Goal: Information Seeking & Learning: Check status

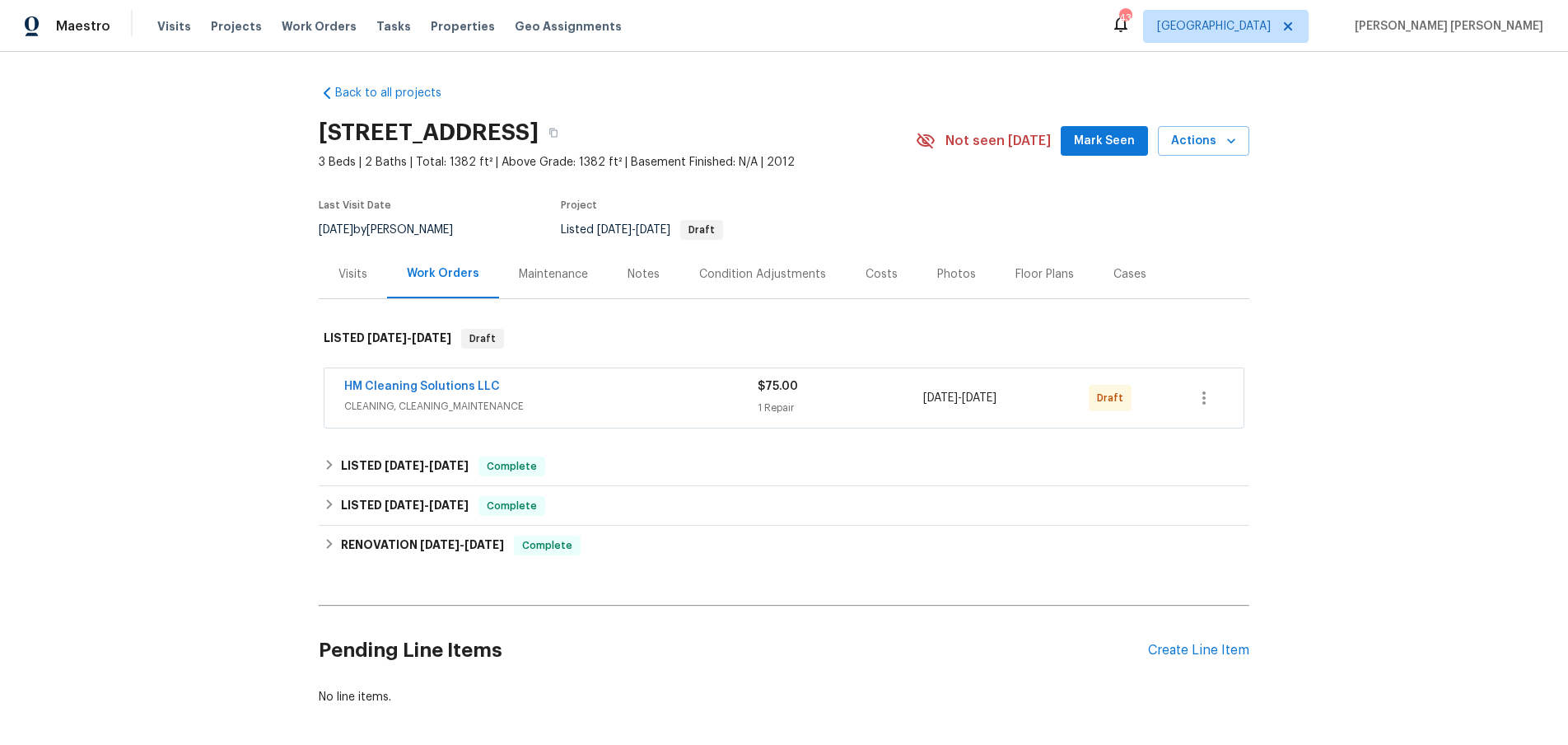
drag, startPoint x: 673, startPoint y: 392, endPoint x: 704, endPoint y: 396, distance: 31.3
click at [674, 392] on div "HM Cleaning Solutions LLC" at bounding box center [551, 388] width 414 height 20
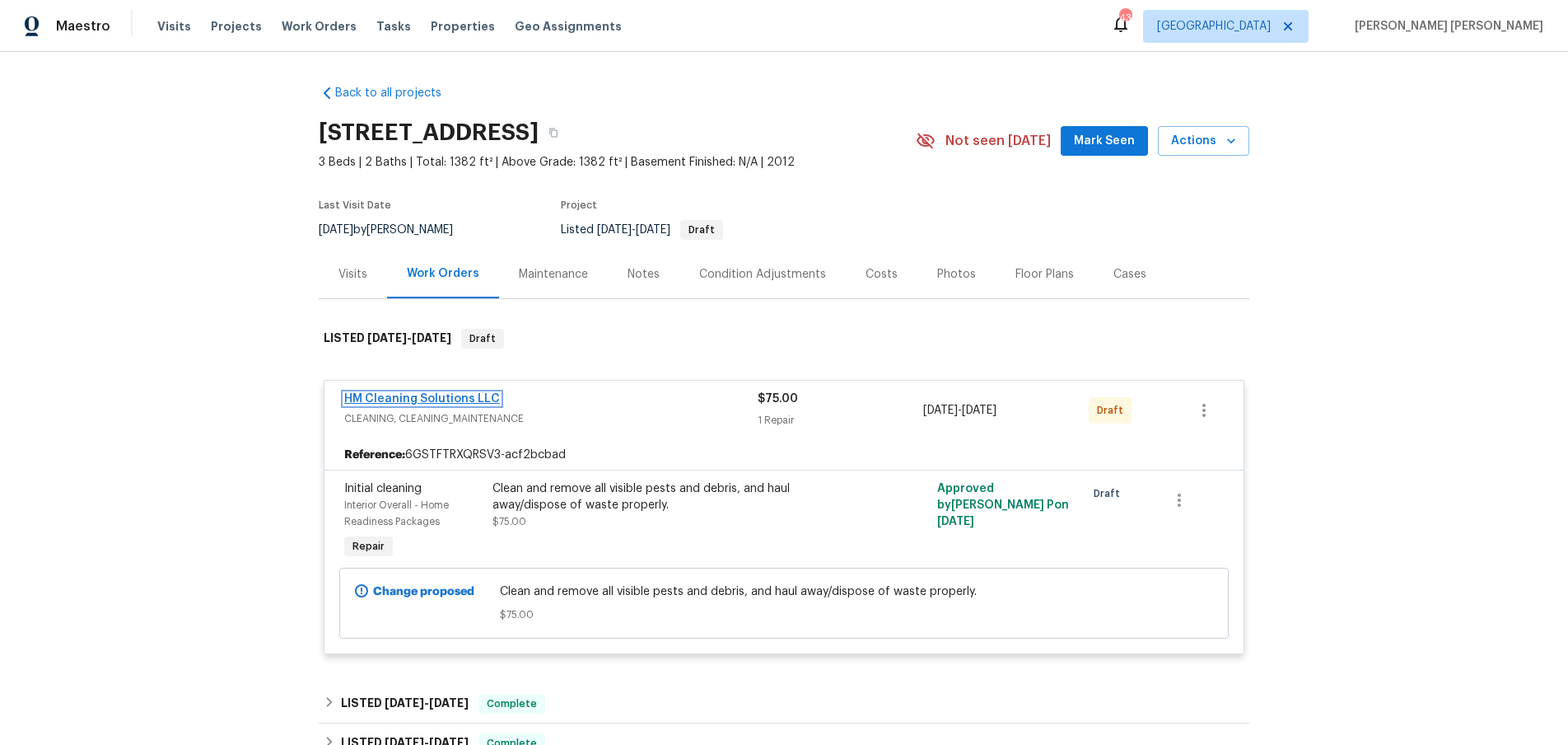
click at [401, 402] on link "HM Cleaning Solutions LLC" at bounding box center [422, 399] width 156 height 12
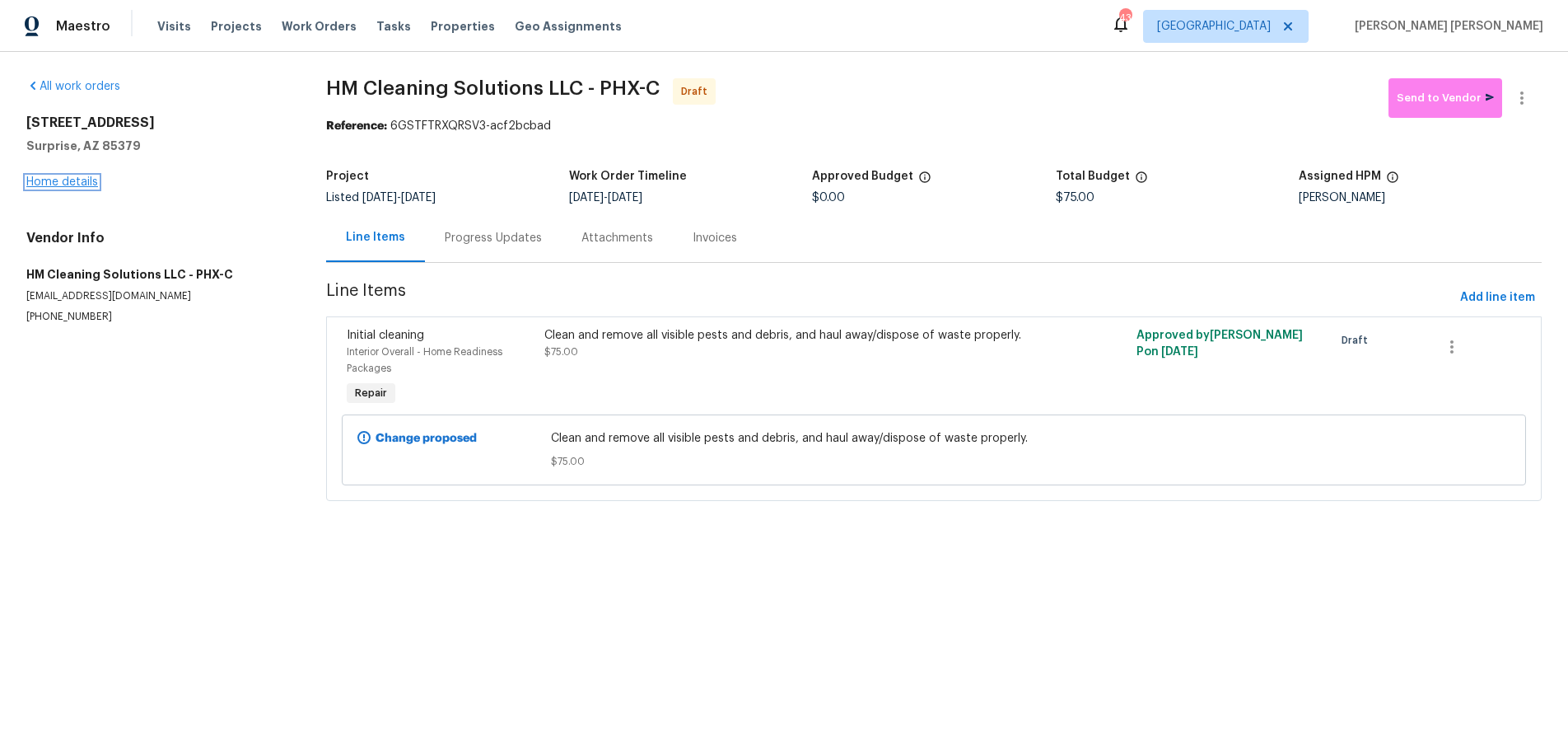
click at [78, 187] on link "Home details" at bounding box center [62, 182] width 72 height 12
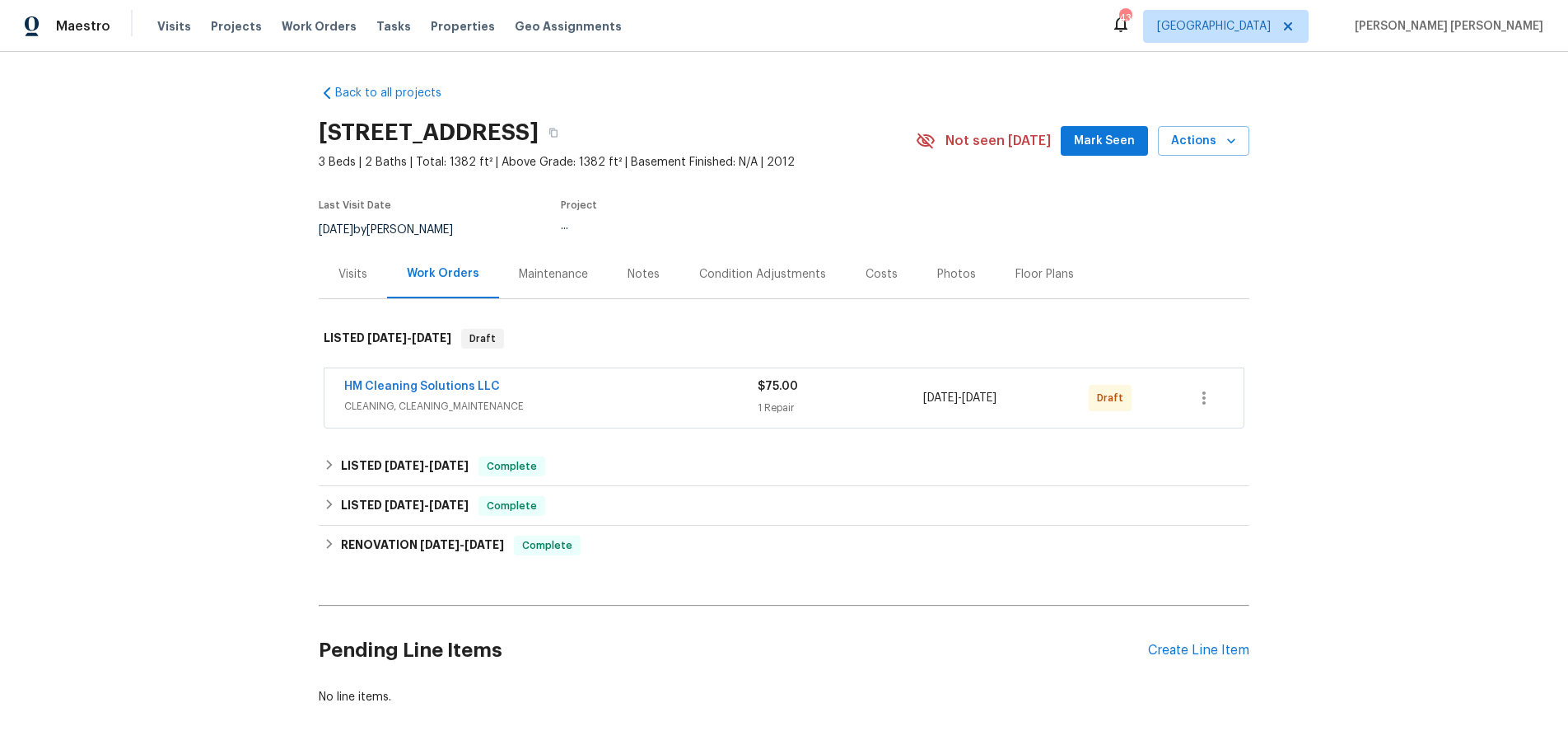
click at [78, 187] on div "Back to all projects 15369 W Wethersfield Rd, Surprise, AZ 85379 3 Beds | 2 Bat…" at bounding box center [784, 398] width 1568 height 693
click at [344, 281] on div "Visits" at bounding box center [353, 274] width 29 height 17
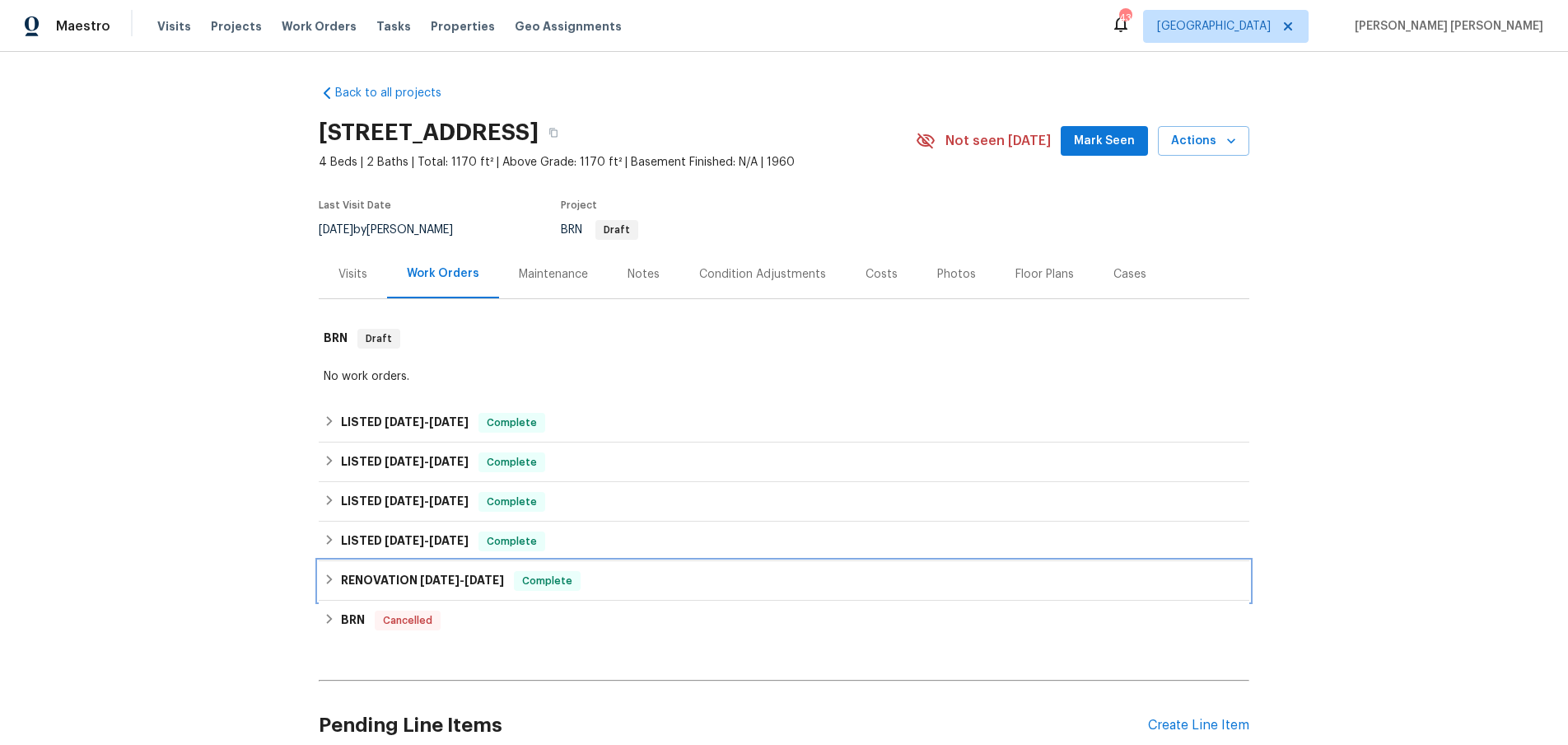
drag, startPoint x: 335, startPoint y: 580, endPoint x: 341, endPoint y: 573, distance: 9.2
click at [335, 580] on icon at bounding box center [329, 579] width 12 height 12
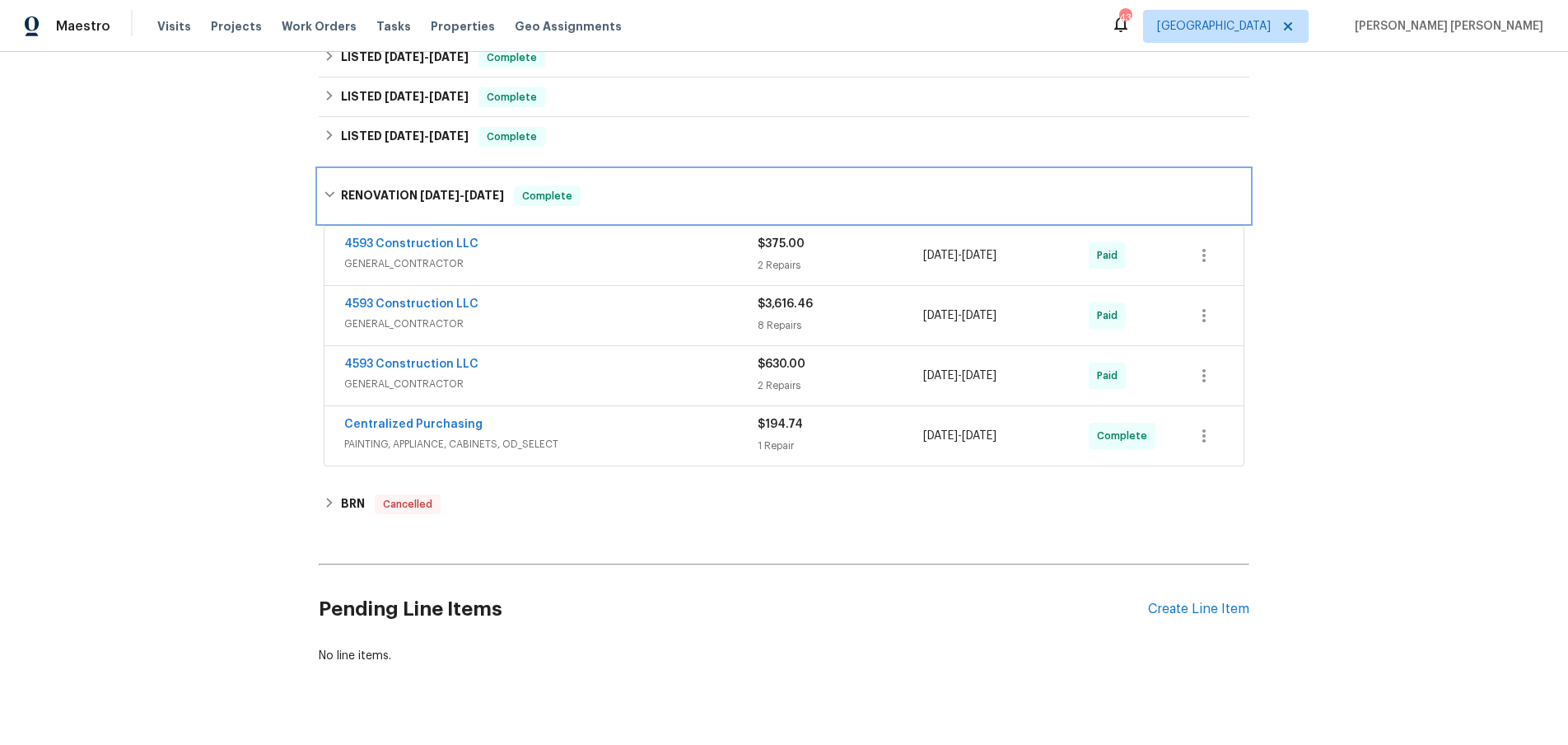
scroll to position [436, 0]
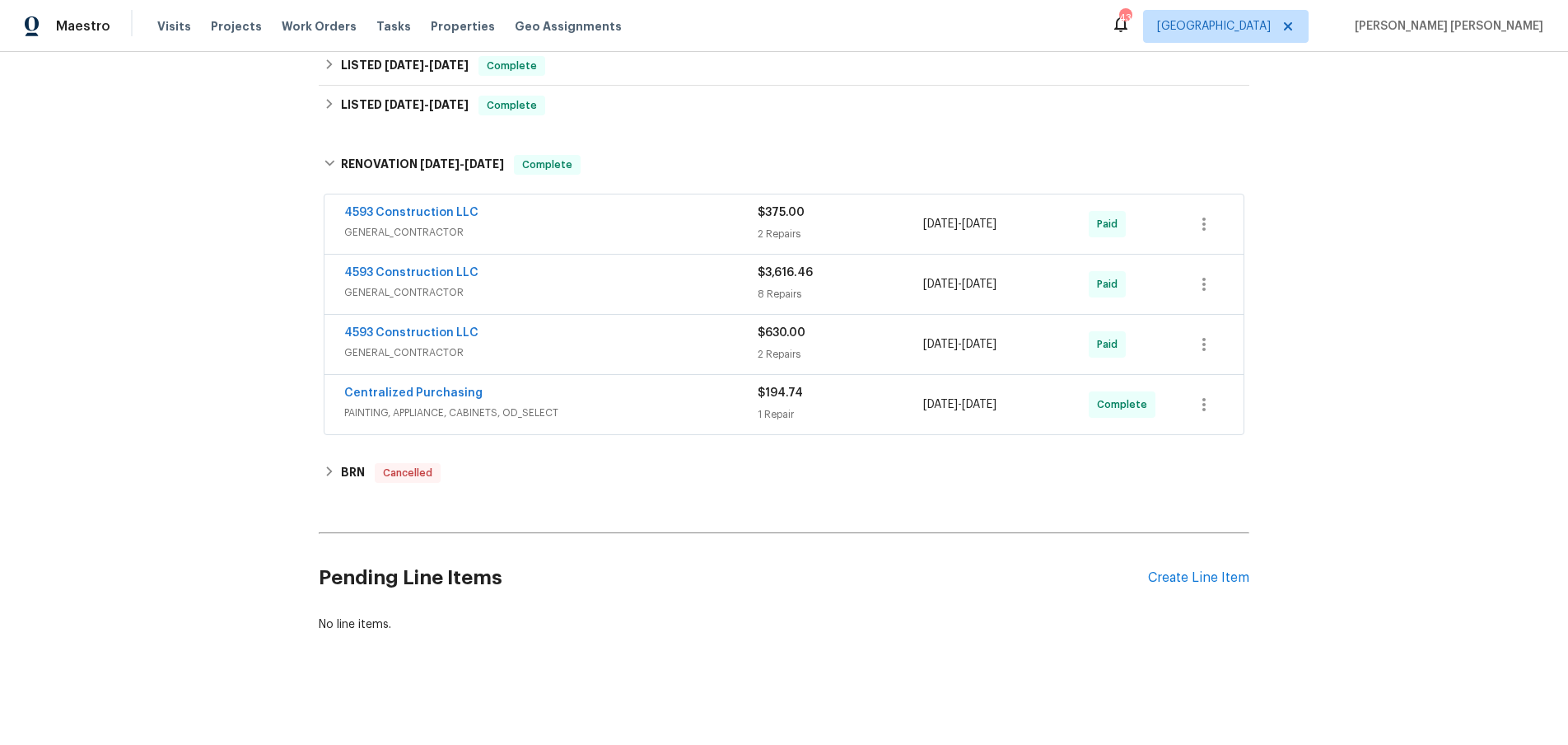
click at [681, 353] on span "GENERAL_CONTRACTOR" at bounding box center [551, 352] width 414 height 17
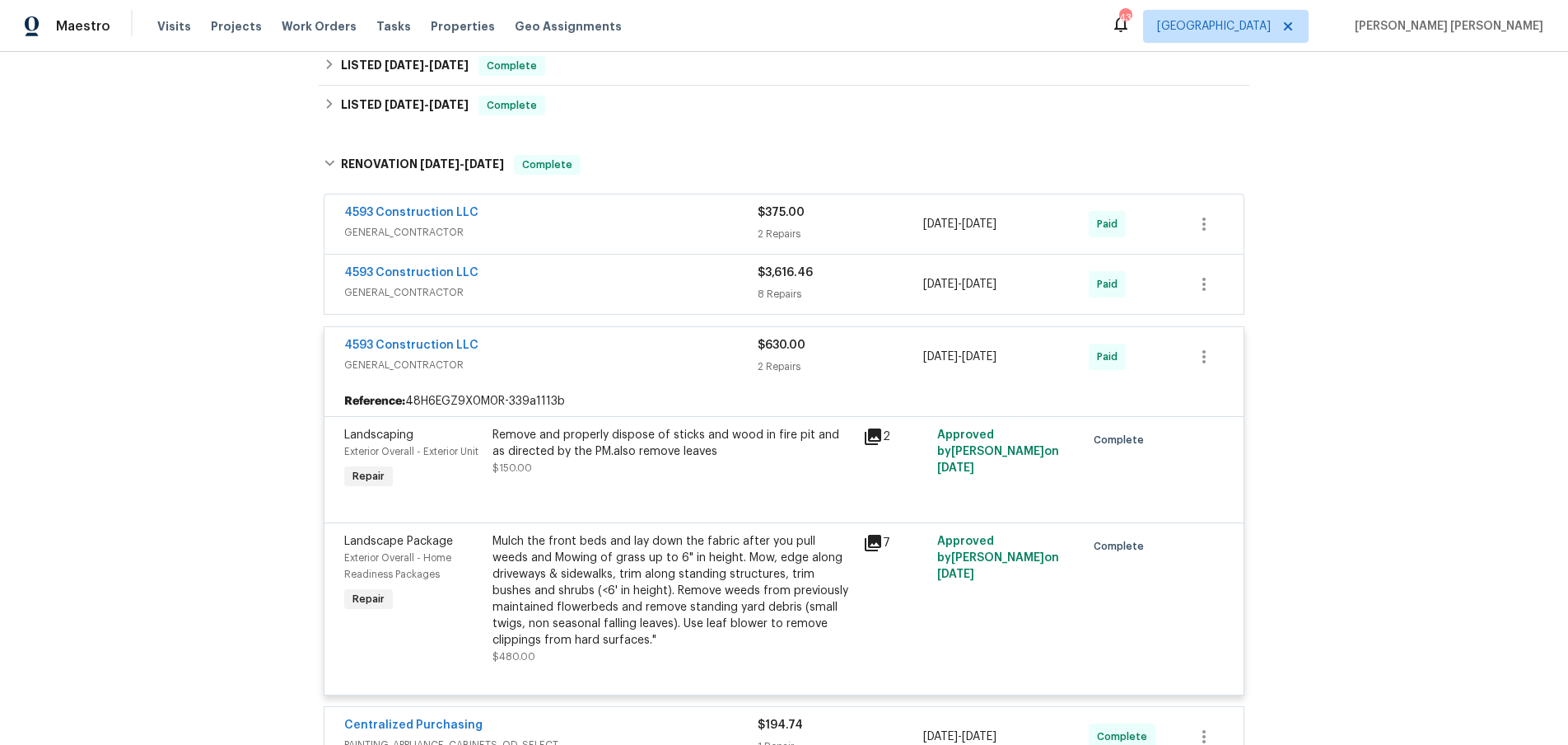
click at [681, 357] on span "GENERAL_CONTRACTOR" at bounding box center [551, 365] width 414 height 17
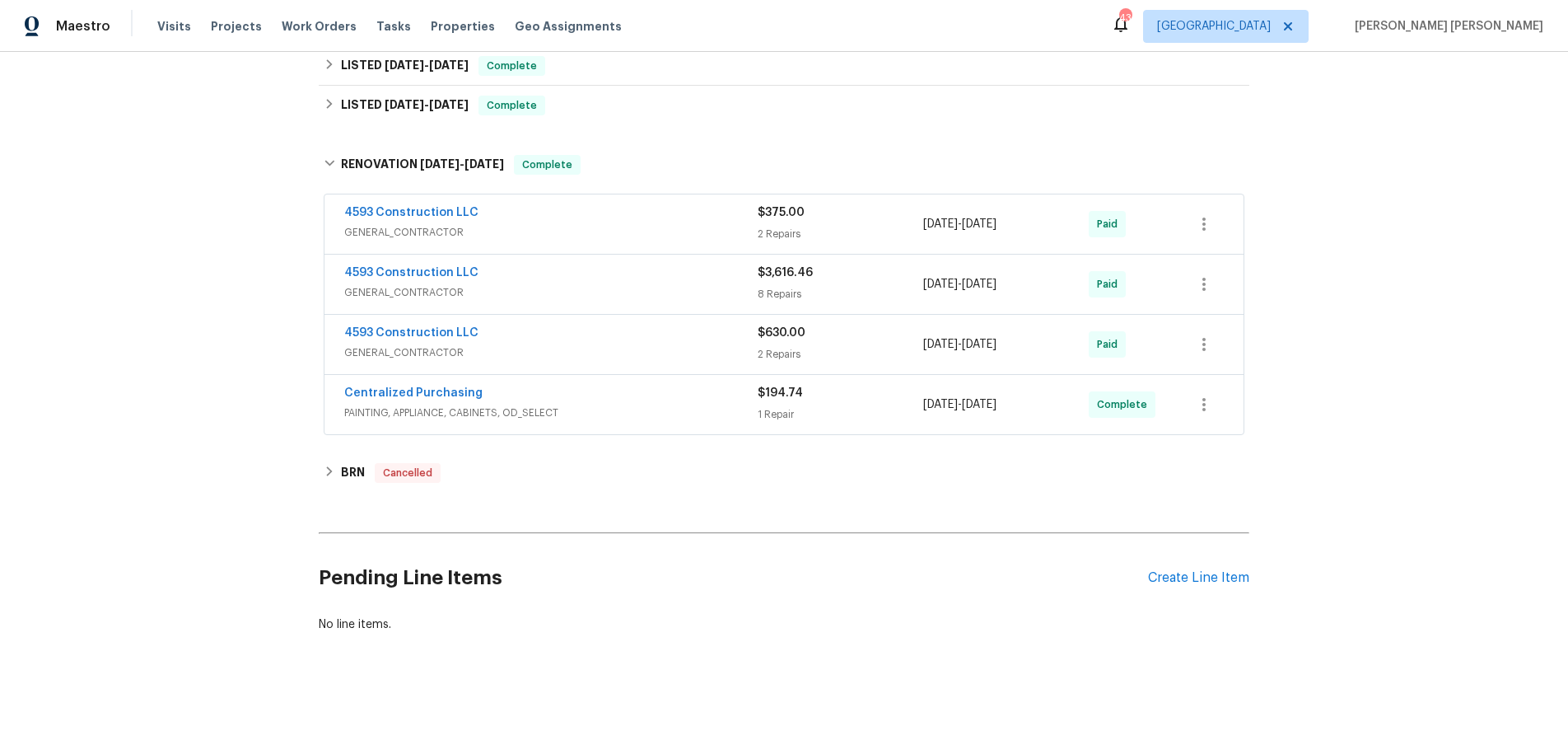
click at [675, 293] on span "GENERAL_CONTRACTOR" at bounding box center [551, 292] width 414 height 17
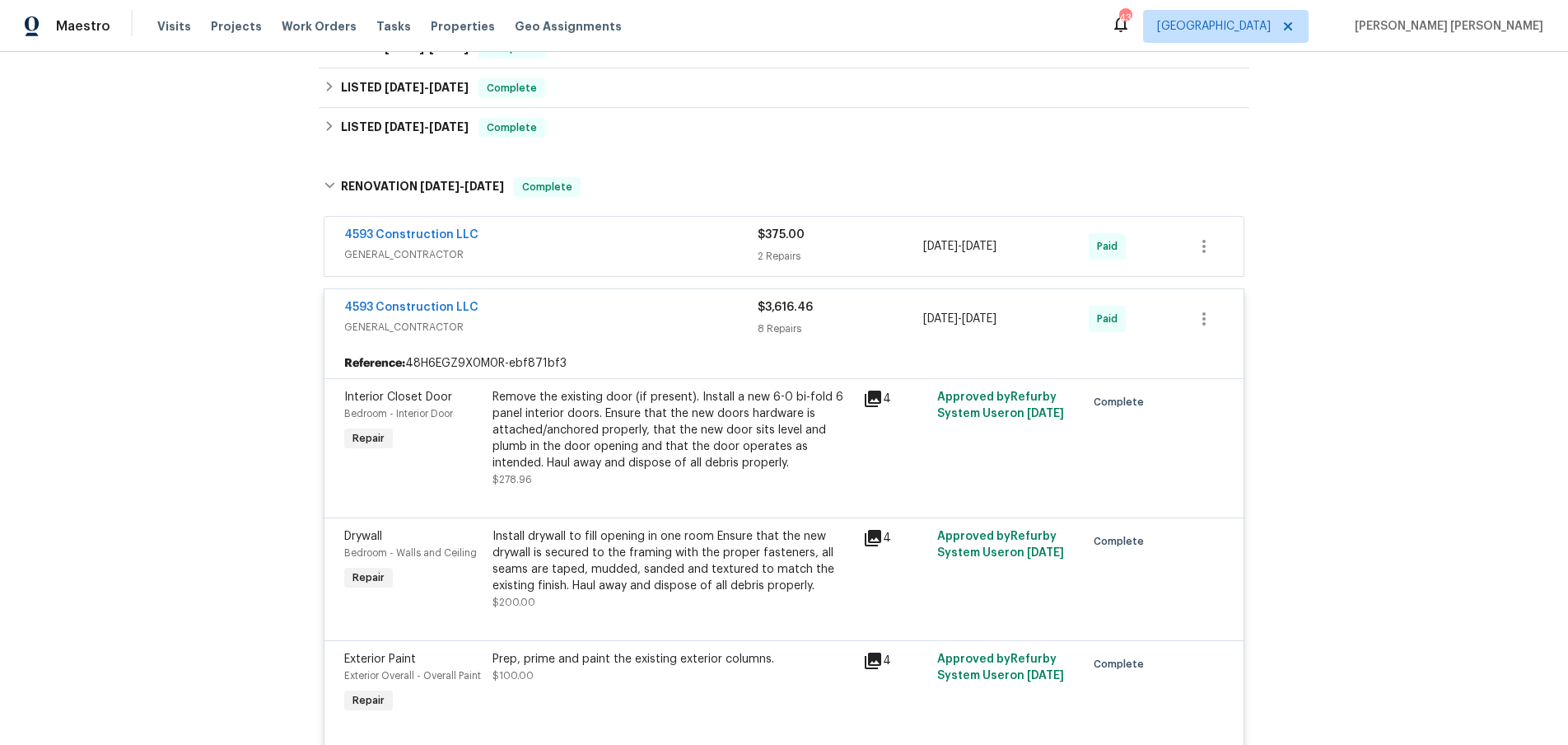
scroll to position [409, 0]
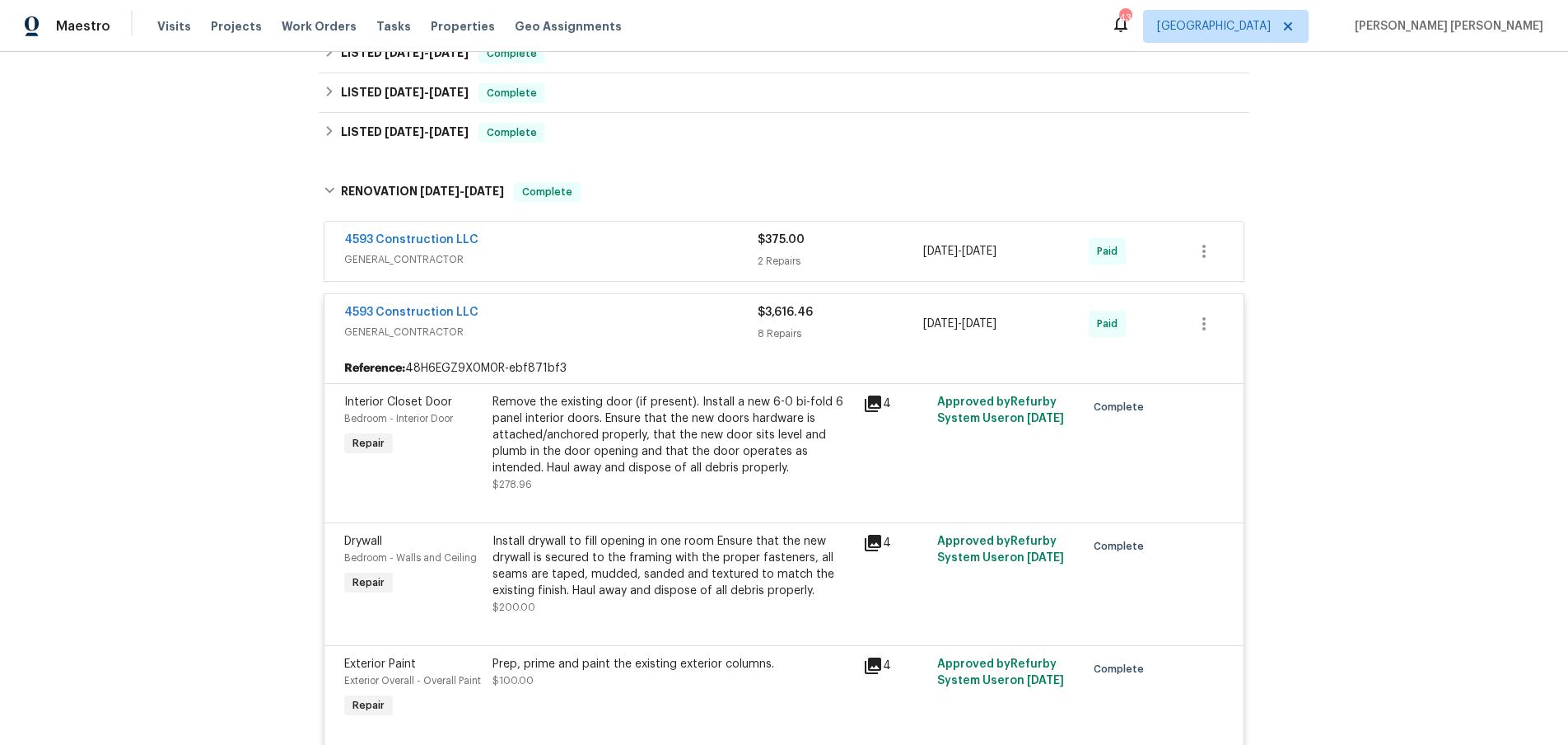
click at [633, 247] on div "4593 Construction LLC" at bounding box center [551, 241] width 414 height 20
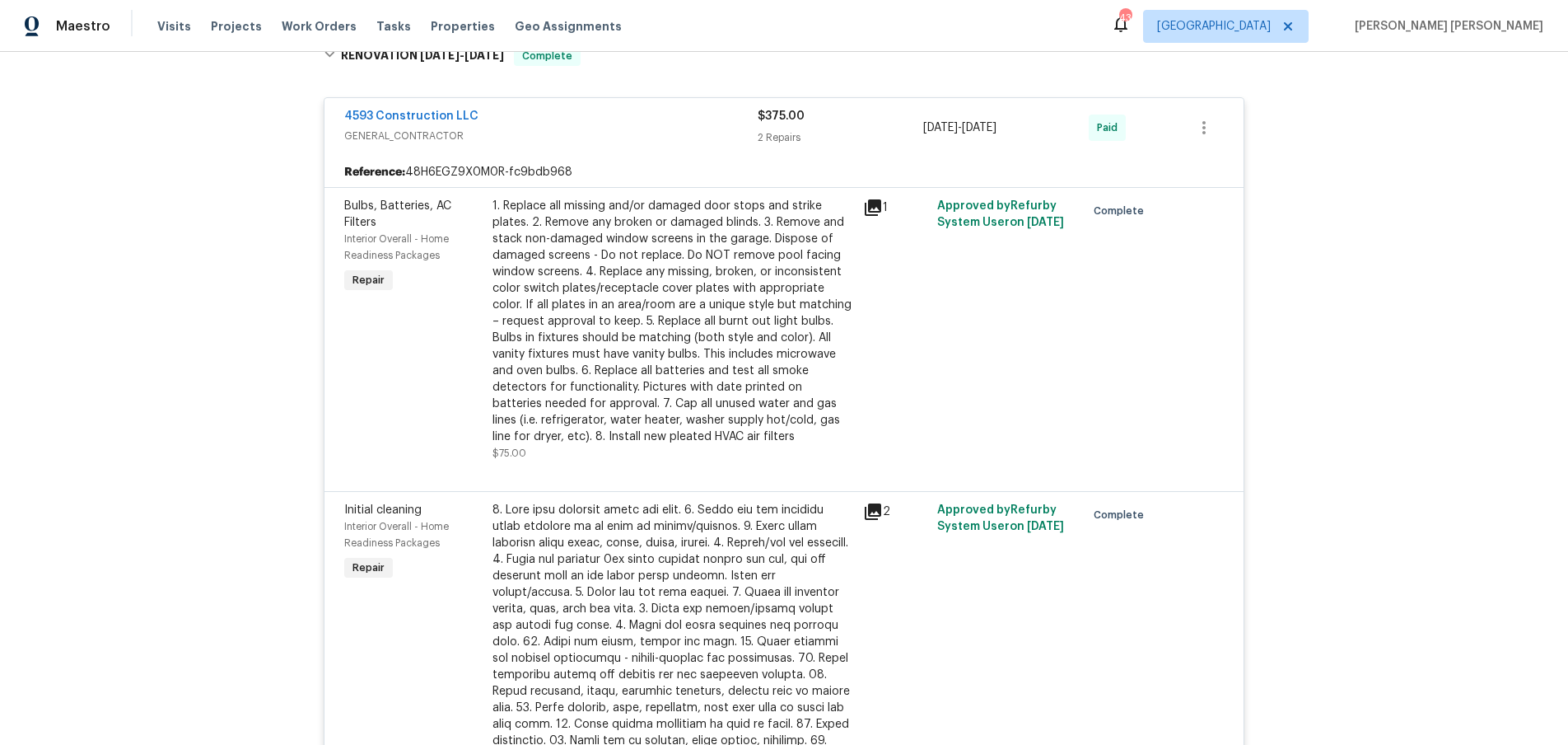
scroll to position [202, 0]
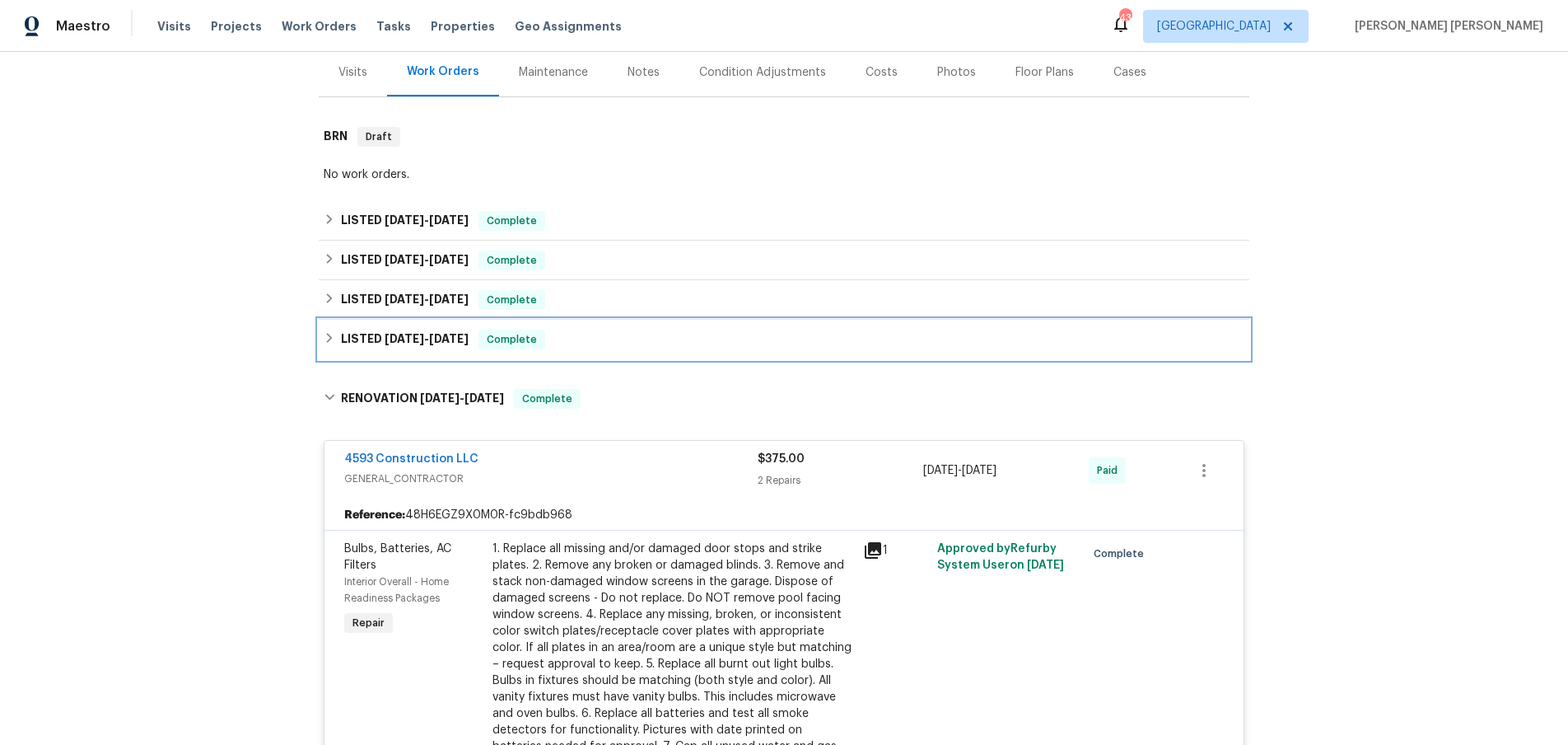
click at [319, 340] on div "LISTED 4/26/25 - 4/28/25 Complete" at bounding box center [784, 339] width 930 height 39
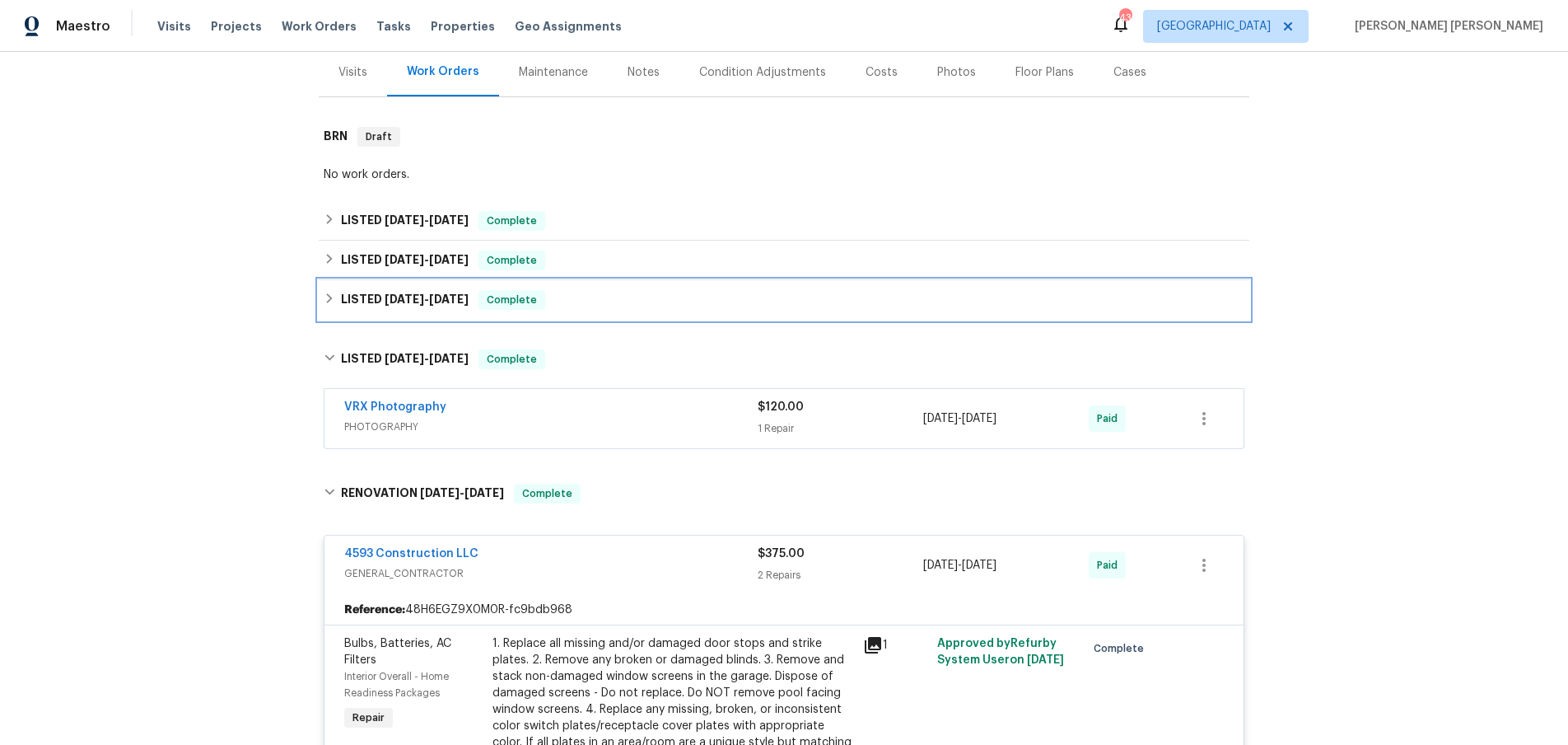
click at [323, 303] on icon at bounding box center [329, 299] width 12 height 12
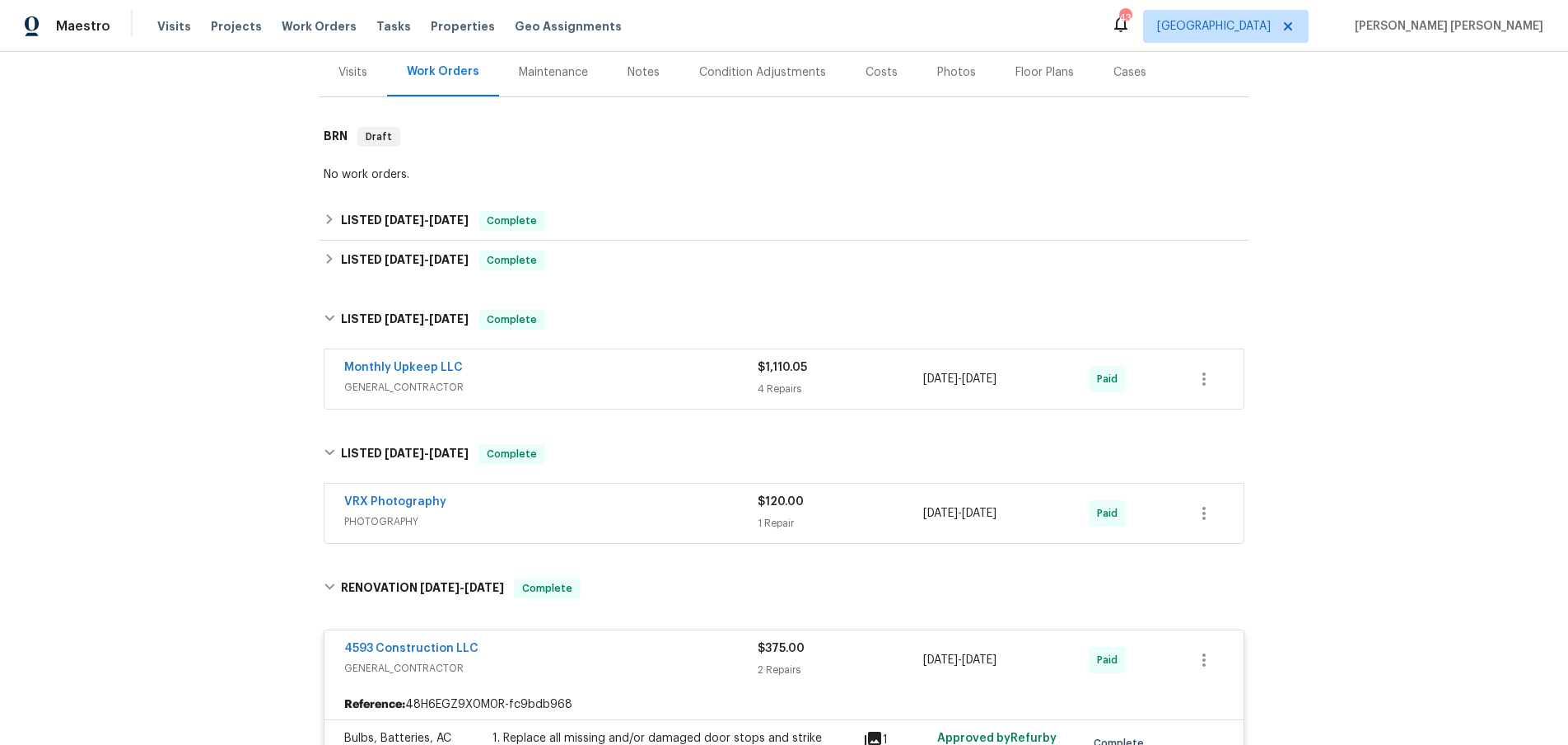
click at [635, 377] on div "Monthly Upkeep LLC" at bounding box center [551, 369] width 414 height 20
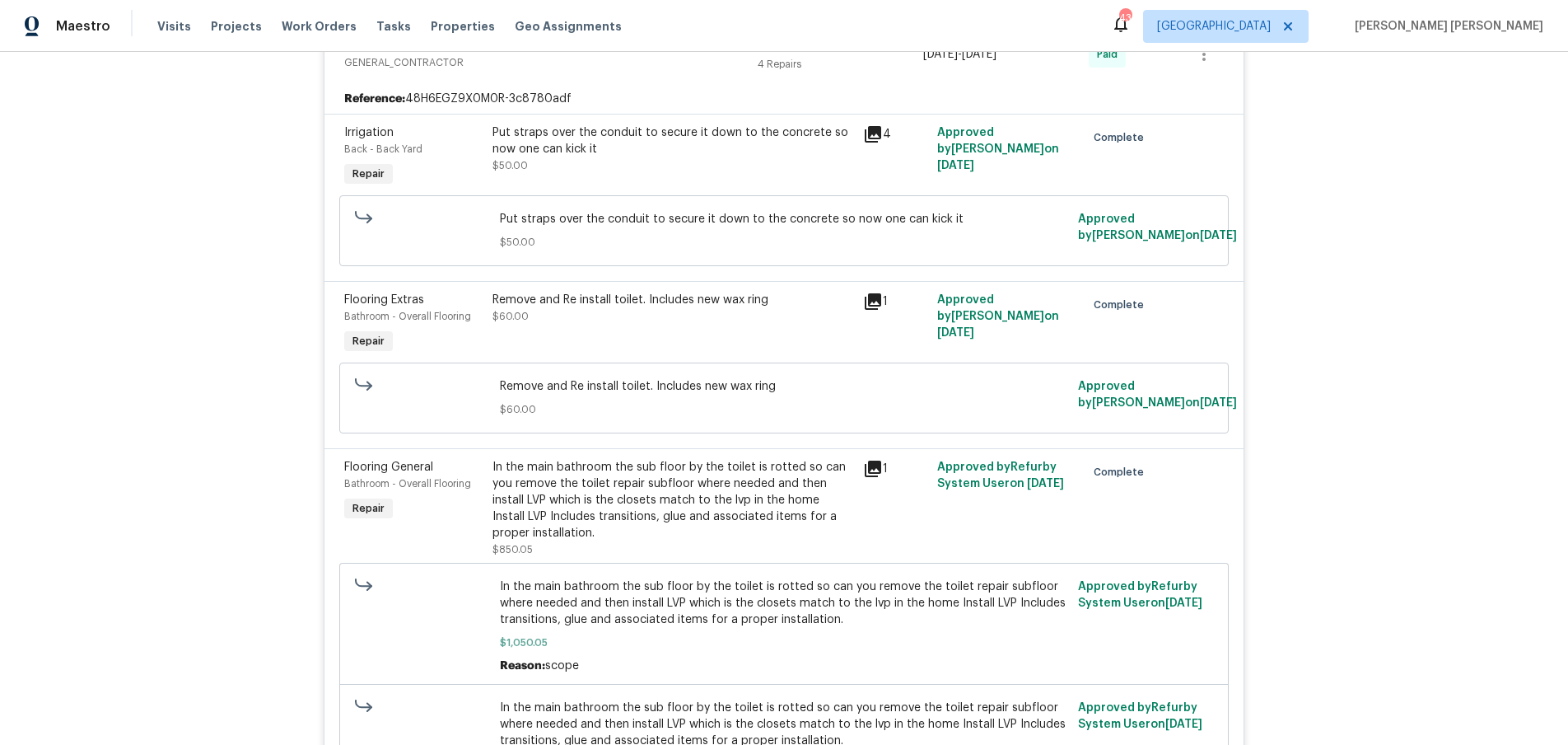
scroll to position [555, 0]
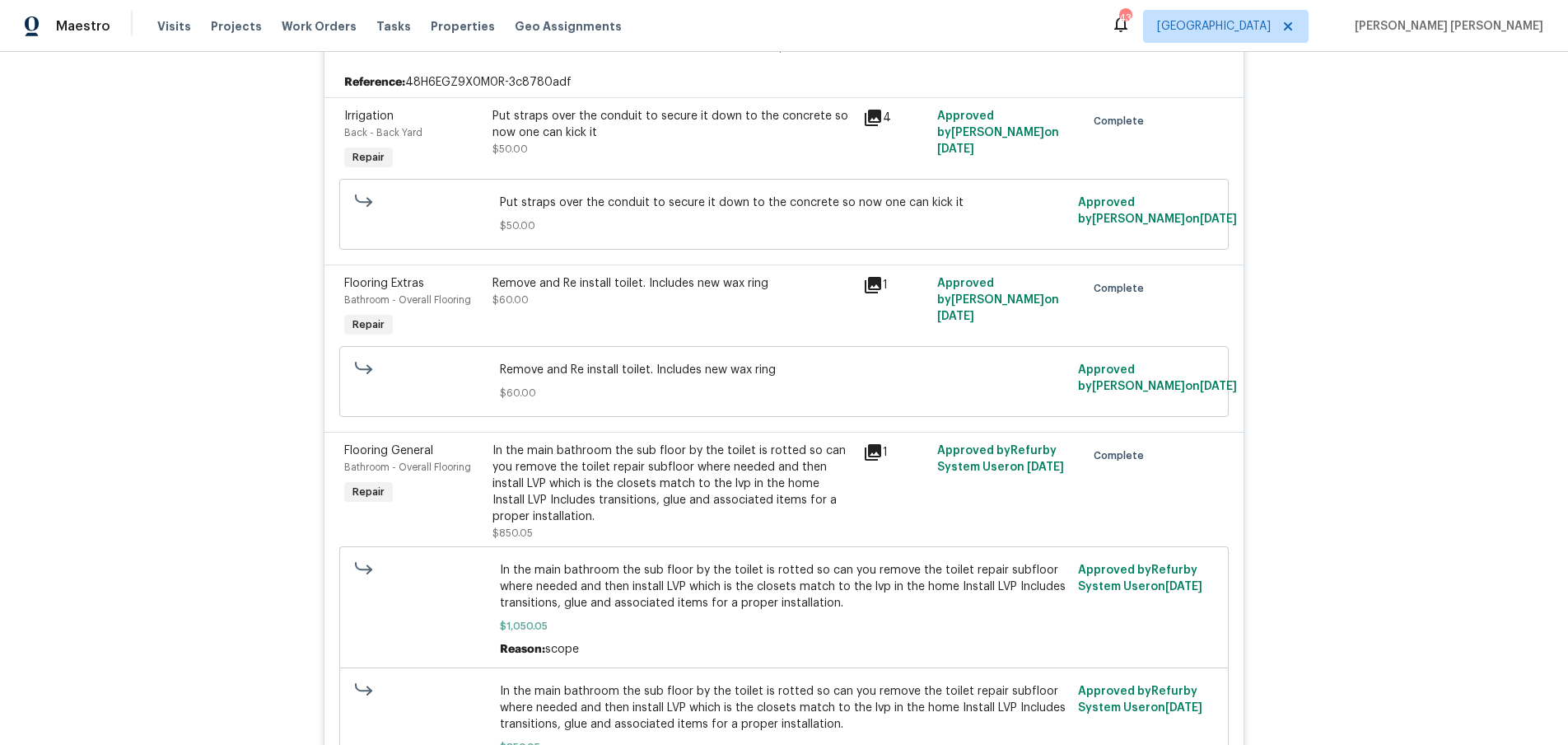
click at [875, 452] on icon at bounding box center [873, 451] width 17 height 17
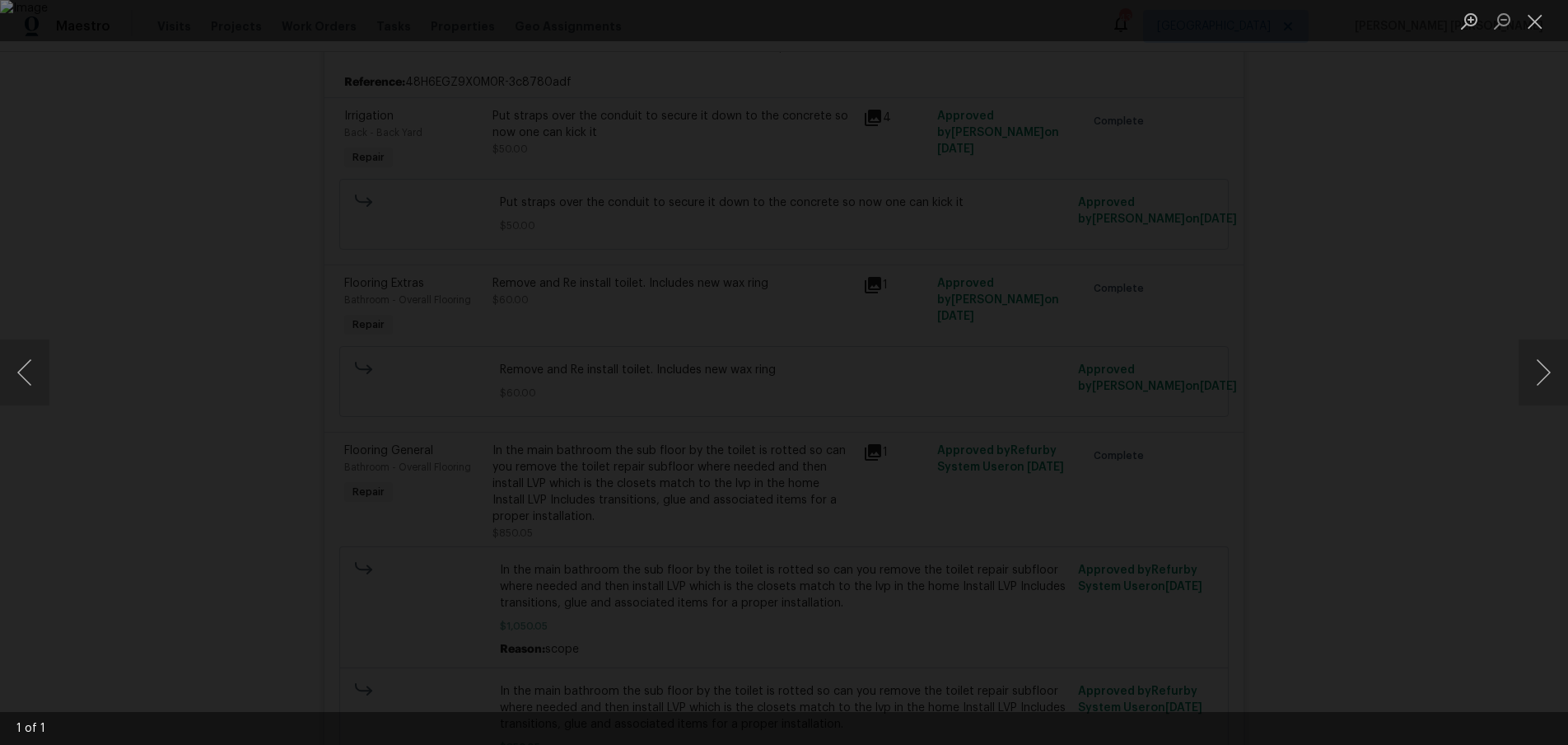
click at [1421, 491] on div "Lightbox" at bounding box center [784, 372] width 1568 height 745
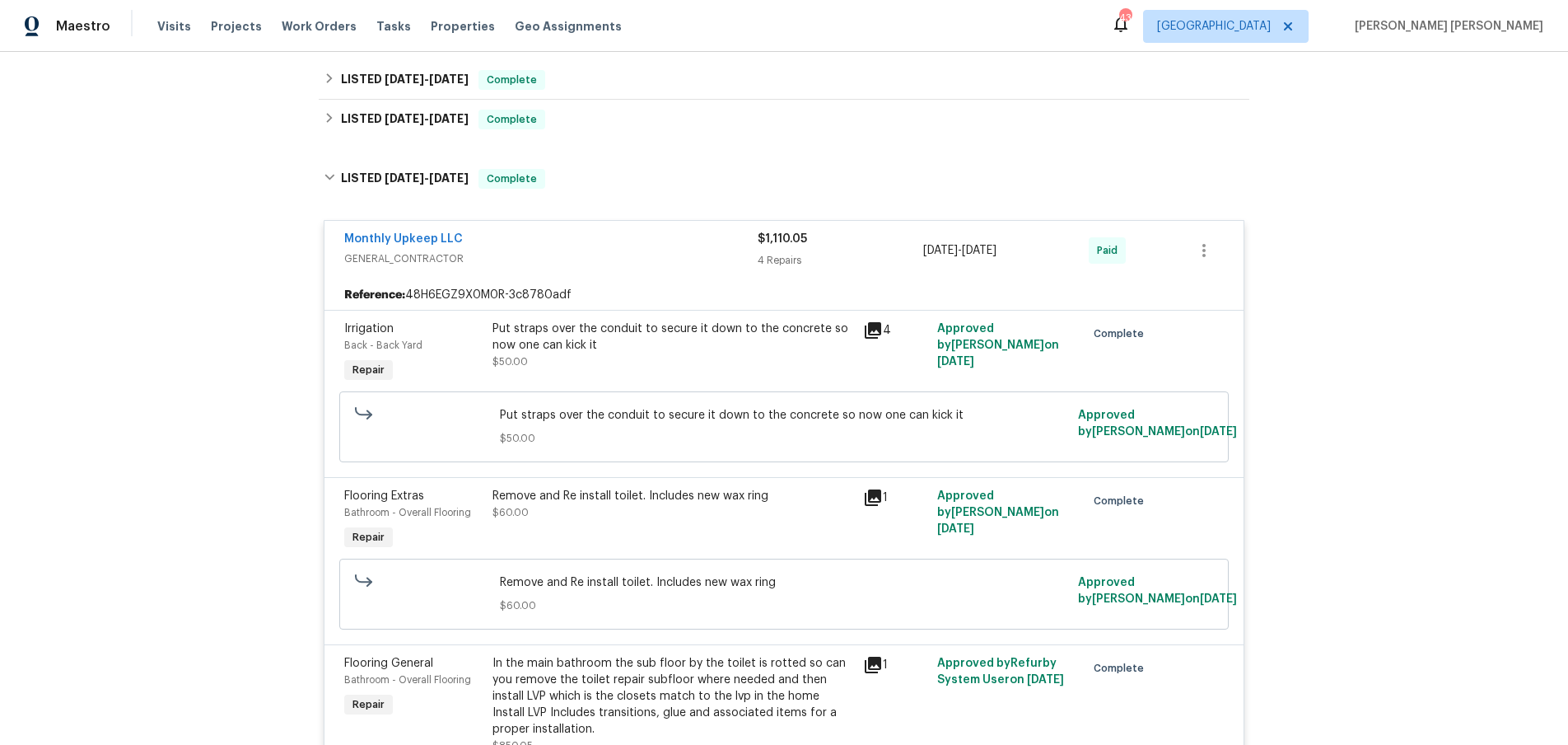
scroll to position [289, 0]
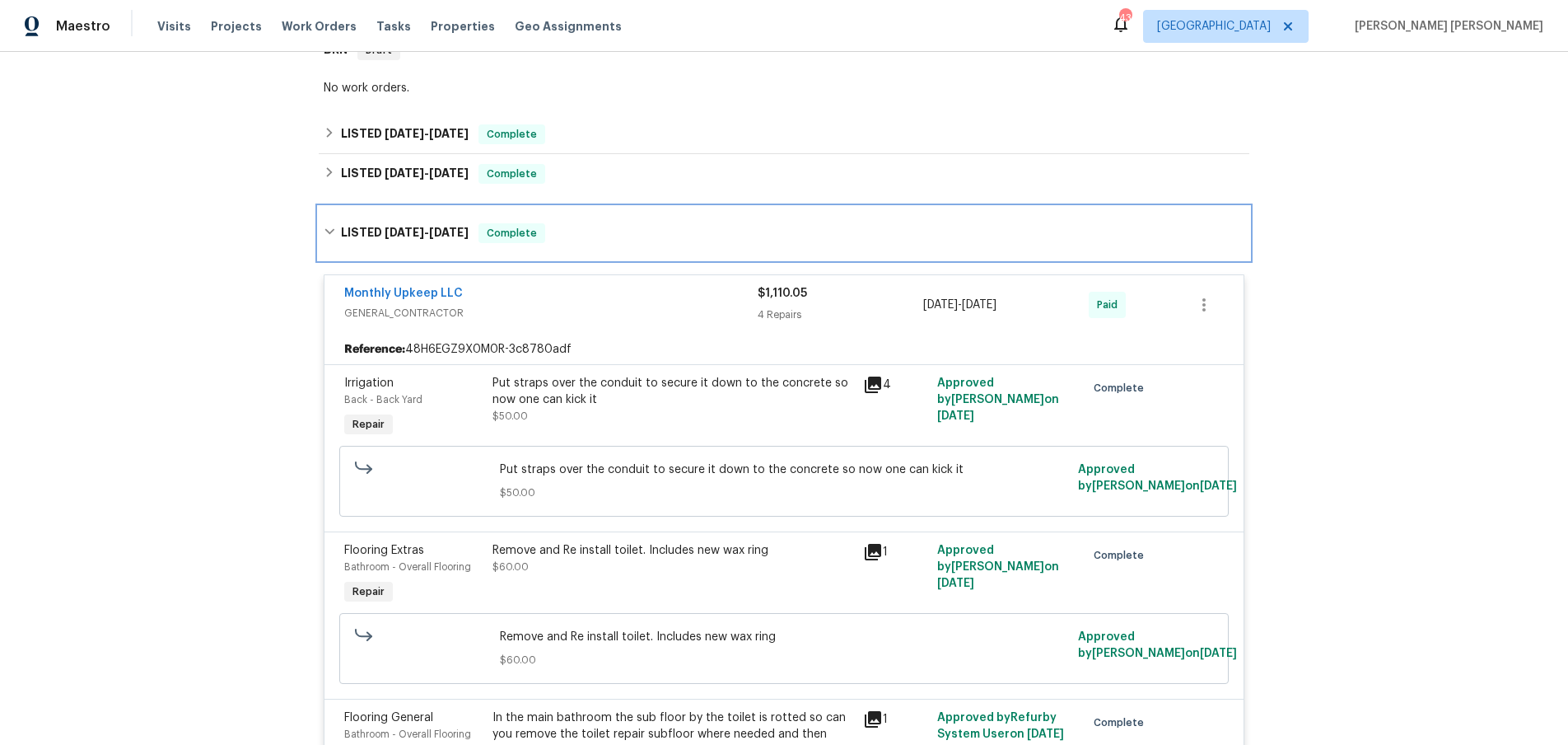
click at [321, 238] on div "LISTED 5/15/25 - 5/19/25 Complete" at bounding box center [784, 233] width 930 height 52
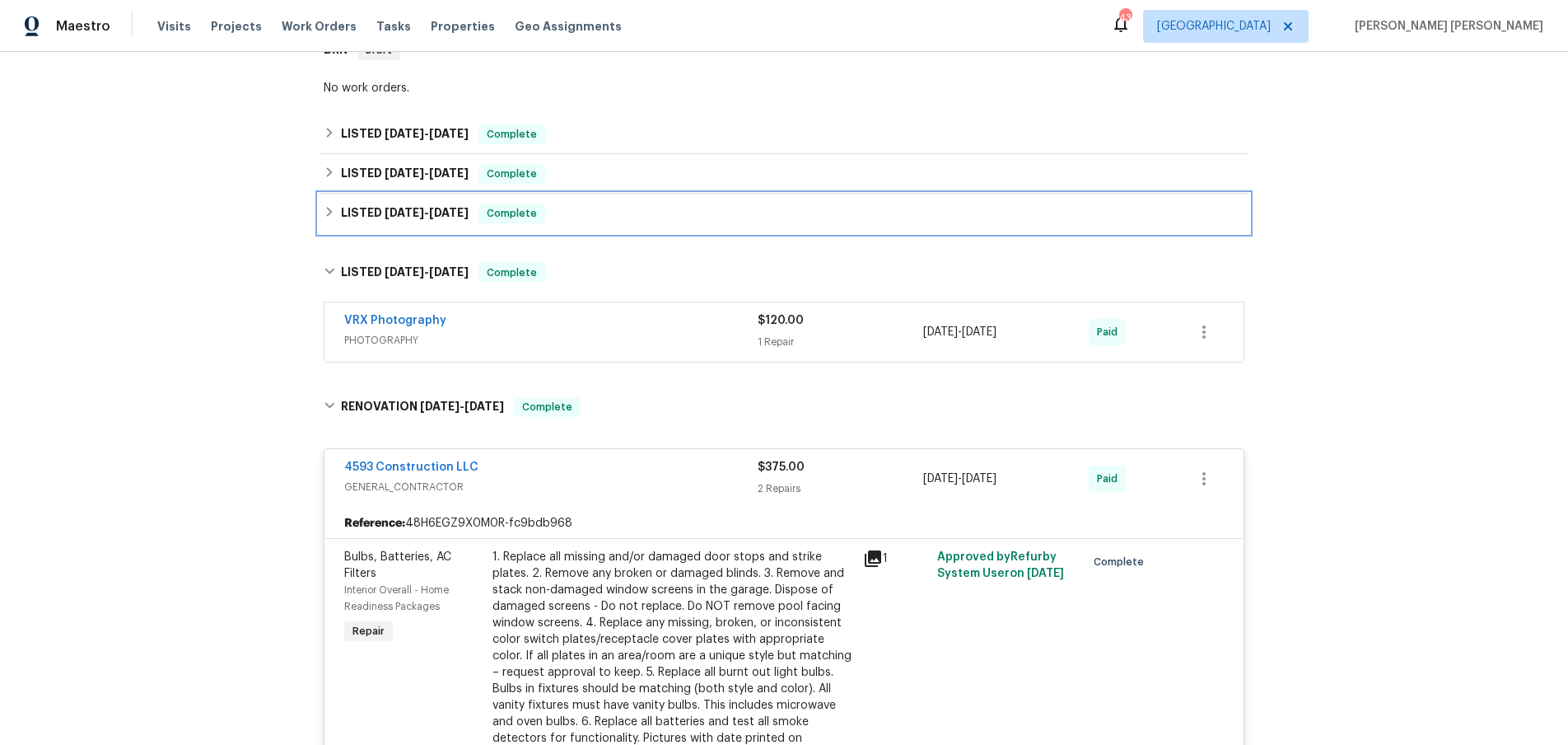
click at [326, 206] on icon at bounding box center [329, 212] width 12 height 12
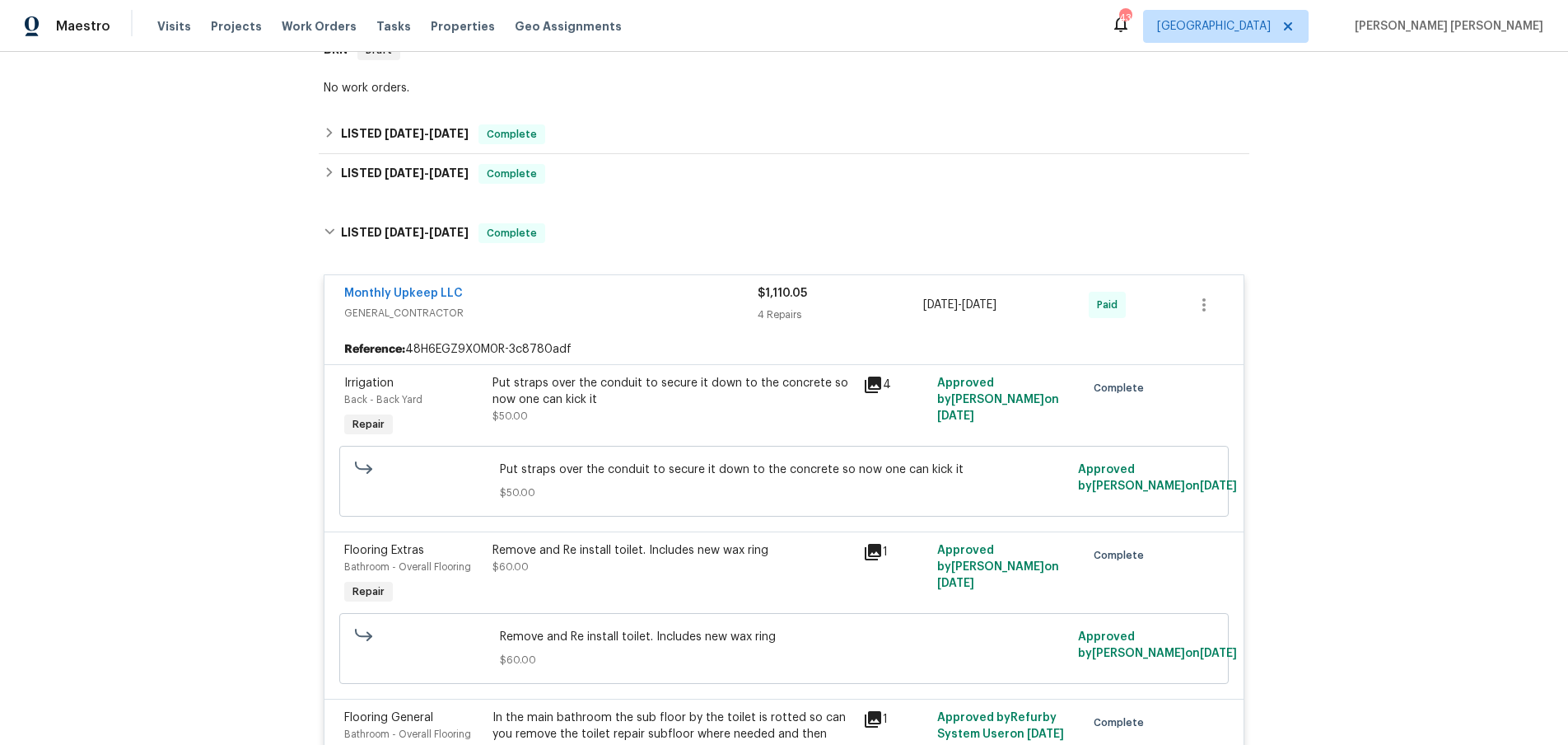
click at [326, 207] on div "LISTED 5/15/25 - 5/19/25 Complete Monthly Upkeep LLC GENERAL_CONTRACTOR $1,110.…" at bounding box center [784, 727] width 930 height 1042
click at [325, 180] on div "LISTED 7/30/25 - 8/1/25 Complete" at bounding box center [784, 173] width 920 height 20
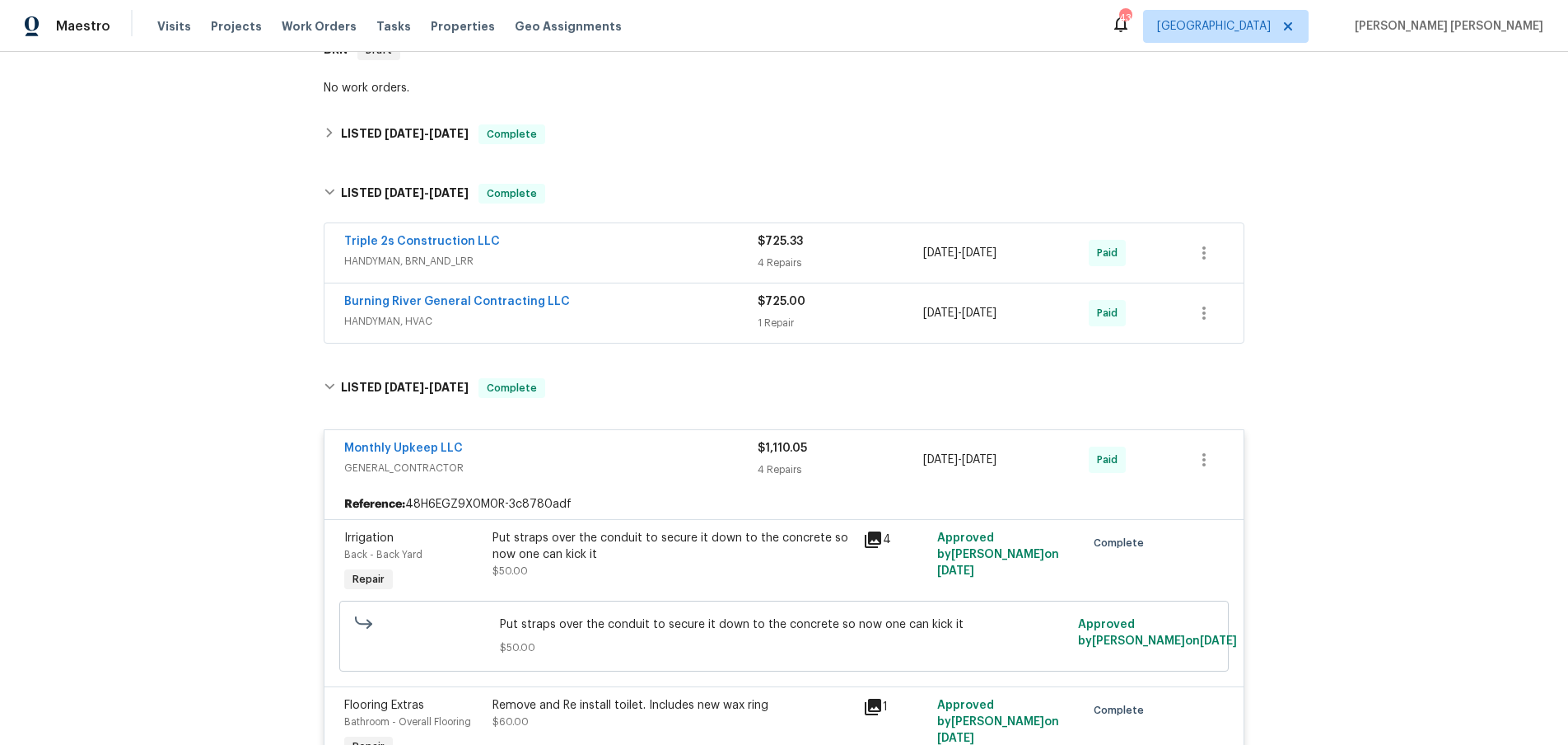
click at [679, 248] on div "Triple 2s Construction LLC" at bounding box center [551, 243] width 414 height 20
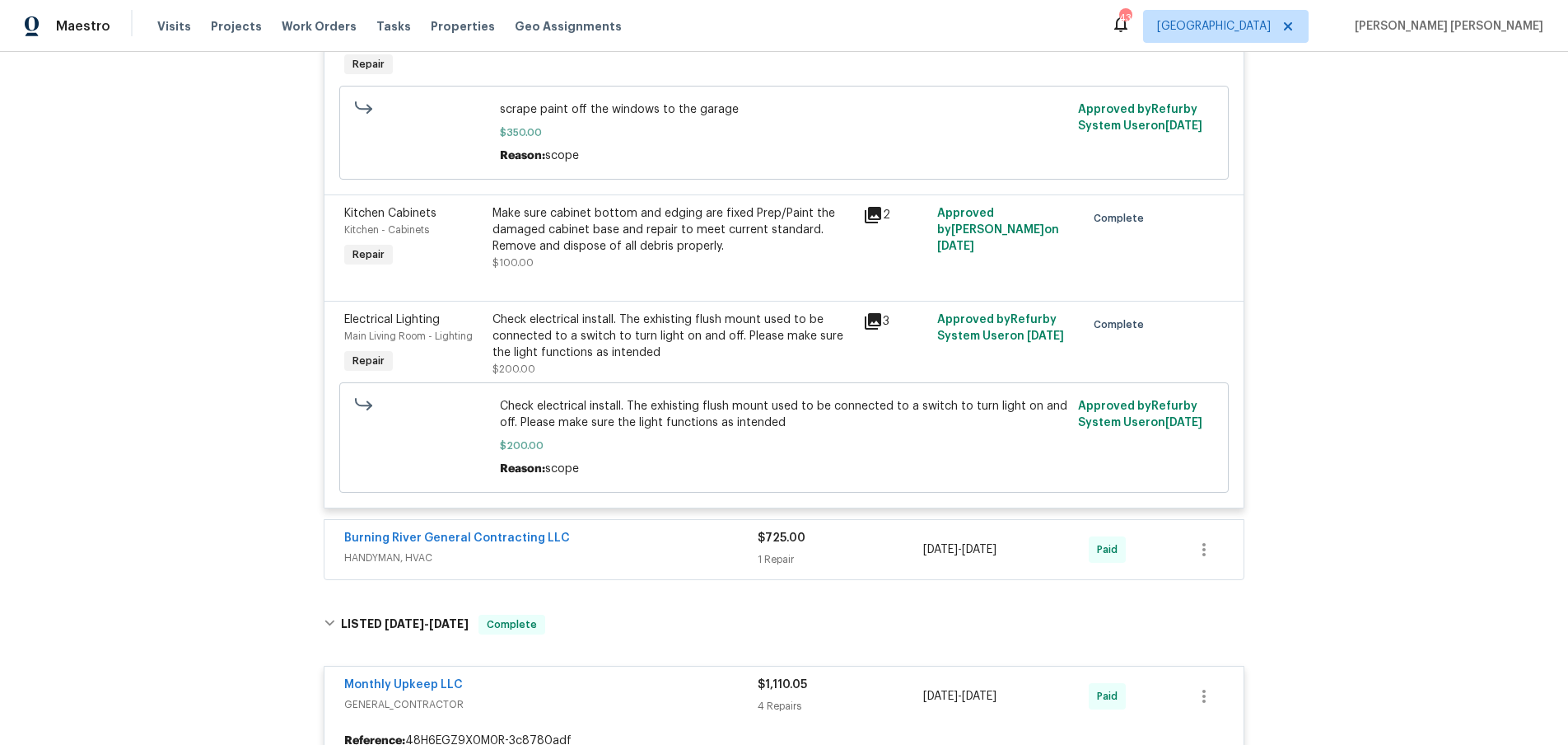
scroll to position [745, 0]
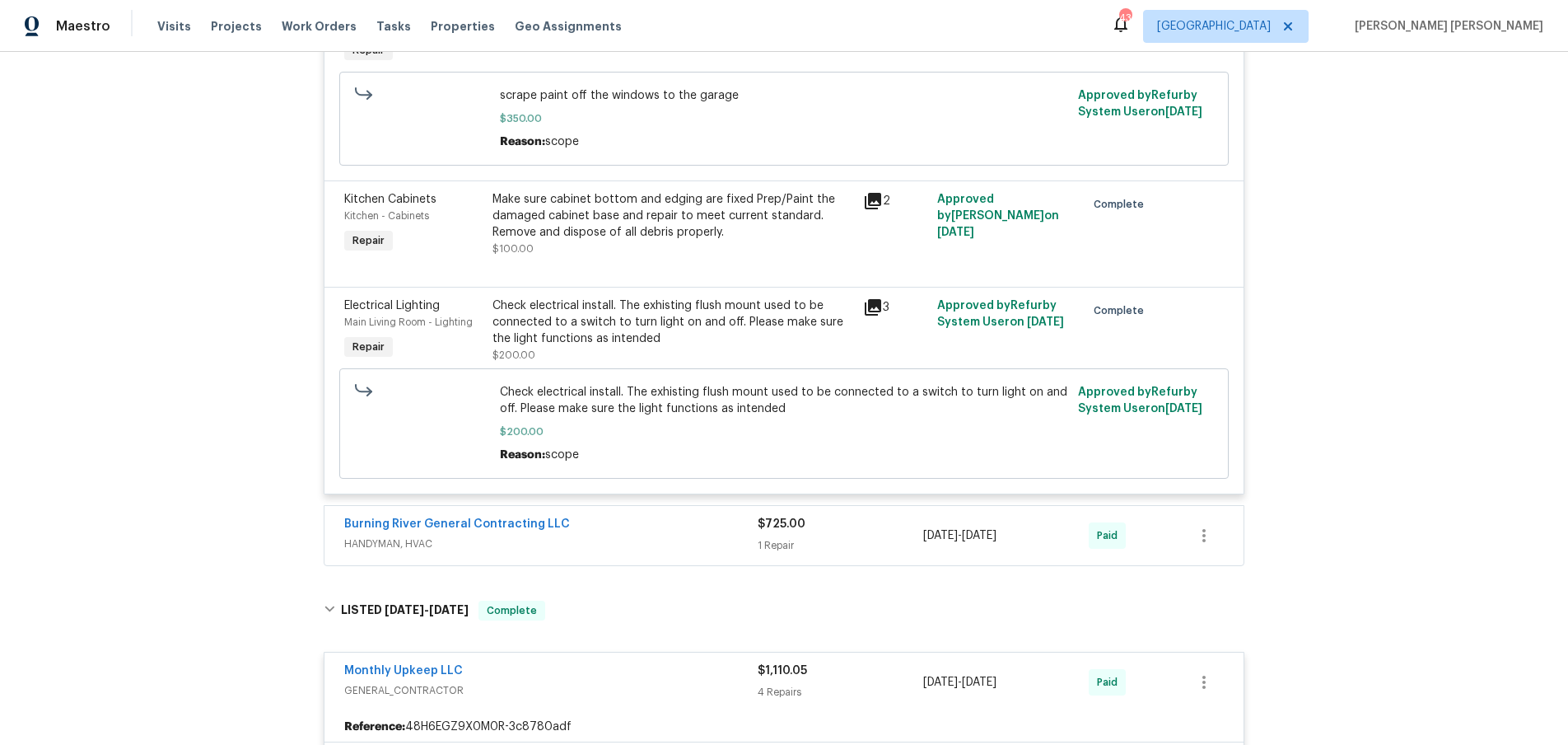
click at [712, 543] on span "HANDYMAN, HVAC" at bounding box center [551, 543] width 414 height 17
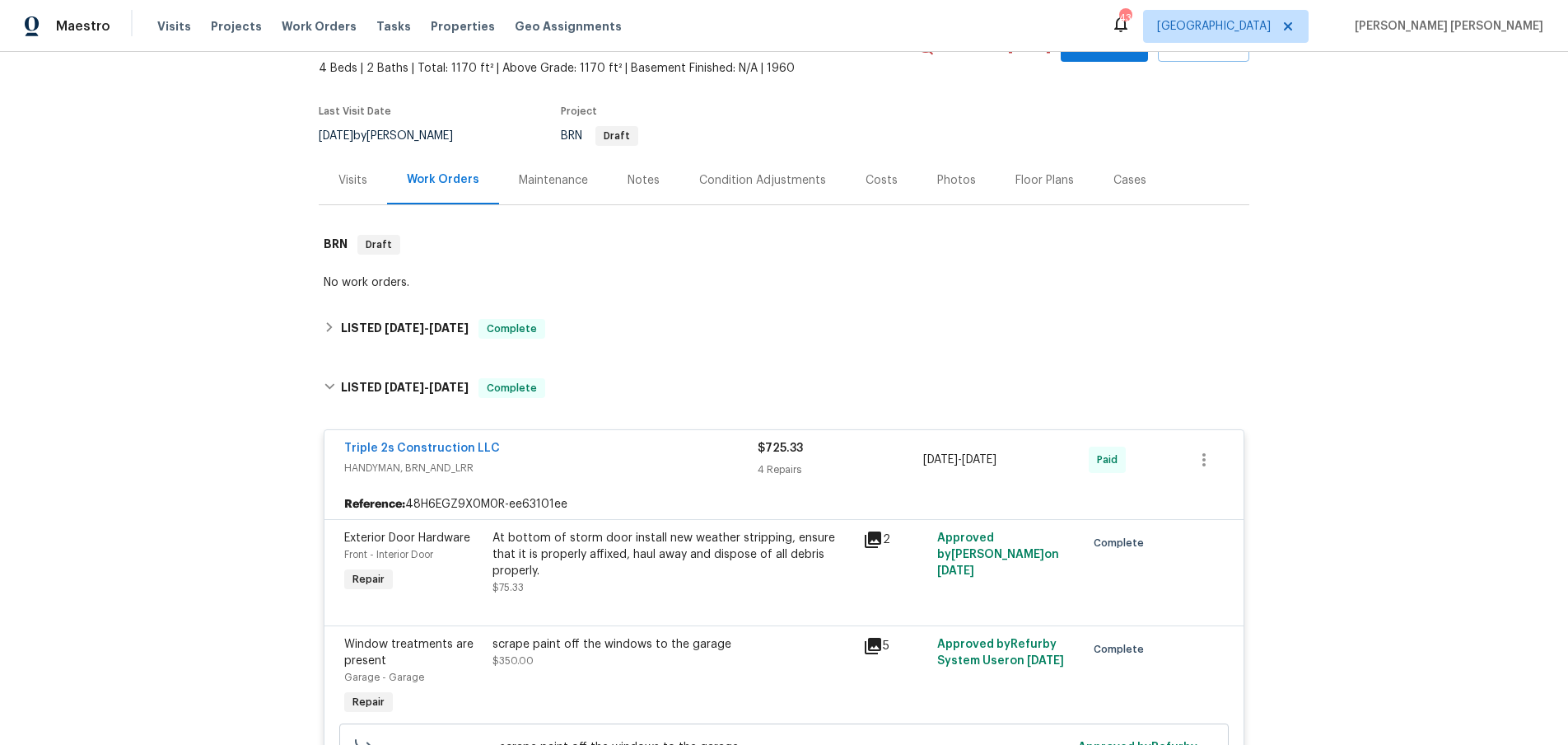
scroll to position [1, 0]
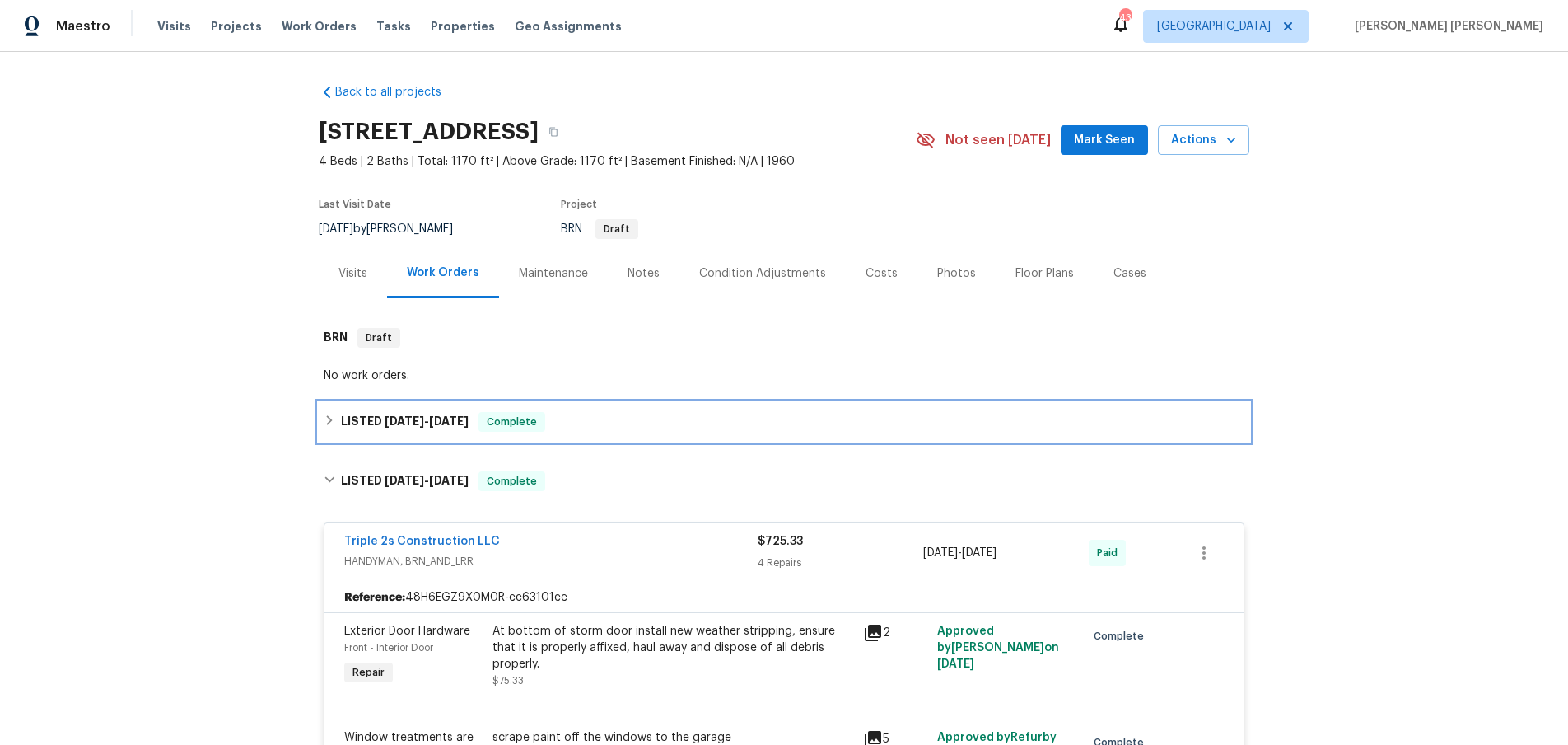
click at [323, 420] on icon at bounding box center [329, 420] width 12 height 12
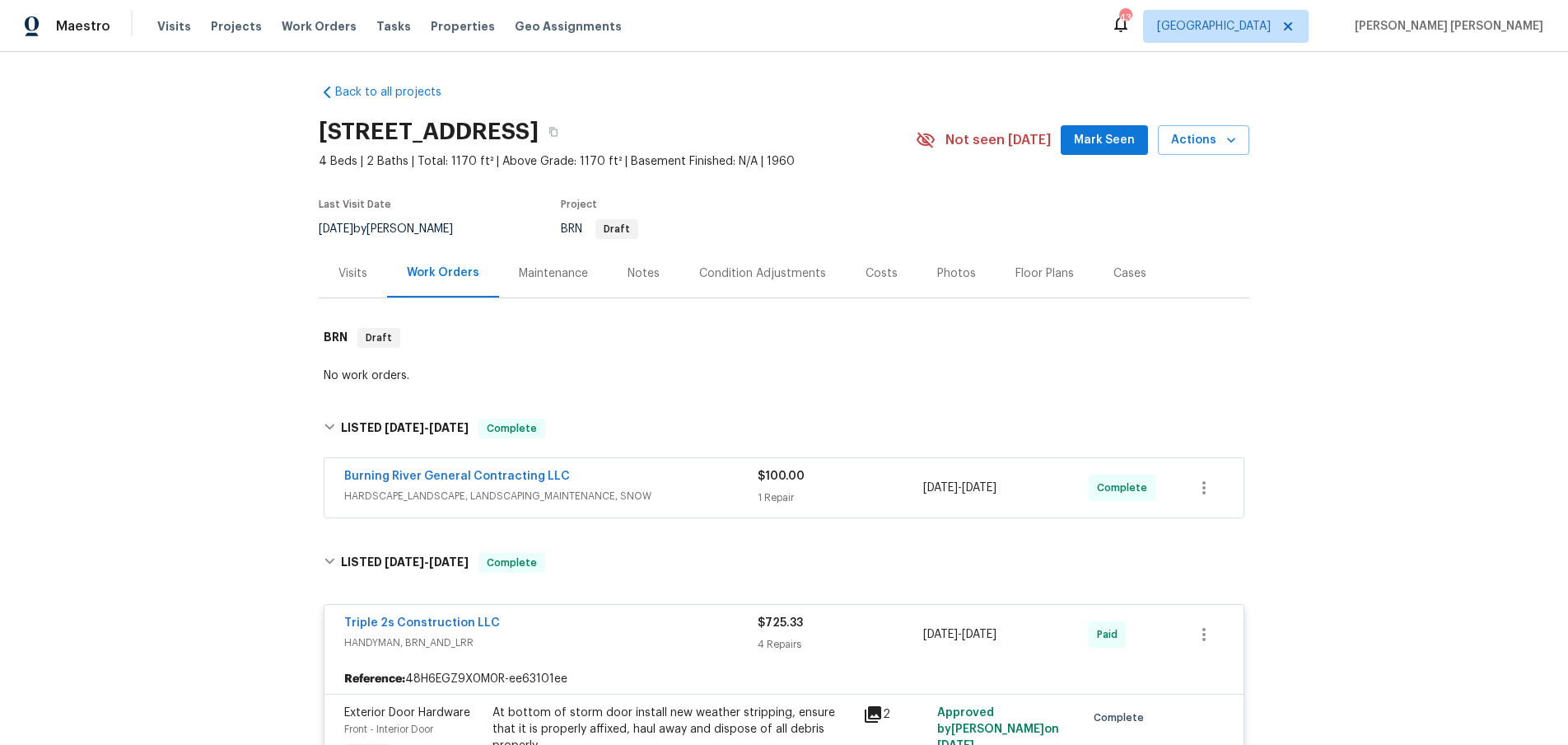
drag, startPoint x: 776, startPoint y: 499, endPoint x: 800, endPoint y: 502, distance: 24.2
click at [772, 499] on div "1 Repair" at bounding box center [841, 497] width 166 height 17
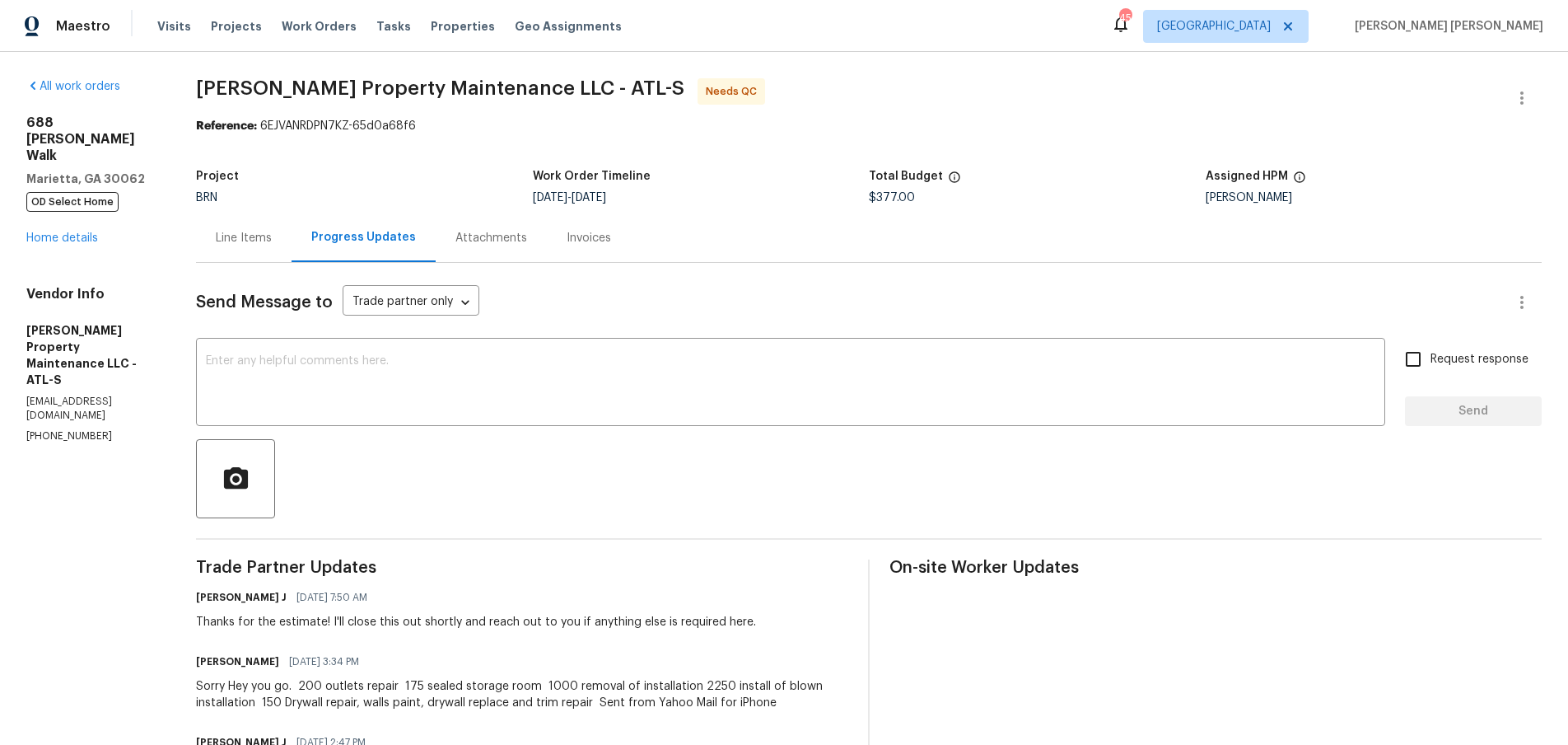
click at [268, 233] on div "Line Items" at bounding box center [243, 237] width 56 height 17
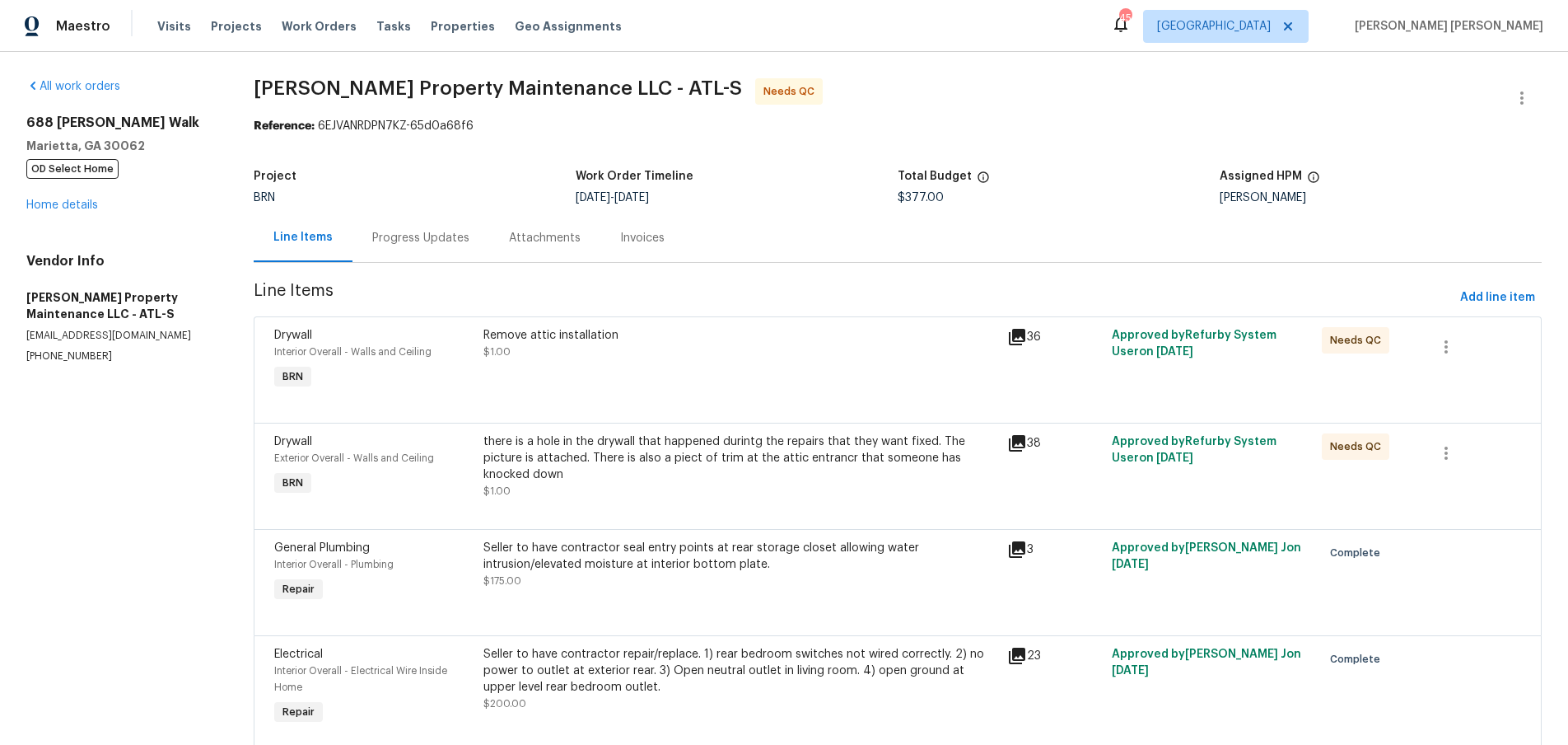
click at [1024, 440] on icon at bounding box center [1017, 442] width 17 height 17
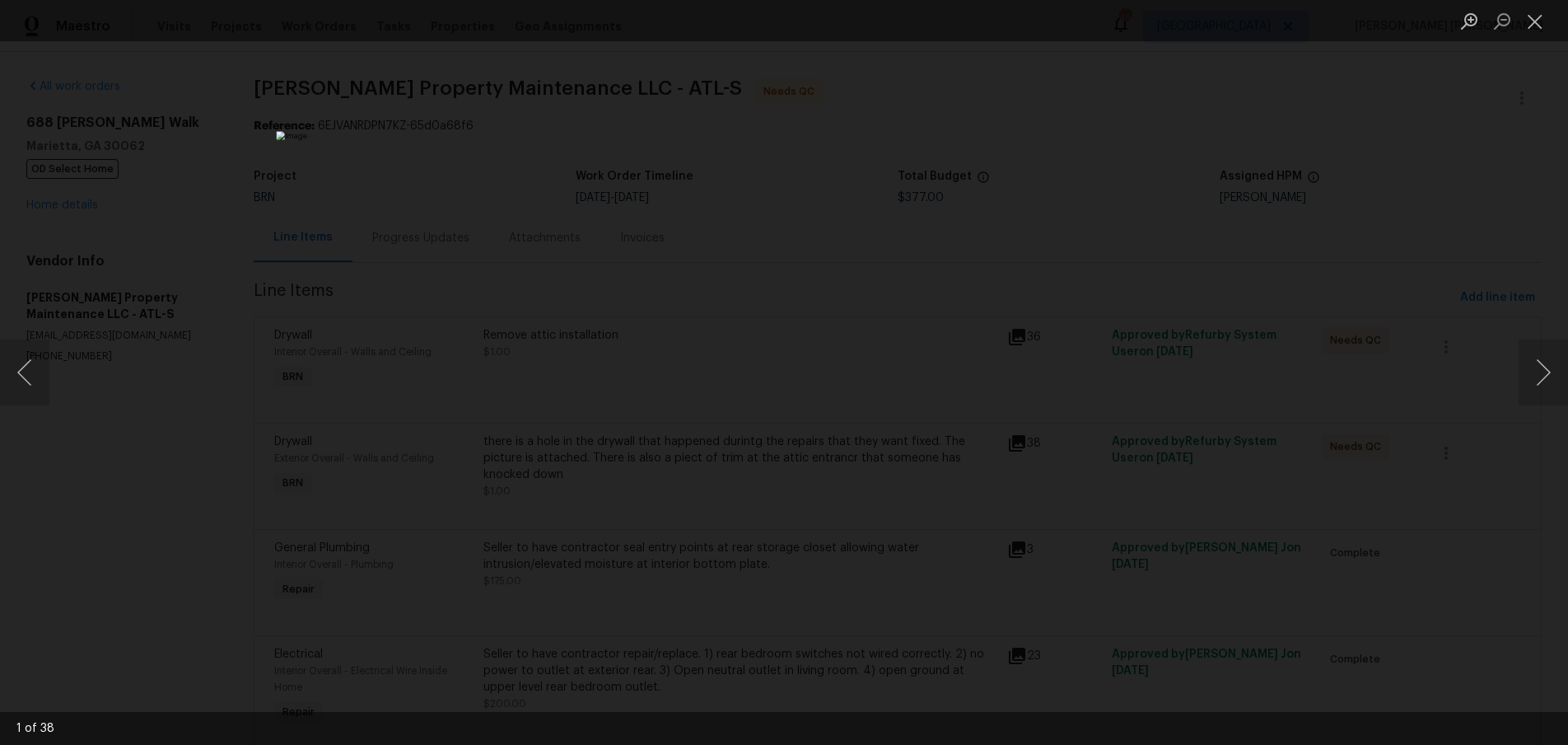
click at [1505, 188] on div "Lightbox" at bounding box center [784, 372] width 1568 height 745
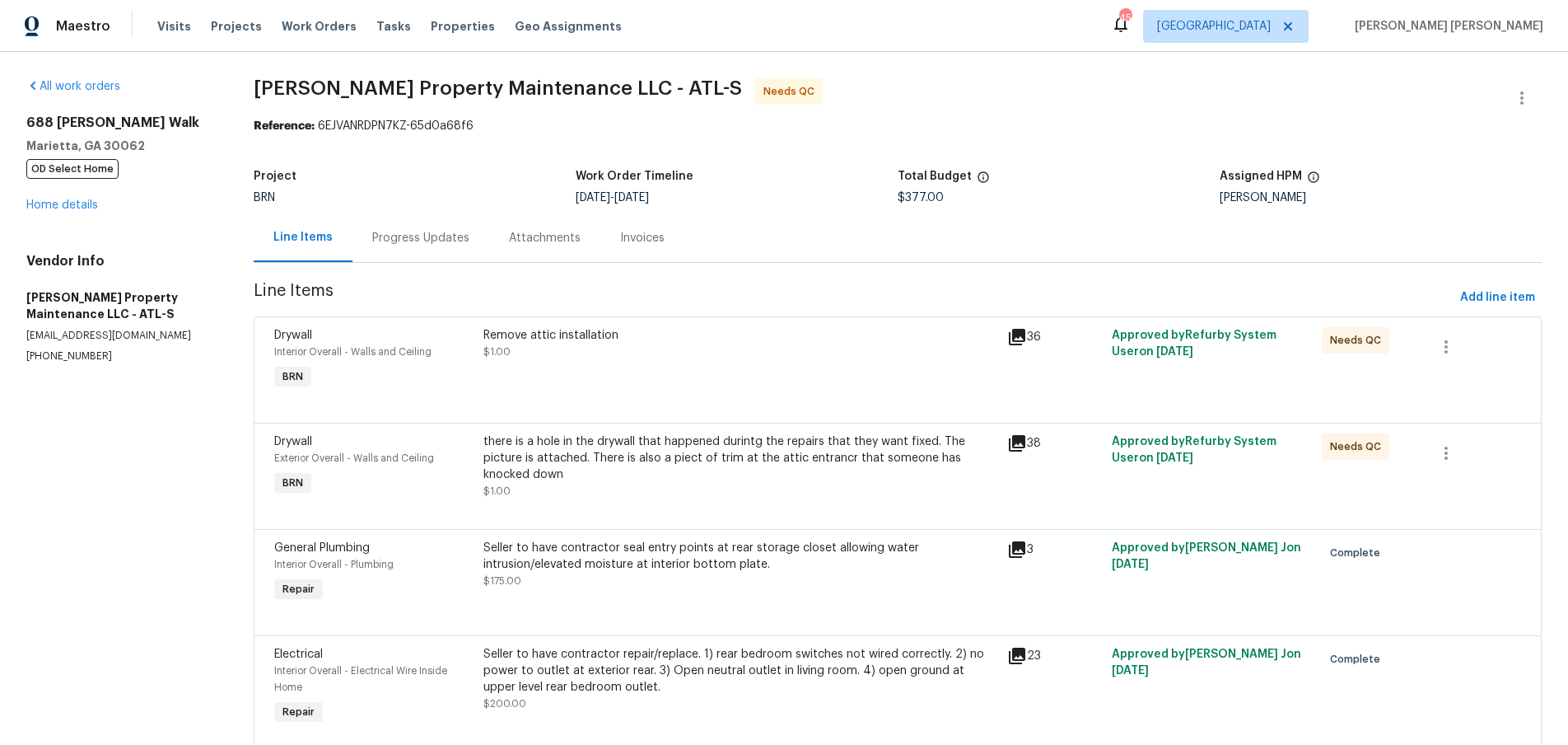
scroll to position [61, 0]
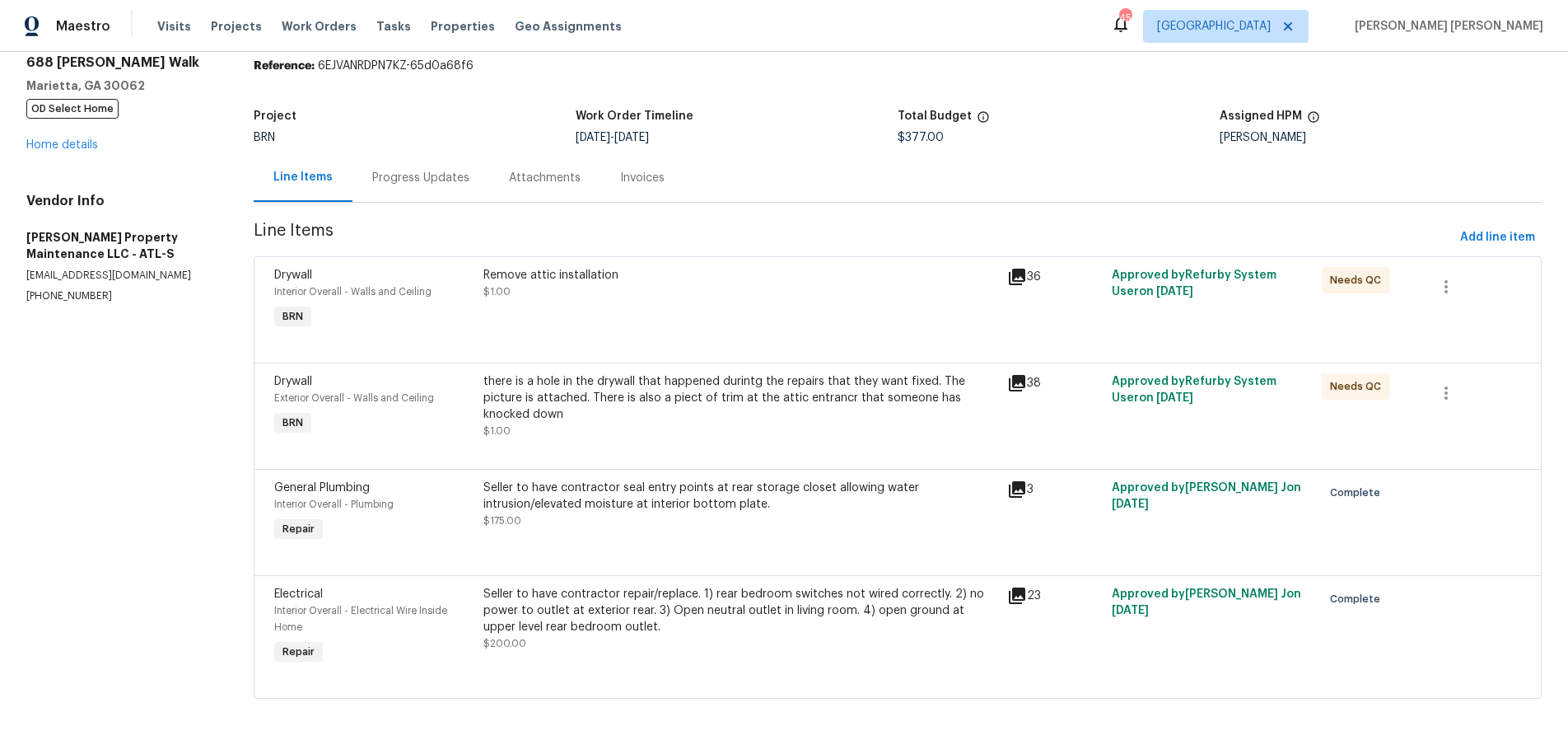
click at [1015, 280] on icon at bounding box center [1017, 276] width 17 height 17
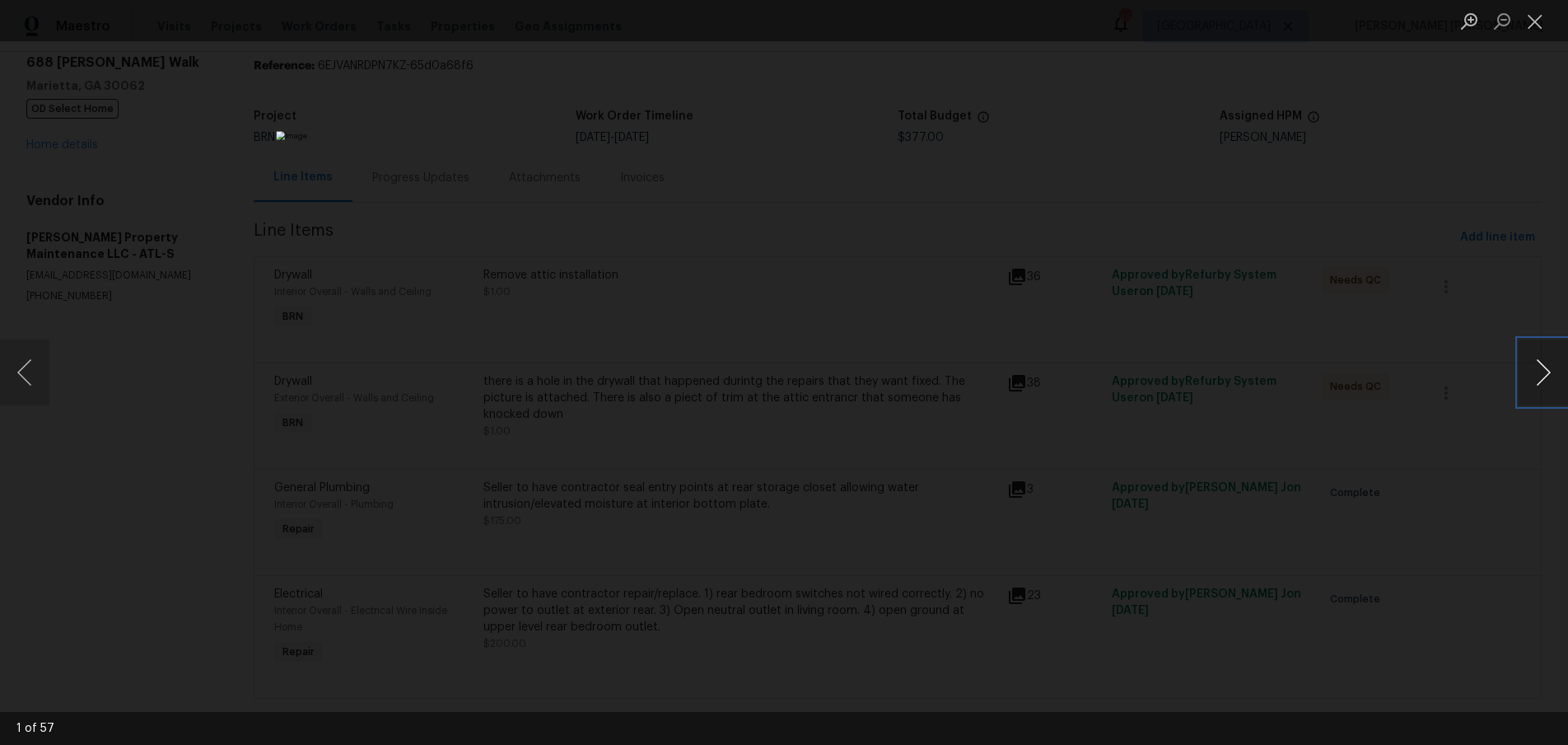
click at [1538, 381] on button "Next image" at bounding box center [1543, 372] width 49 height 66
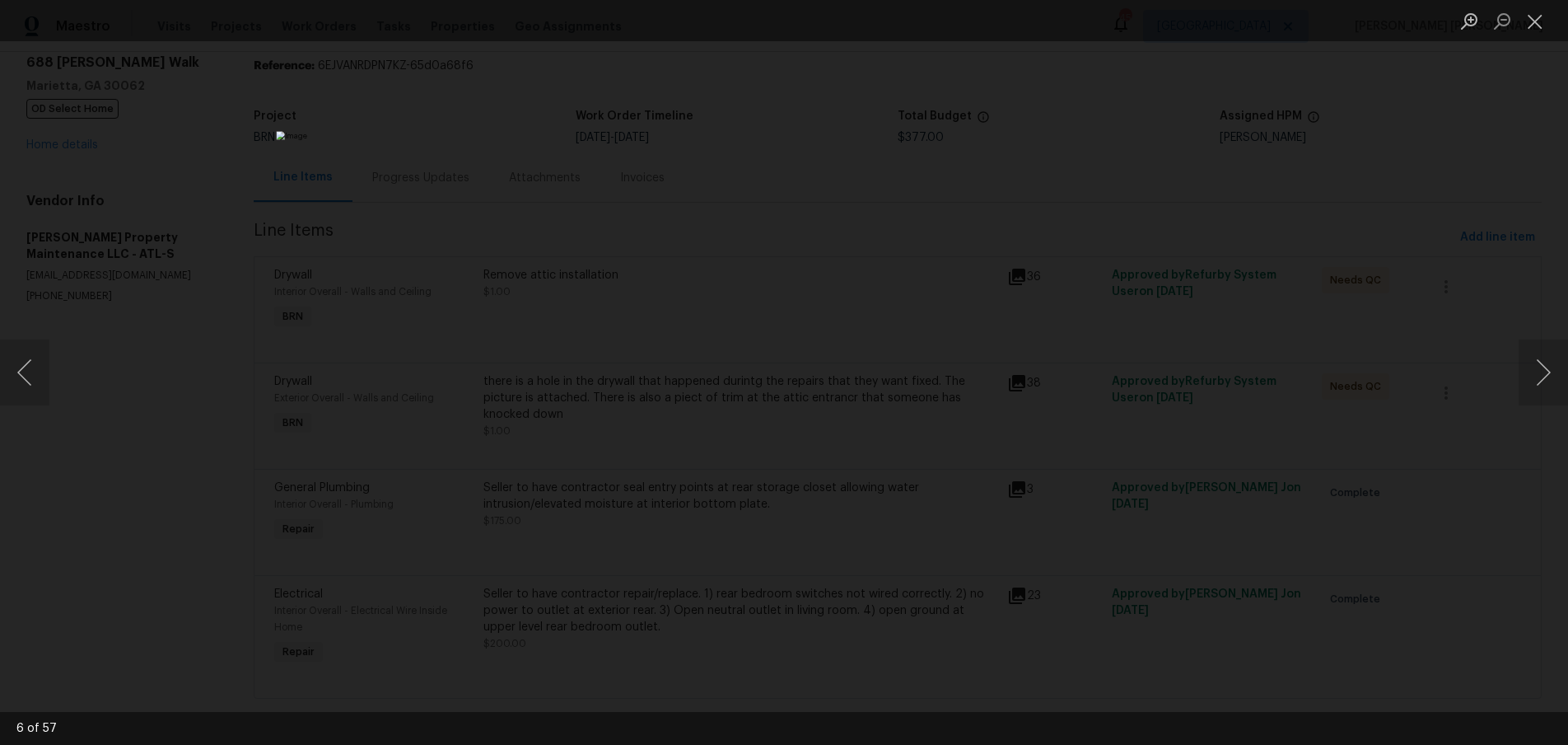
drag, startPoint x: 1483, startPoint y: 459, endPoint x: 1425, endPoint y: 396, distance: 85.6
click at [1458, 446] on div "Lightbox" at bounding box center [784, 372] width 1568 height 745
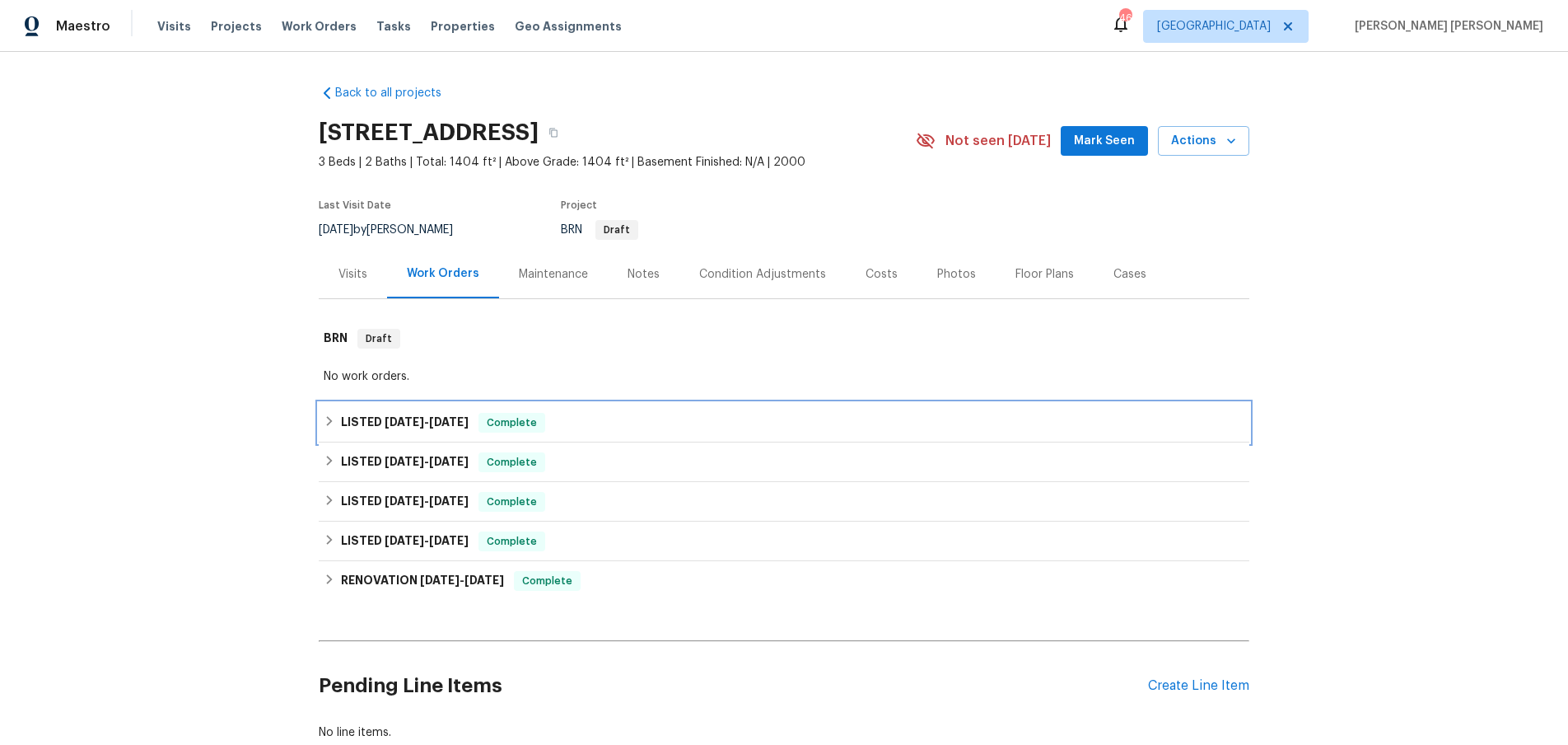
drag, startPoint x: 332, startPoint y: 426, endPoint x: 375, endPoint y: 428, distance: 43.0
click at [335, 426] on div "LISTED [DATE] - [DATE] Complete" at bounding box center [784, 423] width 920 height 20
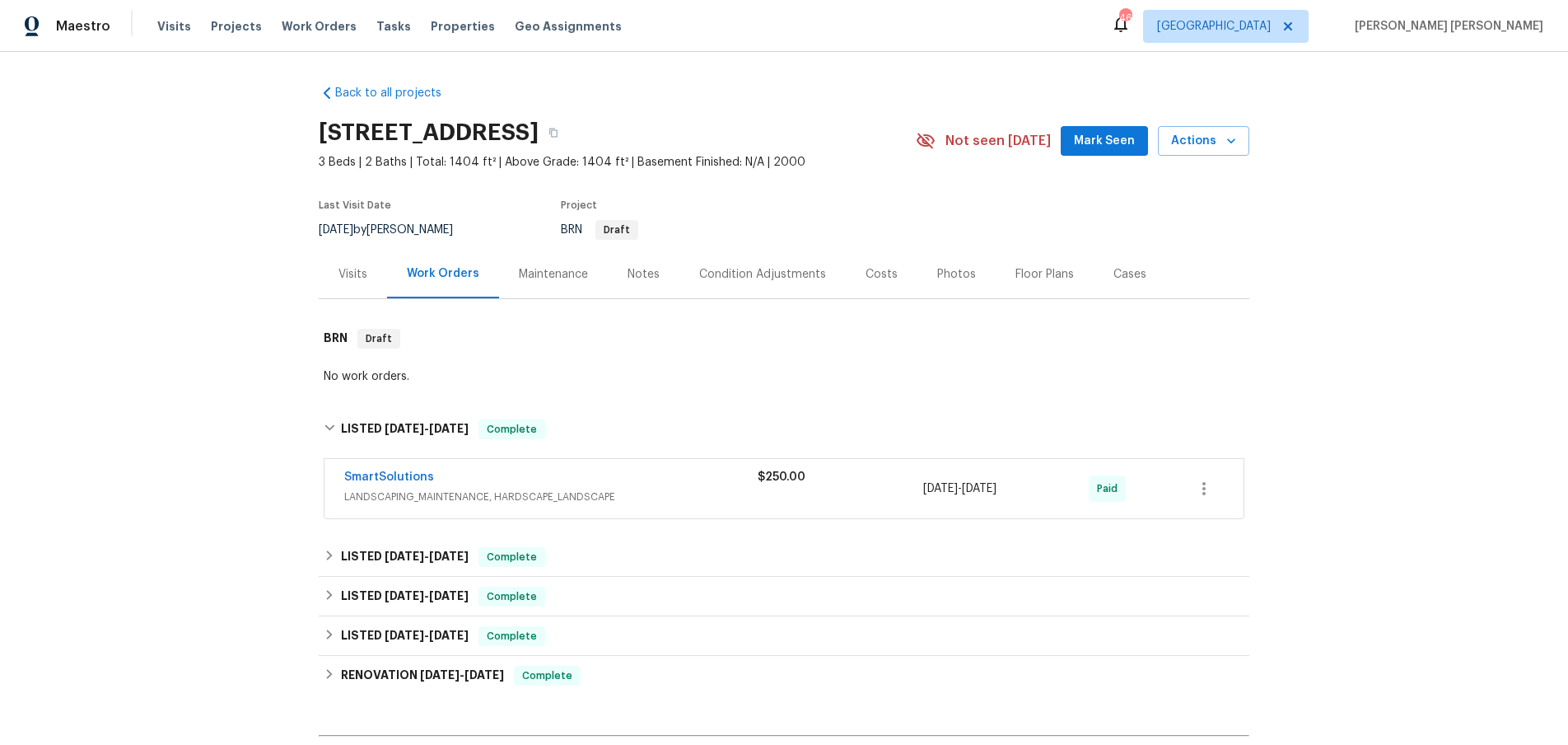
click at [701, 501] on span "LANDSCAPING_MAINTENANCE, HARDSCAPE_LANDSCAPE" at bounding box center [551, 497] width 414 height 17
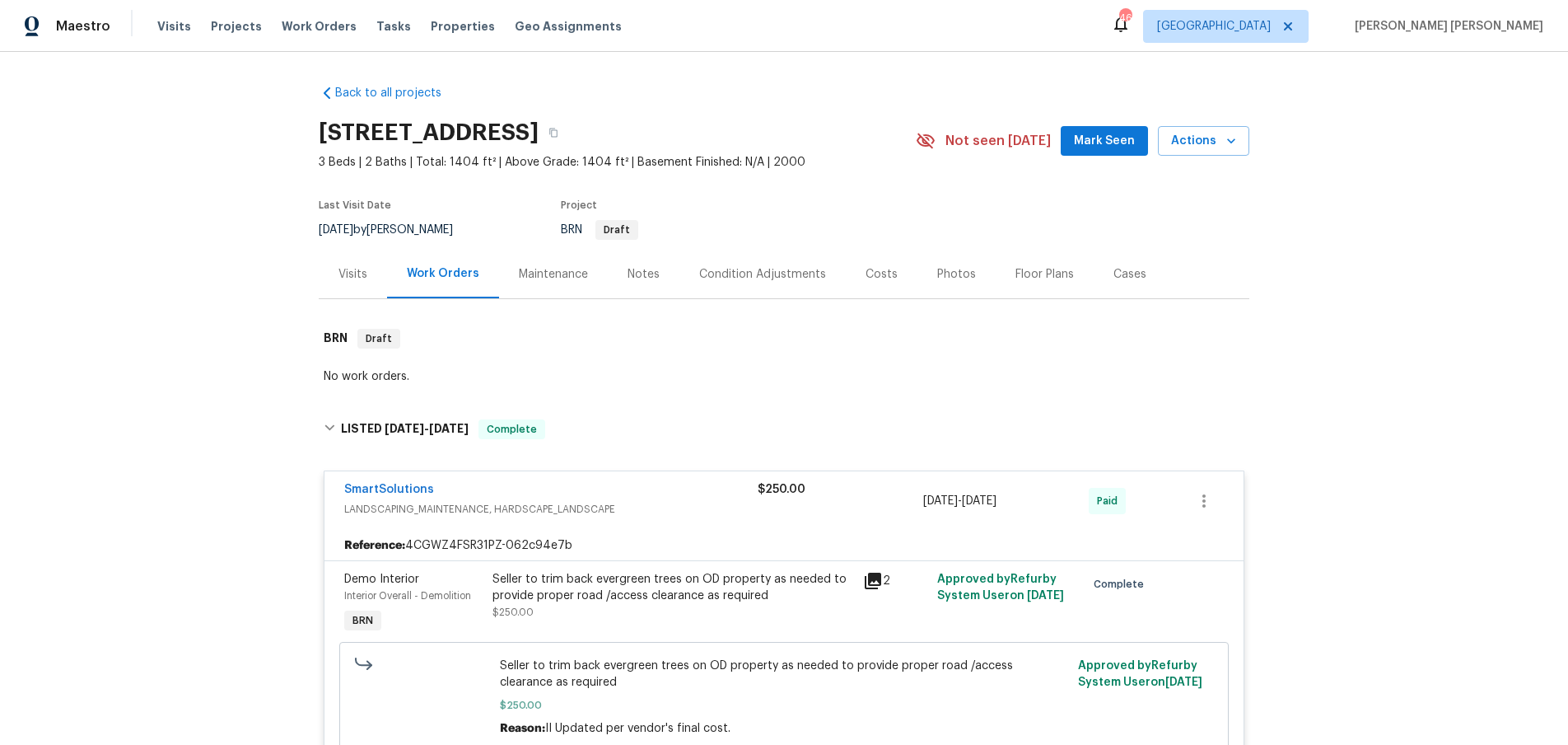
drag, startPoint x: 868, startPoint y: 582, endPoint x: 895, endPoint y: 578, distance: 27.3
click at [871, 582] on icon at bounding box center [873, 580] width 20 height 20
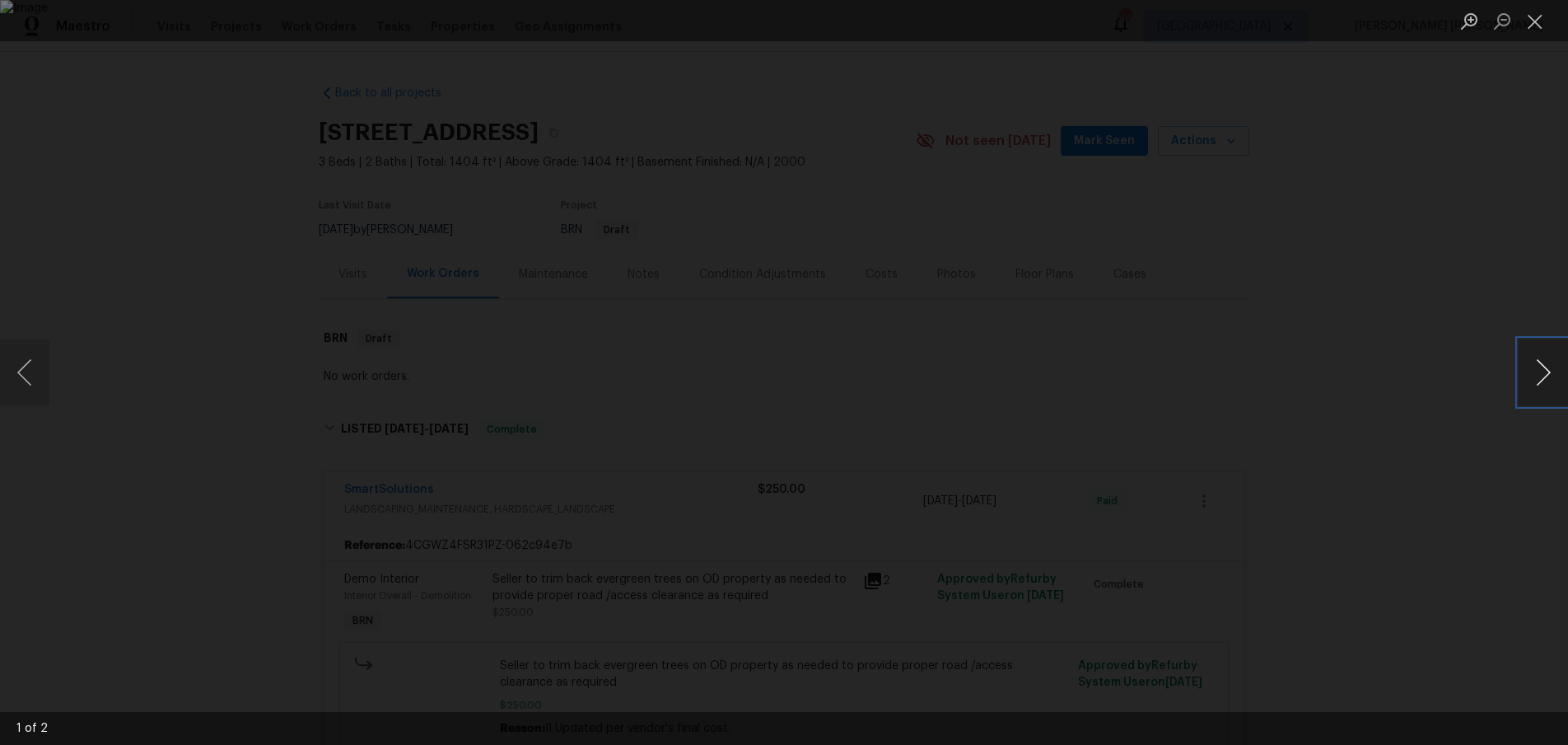
click at [1530, 388] on button "Next image" at bounding box center [1543, 372] width 49 height 66
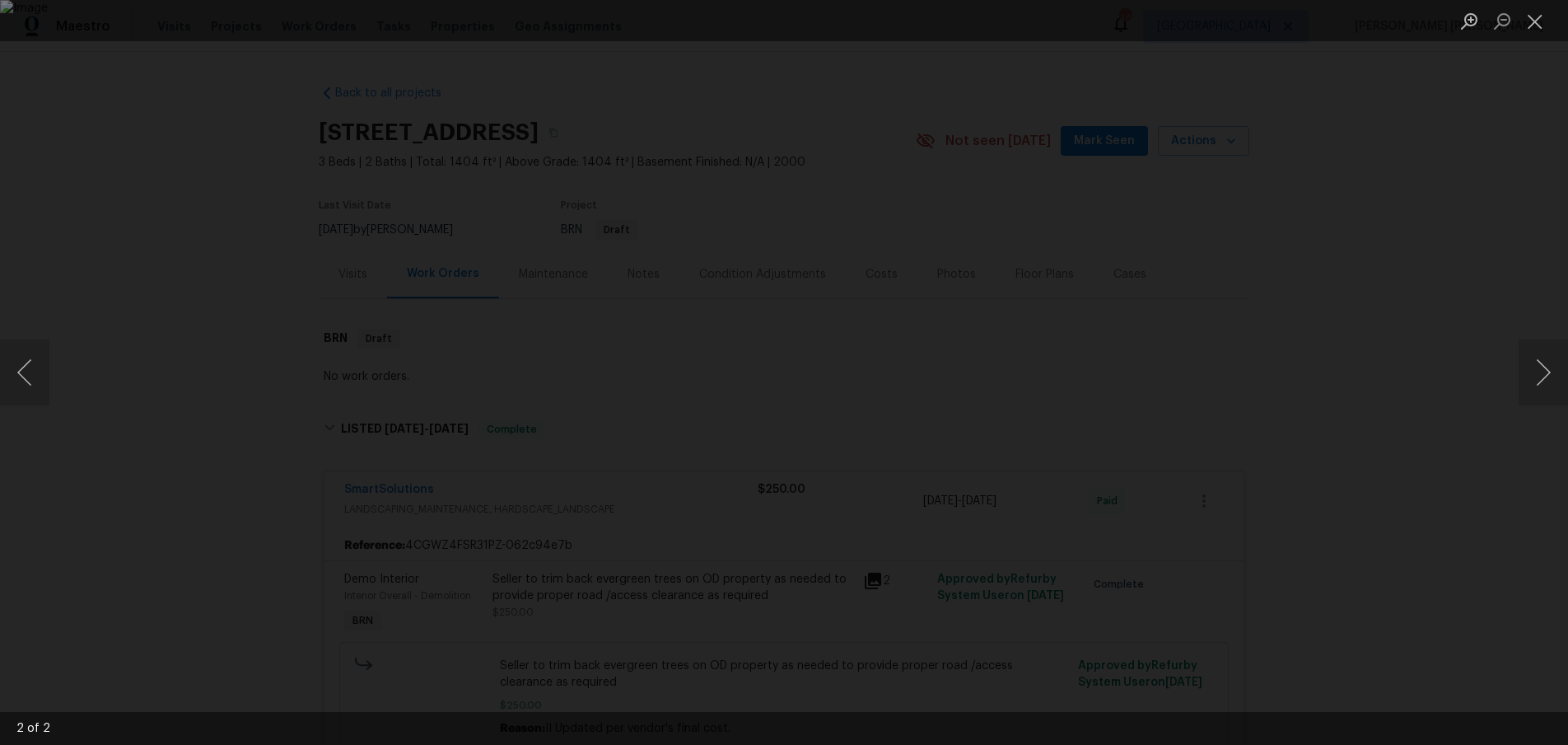
drag, startPoint x: 1483, startPoint y: 488, endPoint x: 1452, endPoint y: 469, distance: 36.4
click at [1481, 486] on div "Lightbox" at bounding box center [784, 372] width 1568 height 745
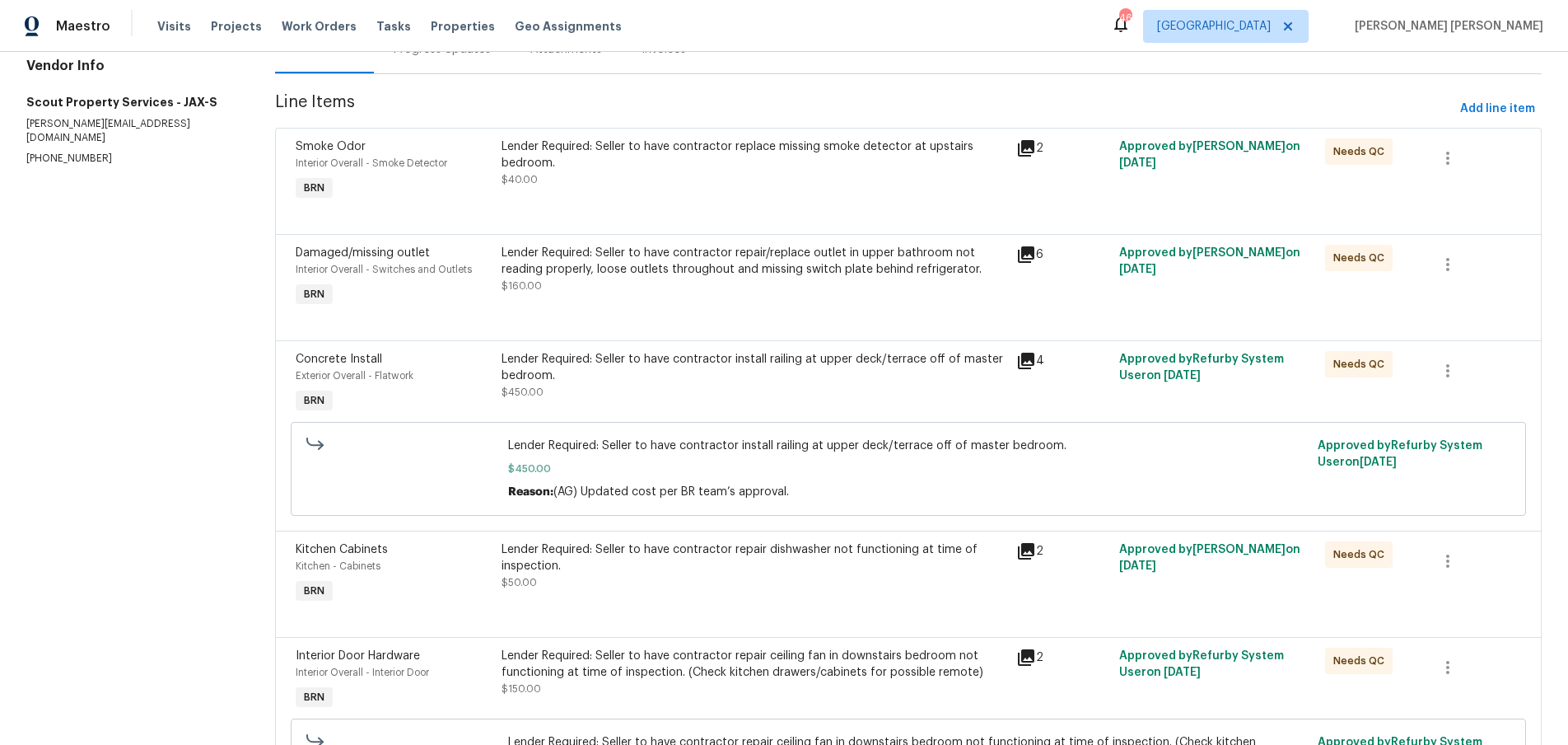
scroll to position [189, 0]
click at [1025, 363] on icon at bounding box center [1026, 360] width 20 height 20
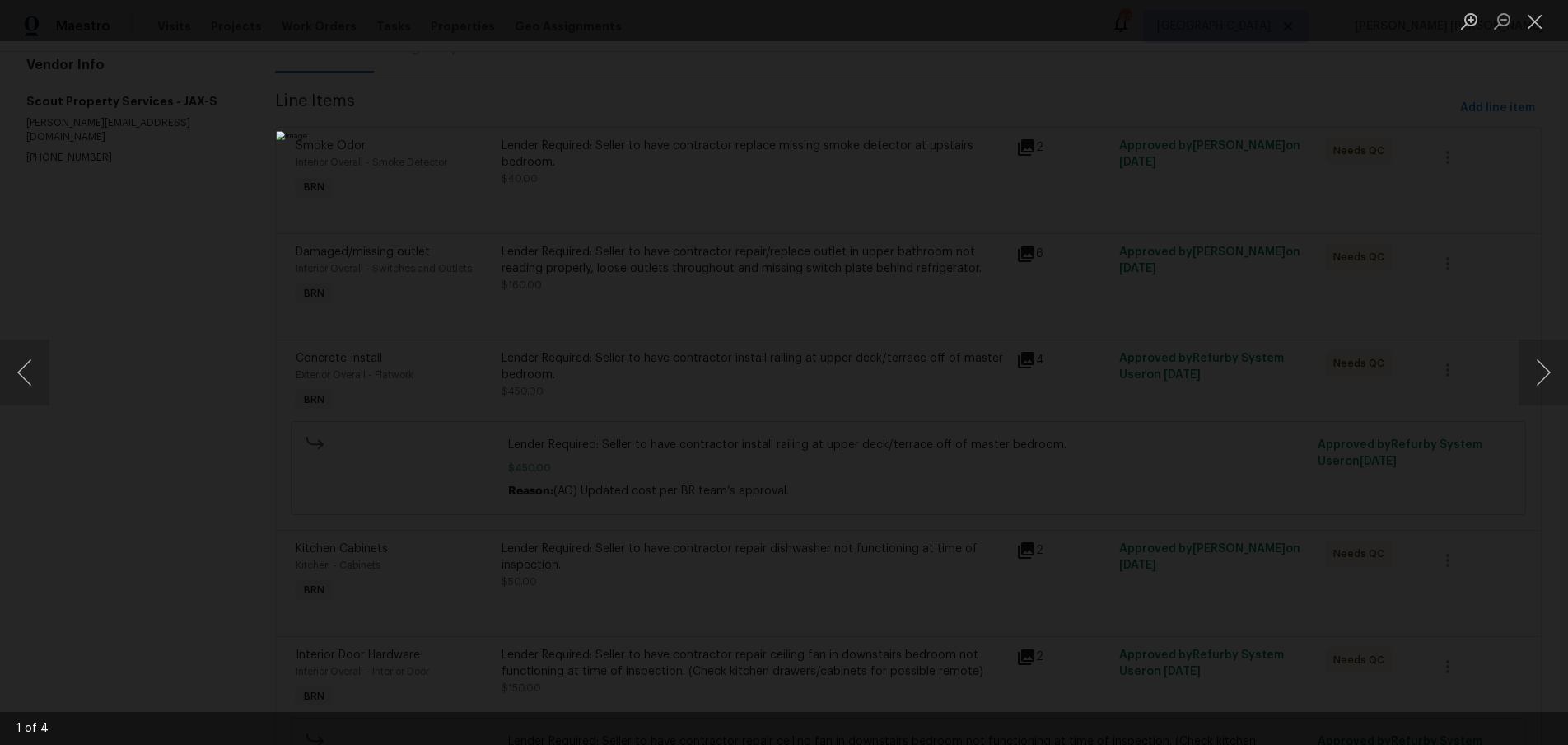
click at [750, 308] on img "Lightbox" at bounding box center [784, 372] width 1016 height 482
click at [1536, 378] on button "Next image" at bounding box center [1543, 372] width 49 height 66
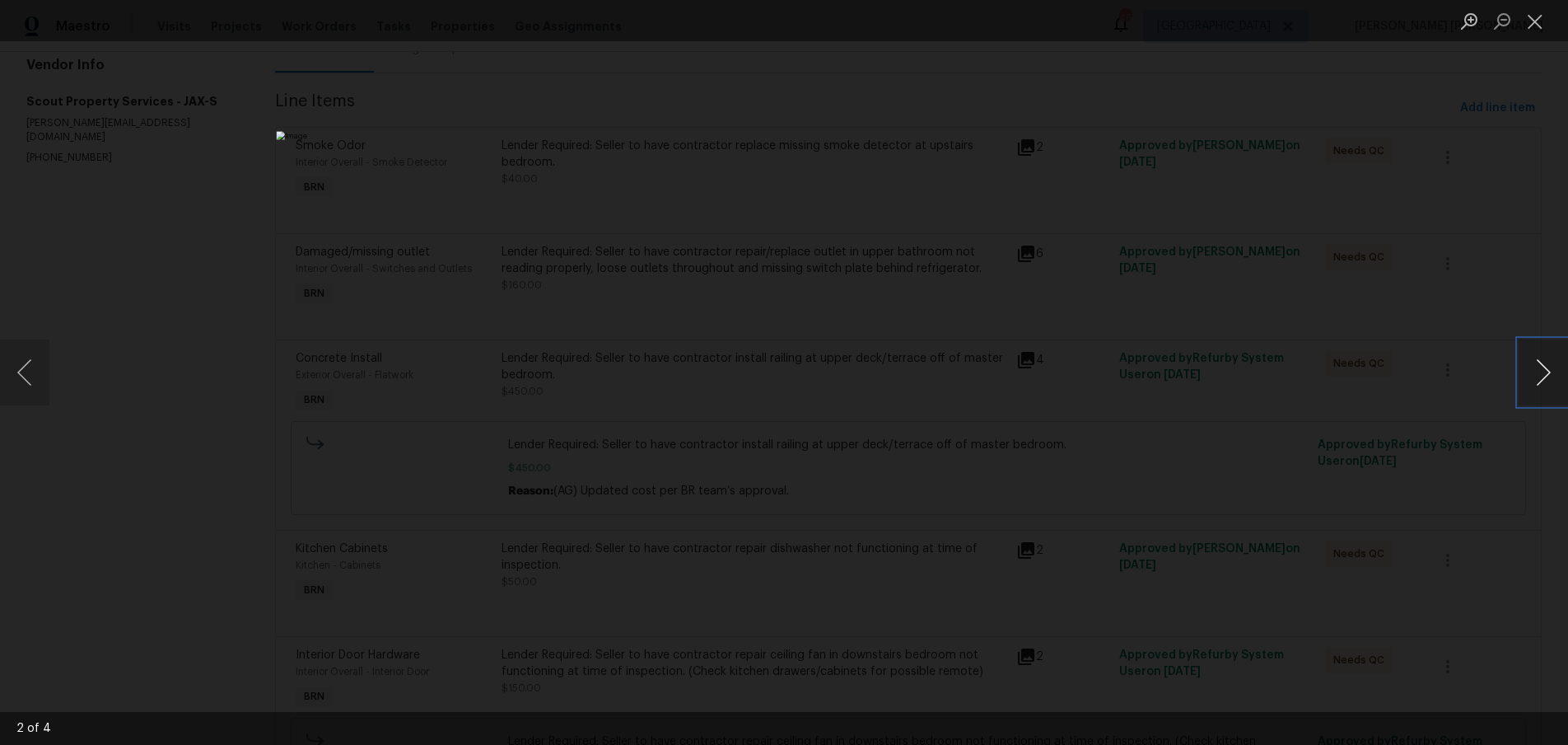
click at [1536, 378] on button "Next image" at bounding box center [1543, 372] width 49 height 66
click at [1402, 494] on div "Lightbox" at bounding box center [784, 372] width 1568 height 745
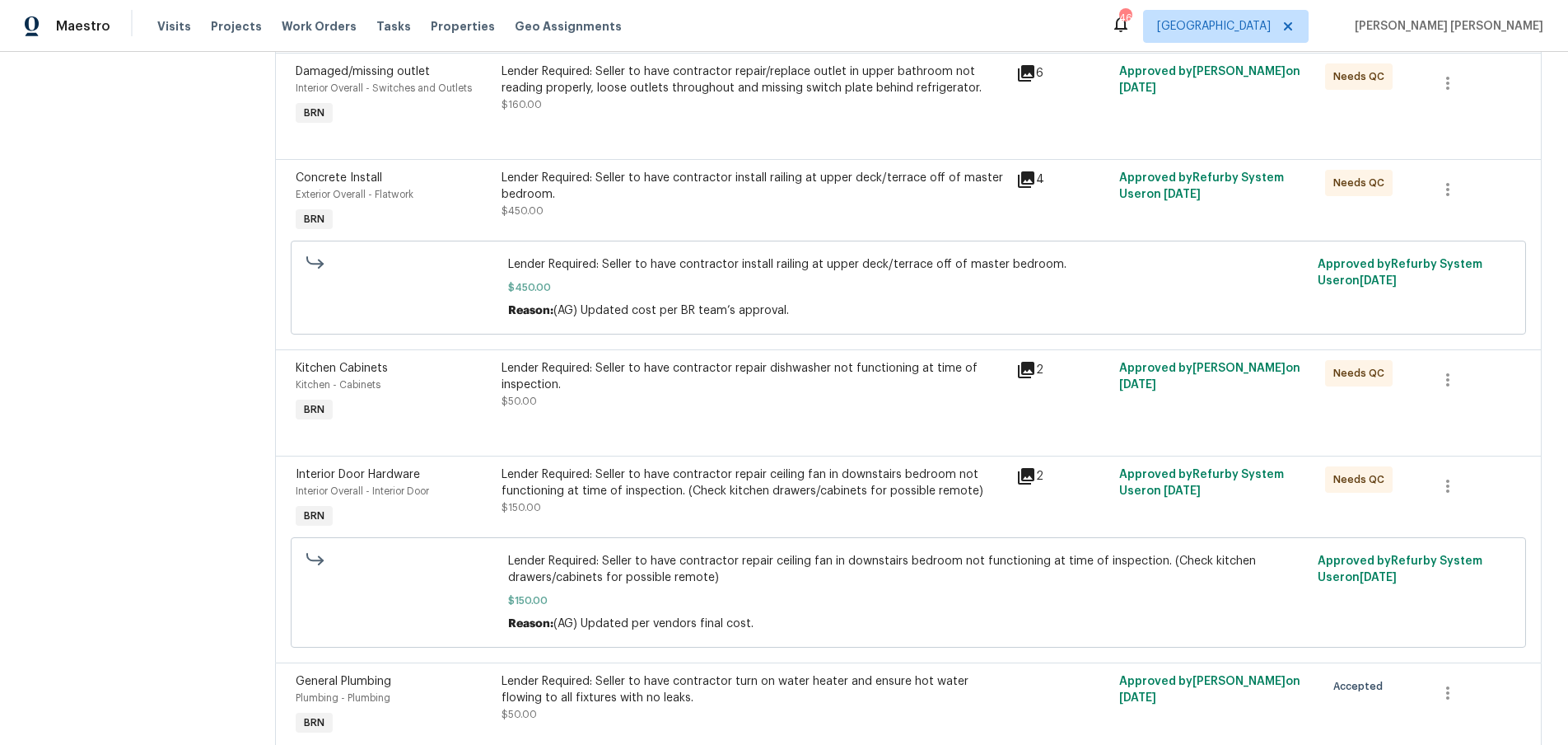
scroll to position [443, 0]
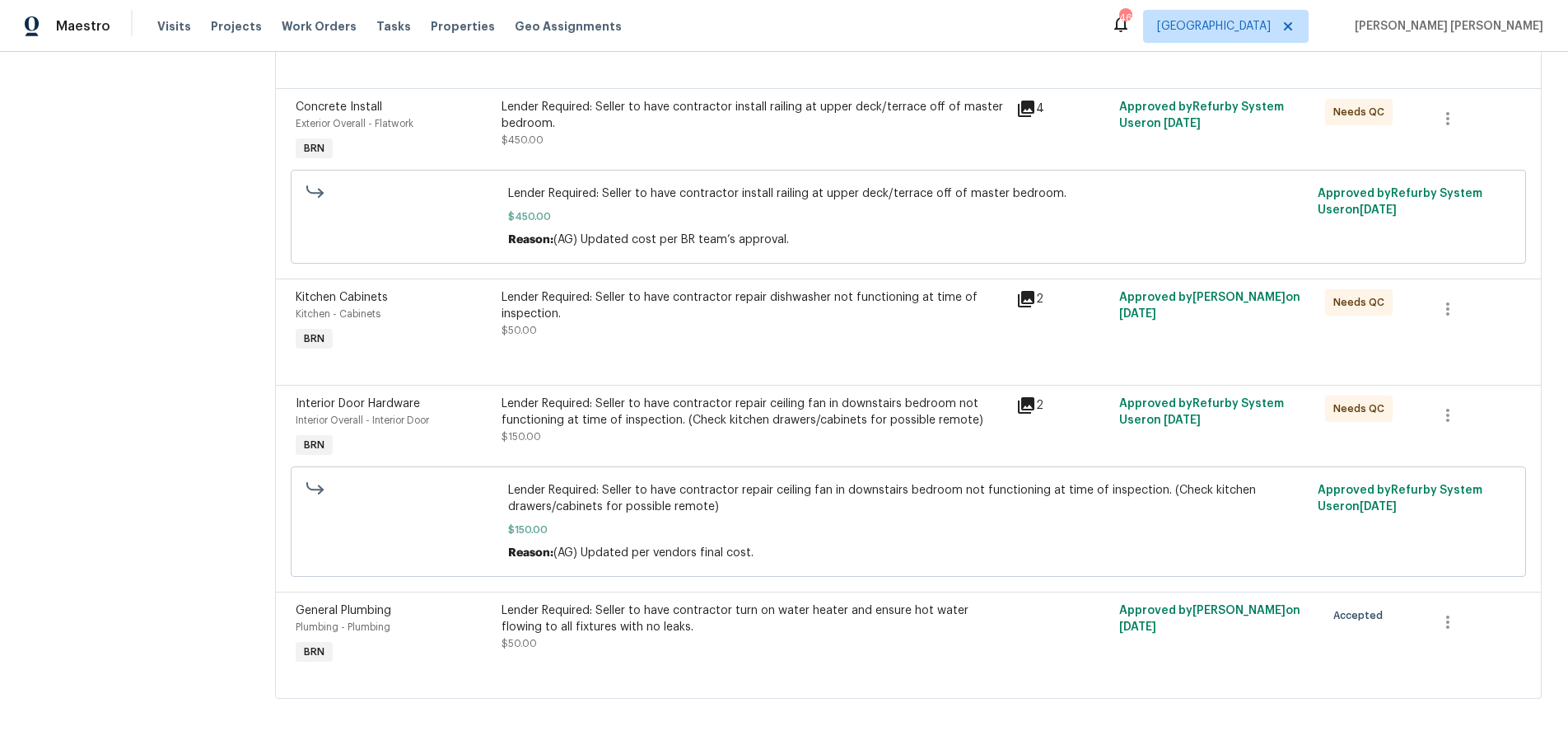
click at [1029, 109] on icon at bounding box center [1026, 108] width 17 height 17
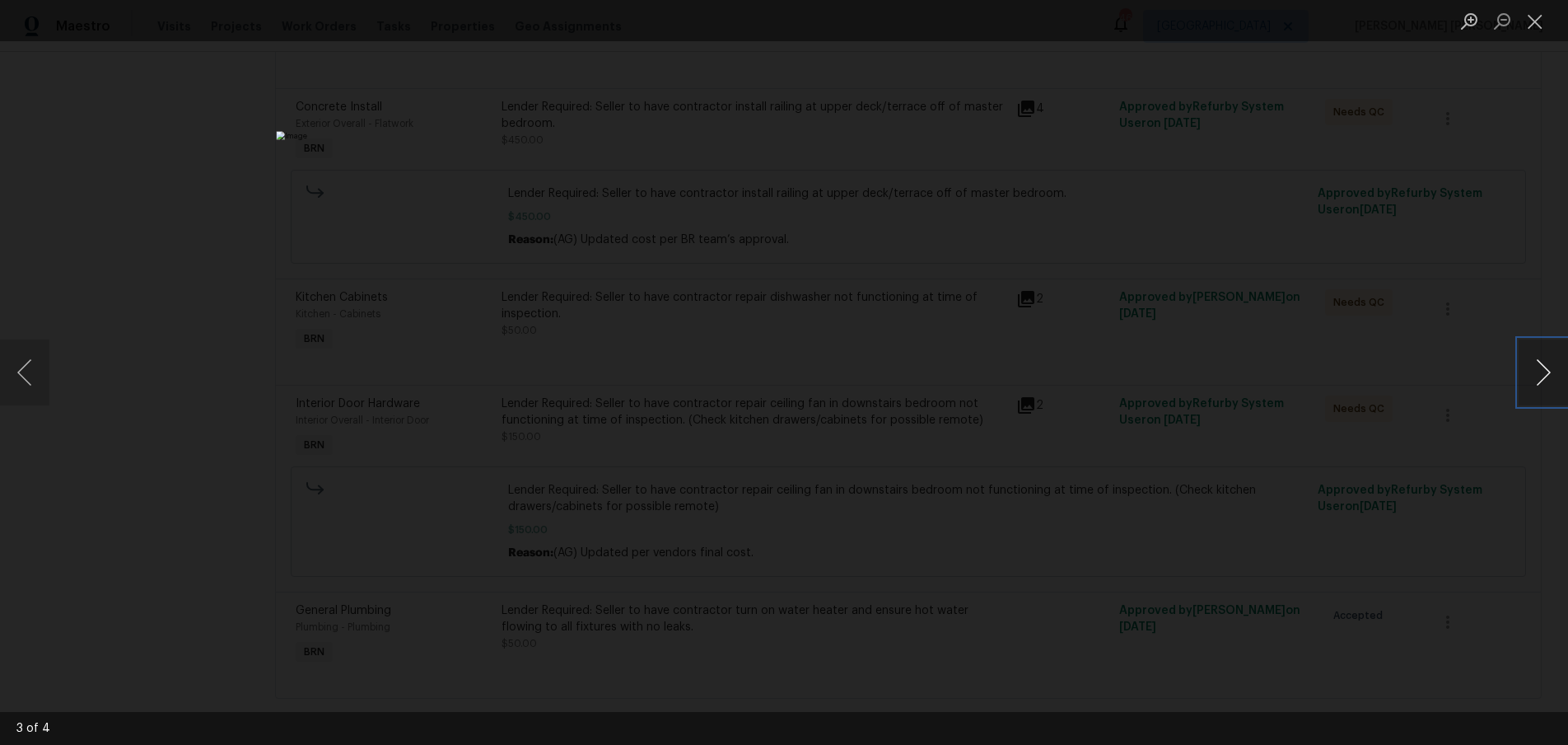
click at [1532, 390] on button "Next image" at bounding box center [1543, 372] width 49 height 66
click at [1531, 391] on button "Next image" at bounding box center [1543, 372] width 49 height 66
click at [1314, 562] on div "Lightbox" at bounding box center [784, 372] width 1568 height 745
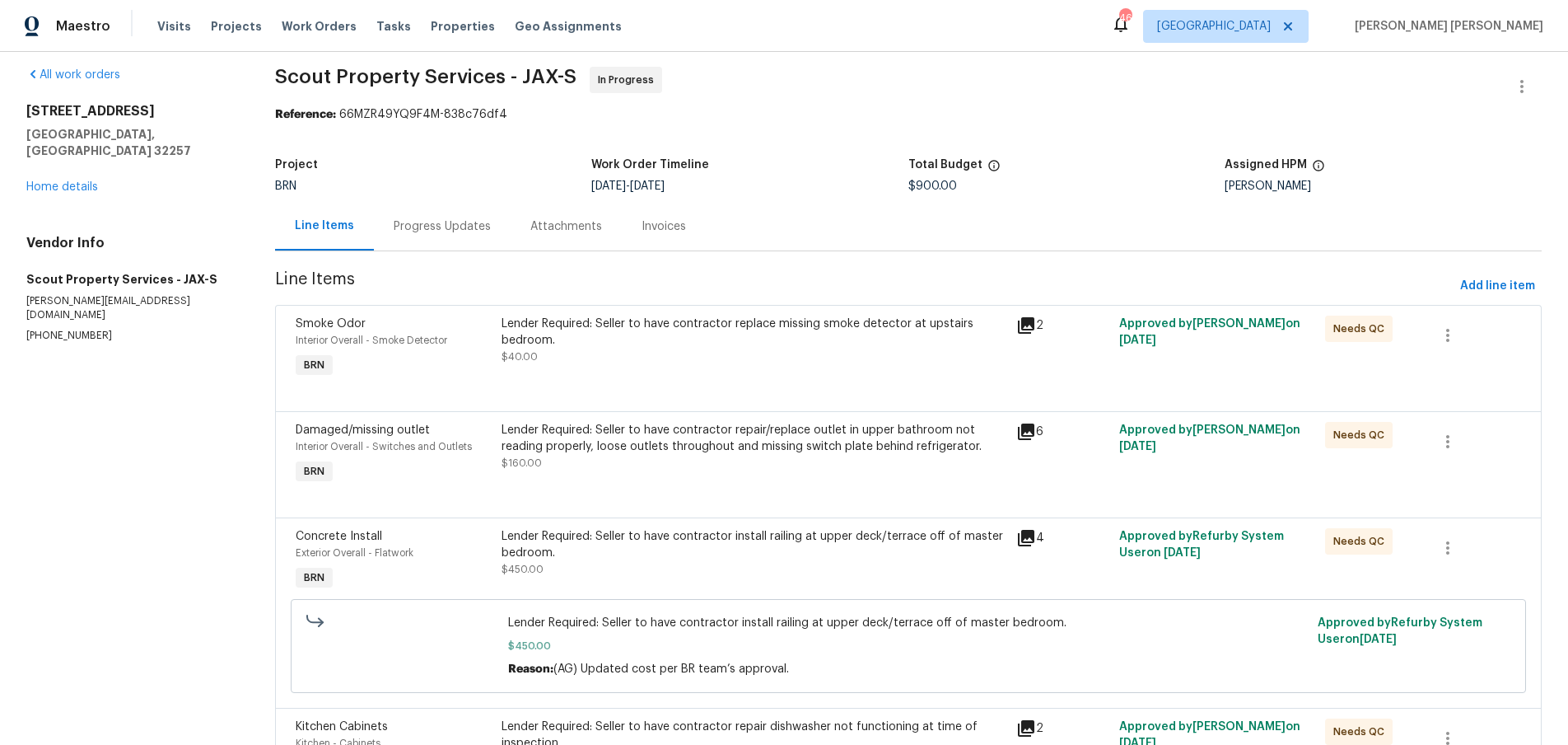
scroll to position [0, 0]
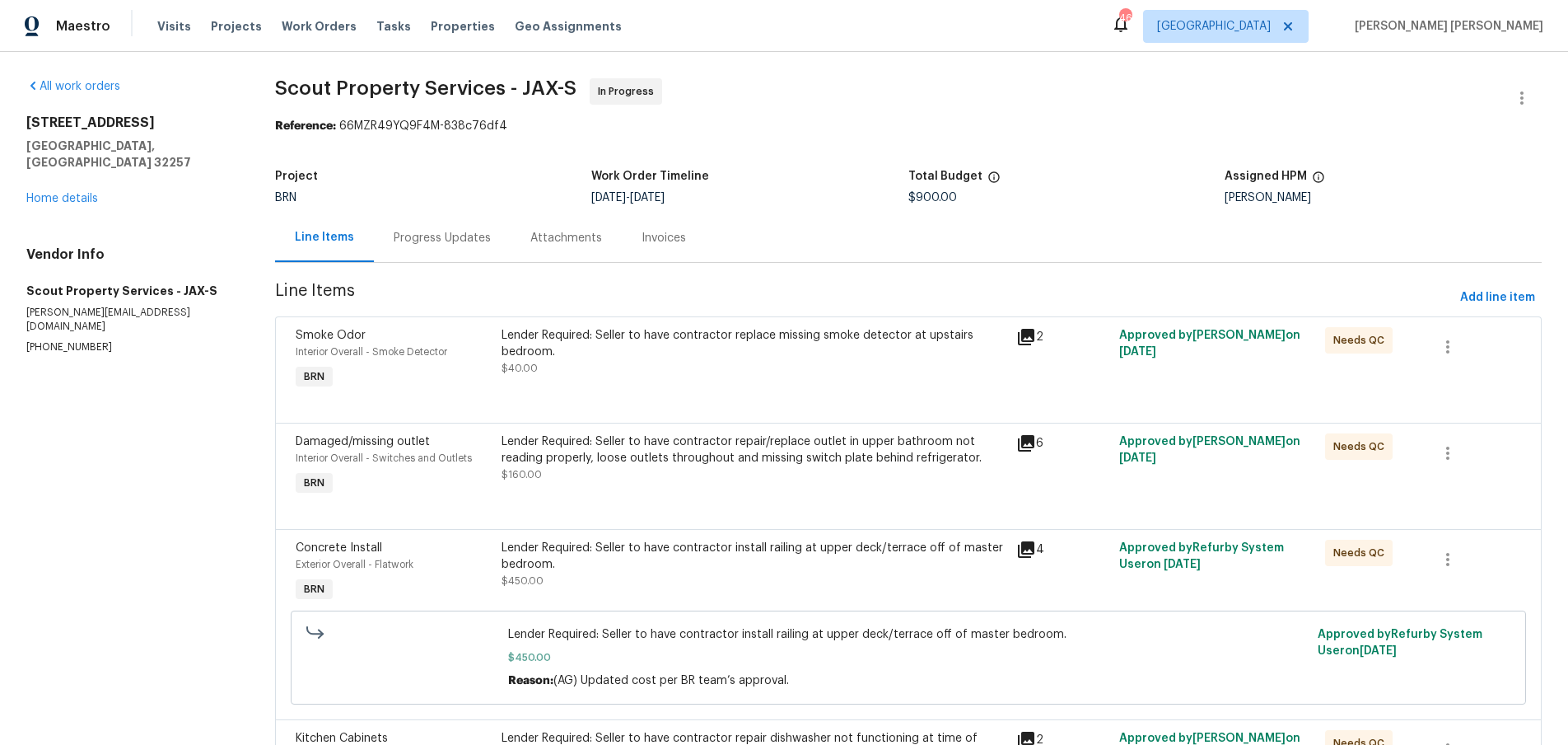
click at [64, 188] on div "3567 Whalers Way Jacksonville, FL 32257 Home details" at bounding box center [131, 161] width 209 height 93
click at [64, 193] on link "Home details" at bounding box center [62, 199] width 72 height 12
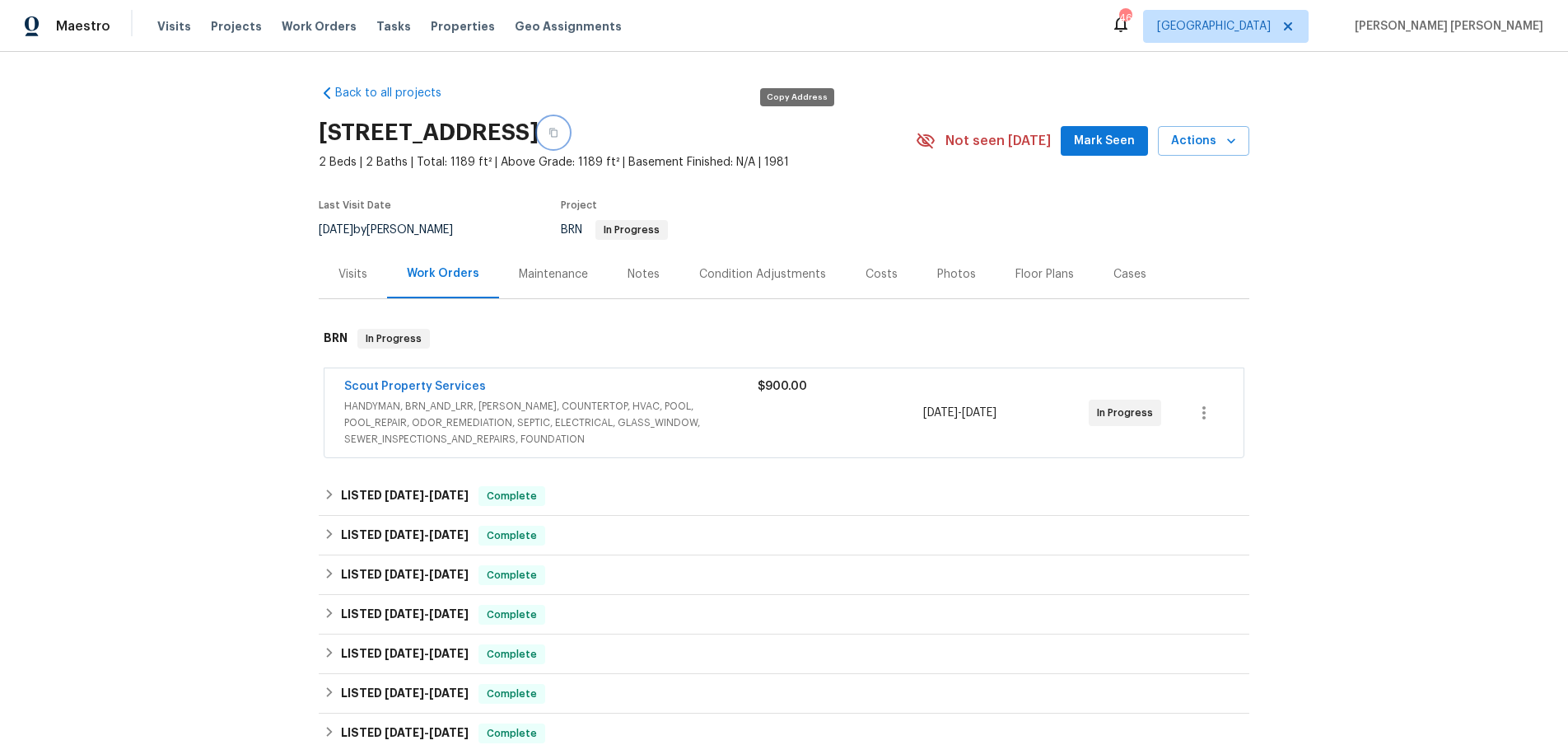
click at [569, 129] on button "button" at bounding box center [554, 133] width 30 height 30
click at [565, 421] on span "HANDYMAN, BRN_AND_LRR, WELLS, COUNTERTOP, HVAC, POOL, POOL_REPAIR, ODOR_REMEDIA…" at bounding box center [551, 423] width 414 height 49
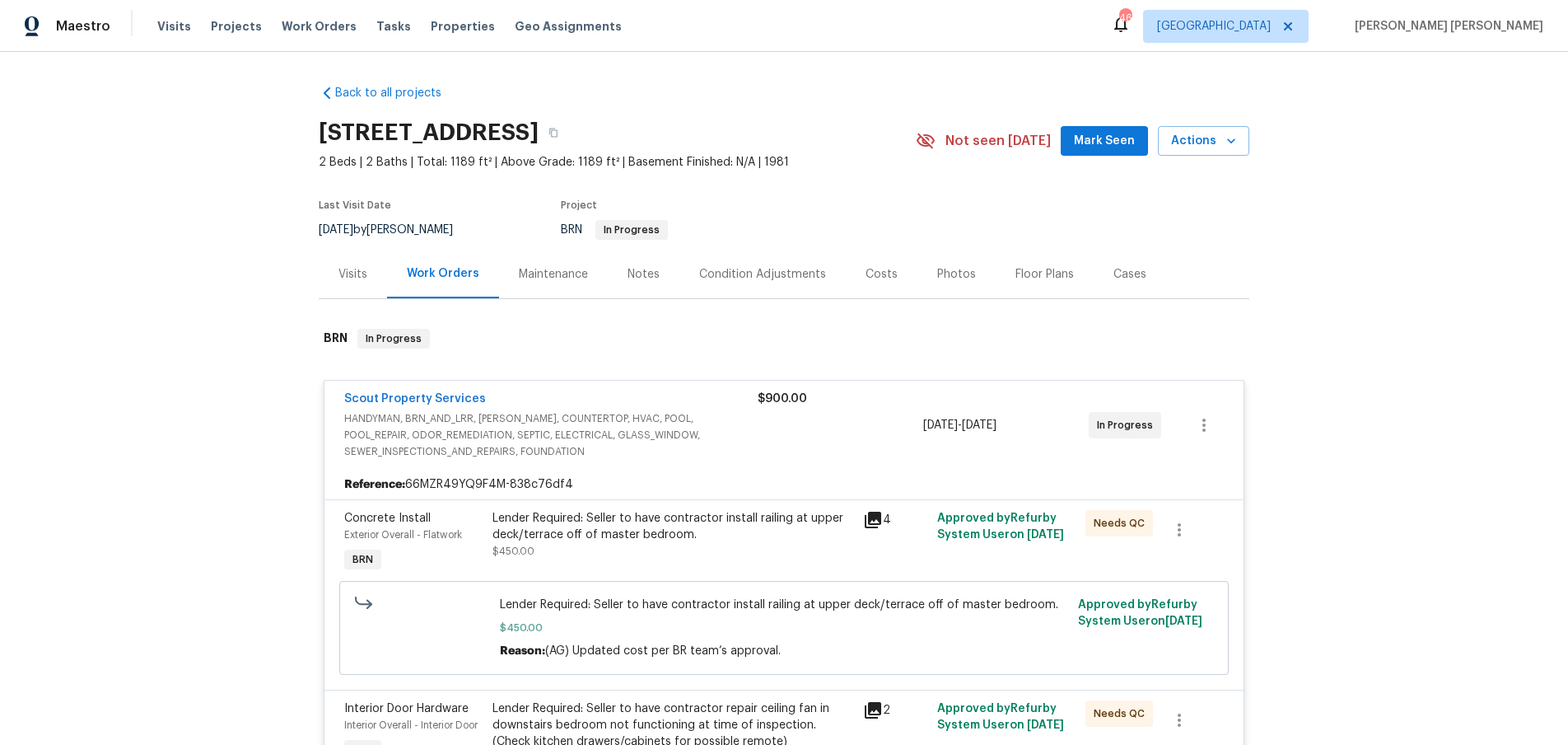
click at [340, 282] on div "Visits" at bounding box center [353, 274] width 29 height 17
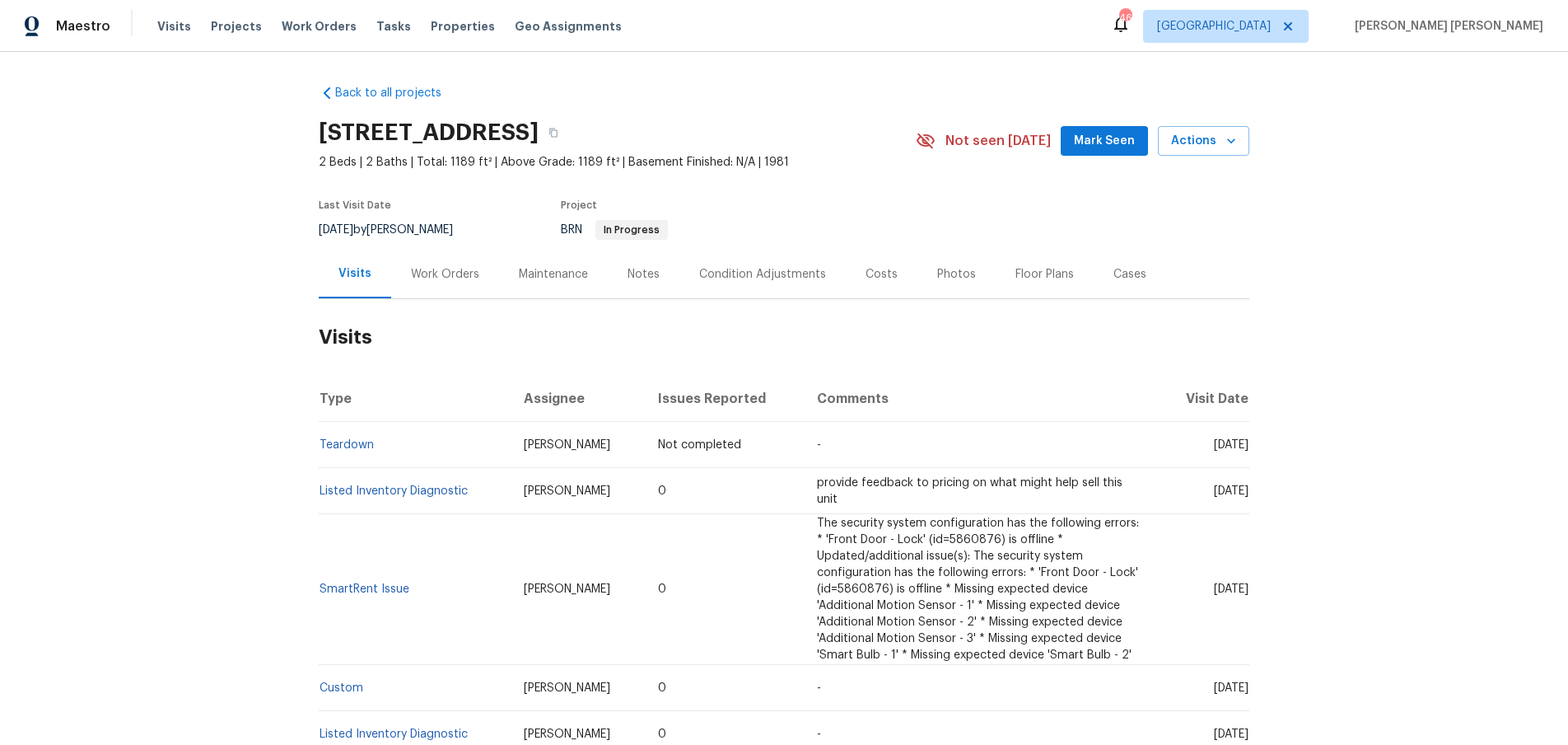
click at [452, 273] on div "Work Orders" at bounding box center [444, 274] width 68 height 17
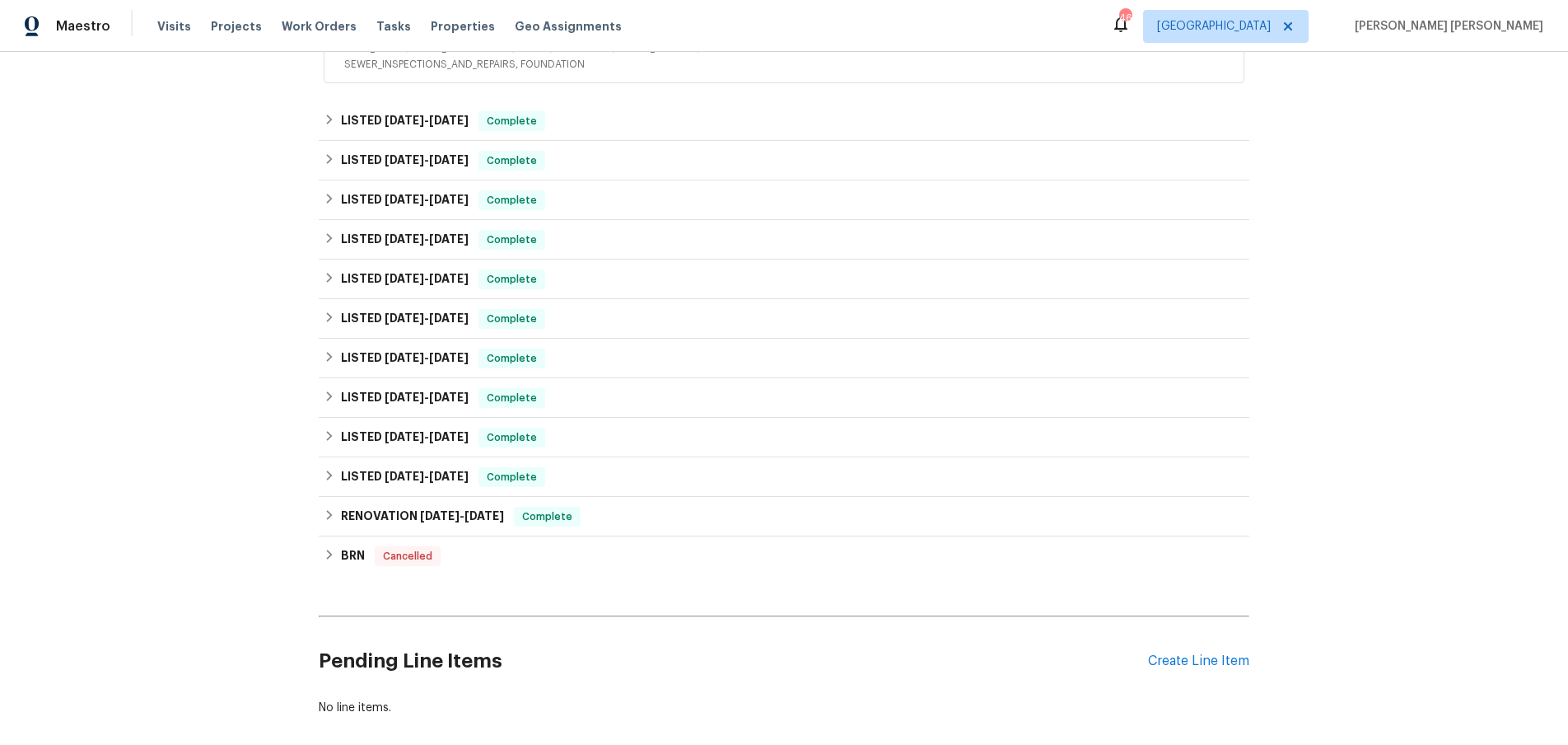
scroll to position [346, 0]
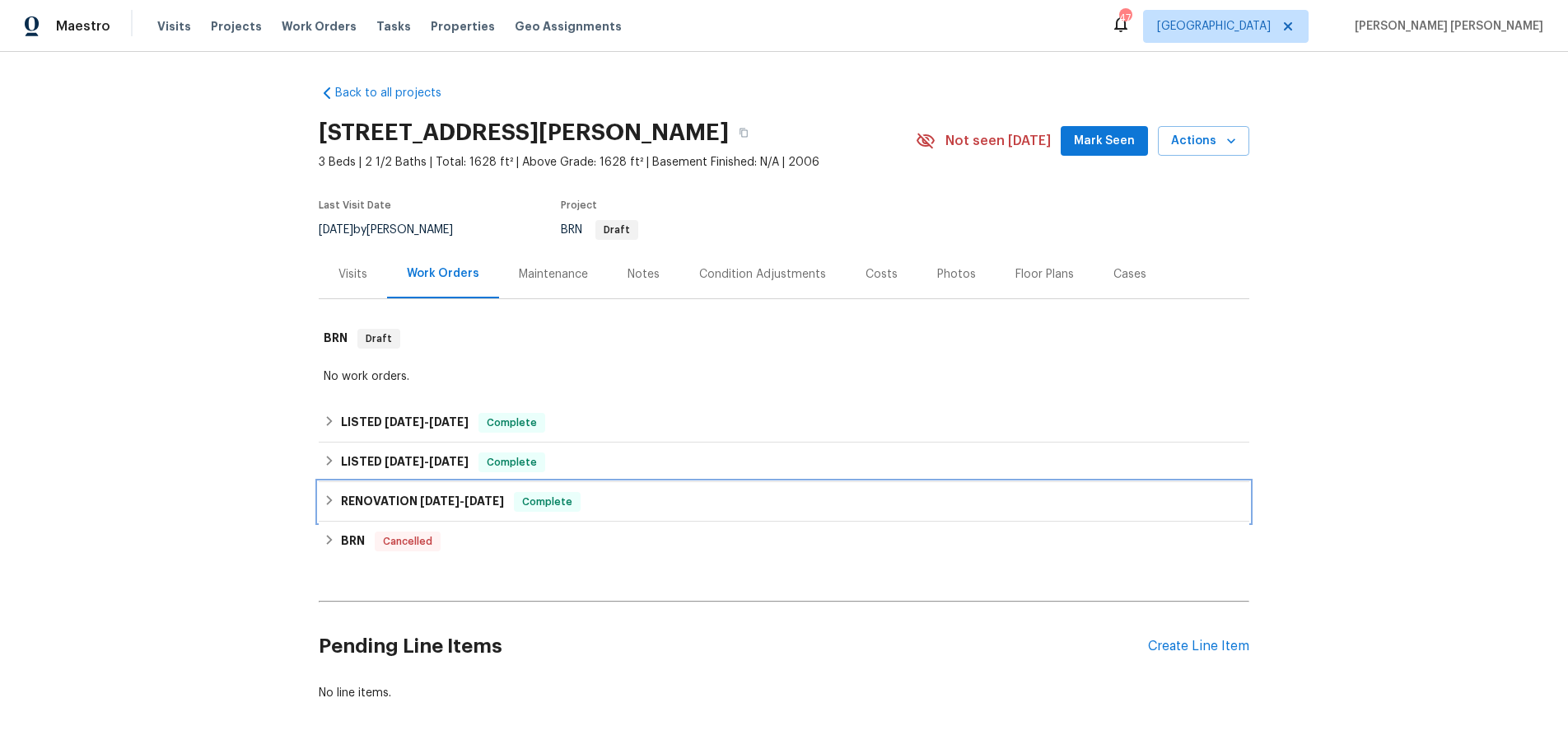
drag, startPoint x: 331, startPoint y: 506, endPoint x: 374, endPoint y: 508, distance: 43.0
click at [332, 506] on div "RENOVATION [DATE] - [DATE] Complete" at bounding box center [784, 502] width 920 height 20
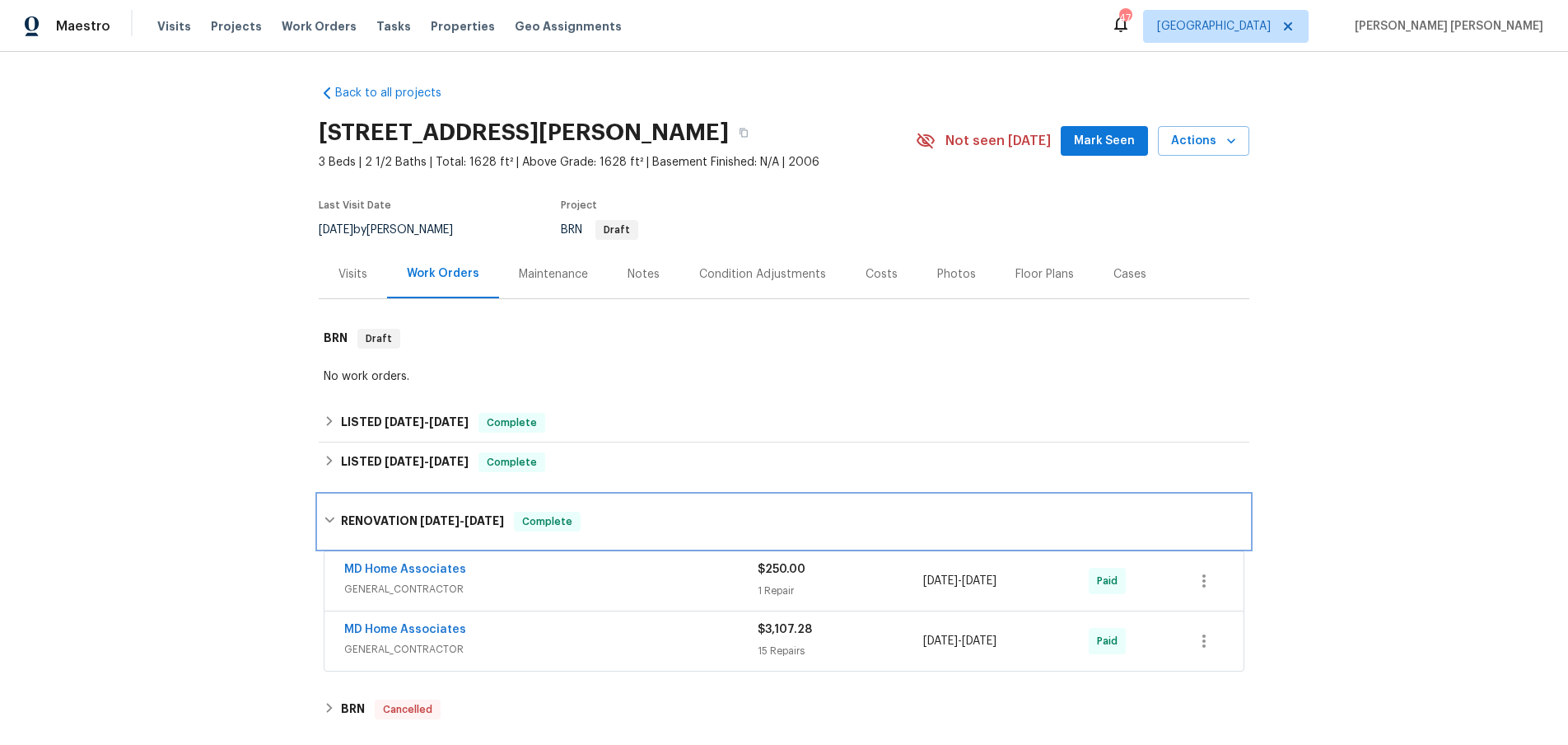
click at [337, 520] on div "RENOVATION 4/30/25 - 5/3/25 Complete" at bounding box center [784, 521] width 920 height 20
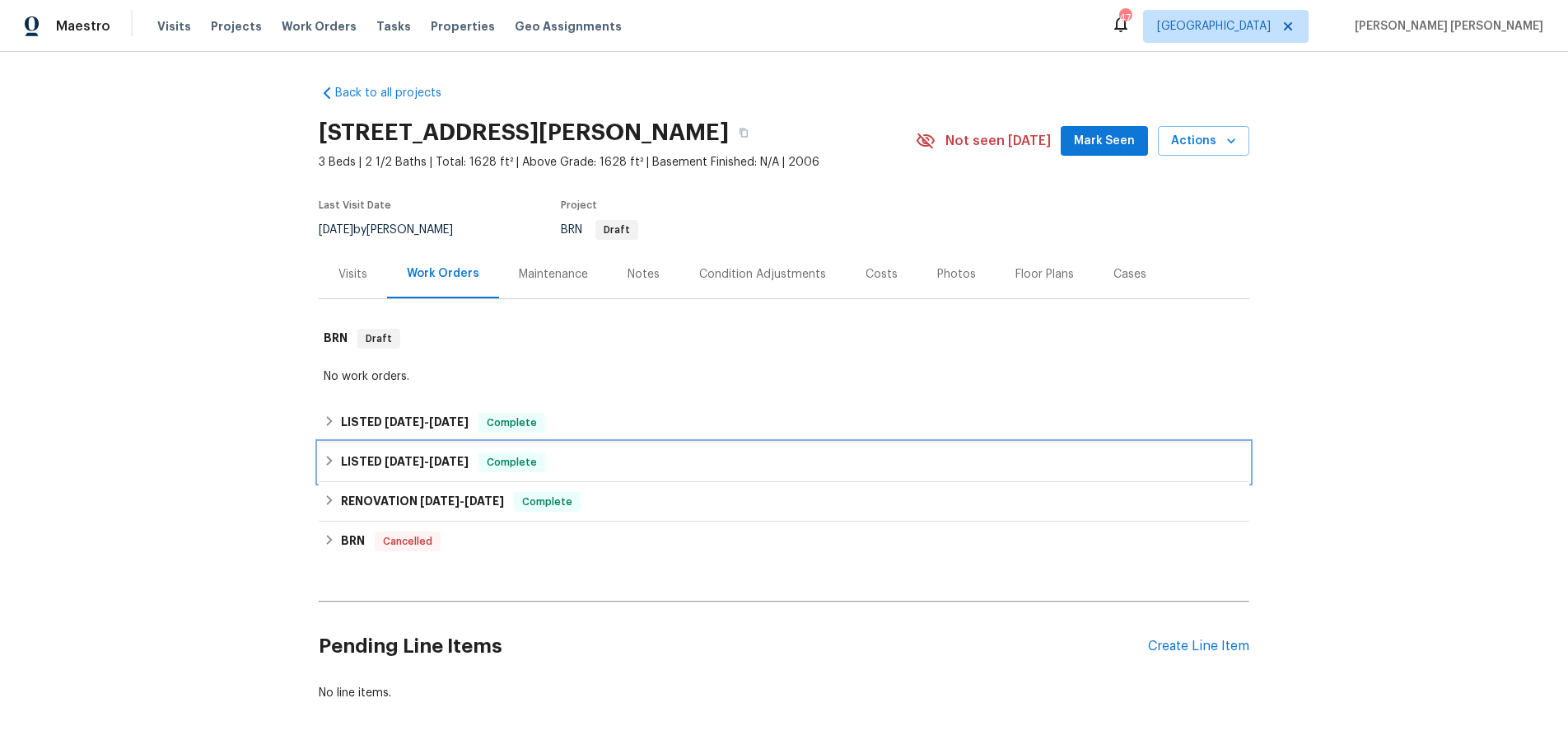
click at [331, 464] on icon at bounding box center [329, 460] width 12 height 12
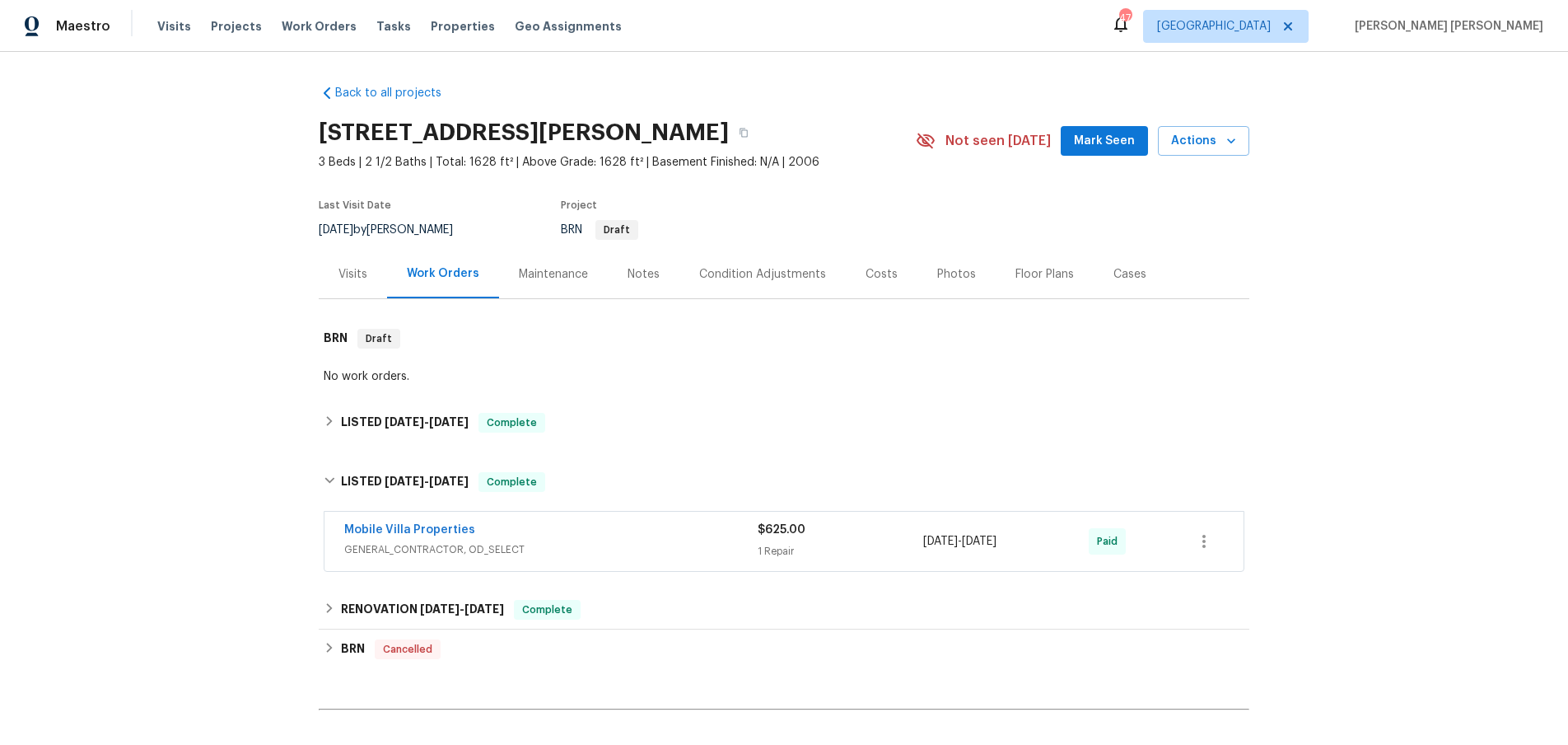
click at [601, 538] on div "Mobile Villa Properties" at bounding box center [551, 531] width 414 height 20
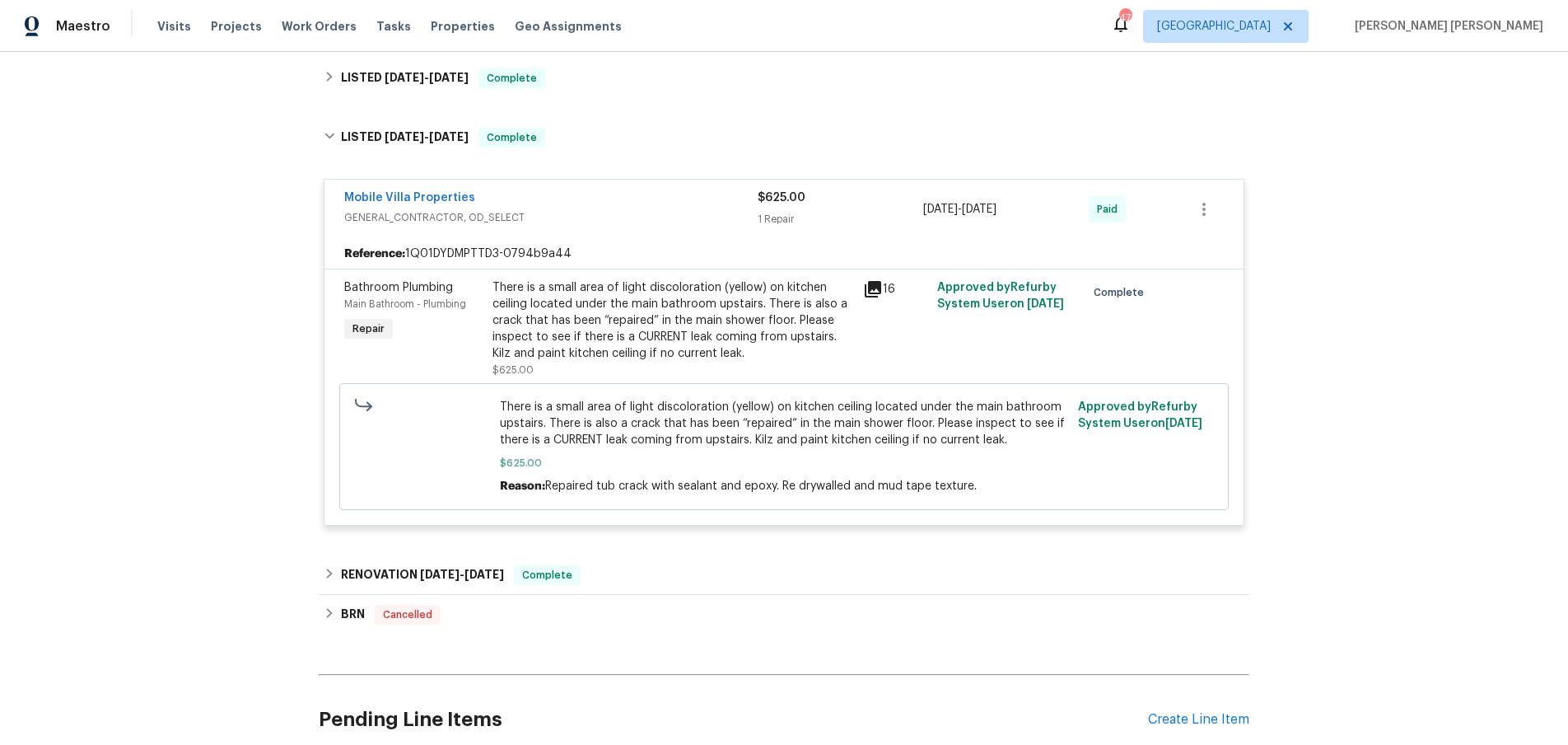
scroll to position [138, 0]
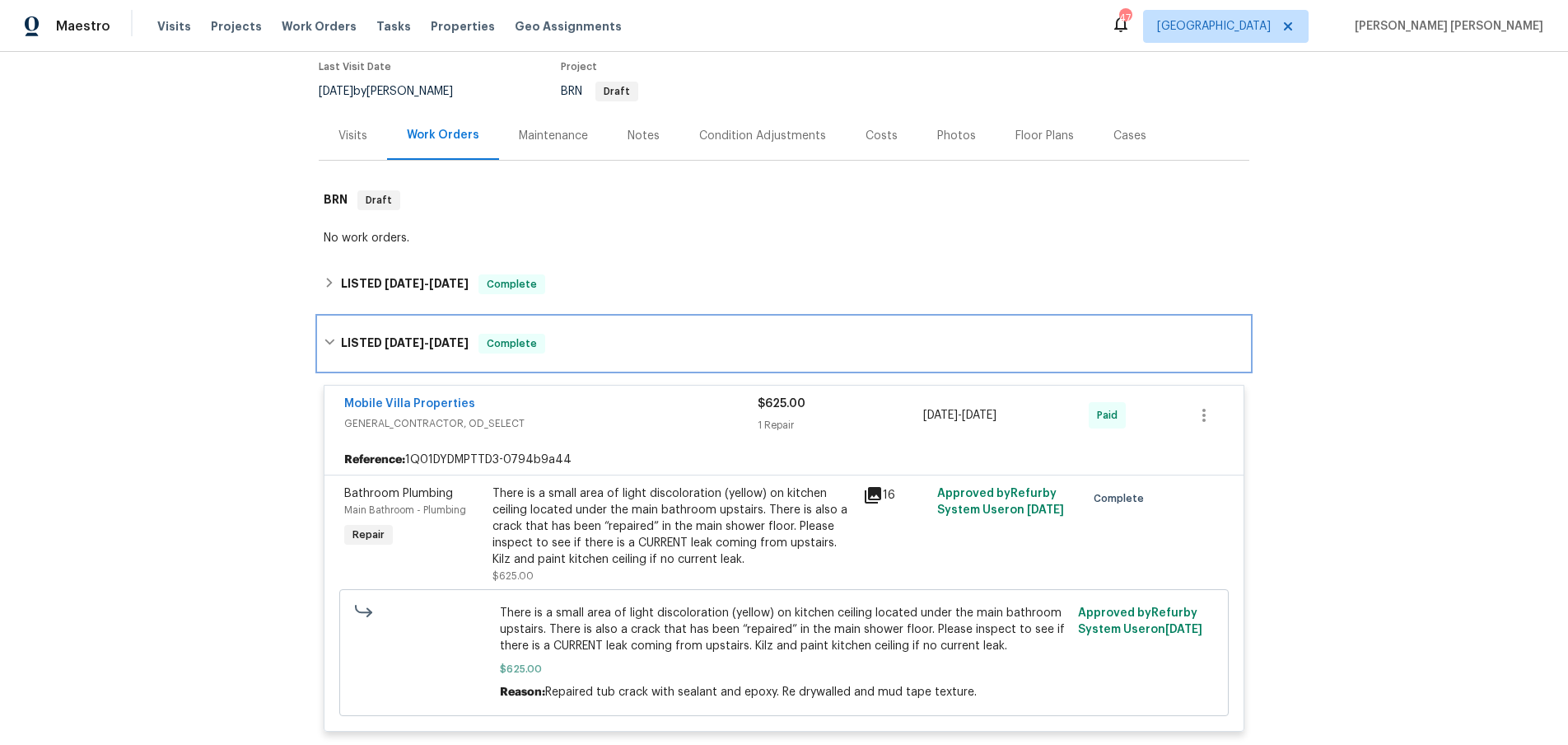
click at [330, 336] on icon at bounding box center [329, 342] width 12 height 12
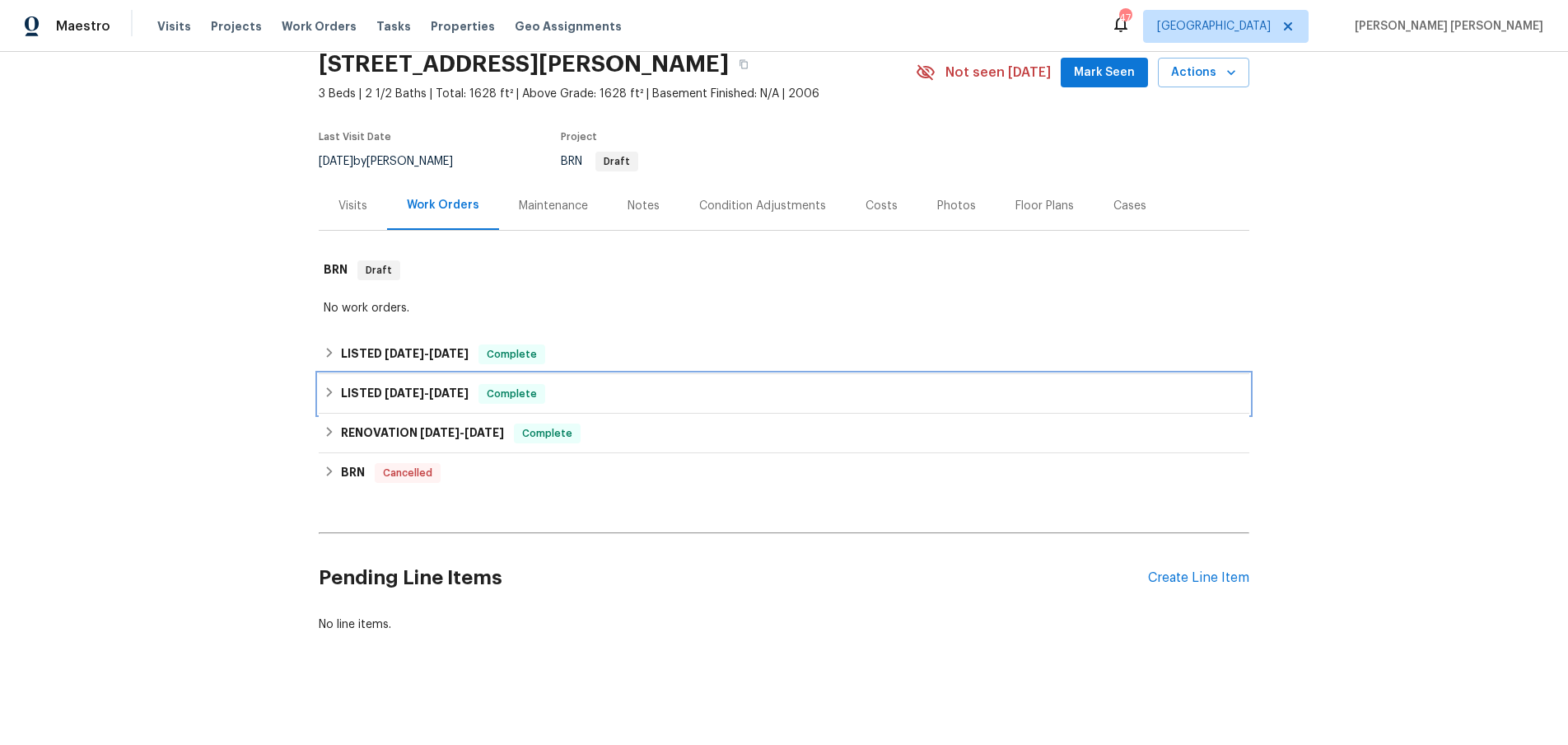
scroll to position [68, 0]
click at [327, 356] on icon at bounding box center [330, 353] width 6 height 10
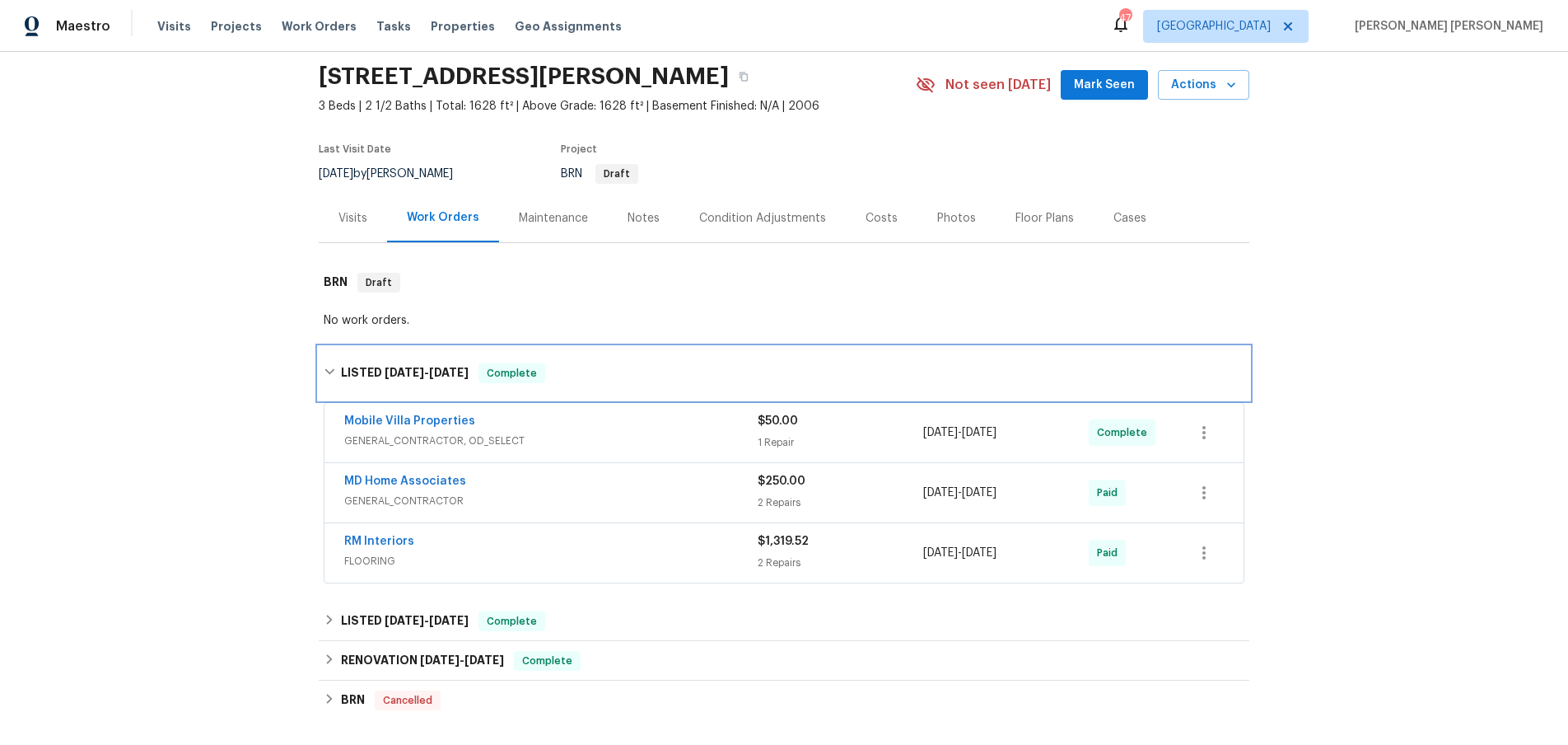
scroll to position [62, 0]
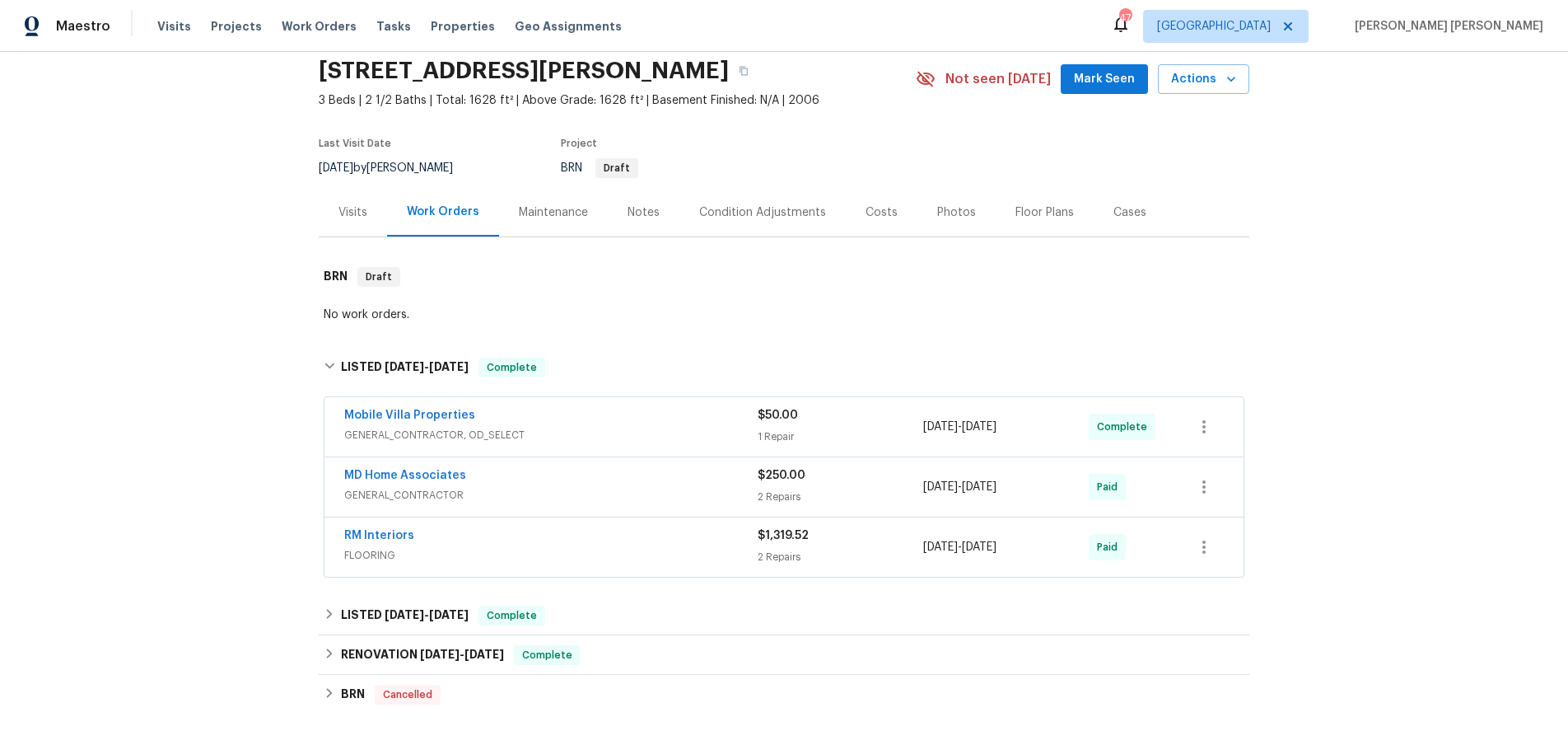
click at [368, 214] on div "Visits" at bounding box center [352, 212] width 68 height 48
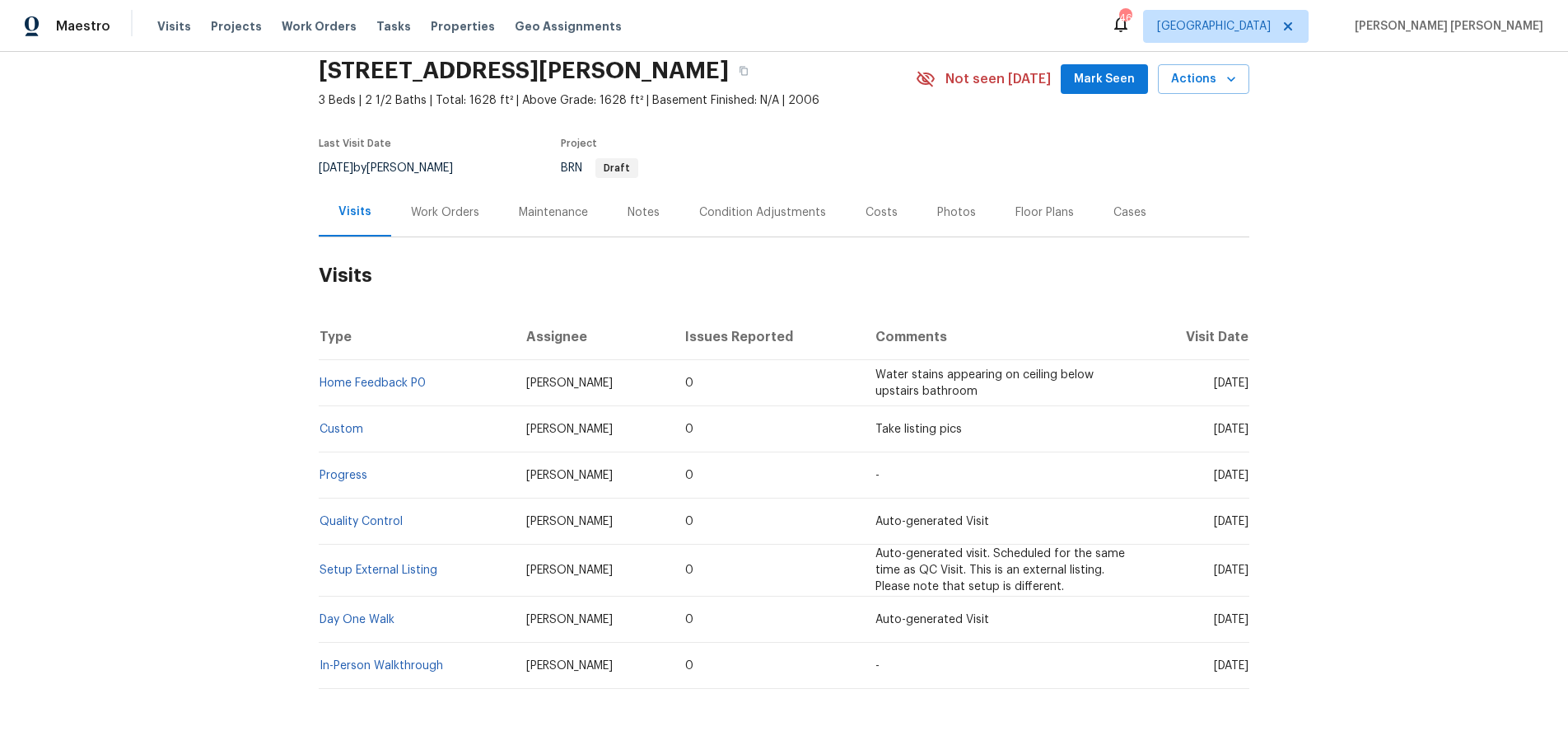
click at [1050, 212] on div "Floor Plans" at bounding box center [1045, 212] width 58 height 17
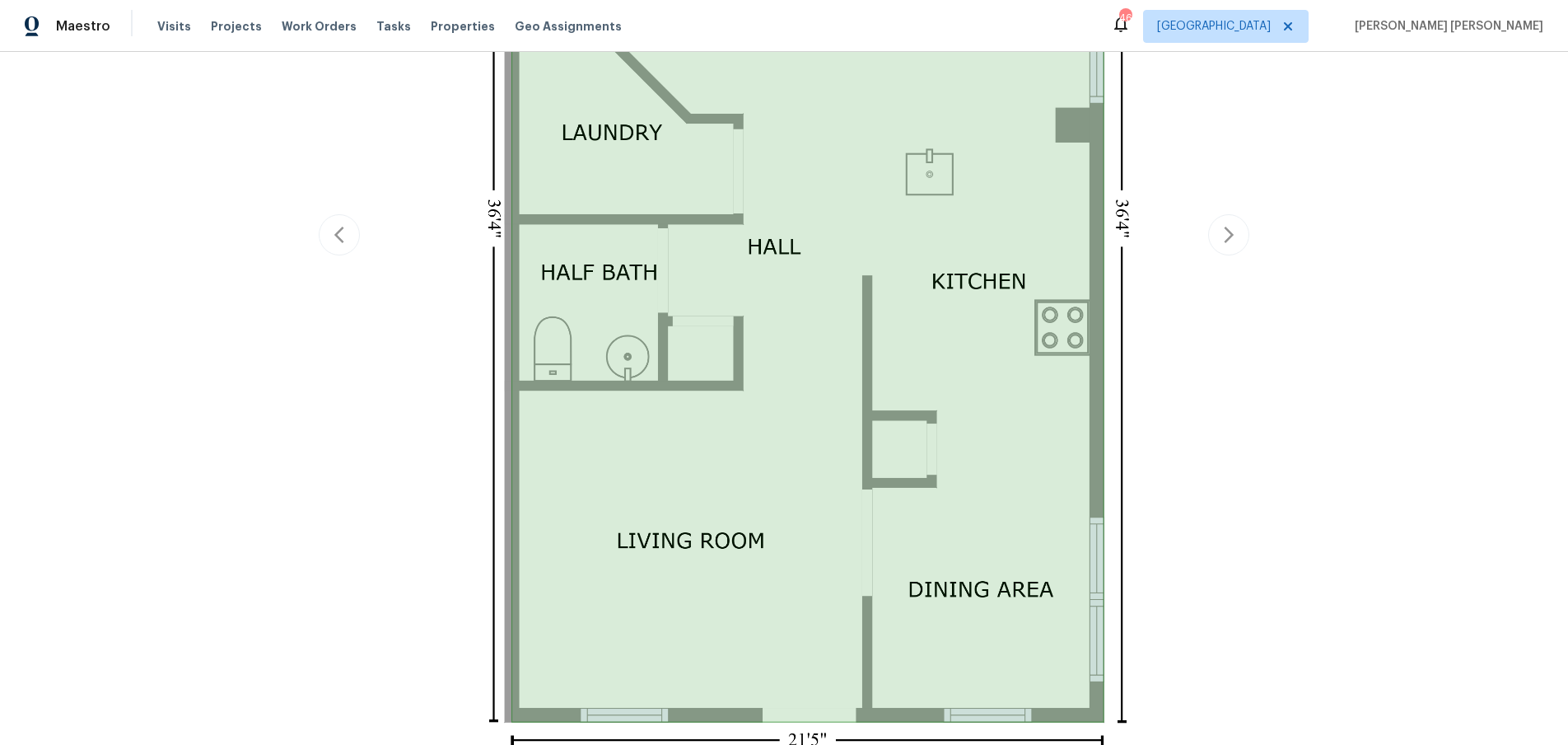
scroll to position [478, 0]
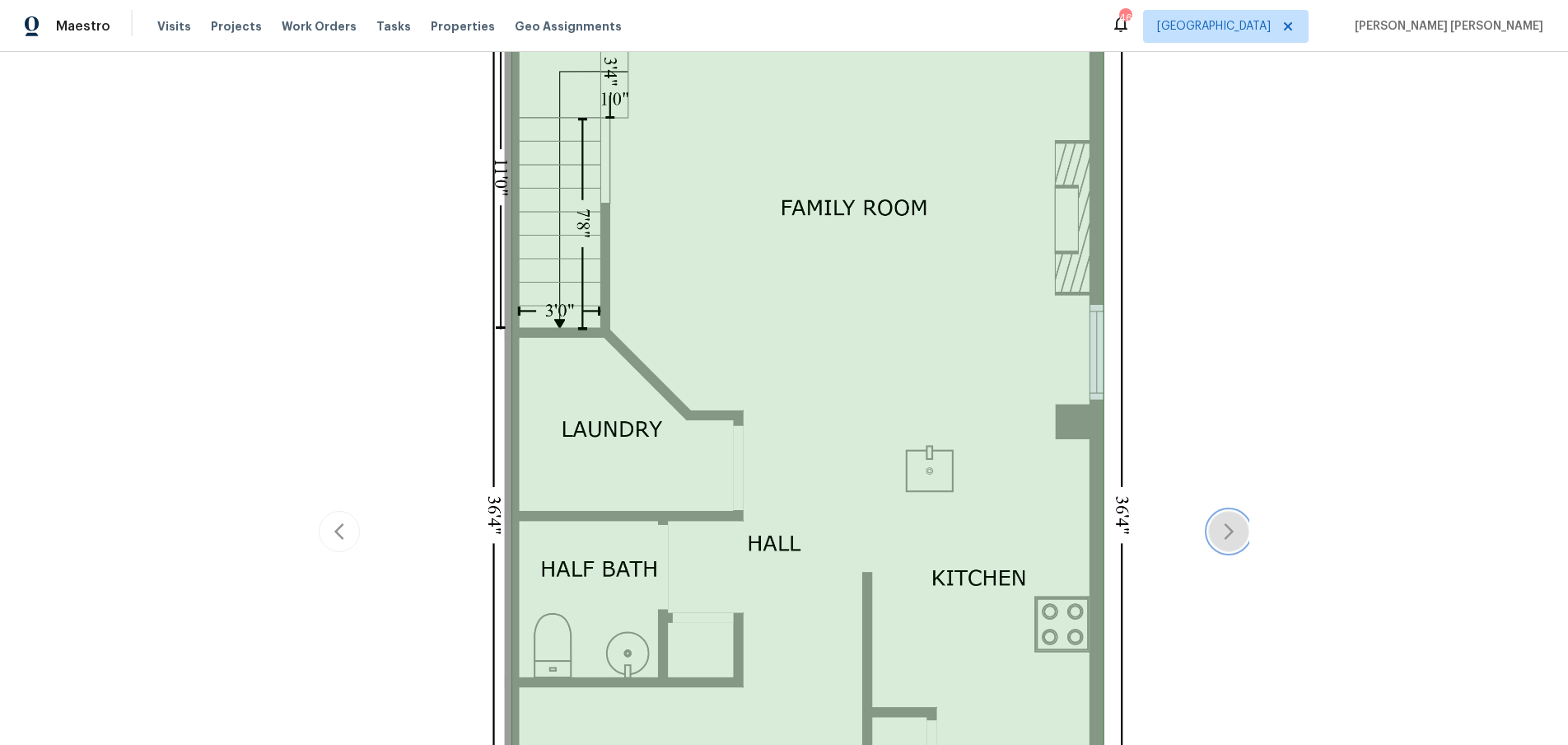
click at [1229, 530] on icon "button" at bounding box center [1229, 531] width 20 height 20
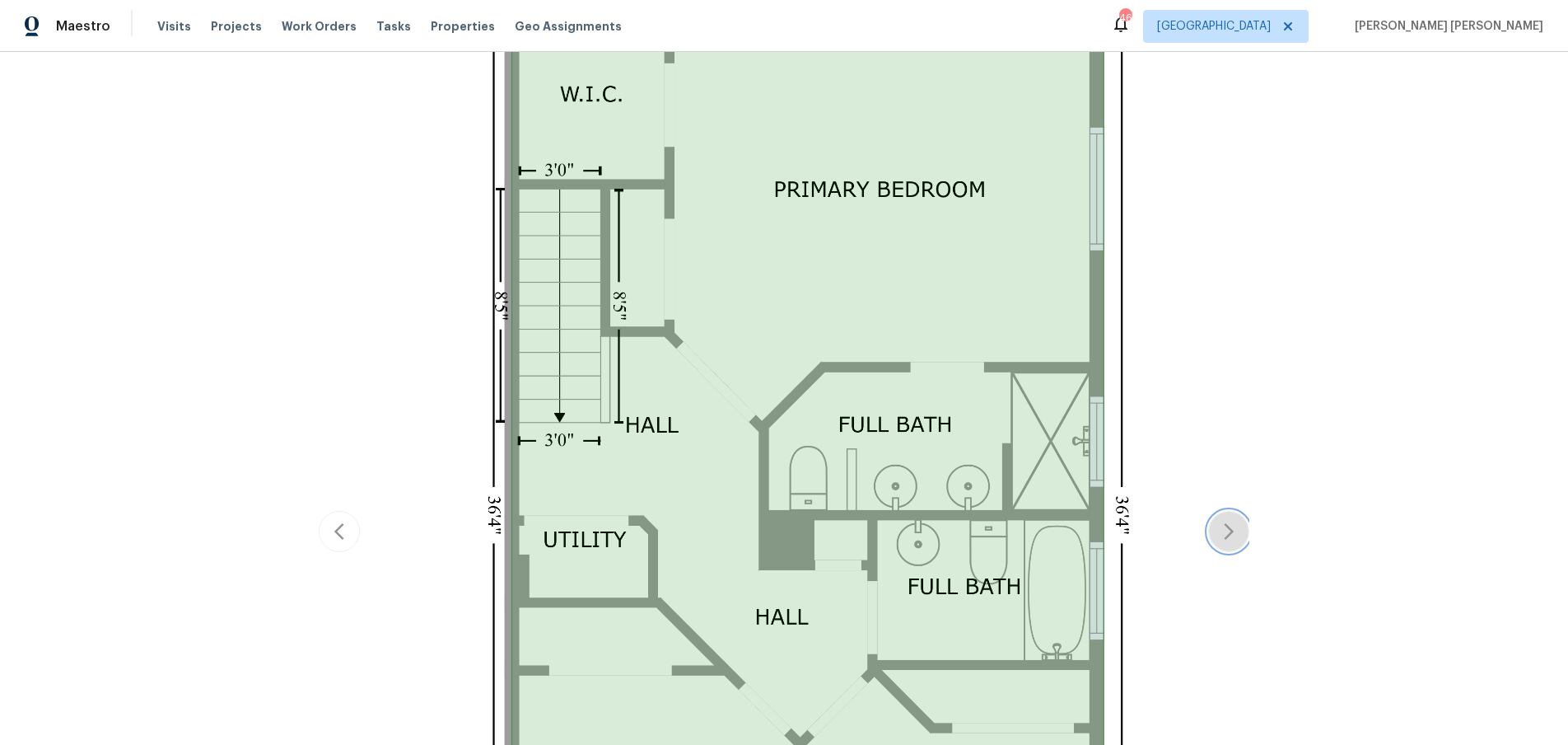
click at [1228, 534] on icon "button" at bounding box center [1229, 531] width 10 height 17
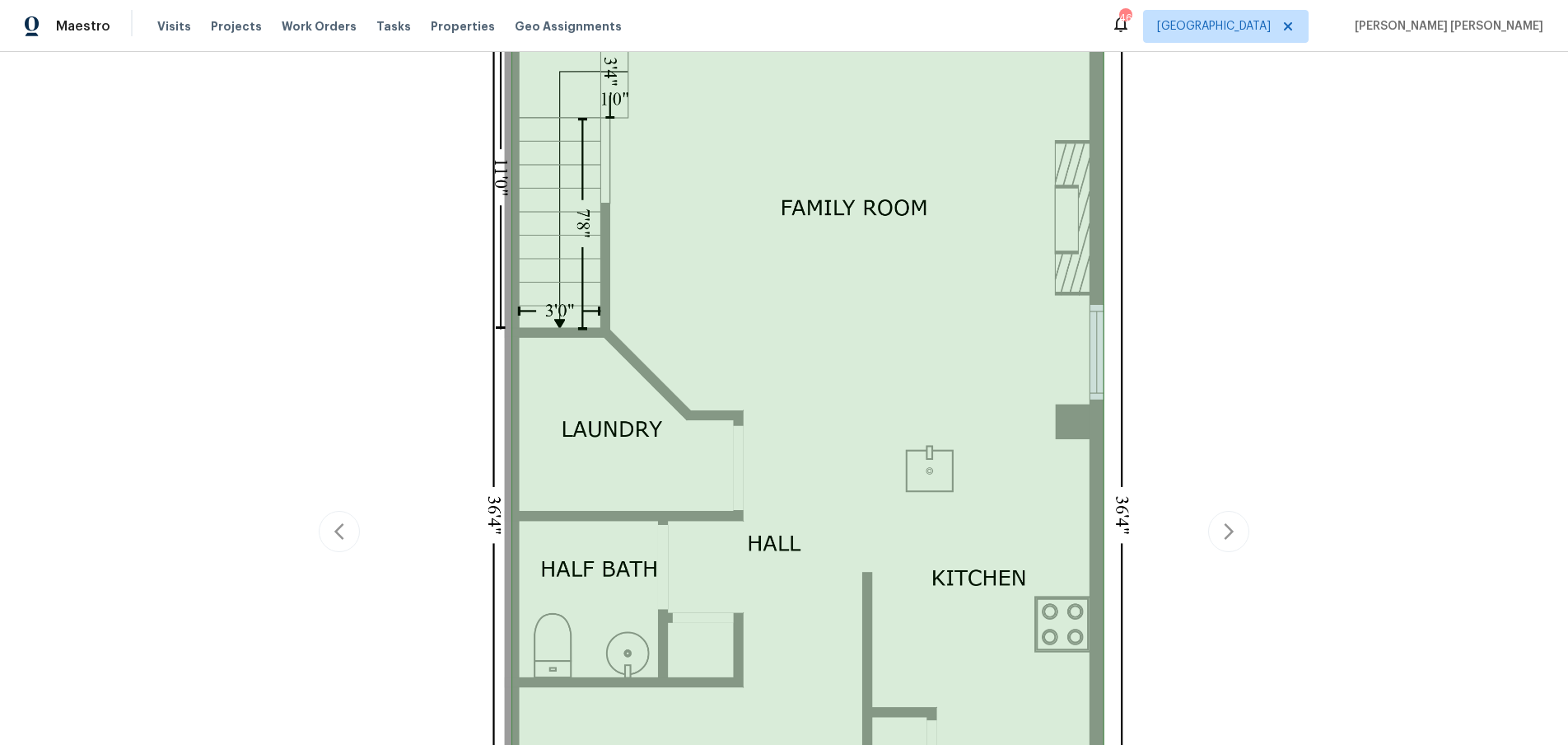
click at [258, 253] on div "Back to all projects 5636 Whitehead St, Bradenton, FL 34203 3 Beds | 2 1/2 Bath…" at bounding box center [784, 398] width 1568 height 693
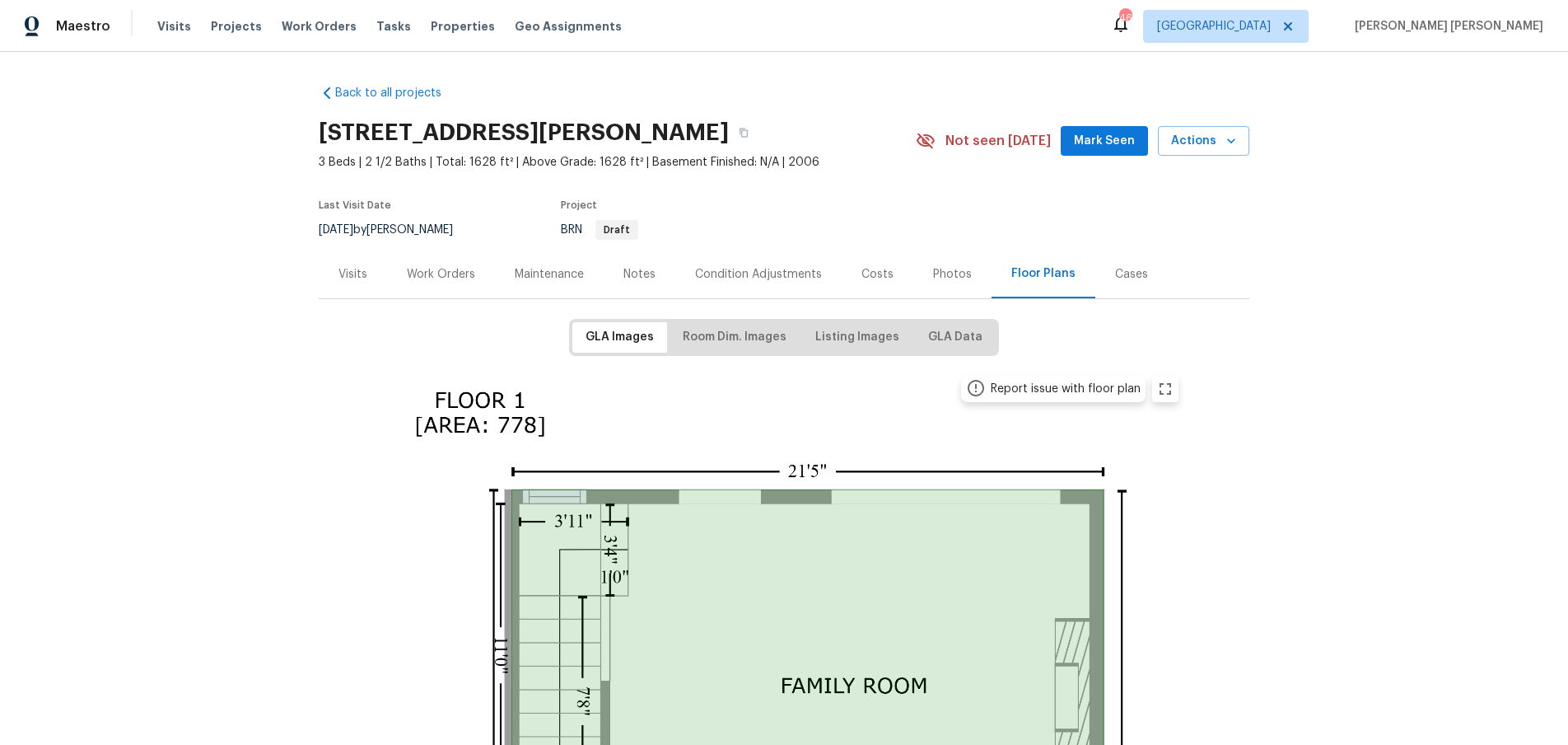
click at [427, 281] on div "Work Orders" at bounding box center [441, 274] width 68 height 17
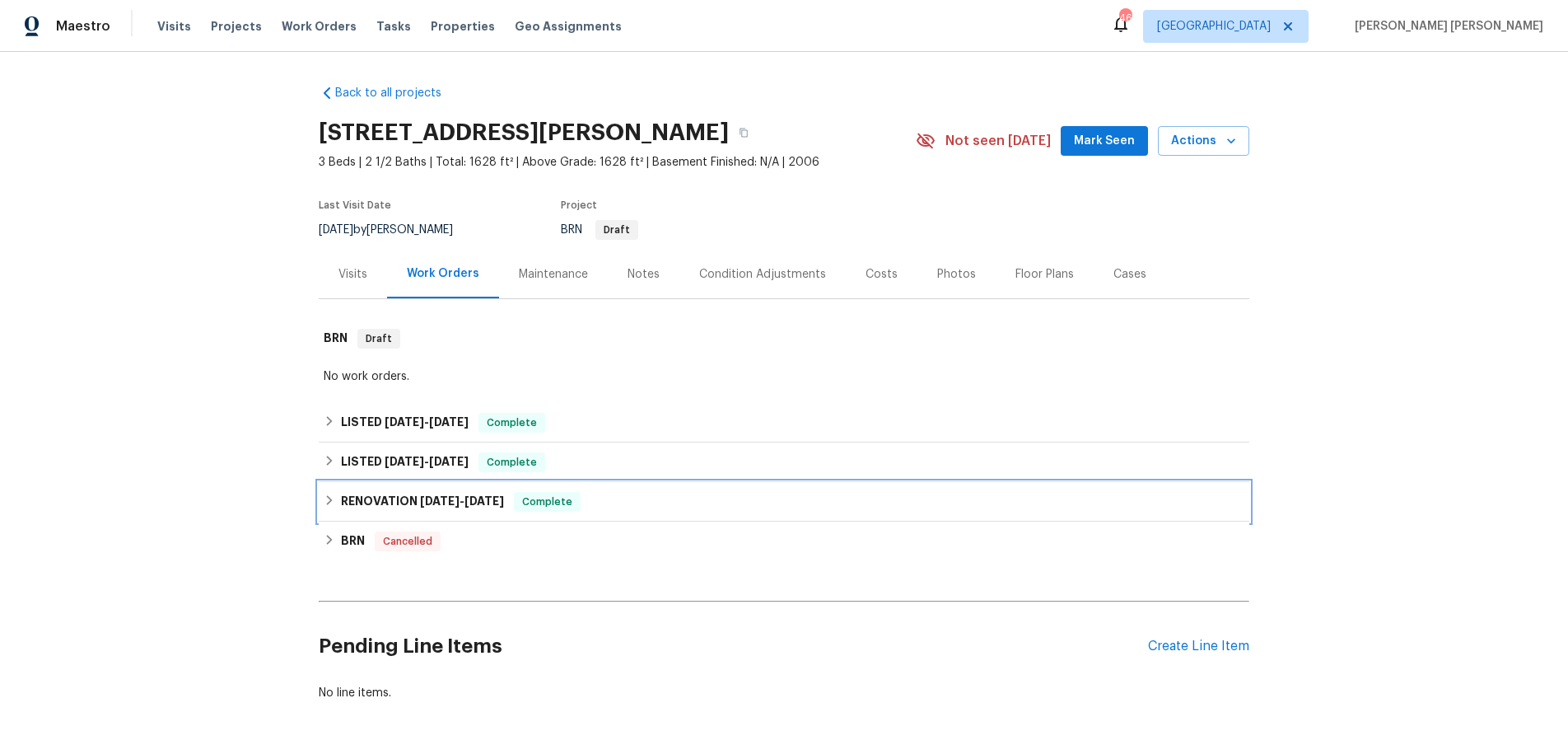
drag, startPoint x: 327, startPoint y: 505, endPoint x: 562, endPoint y: 558, distance: 240.9
click at [327, 505] on icon at bounding box center [330, 500] width 6 height 10
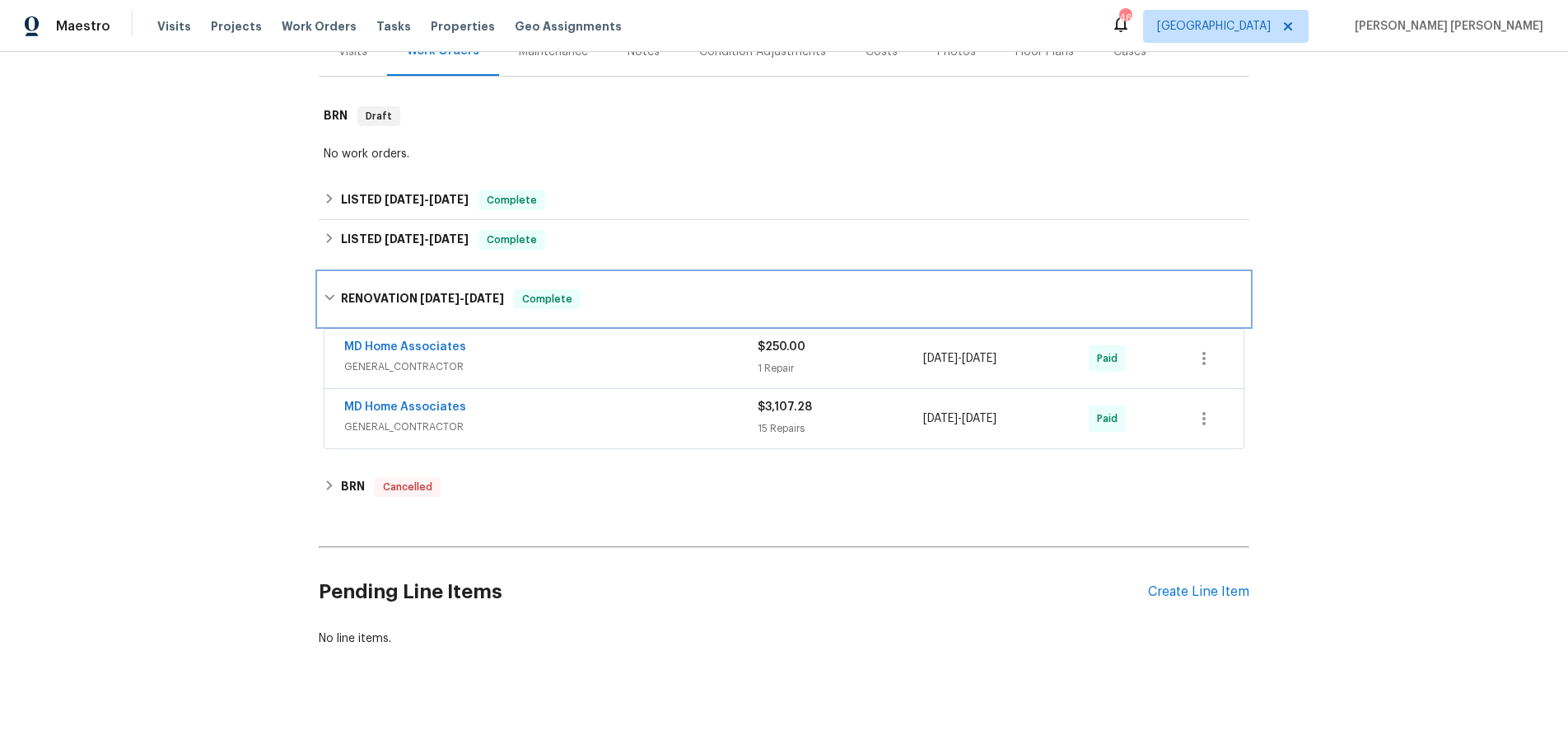
scroll to position [237, 0]
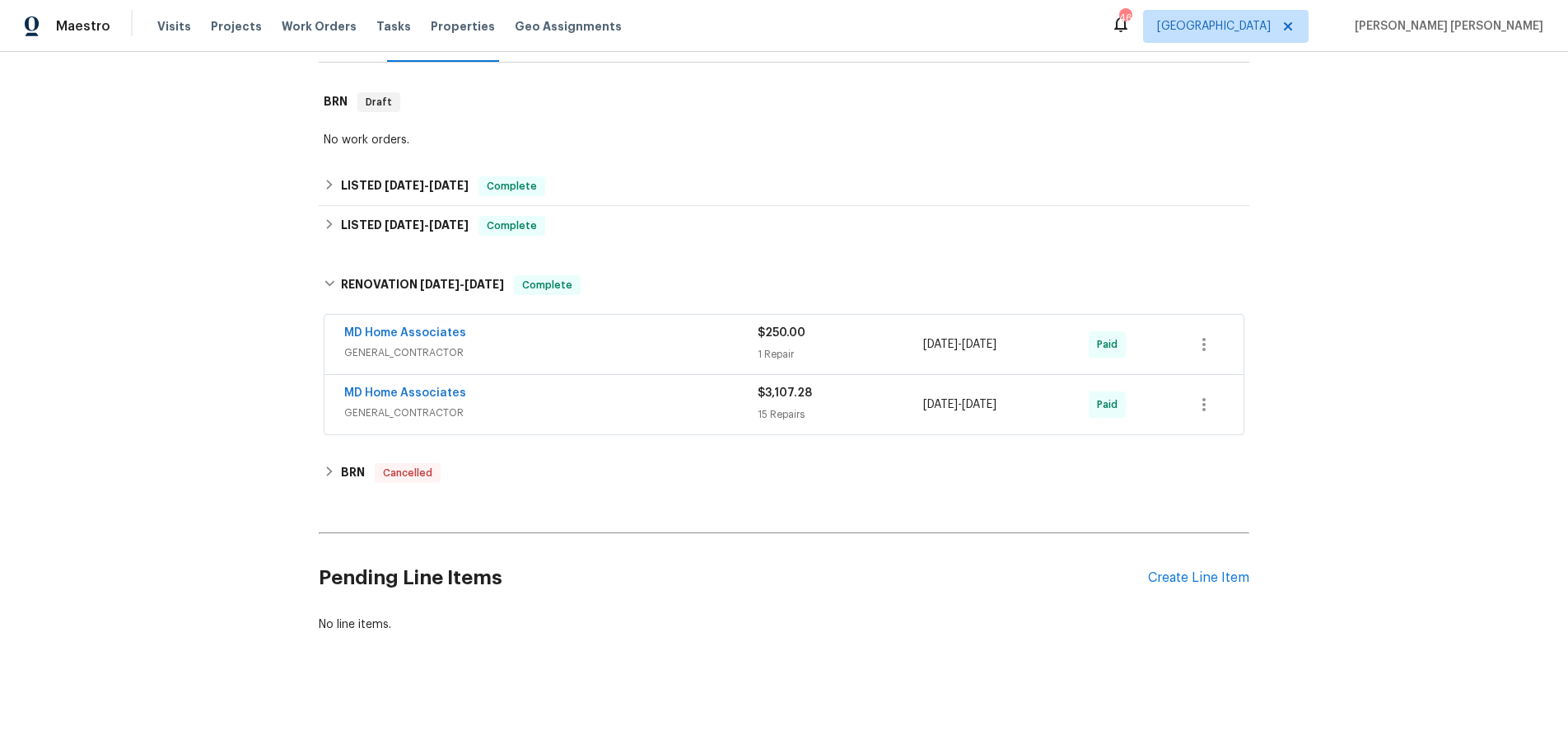
click at [650, 419] on span "GENERAL_CONTRACTOR" at bounding box center [551, 412] width 414 height 17
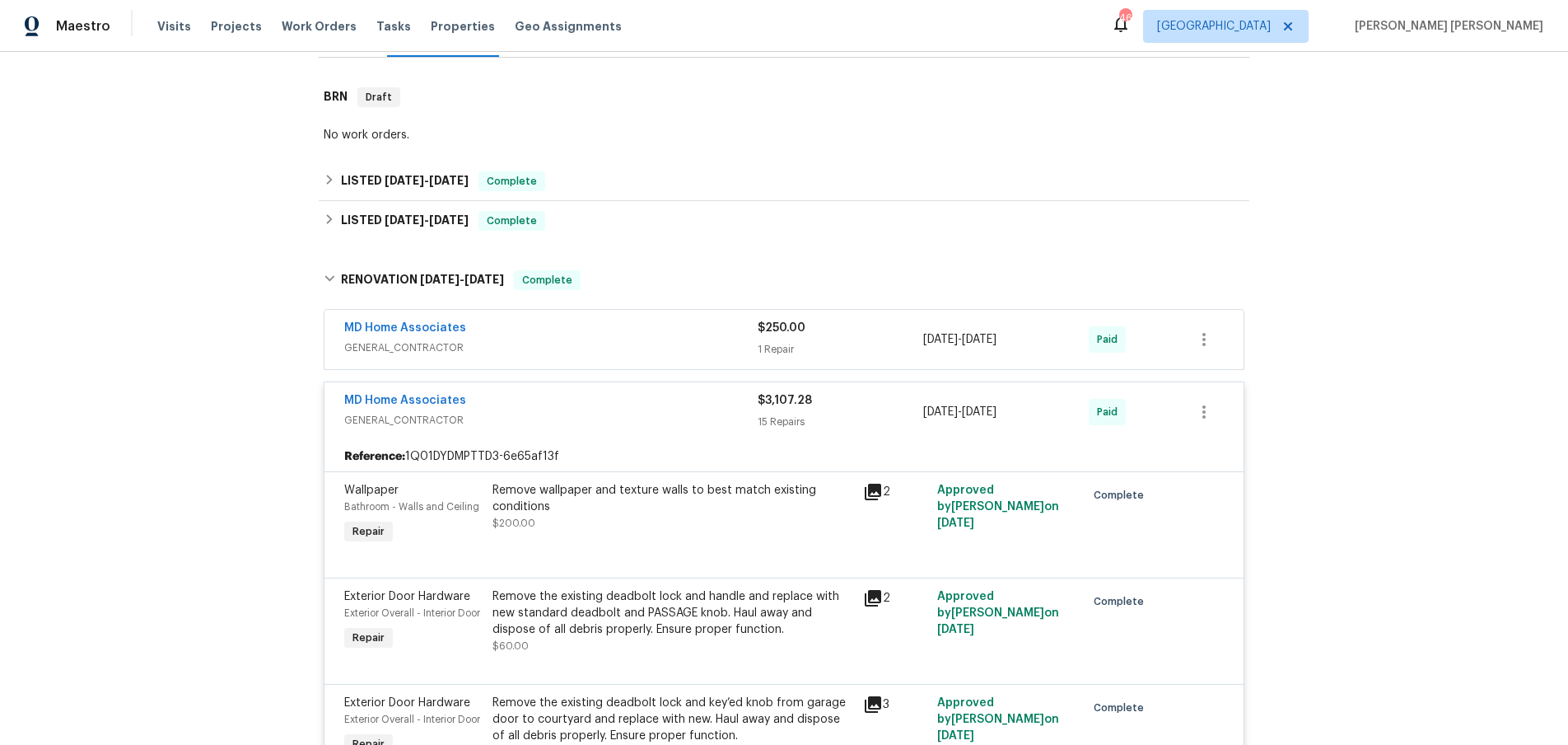
scroll to position [209, 0]
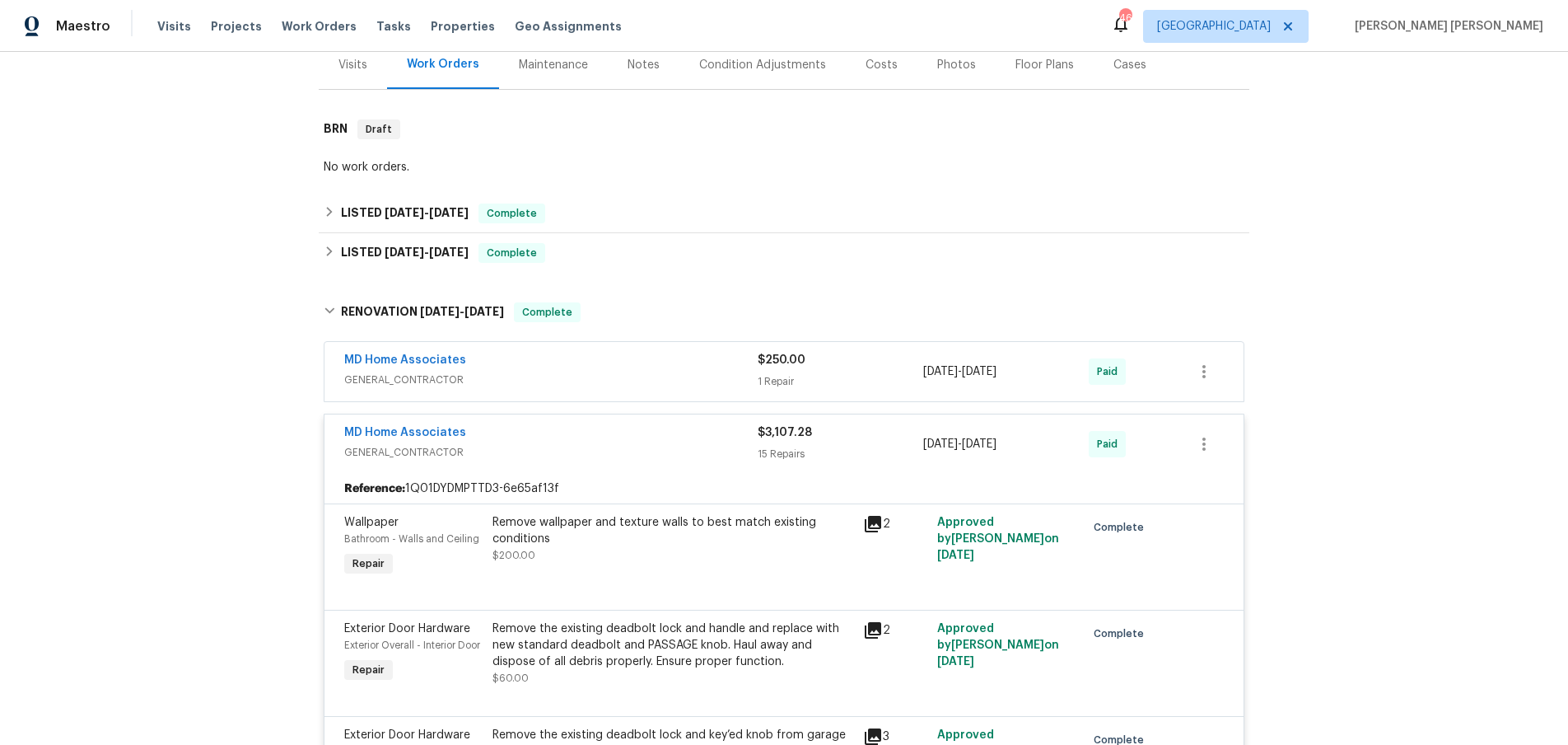
click at [522, 429] on div "MD Home Associates" at bounding box center [551, 434] width 414 height 20
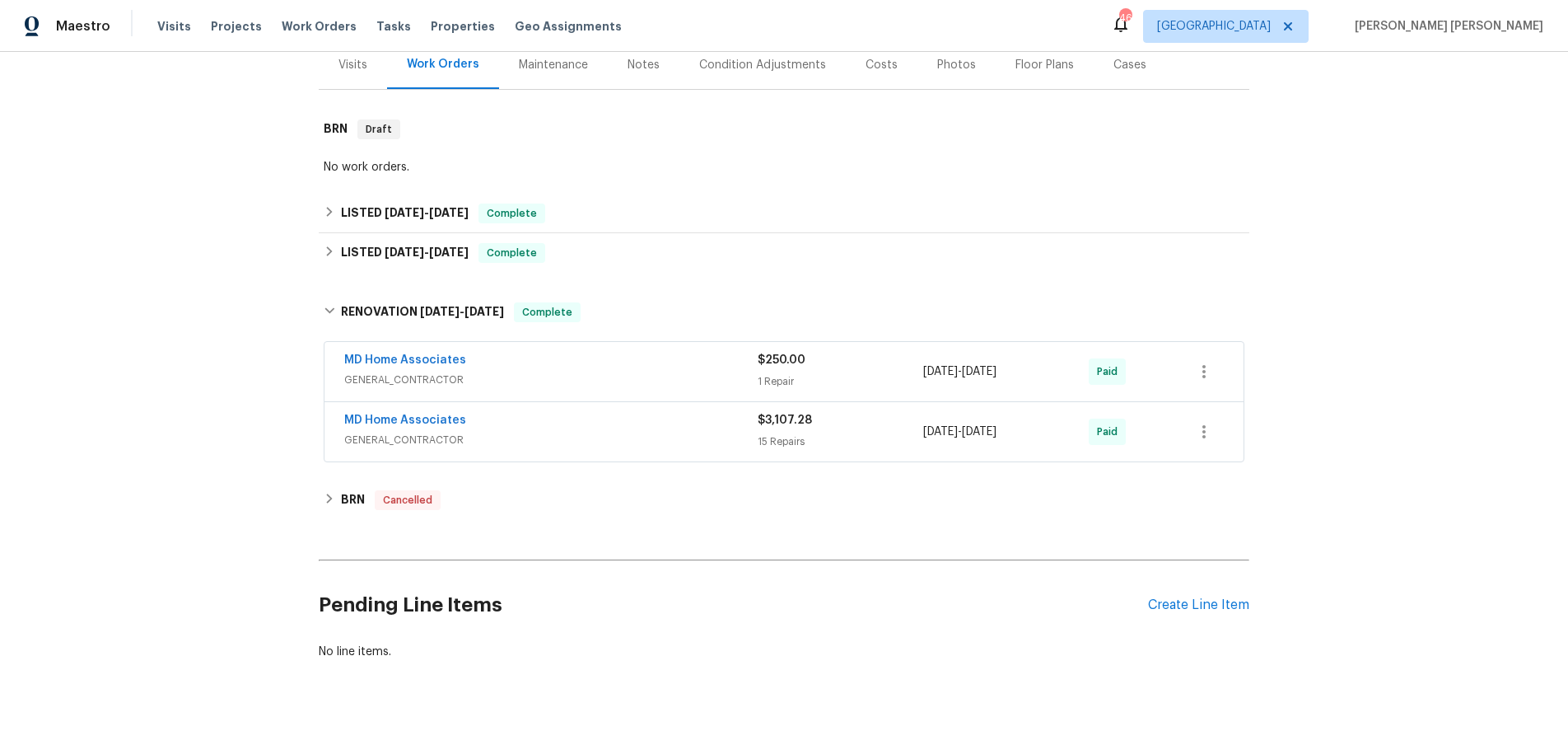
click at [568, 381] on span "GENERAL_CONTRACTOR" at bounding box center [551, 379] width 414 height 17
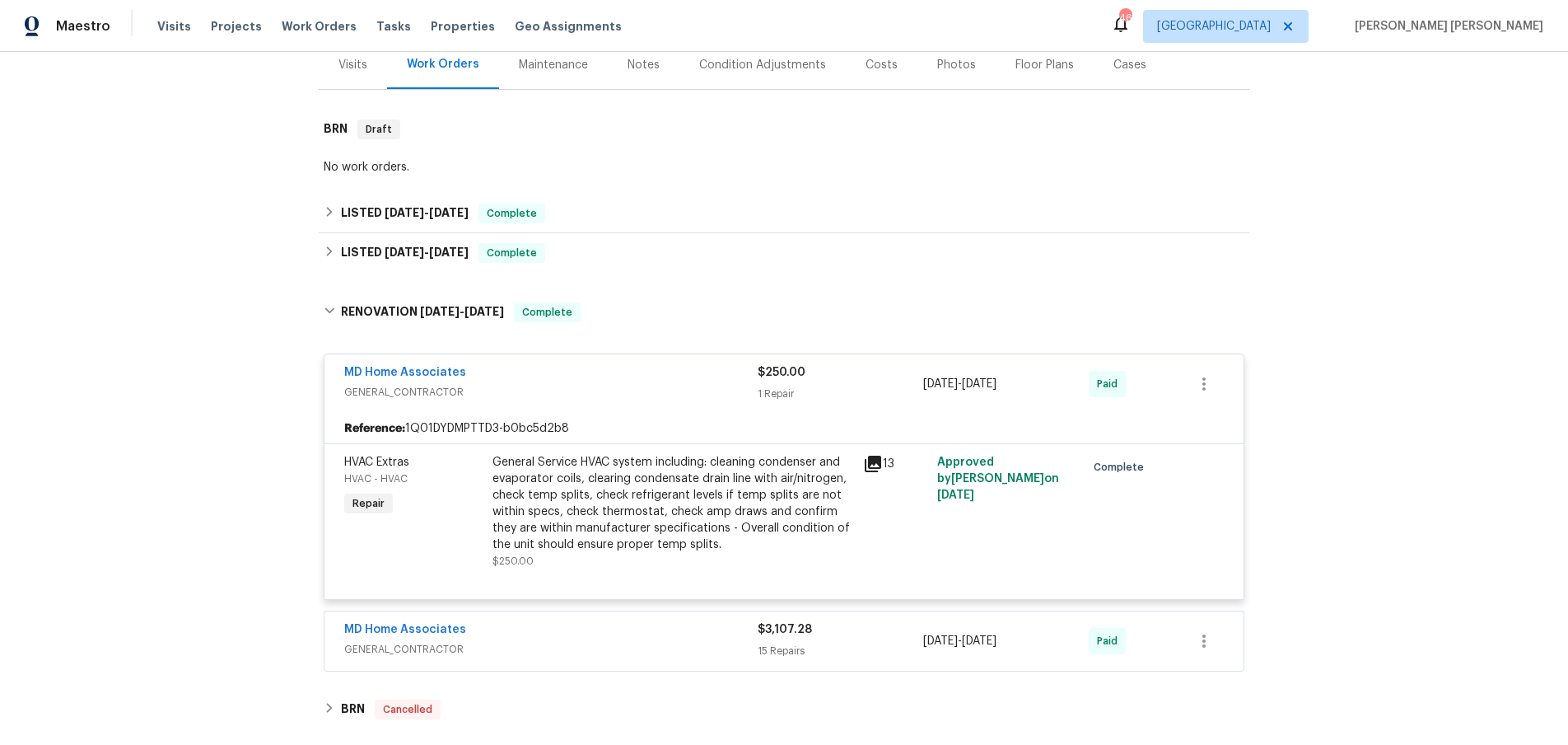
click at [568, 381] on div "MD Home Associates" at bounding box center [551, 373] width 414 height 20
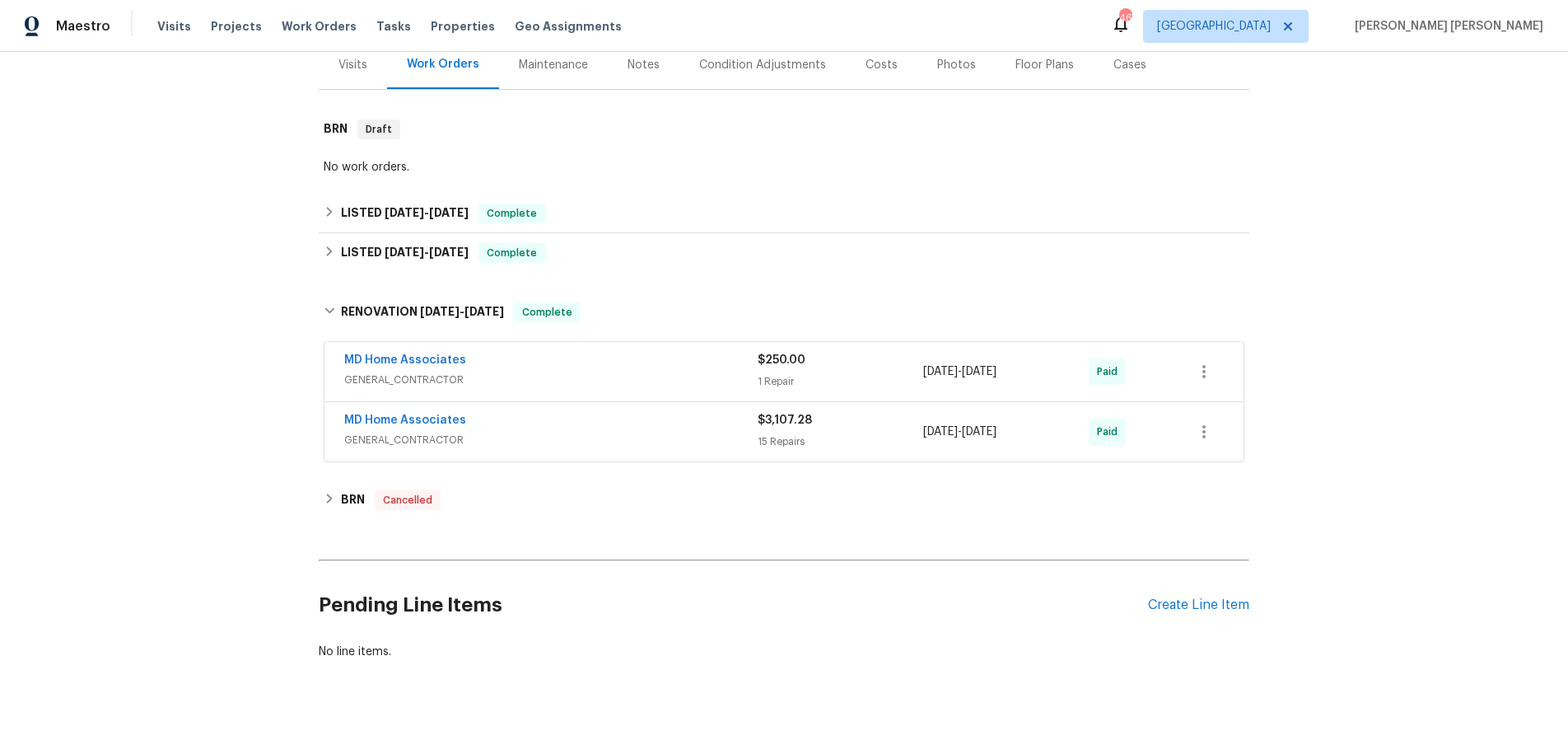
click at [601, 373] on span "GENERAL_CONTRACTOR" at bounding box center [551, 379] width 414 height 17
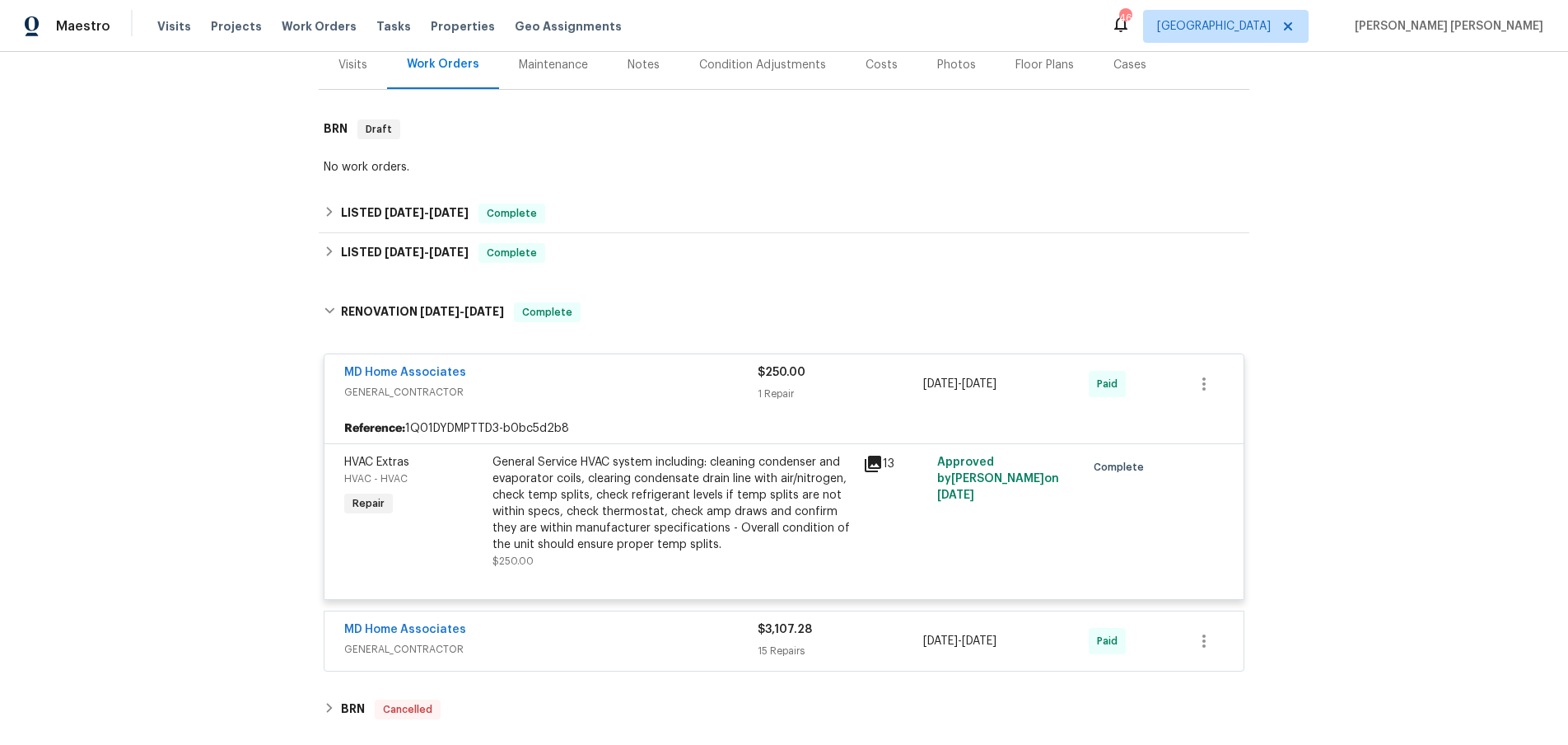
click at [601, 373] on div "MD Home Associates" at bounding box center [551, 373] width 414 height 20
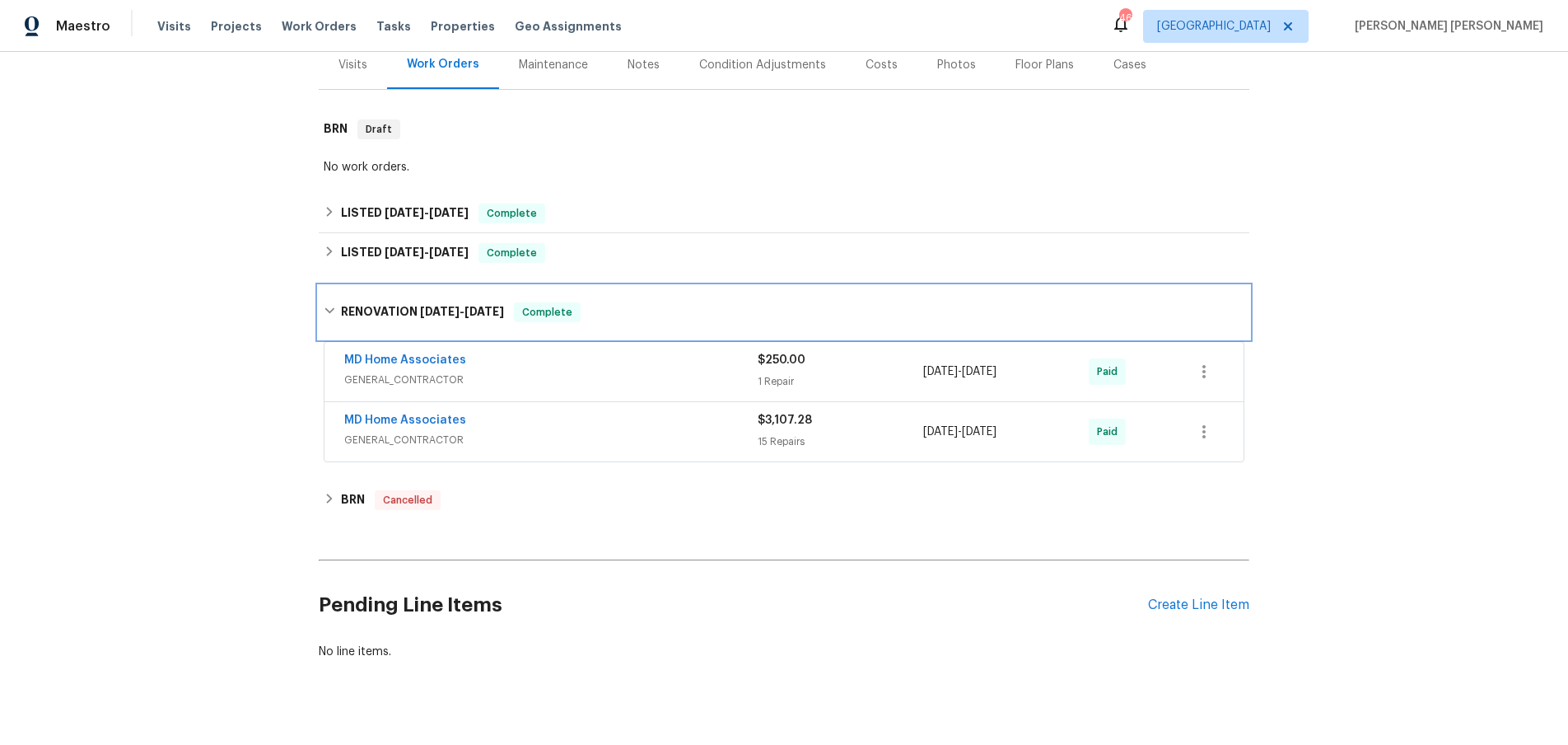
click at [328, 312] on icon at bounding box center [329, 311] width 10 height 6
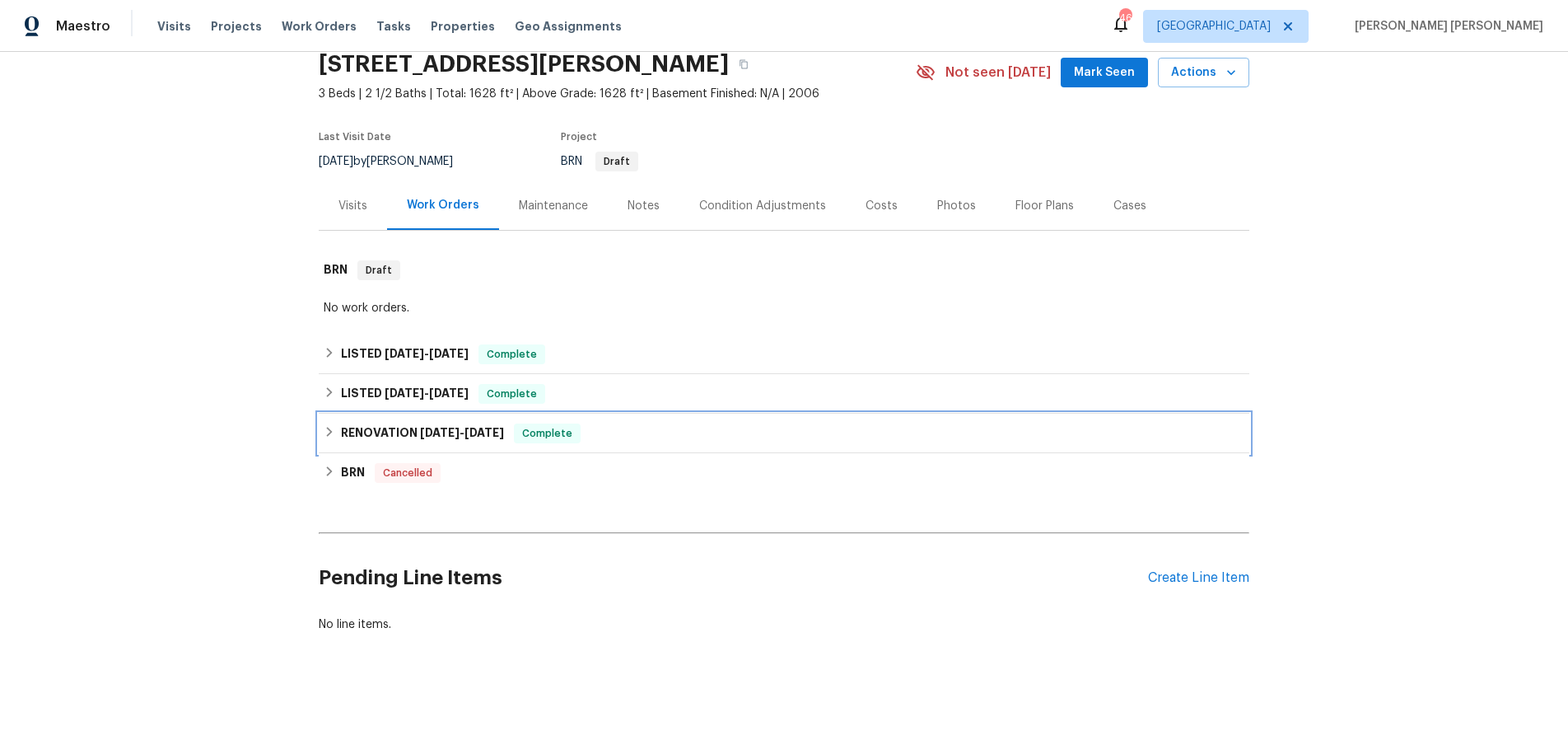
scroll to position [68, 0]
click at [342, 414] on div "RENOVATION 4/30/25 - 5/3/25 Complete MD Home Associates GENERAL_CONTRACTOR $250…" at bounding box center [784, 434] width 930 height 39
click at [324, 388] on icon at bounding box center [329, 392] width 12 height 12
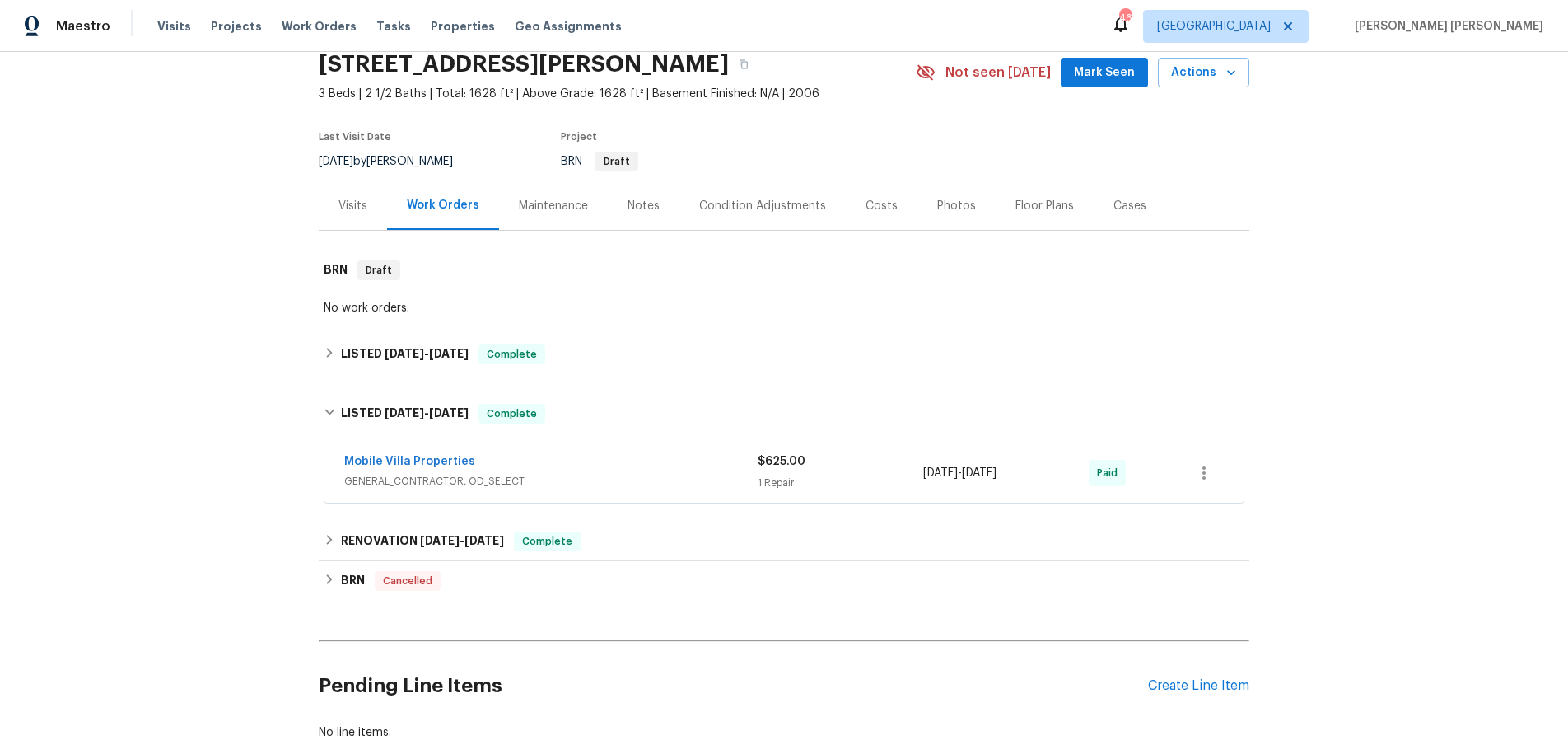
click at [666, 482] on span "GENERAL_CONTRACTOR, OD_SELECT" at bounding box center [551, 481] width 414 height 17
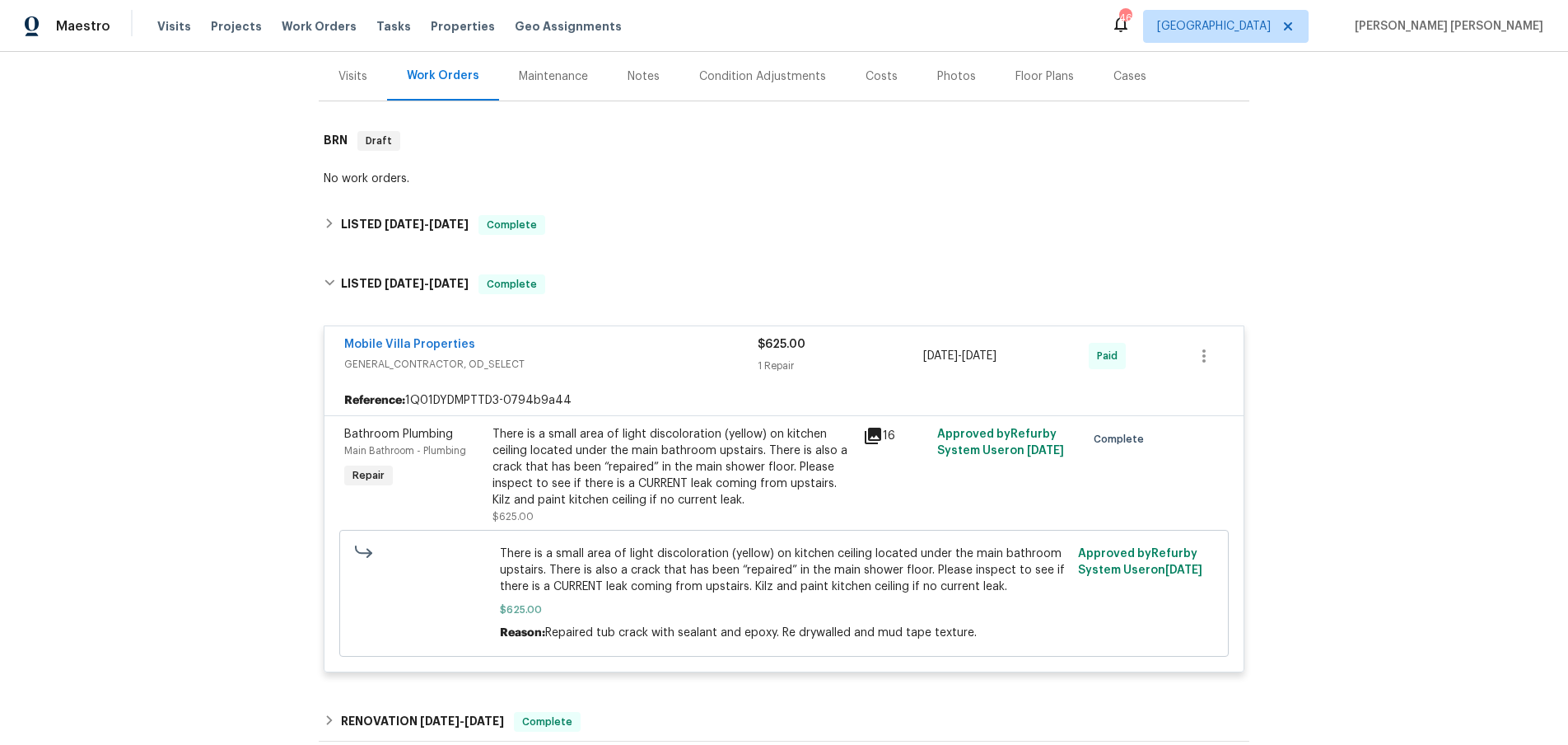
scroll to position [223, 0]
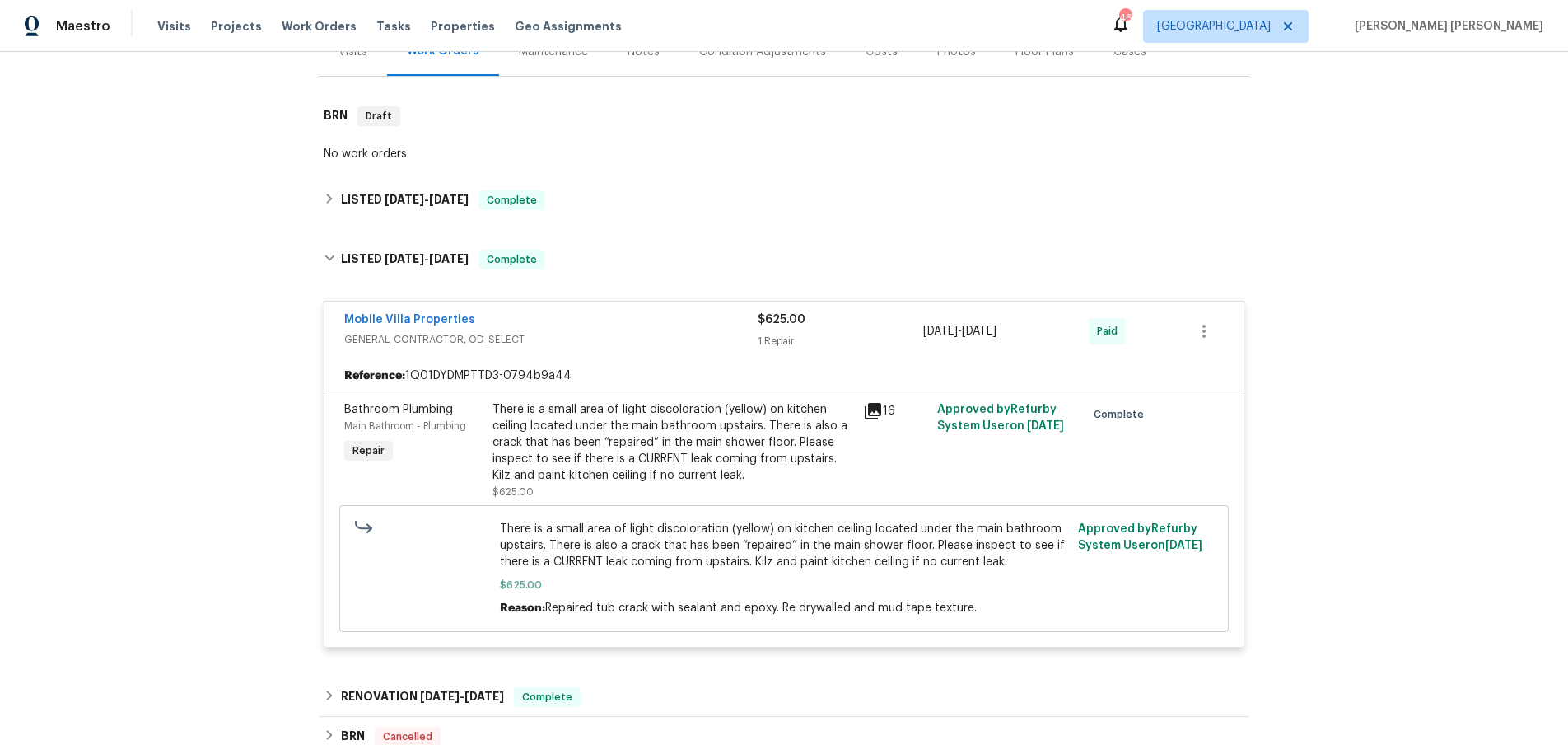
click at [876, 412] on icon at bounding box center [873, 411] width 20 height 20
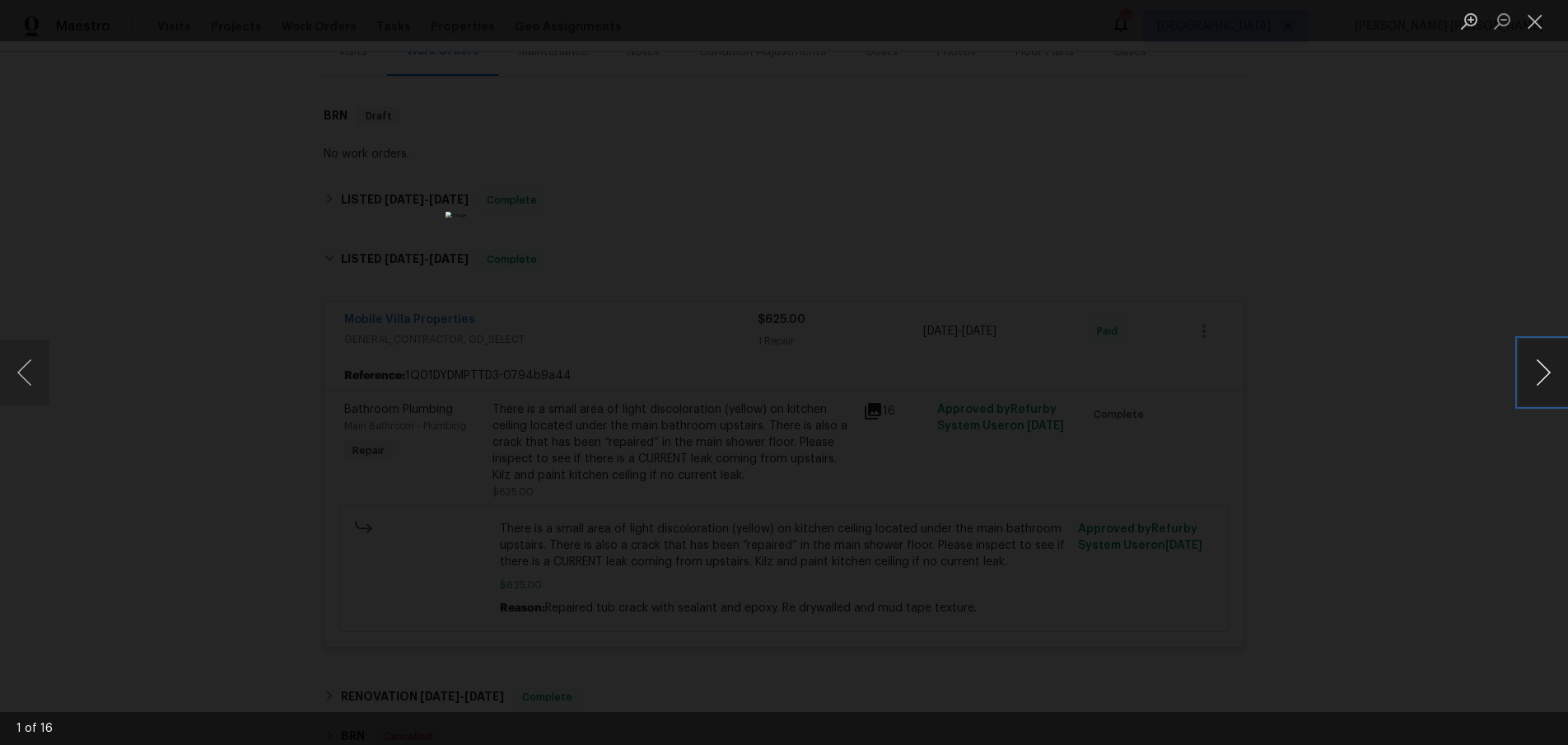
click at [1542, 386] on button "Next image" at bounding box center [1543, 372] width 49 height 66
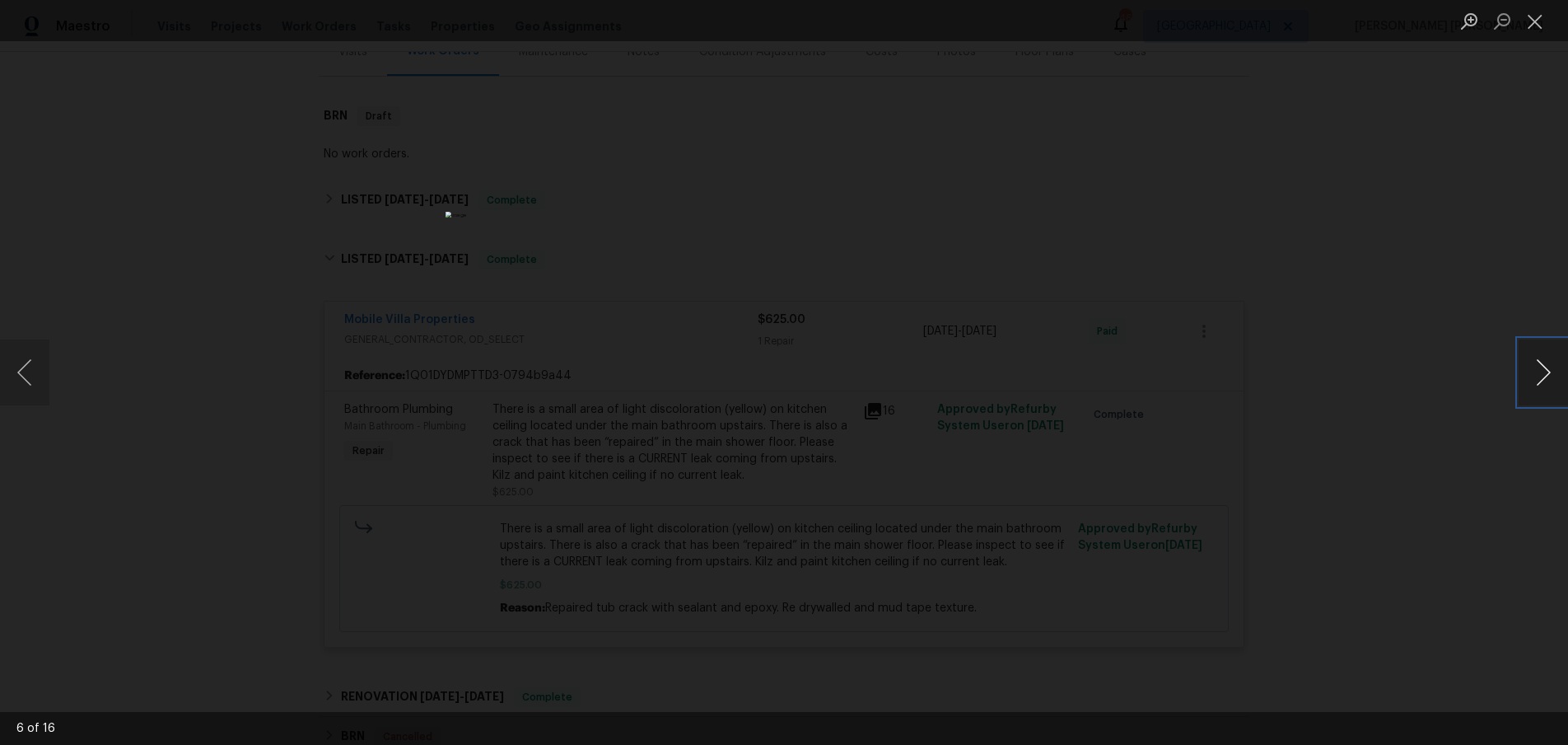
click at [1542, 386] on button "Next image" at bounding box center [1543, 372] width 49 height 66
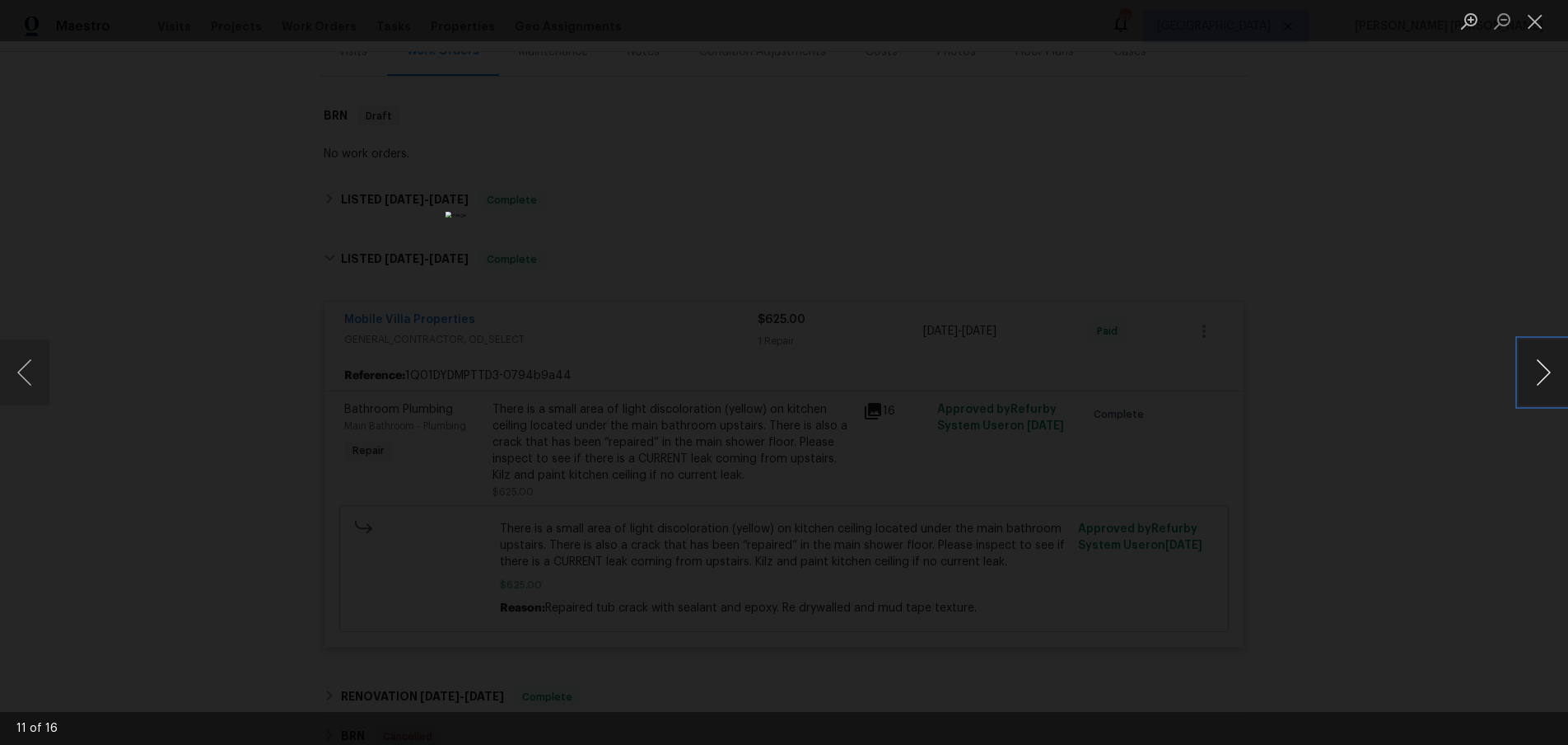
click at [1542, 386] on button "Next image" at bounding box center [1543, 372] width 49 height 66
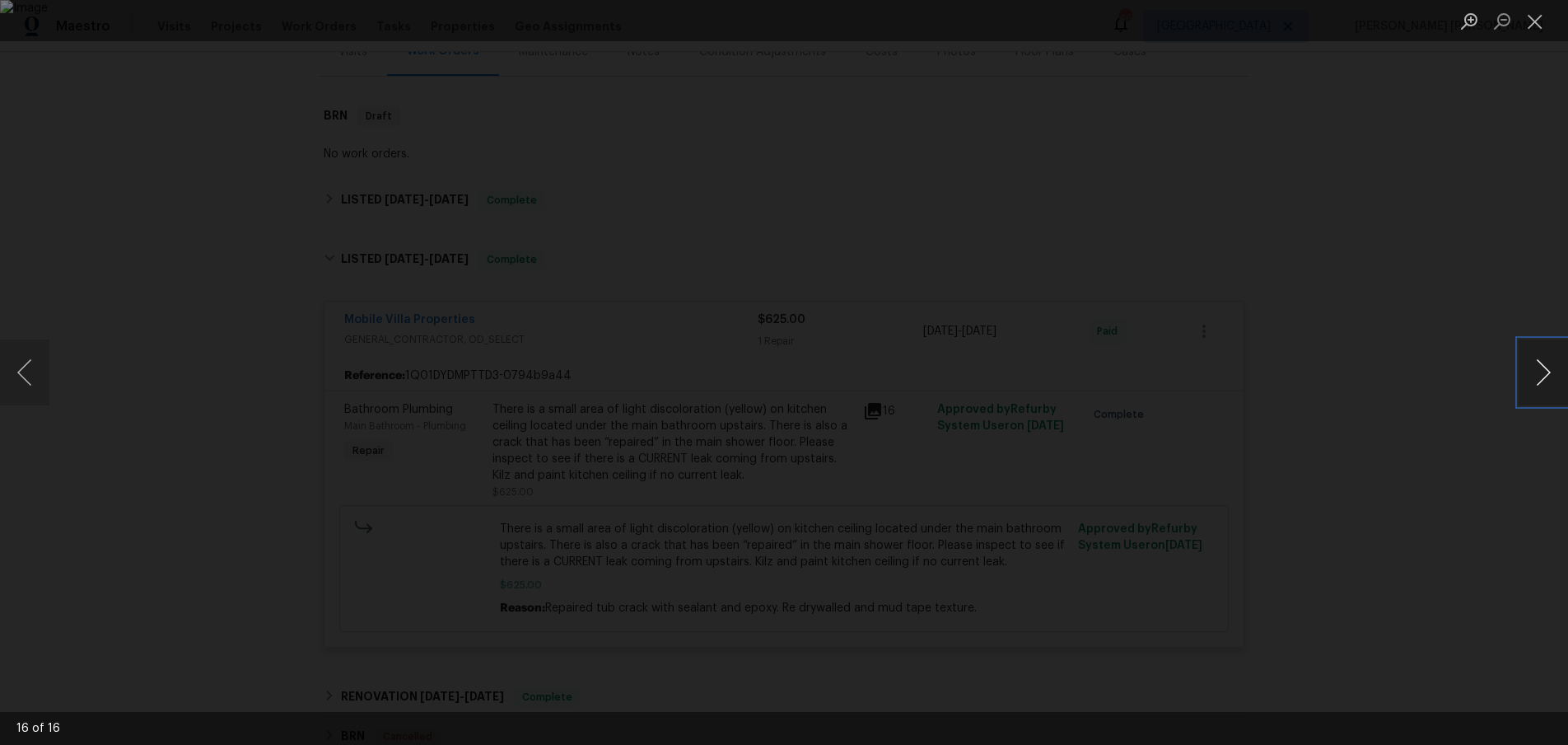
click at [1542, 386] on button "Next image" at bounding box center [1543, 372] width 49 height 66
click at [1356, 538] on div "Lightbox" at bounding box center [784, 372] width 1568 height 745
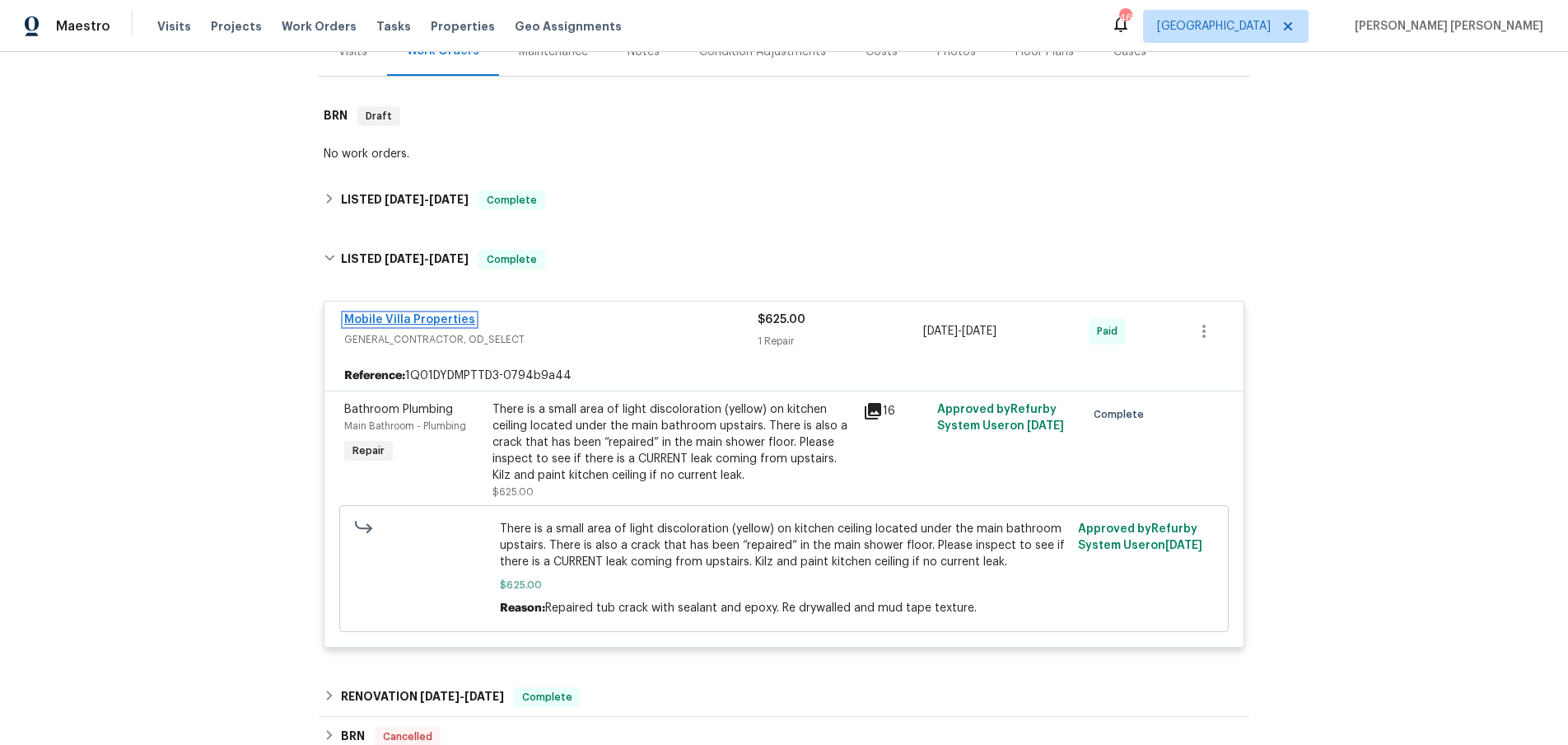
click at [413, 320] on link "Mobile Villa Properties" at bounding box center [409, 319] width 131 height 12
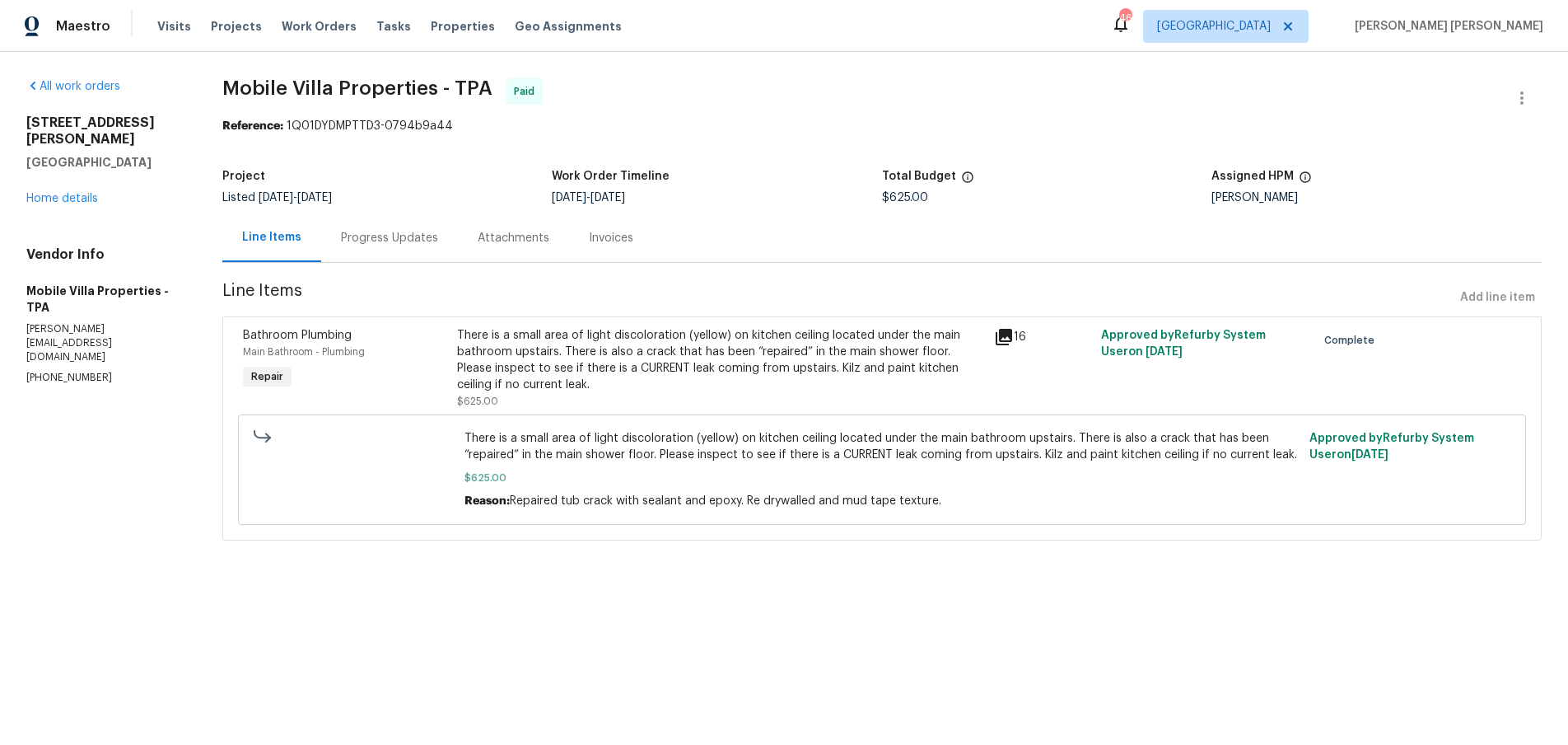
click at [397, 241] on div "Progress Updates" at bounding box center [389, 237] width 98 height 17
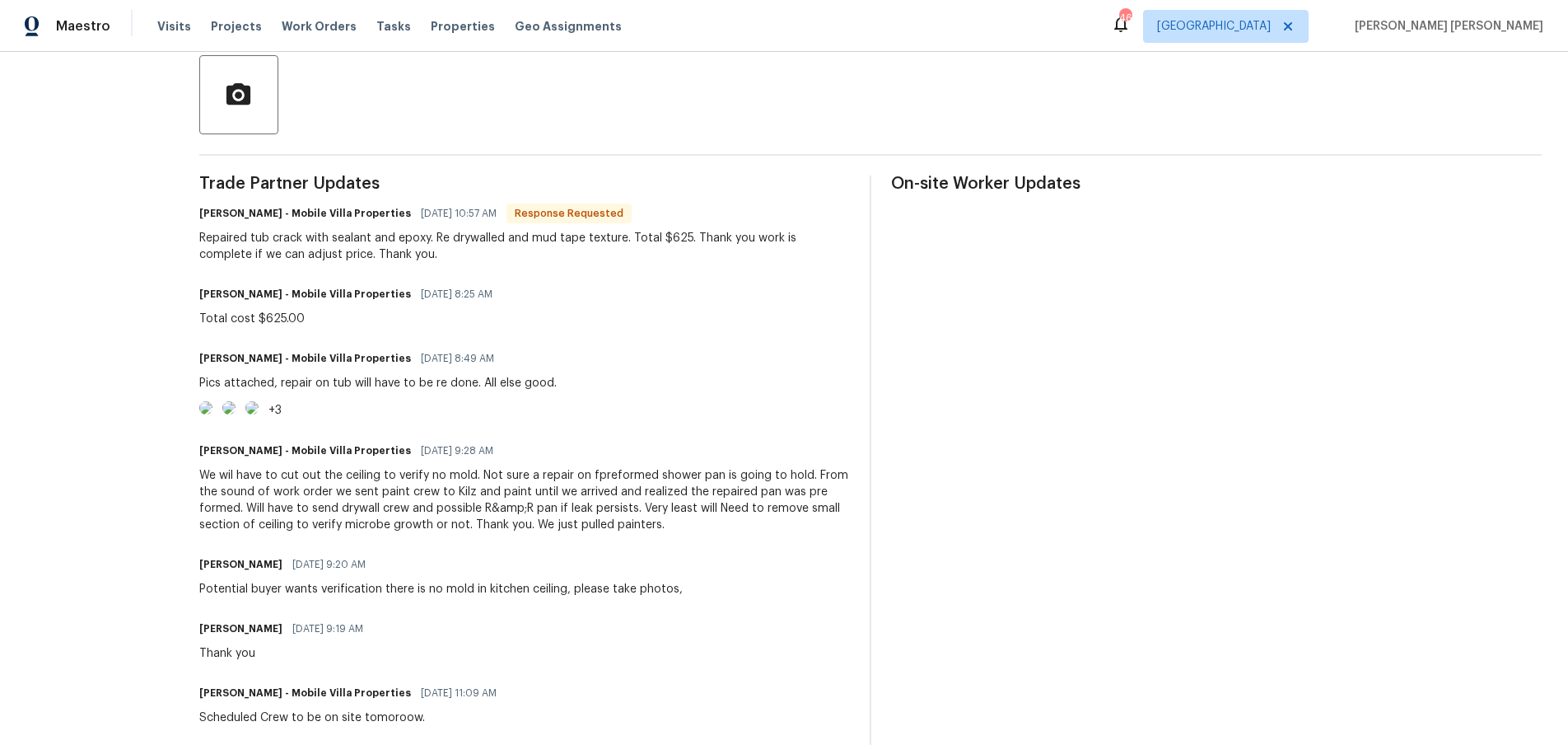
scroll to position [383, 0]
click at [213, 415] on img at bounding box center [205, 408] width 13 height 13
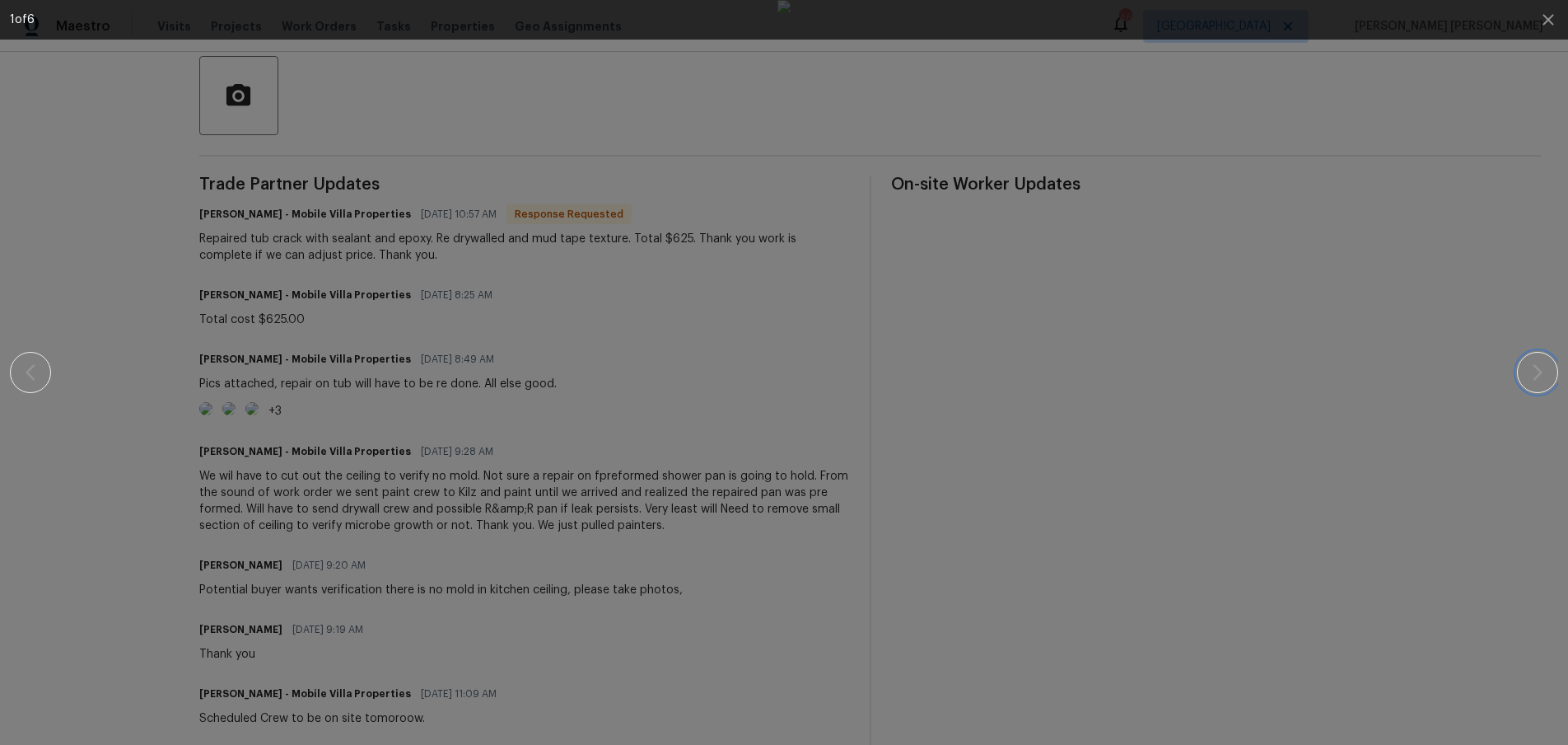
click at [1535, 374] on icon "button" at bounding box center [1537, 372] width 20 height 20
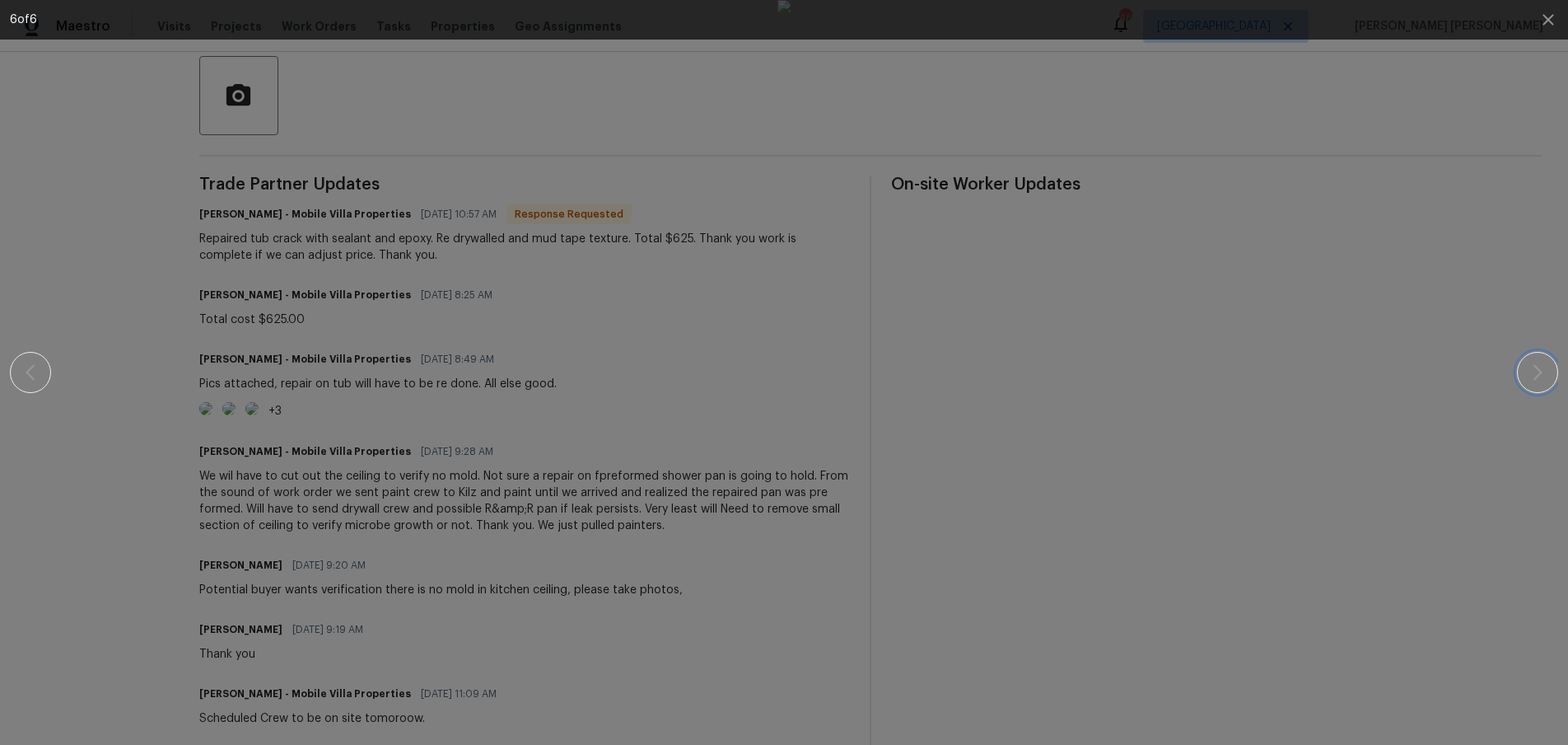
click at [1535, 374] on icon "button" at bounding box center [1537, 372] width 20 height 20
click at [1365, 539] on div at bounding box center [784, 372] width 1427 height 745
click at [1258, 340] on div at bounding box center [784, 372] width 1427 height 745
drag, startPoint x: 1258, startPoint y: 340, endPoint x: 1179, endPoint y: 310, distance: 84.5
click at [1242, 333] on div at bounding box center [784, 372] width 1427 height 745
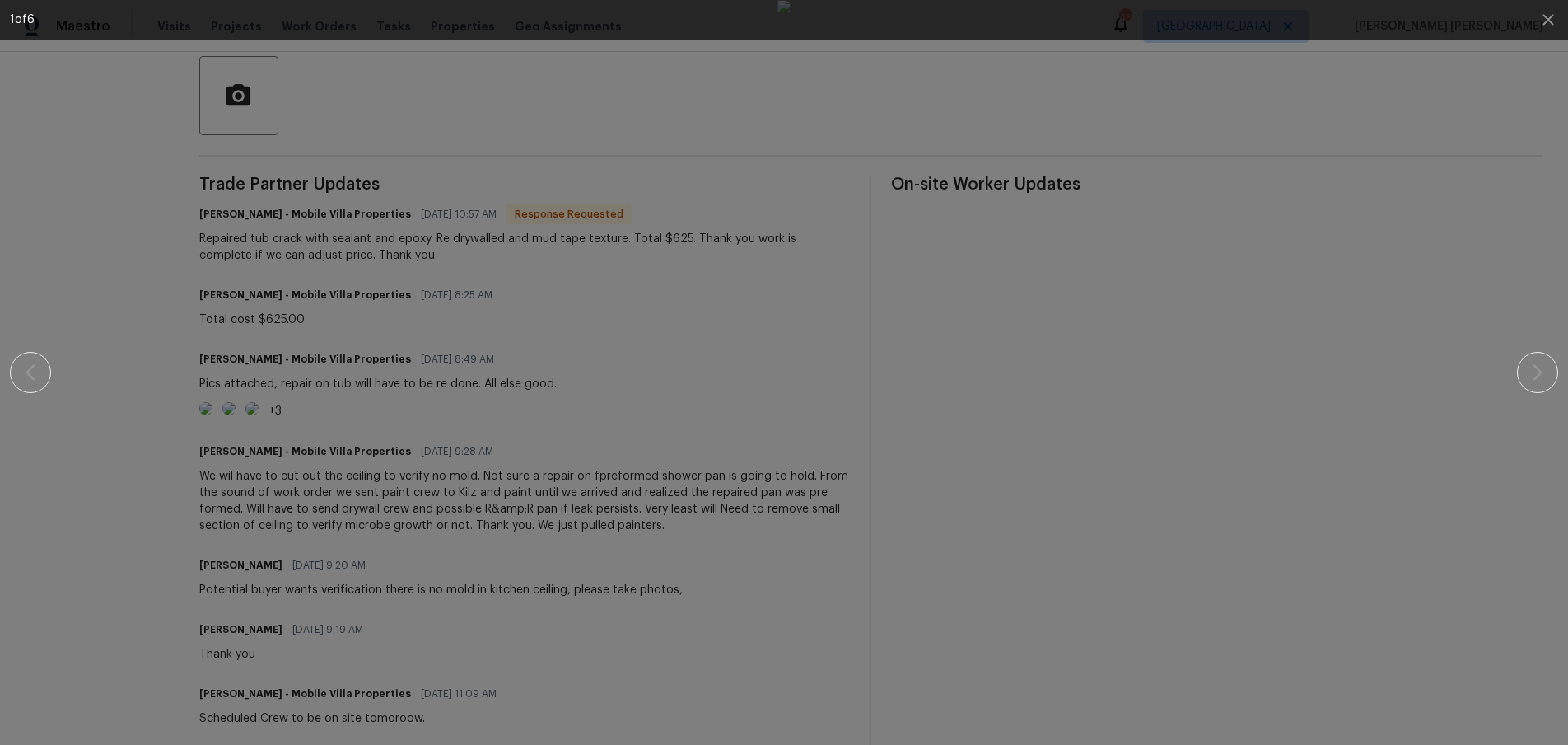
click at [473, 305] on div at bounding box center [784, 372] width 1427 height 745
click at [482, 294] on div at bounding box center [784, 372] width 1427 height 745
drag, startPoint x: 1229, startPoint y: 163, endPoint x: 1250, endPoint y: 148, distance: 25.8
click at [1237, 156] on div at bounding box center [784, 372] width 1427 height 745
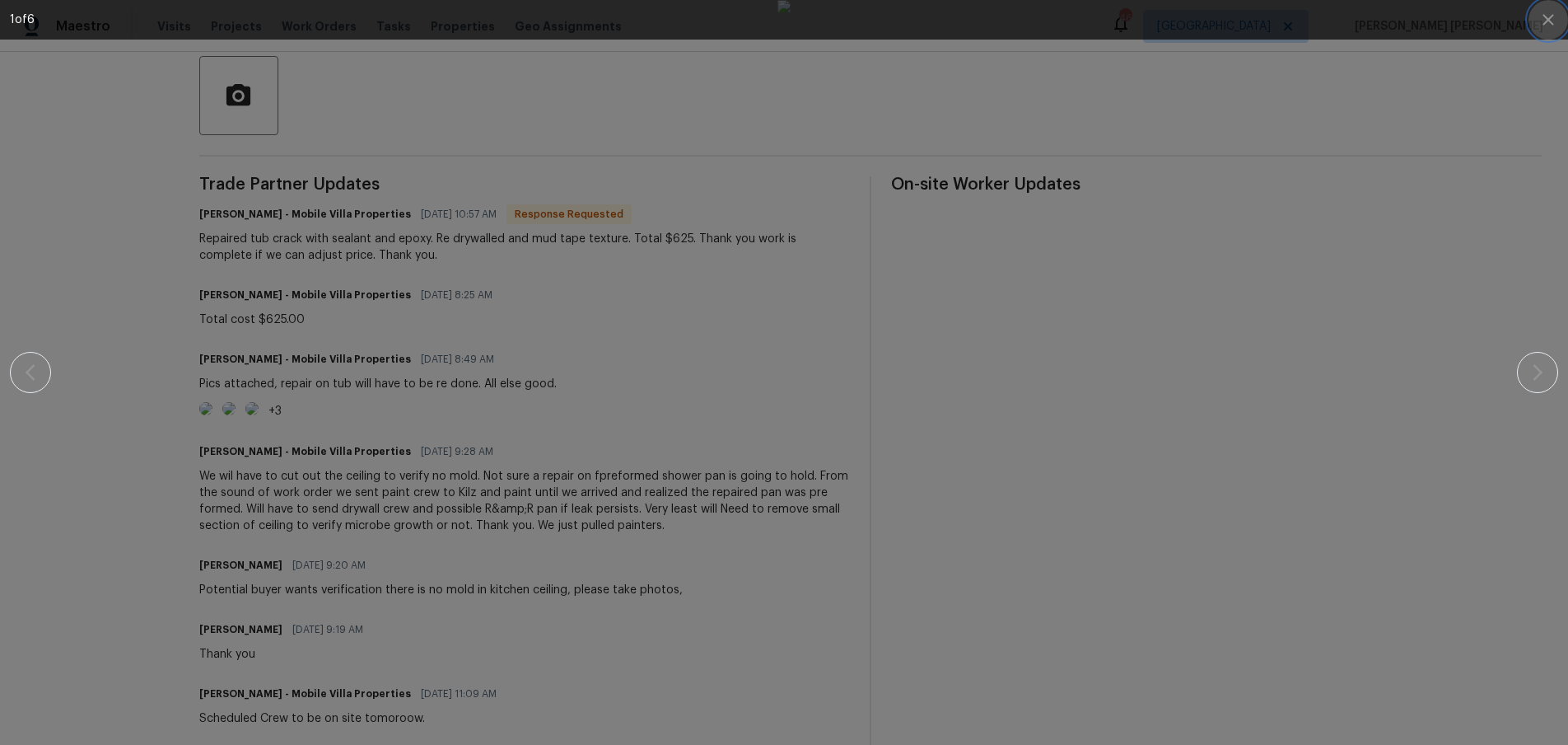
click at [1555, 10] on icon "button" at bounding box center [1548, 20] width 20 height 20
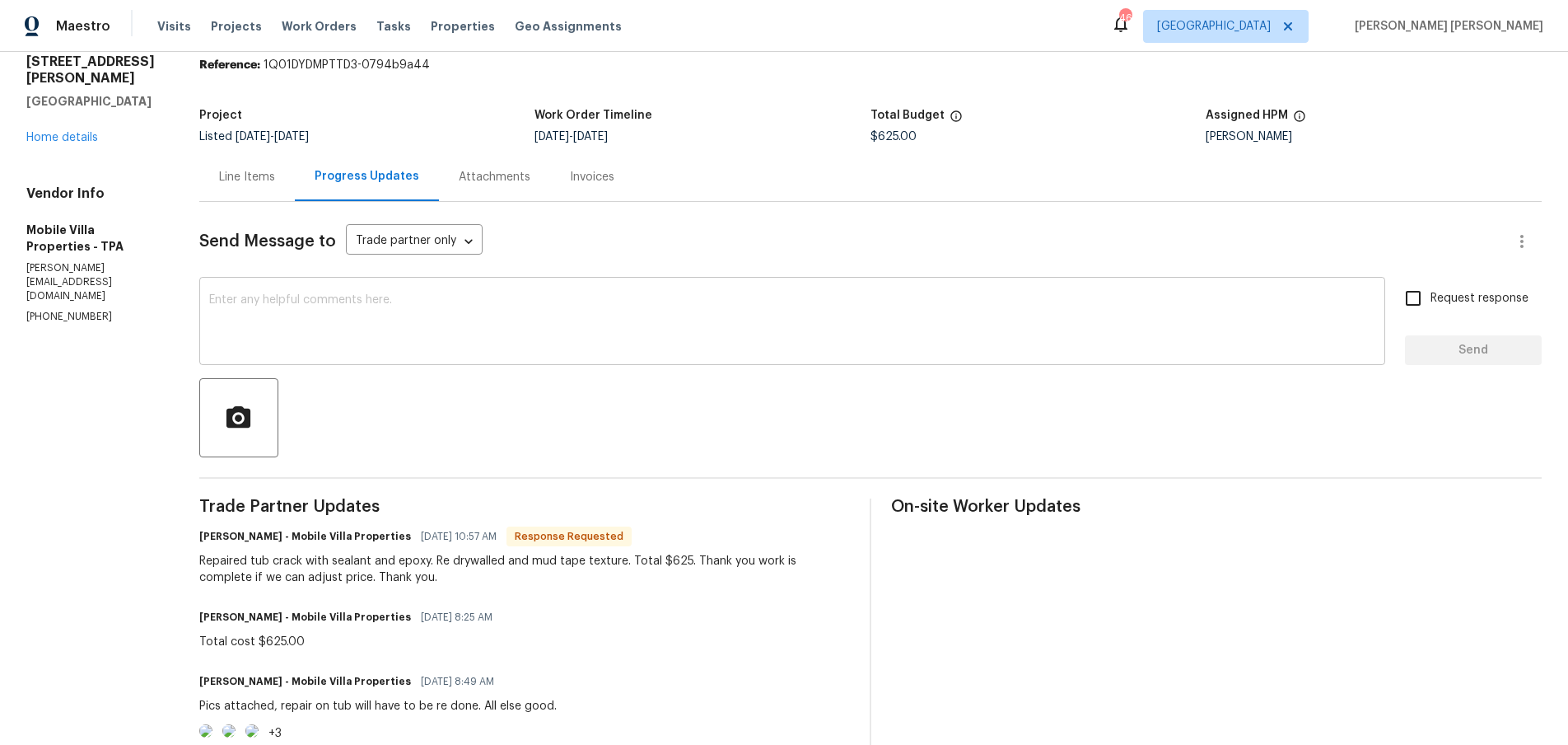
scroll to position [0, 0]
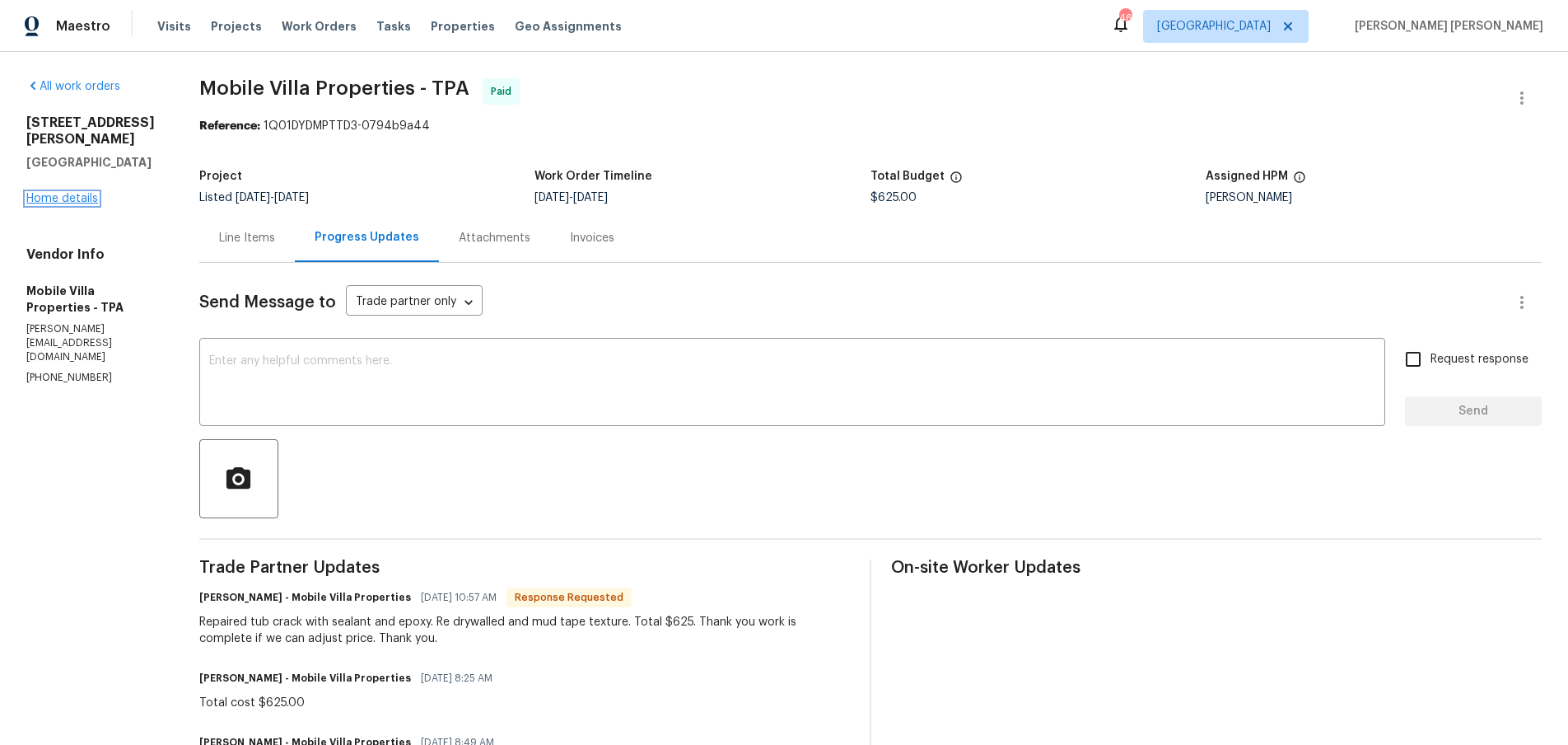
click at [69, 193] on link "Home details" at bounding box center [62, 199] width 72 height 12
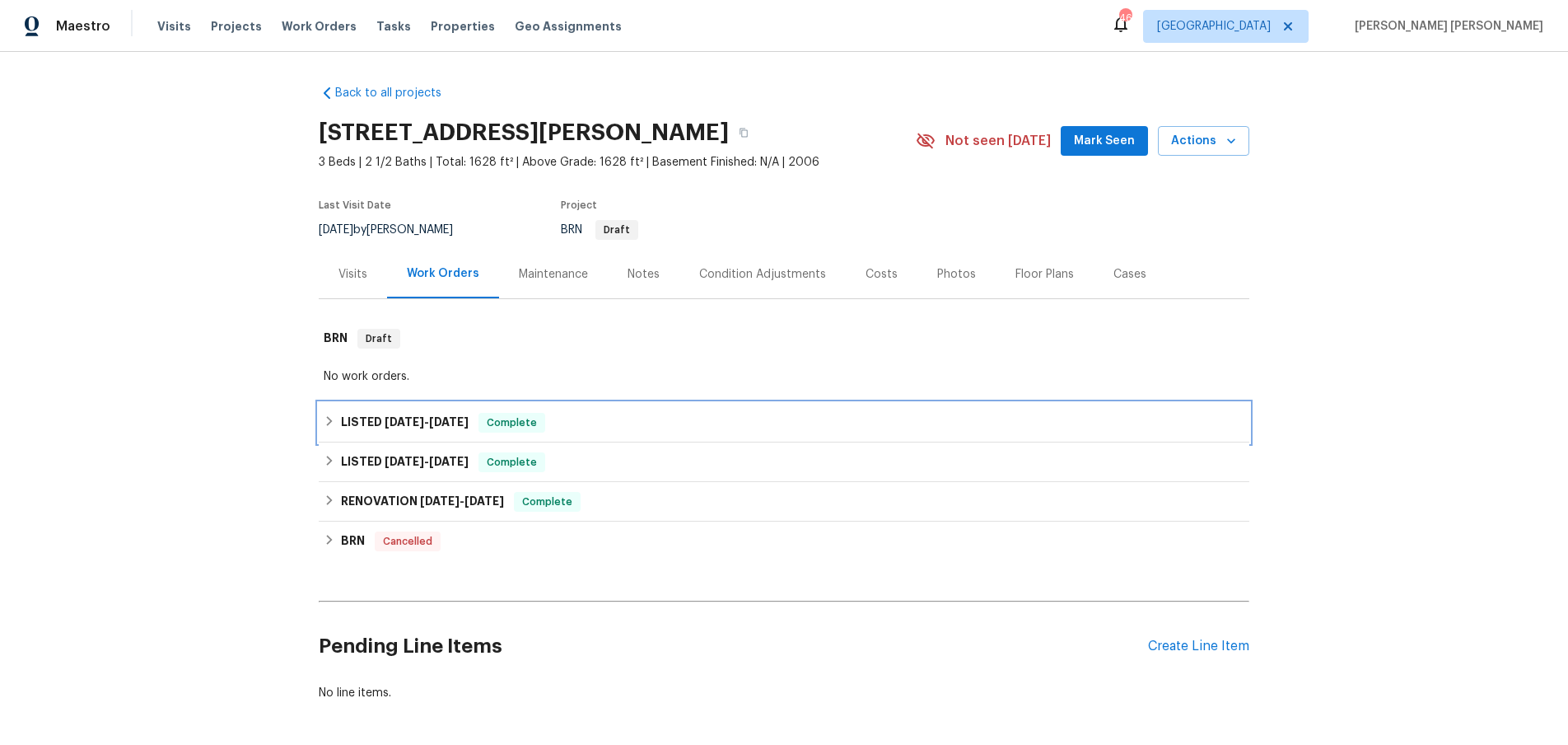
click at [337, 418] on div "LISTED 7/8/25 - 7/21/25 Complete" at bounding box center [784, 423] width 920 height 20
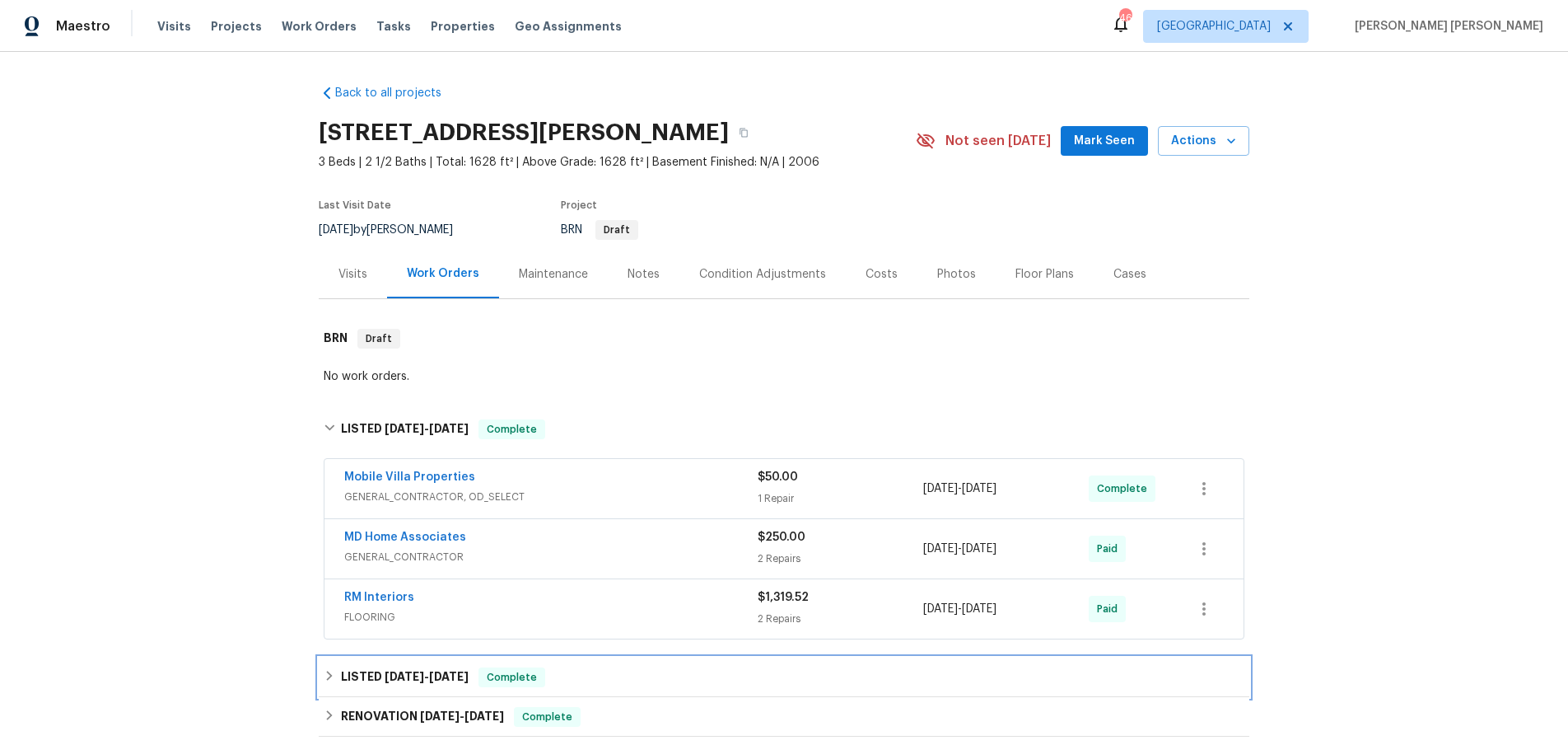
click at [326, 671] on icon at bounding box center [329, 675] width 12 height 12
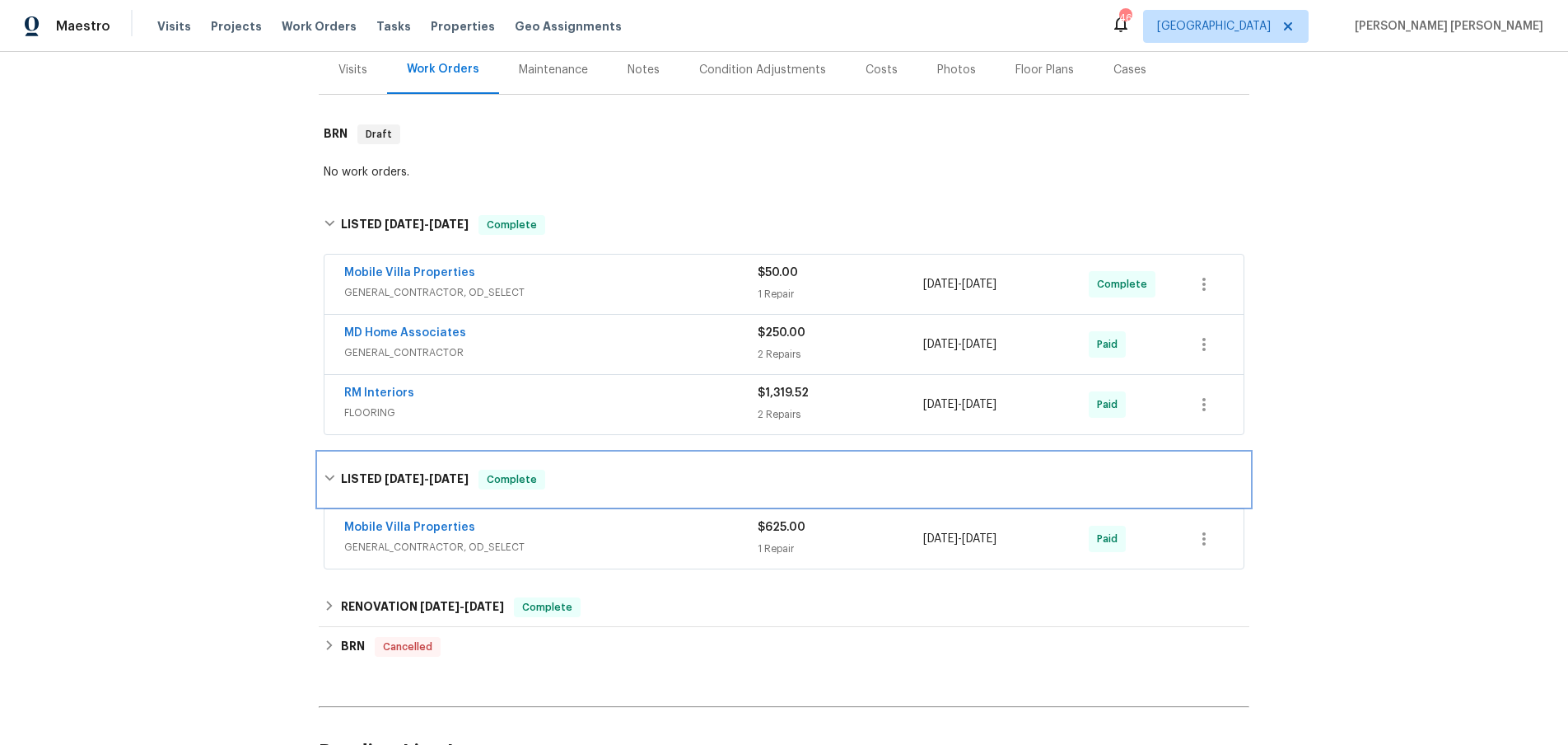
scroll to position [257, 0]
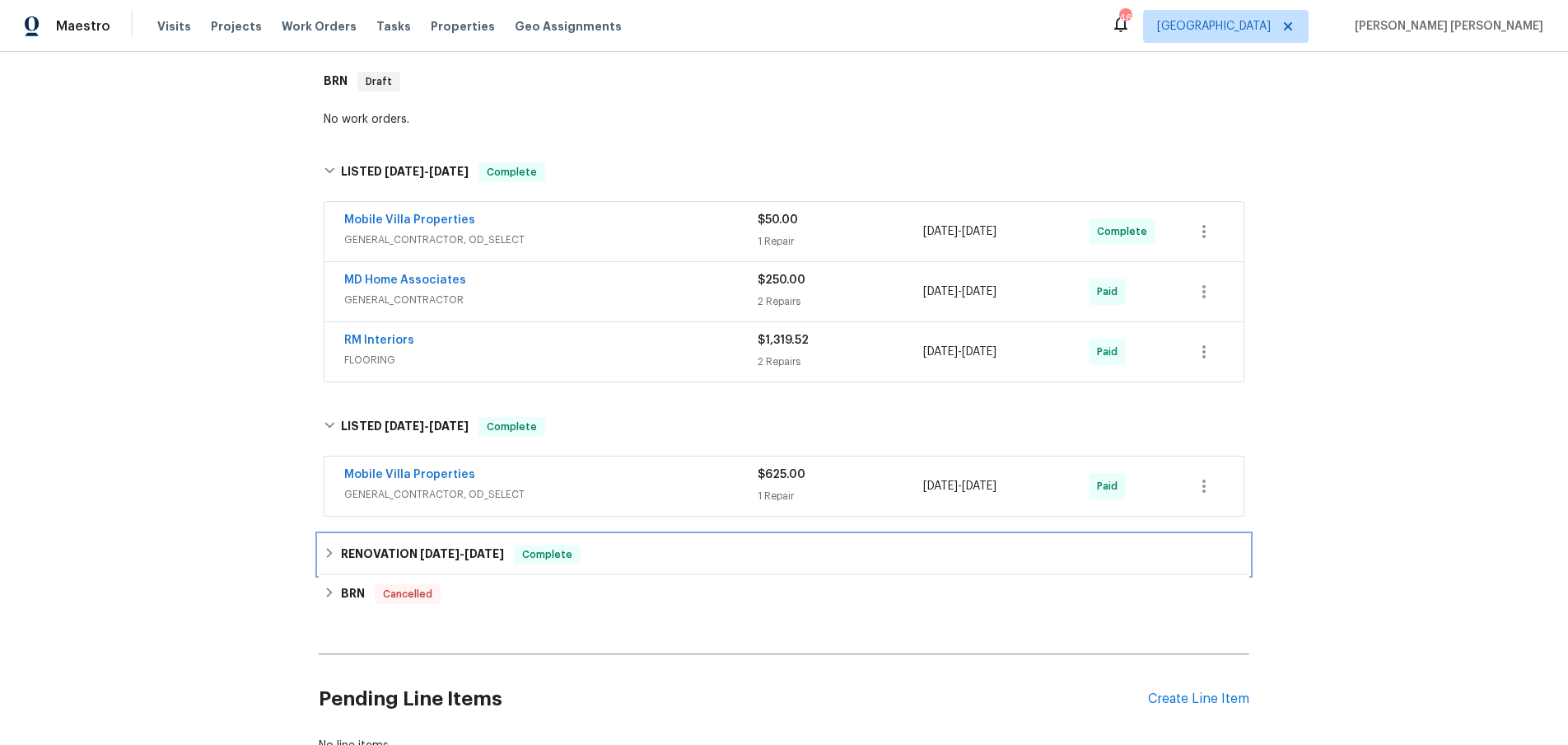
click at [320, 550] on div "RENOVATION 4/30/25 - 5/3/25 Complete" at bounding box center [784, 554] width 930 height 39
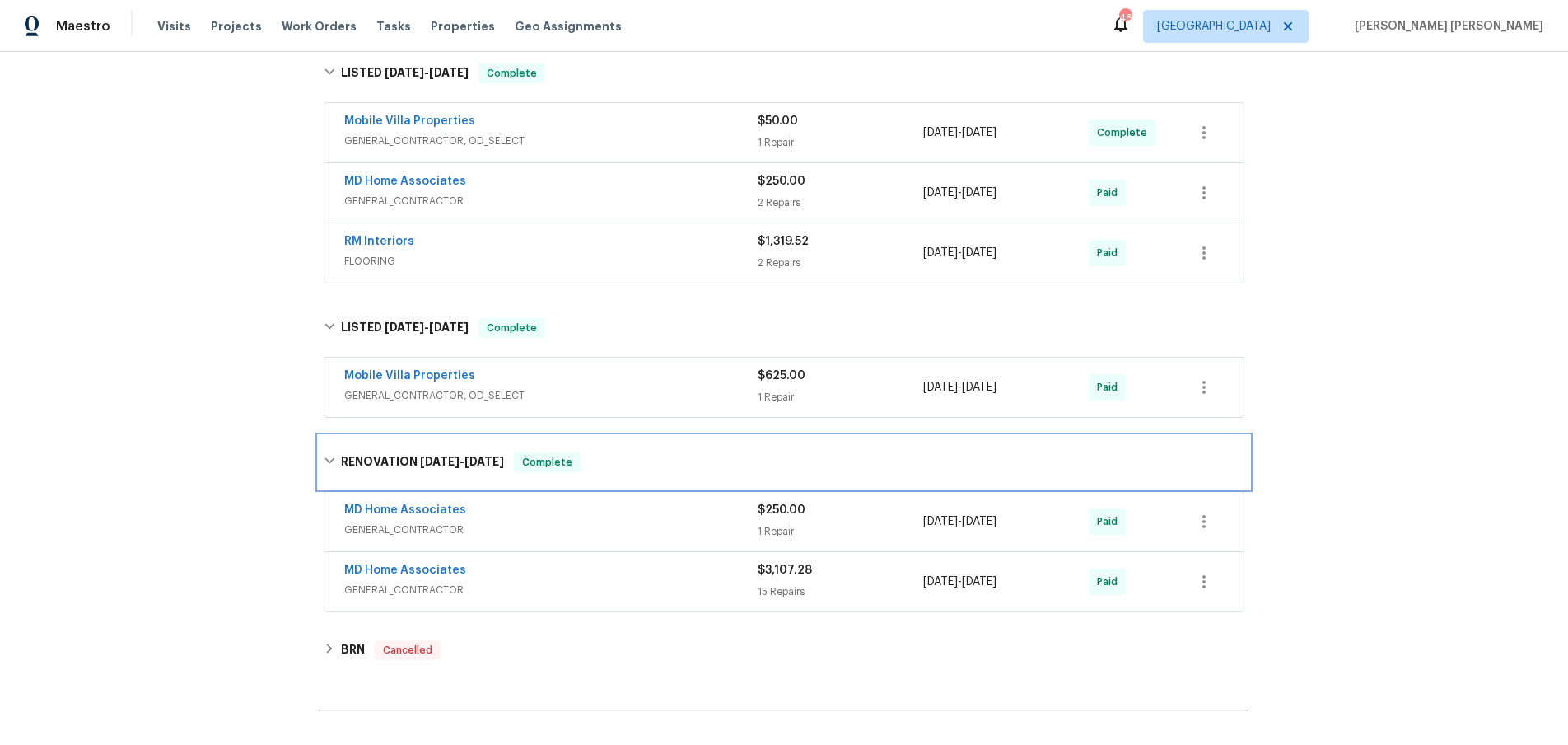
scroll to position [364, 0]
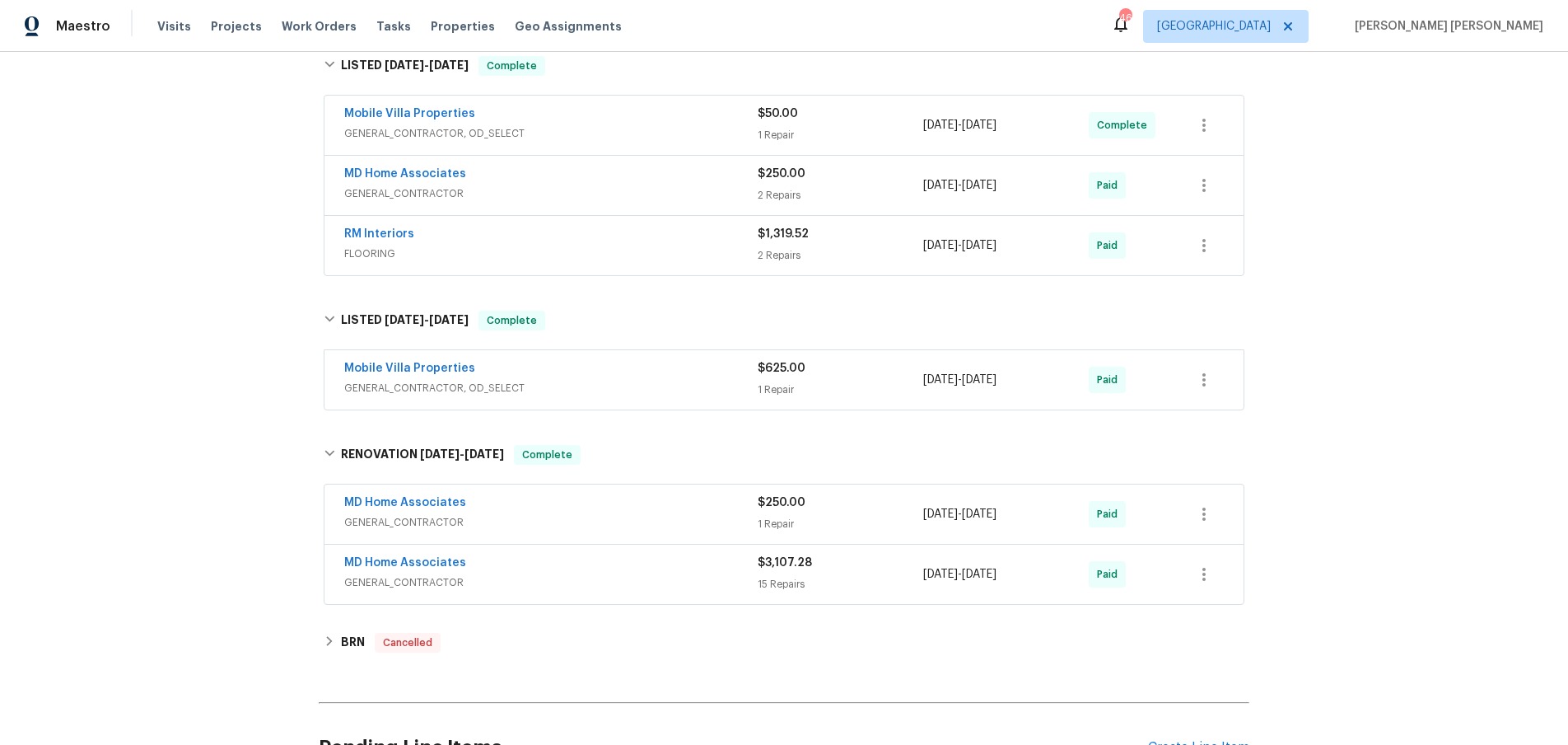
click at [629, 376] on div "Mobile Villa Properties" at bounding box center [551, 370] width 414 height 20
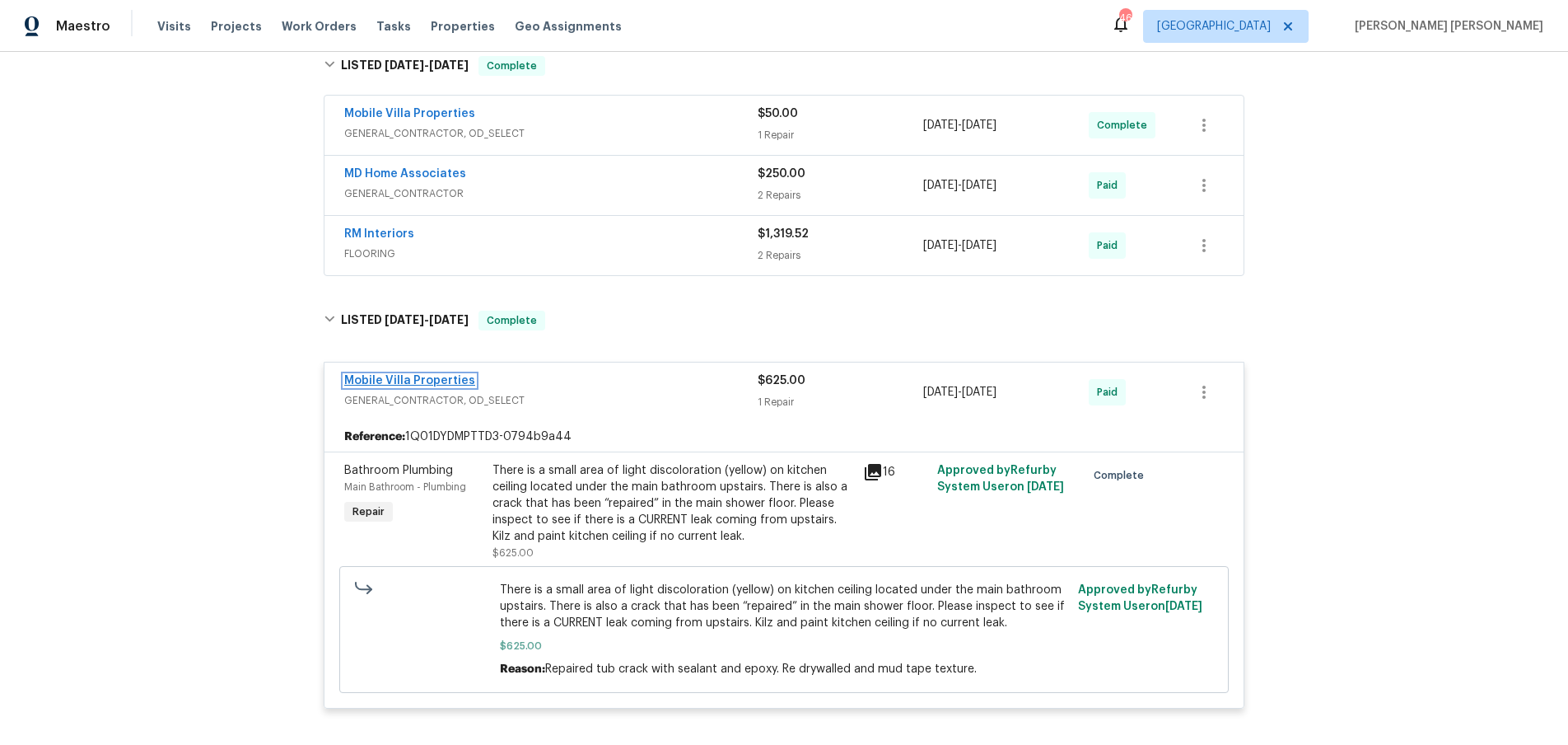
click at [420, 377] on link "Mobile Villa Properties" at bounding box center [409, 380] width 131 height 12
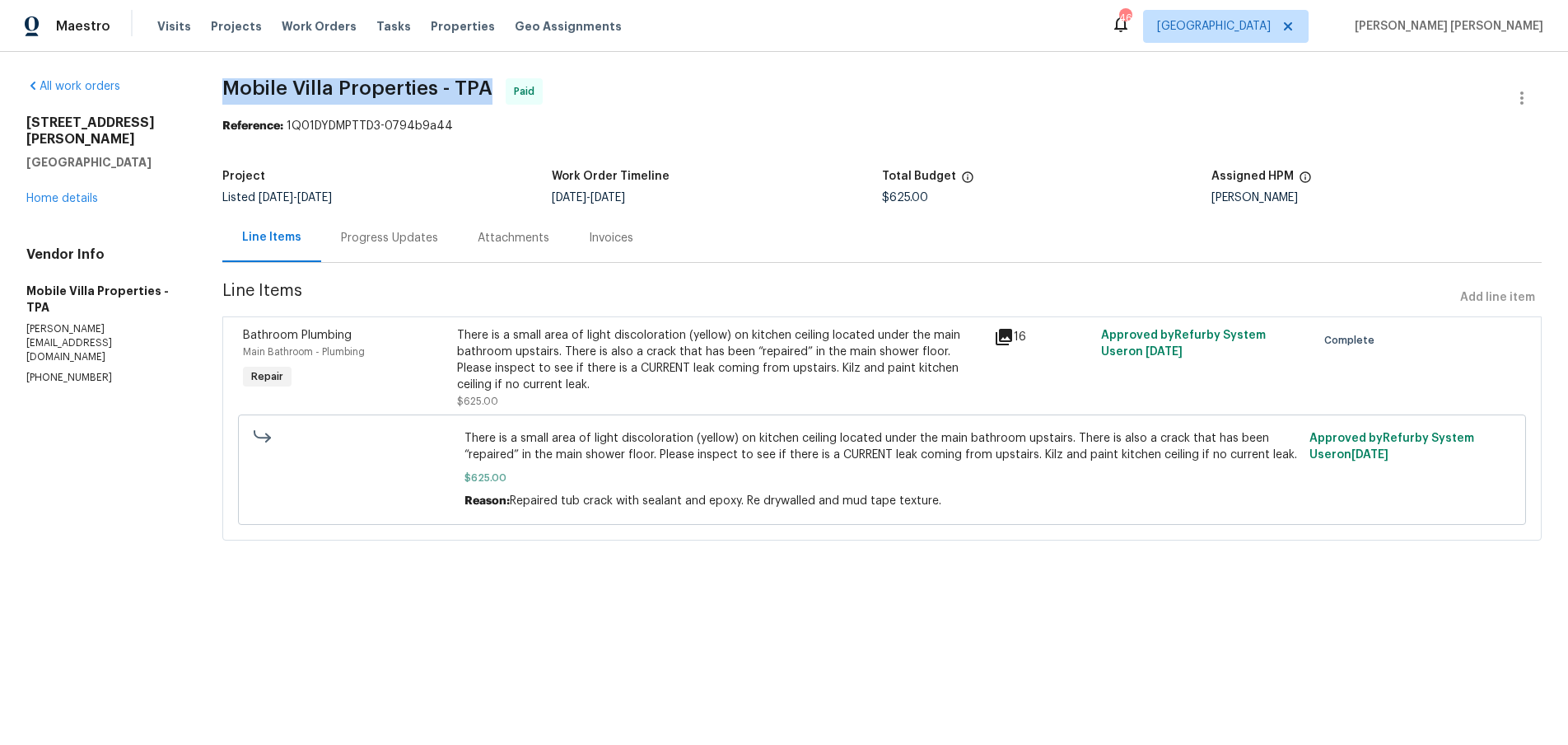
drag, startPoint x: 222, startPoint y: 88, endPoint x: 485, endPoint y: 84, distance: 263.0
click at [485, 84] on span "Mobile Villa Properties - TPA" at bounding box center [358, 88] width 270 height 20
copy span "Mobile Villa Properties - TPA"
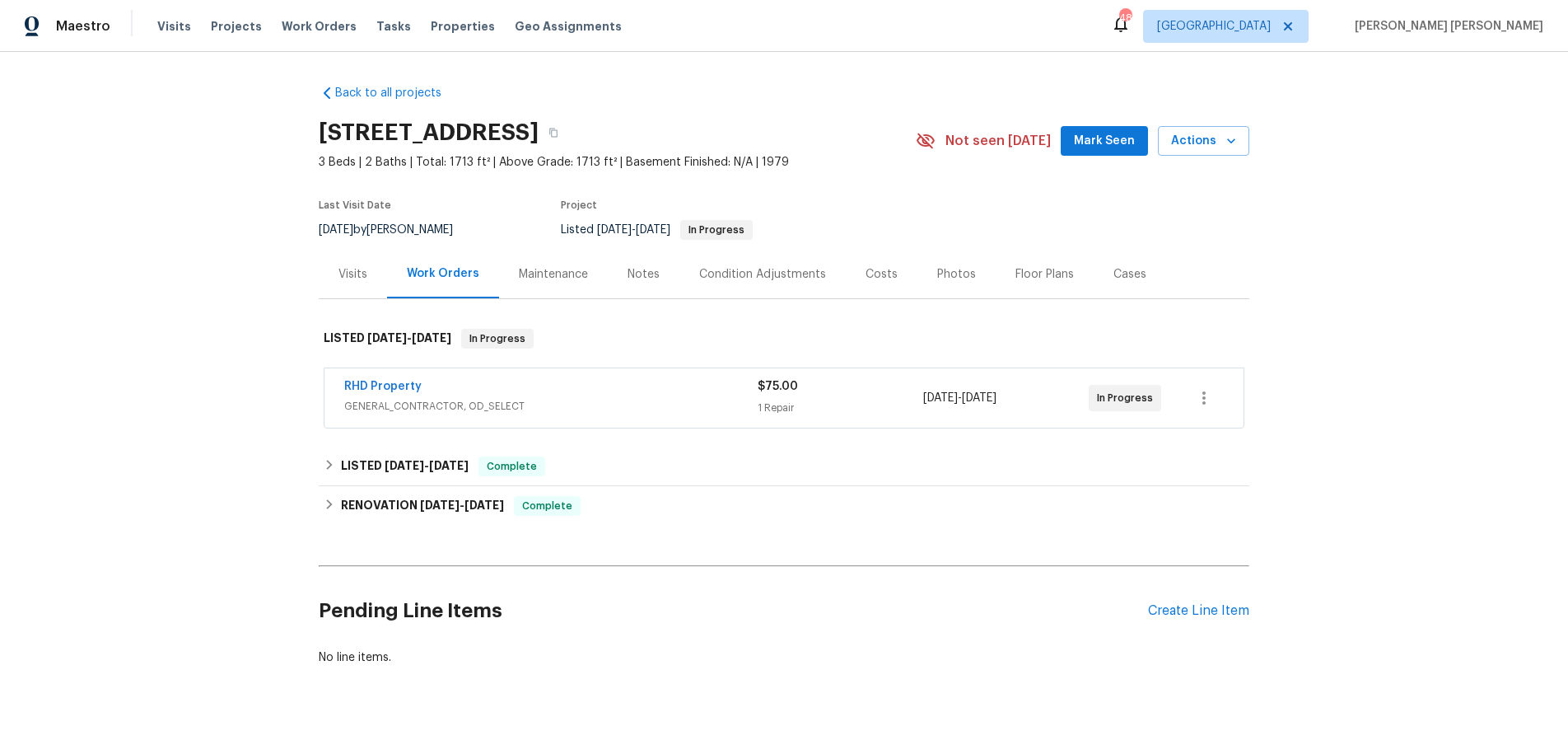
click at [613, 408] on span "GENERAL_CONTRACTOR, OD_SELECT" at bounding box center [551, 406] width 414 height 17
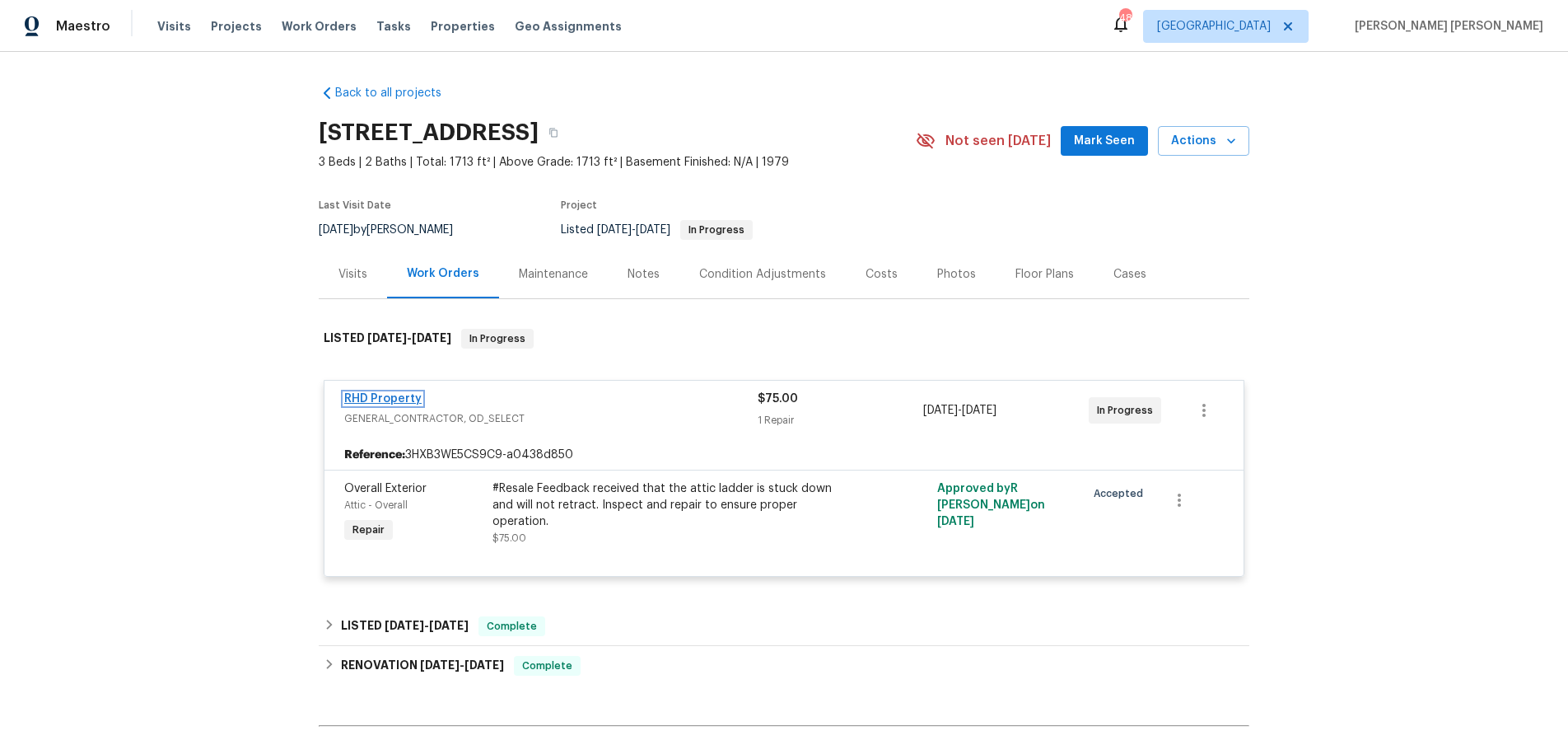
click at [349, 397] on link "RHD Property" at bounding box center [382, 399] width 78 height 12
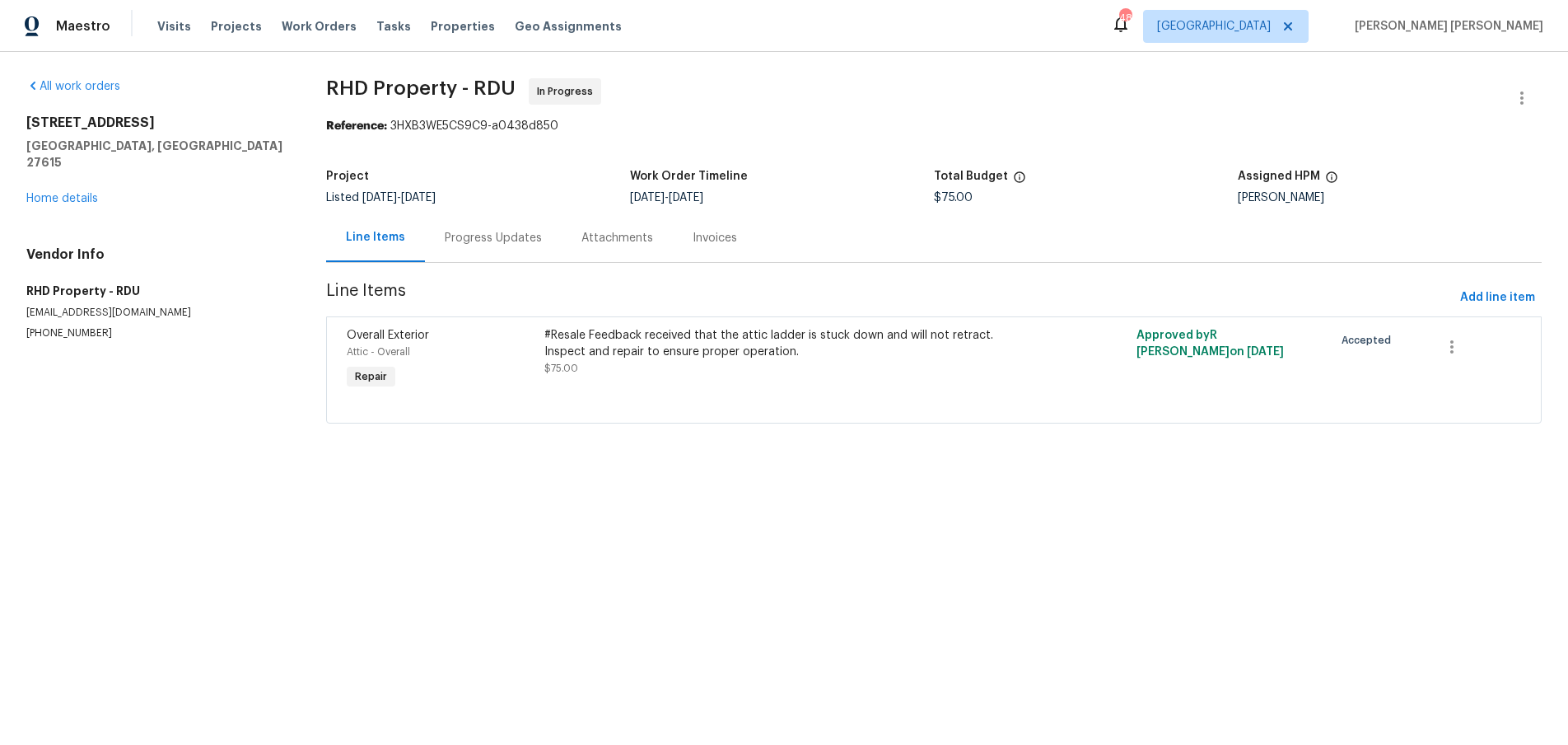
drag, startPoint x: 494, startPoint y: 242, endPoint x: 492, endPoint y: 262, distance: 20.1
click at [494, 242] on div "Progress Updates" at bounding box center [493, 237] width 98 height 17
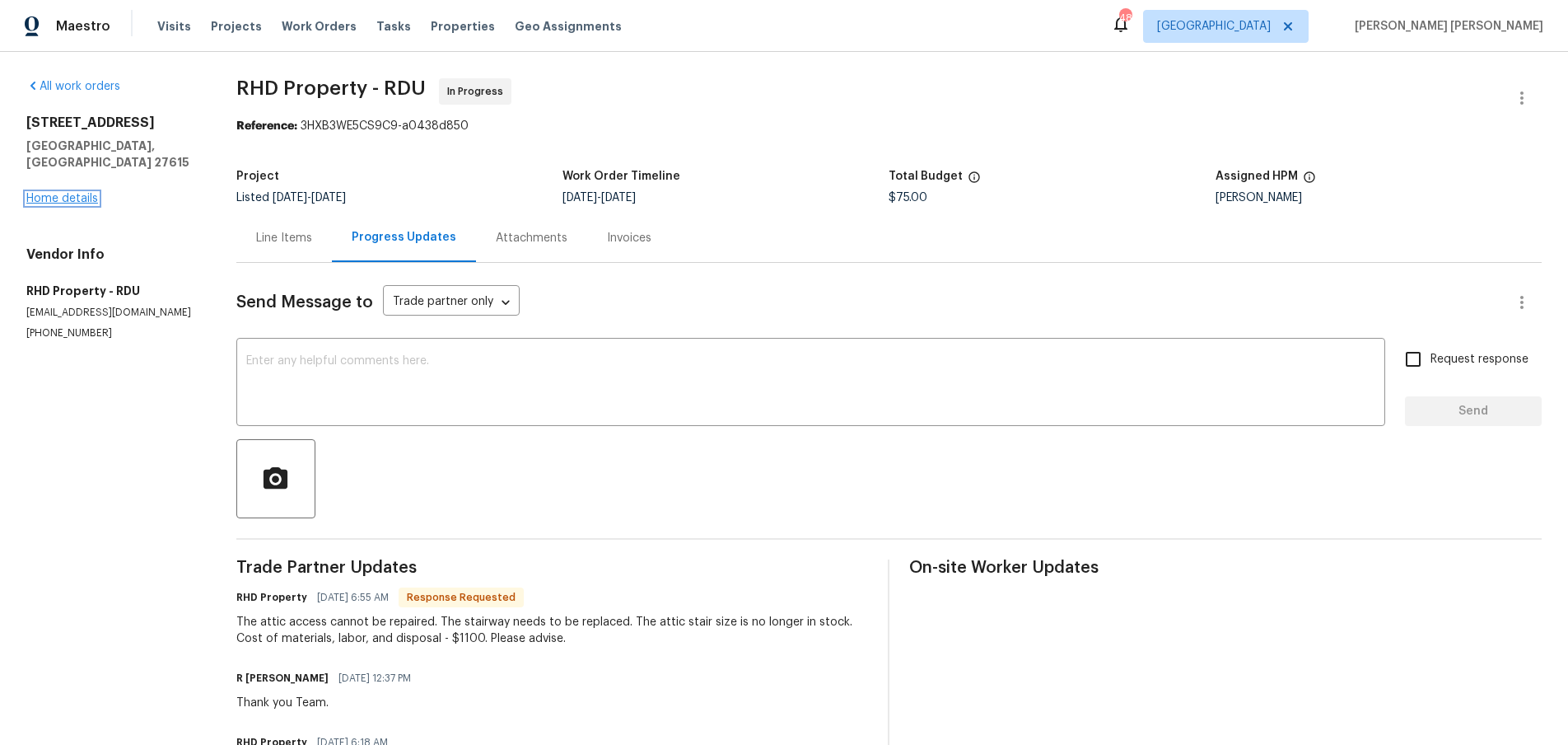
click at [60, 193] on link "Home details" at bounding box center [62, 199] width 72 height 12
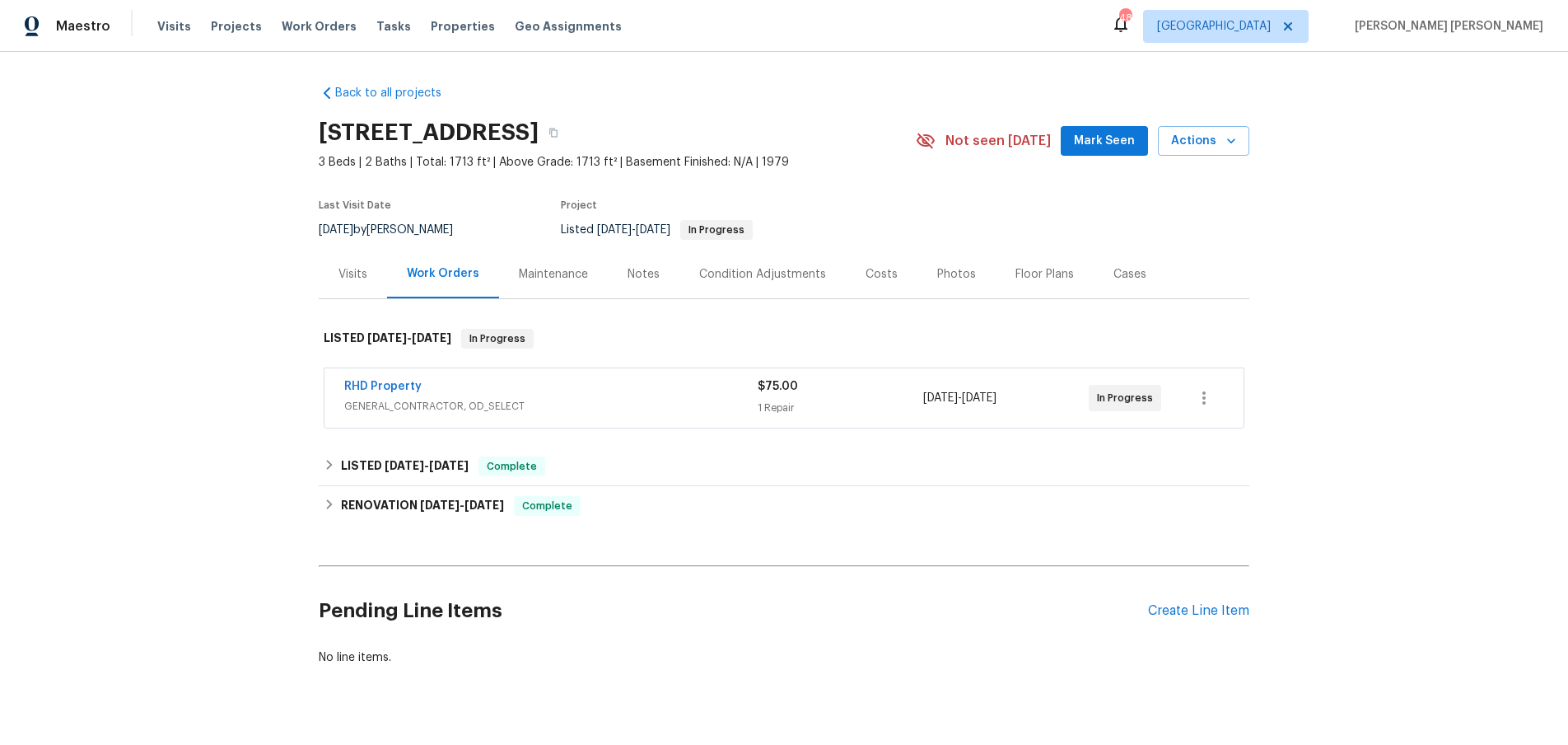
drag, startPoint x: 1111, startPoint y: 270, endPoint x: 1106, endPoint y: 278, distance: 9.4
click at [1114, 270] on div "Cases" at bounding box center [1129, 274] width 33 height 17
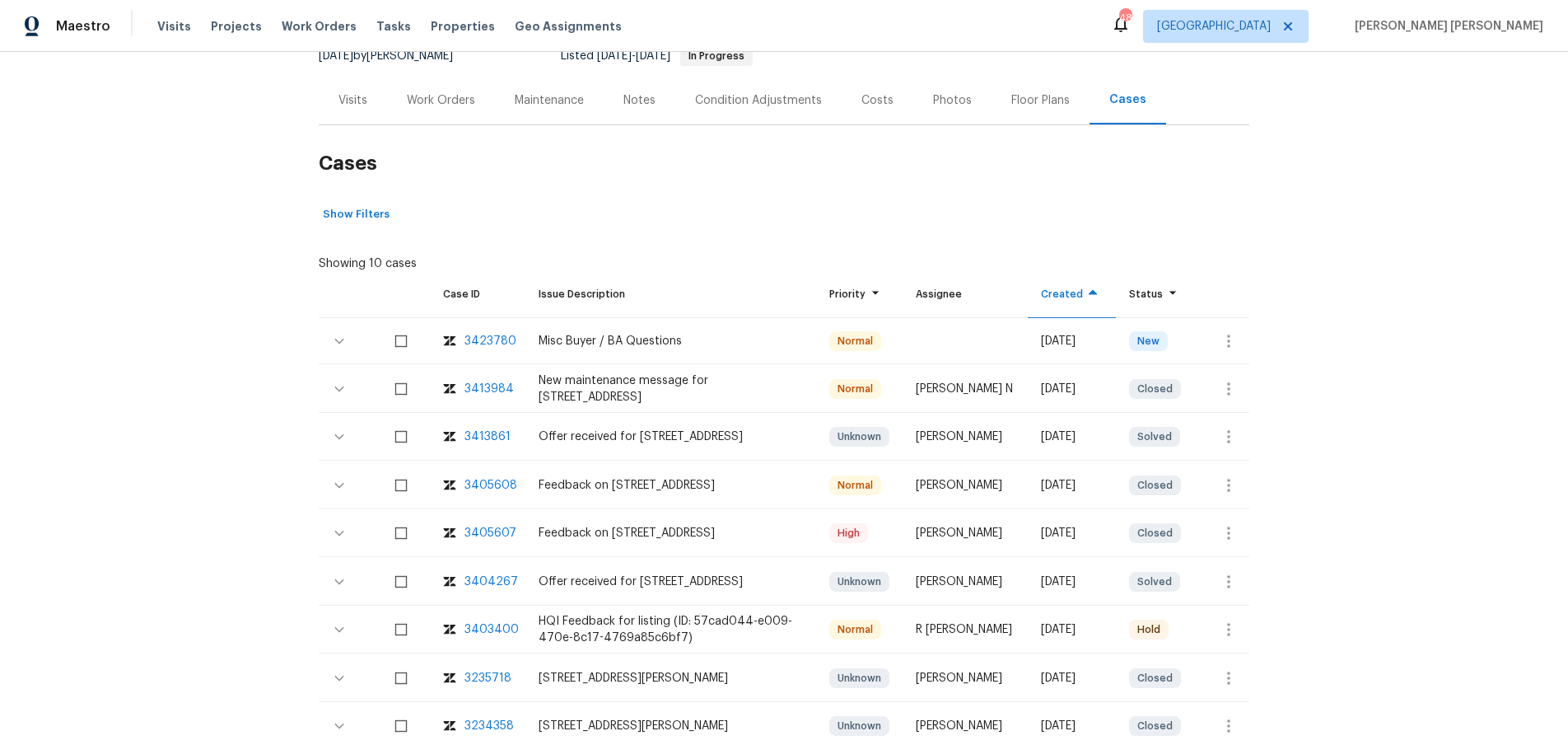
scroll to position [163, 0]
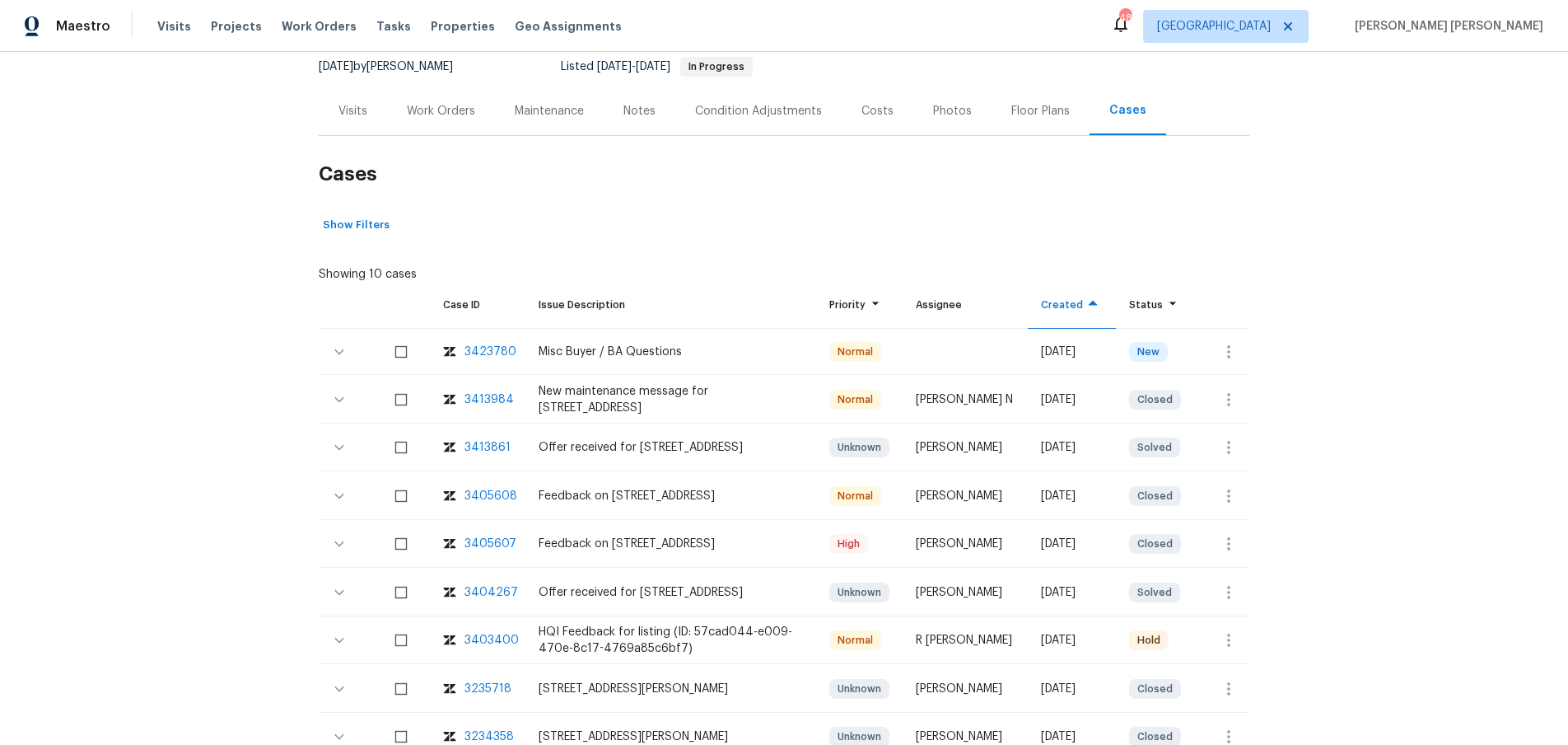
click at [449, 112] on div "Work Orders" at bounding box center [441, 110] width 68 height 17
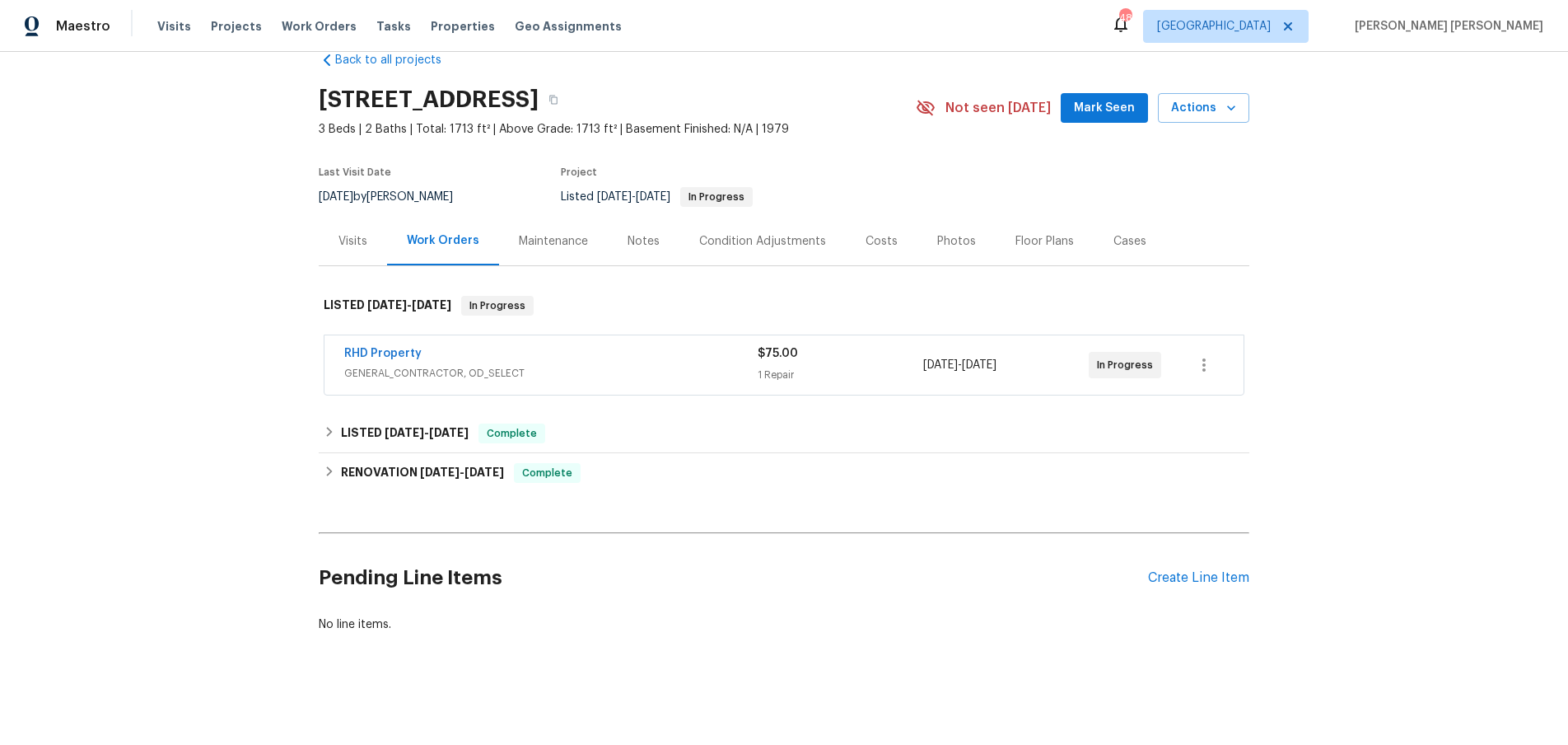
scroll to position [33, 0]
click at [339, 247] on div "Visits" at bounding box center [353, 241] width 29 height 17
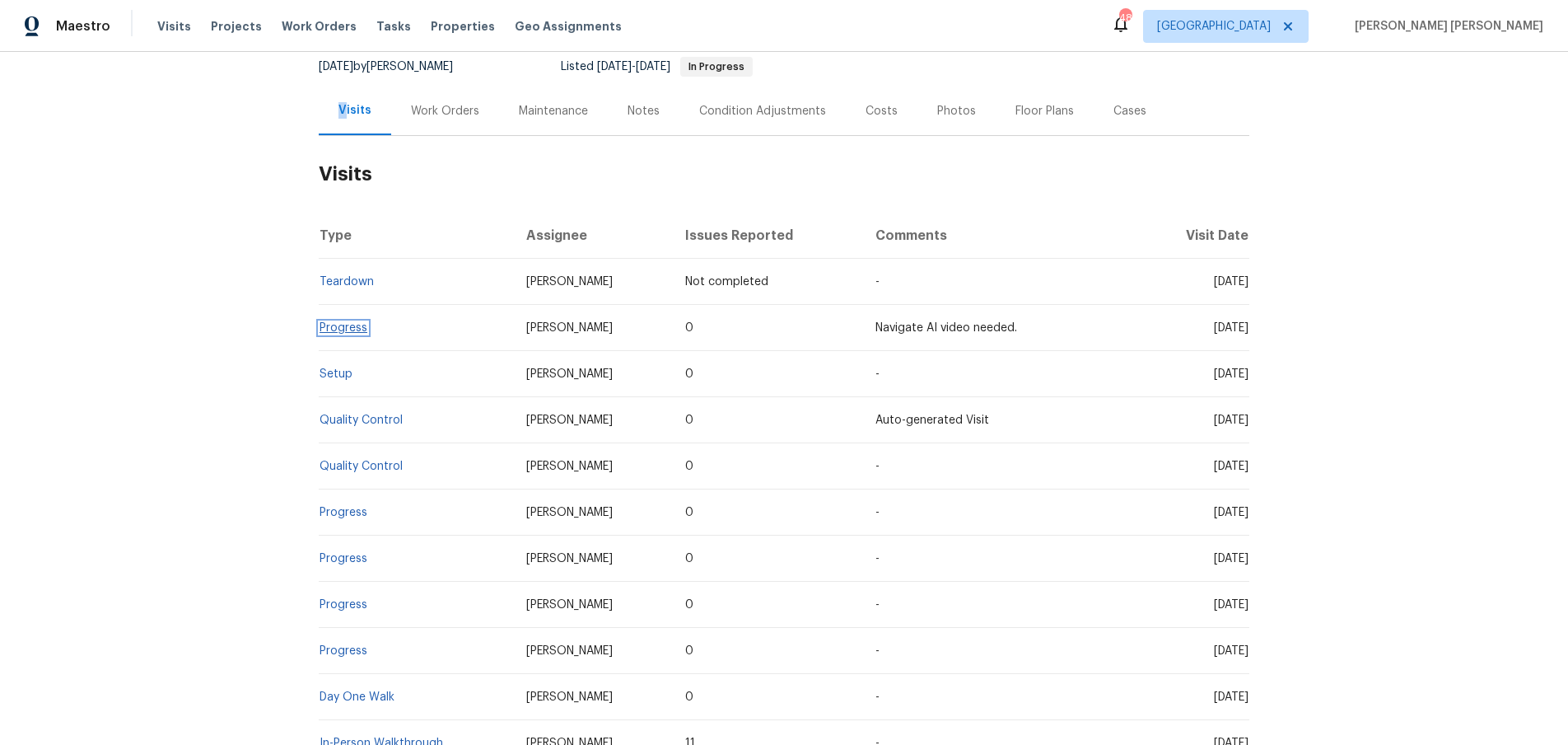
click at [340, 330] on link "Progress" at bounding box center [343, 328] width 47 height 12
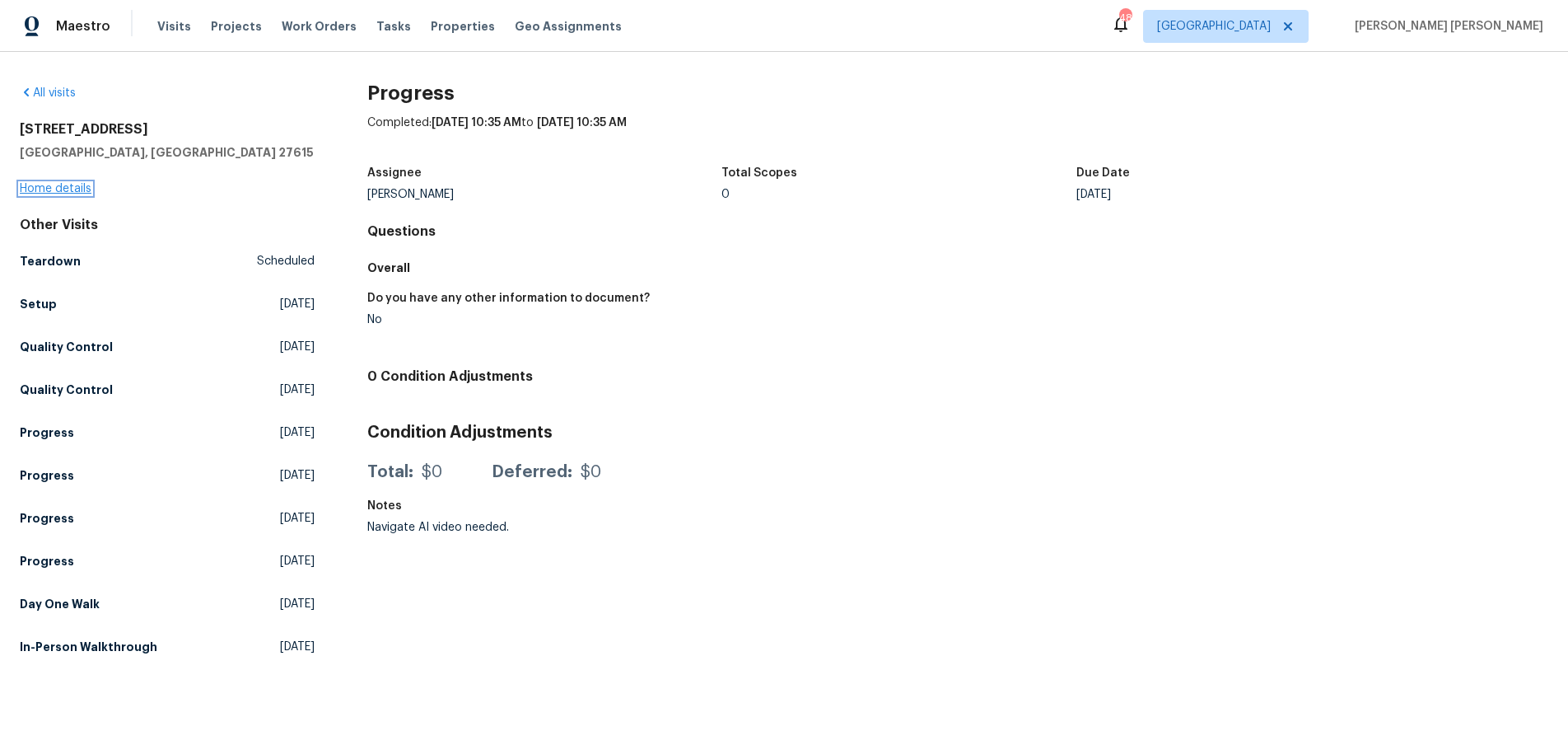
click at [62, 188] on link "Home details" at bounding box center [55, 189] width 72 height 12
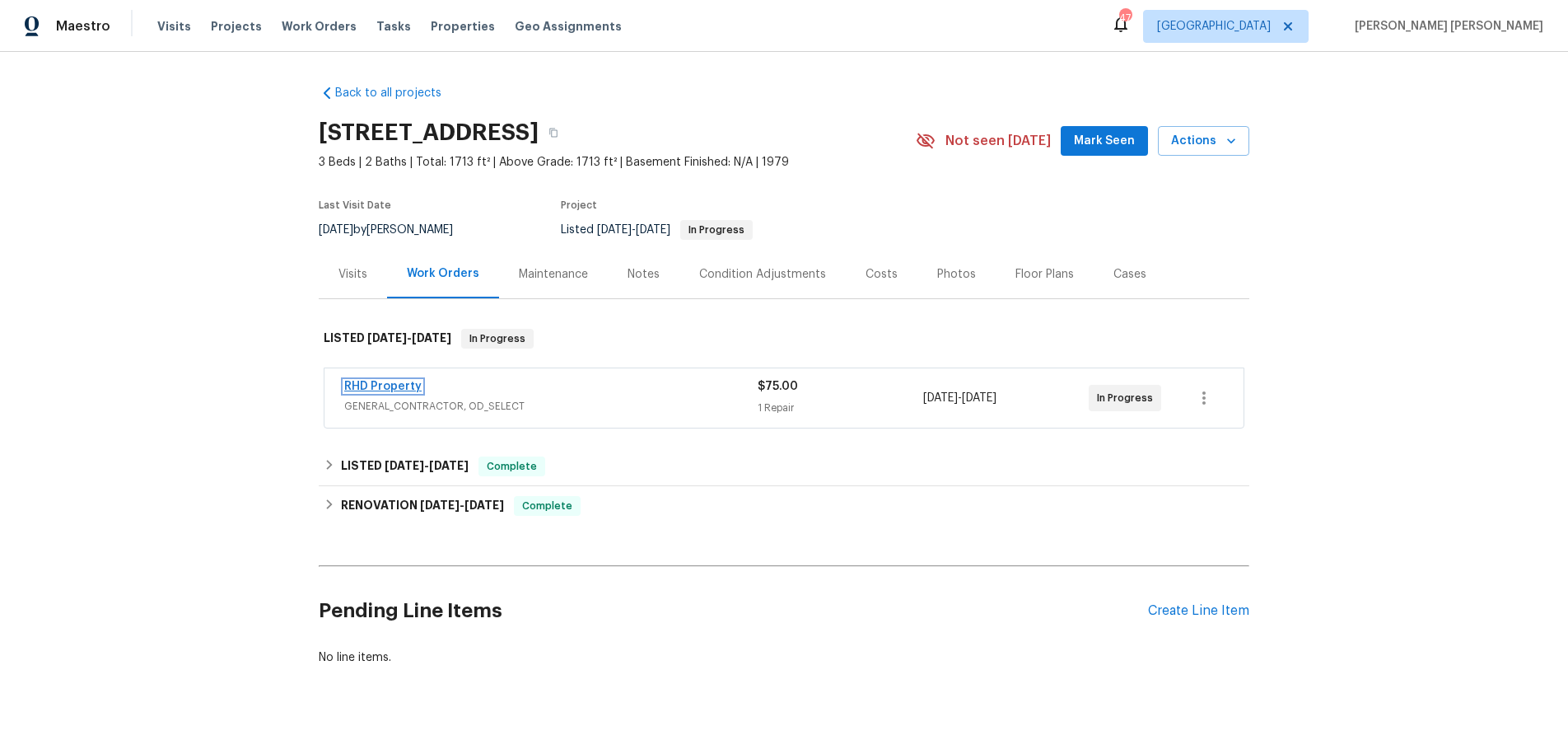
click at [354, 384] on link "RHD Property" at bounding box center [382, 386] width 78 height 12
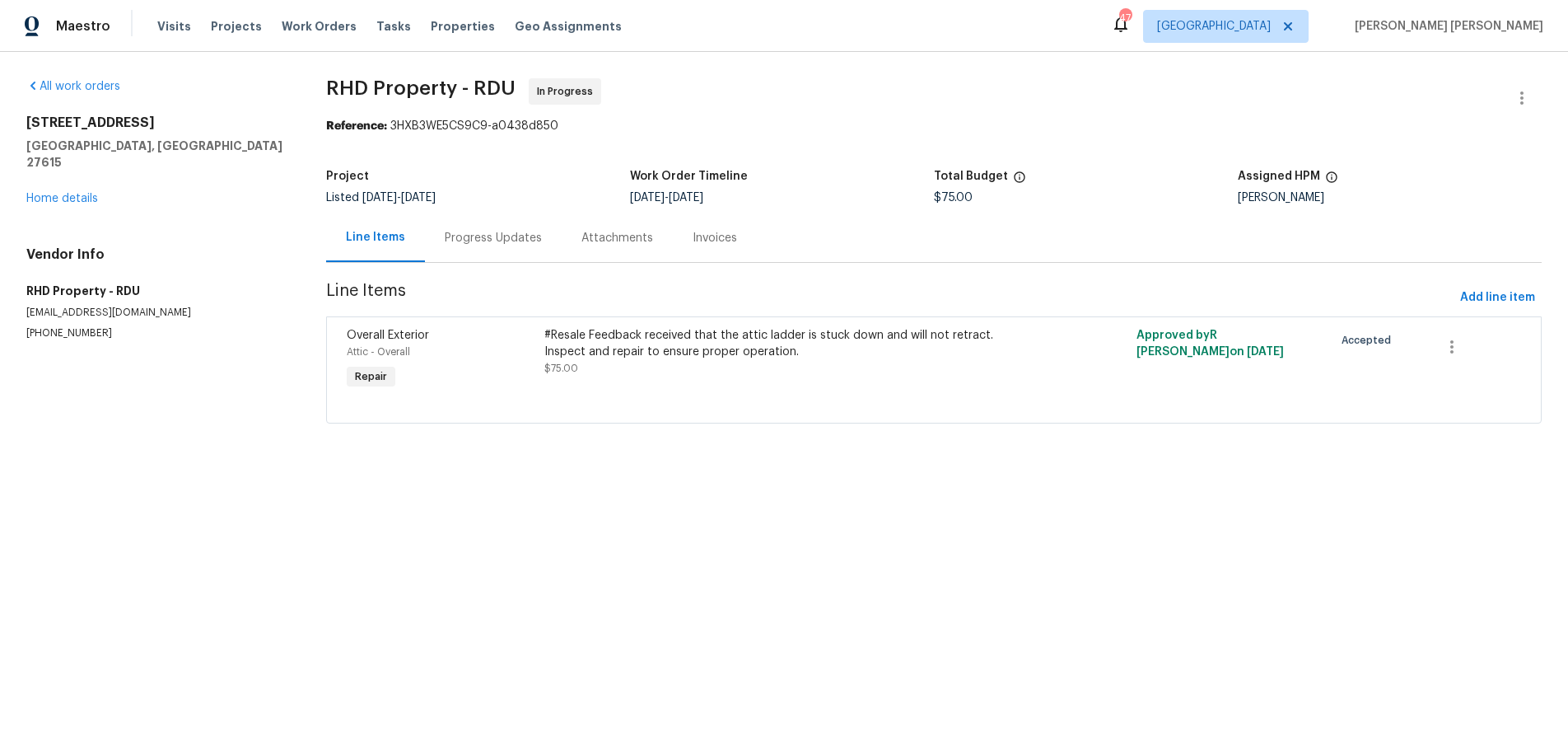
drag, startPoint x: 505, startPoint y: 238, endPoint x: 512, endPoint y: 248, distance: 12.2
click at [505, 238] on div "Progress Updates" at bounding box center [493, 237] width 98 height 17
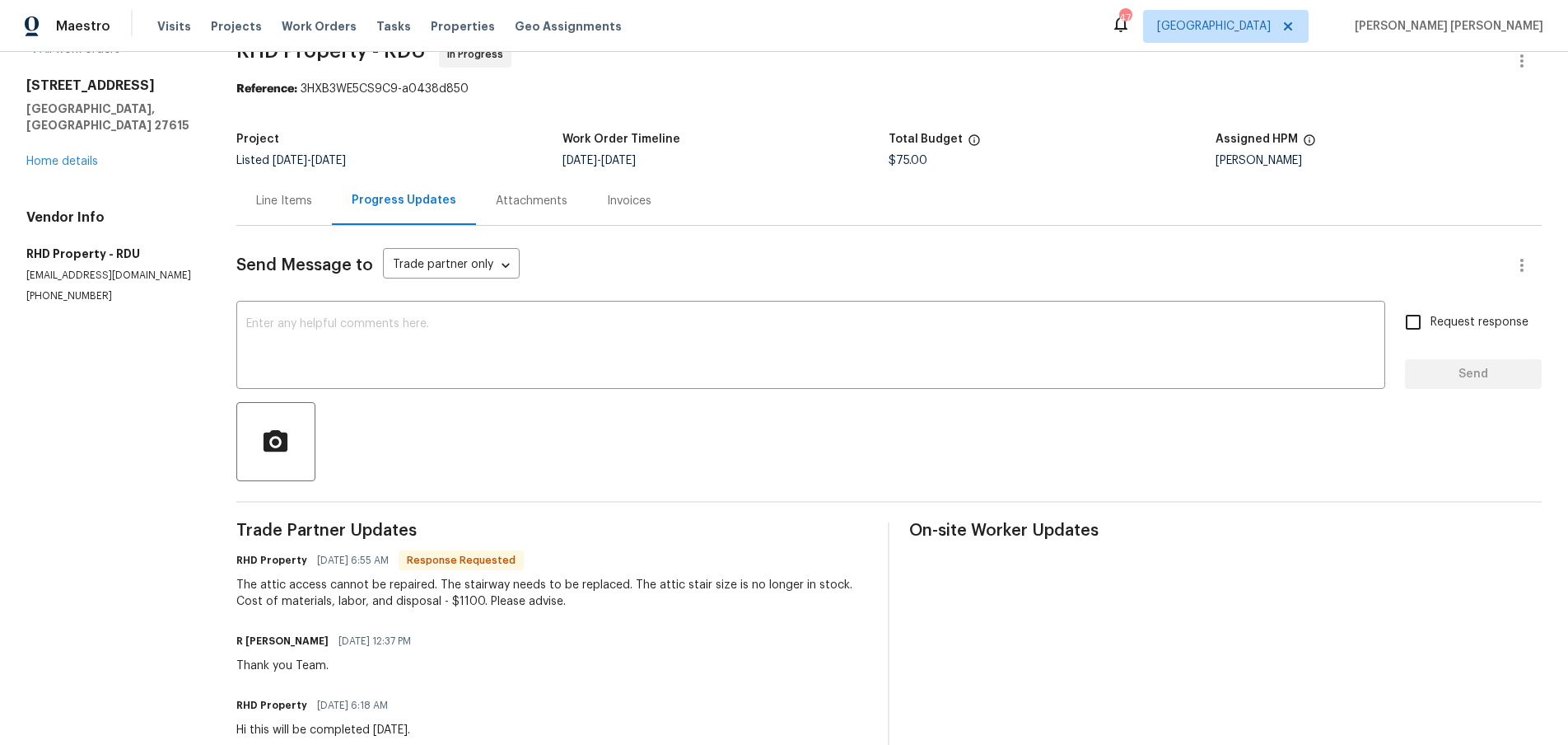
scroll to position [35, 0]
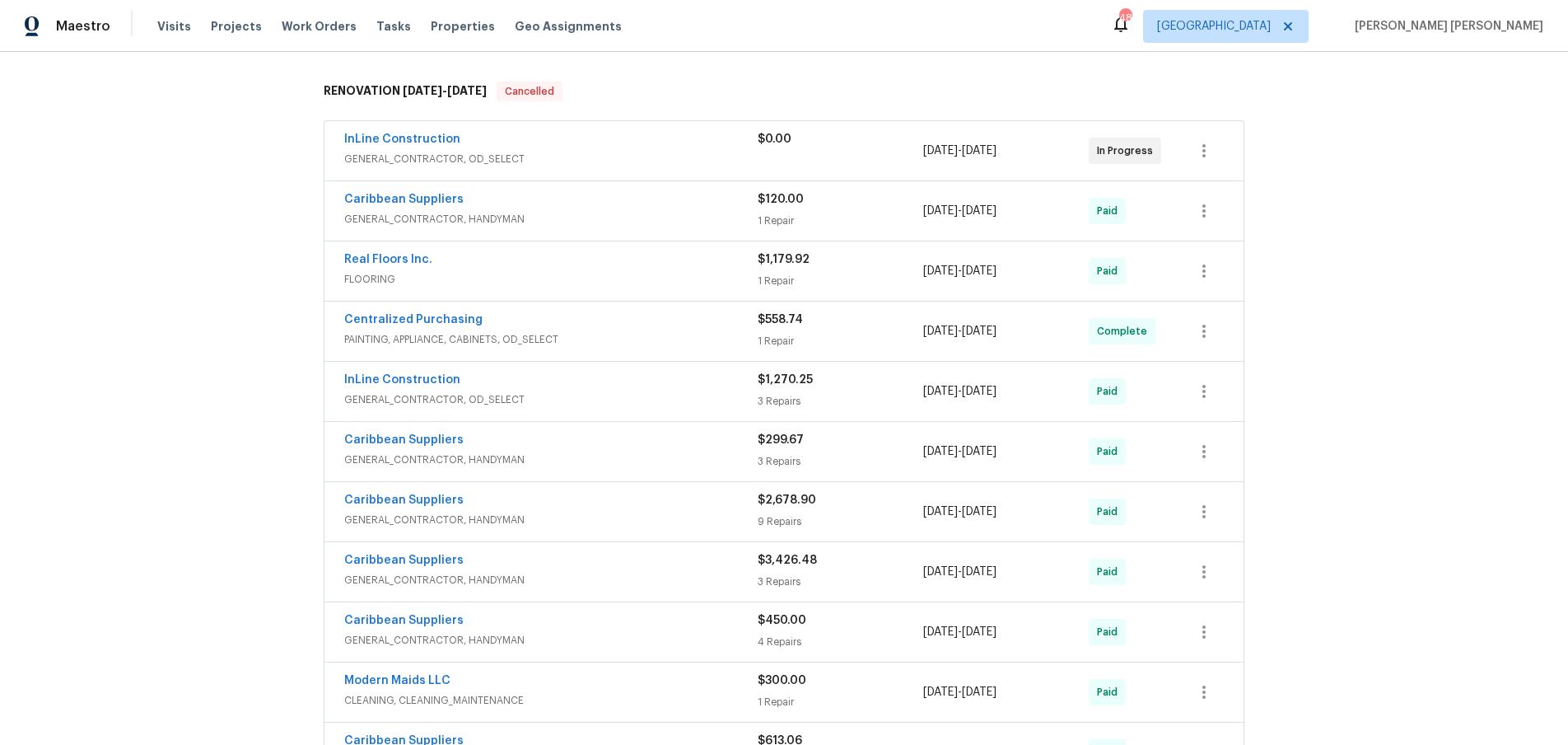
scroll to position [170, 0]
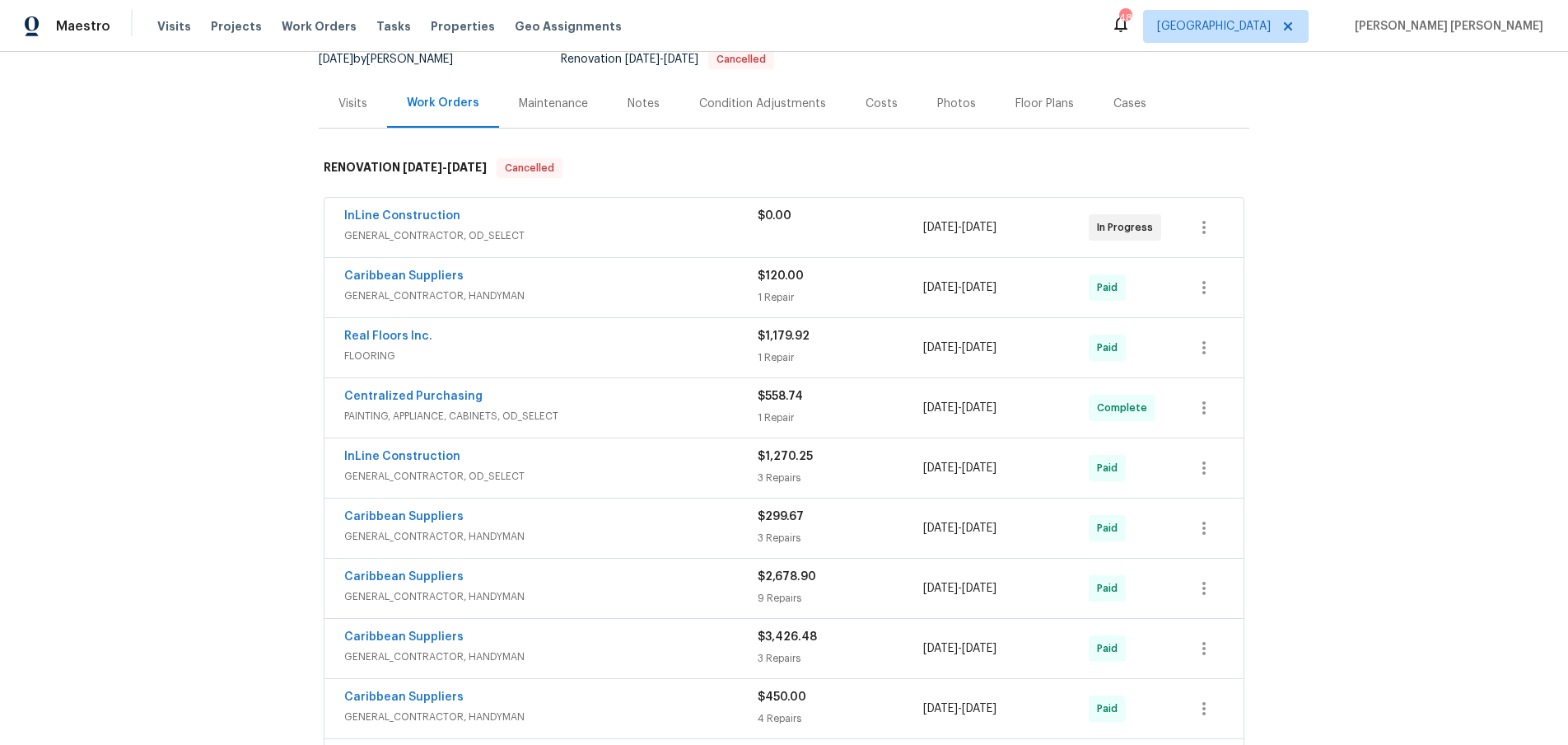
click at [625, 231] on span "GENERAL_CONTRACTOR, OD_SELECT" at bounding box center [551, 236] width 414 height 17
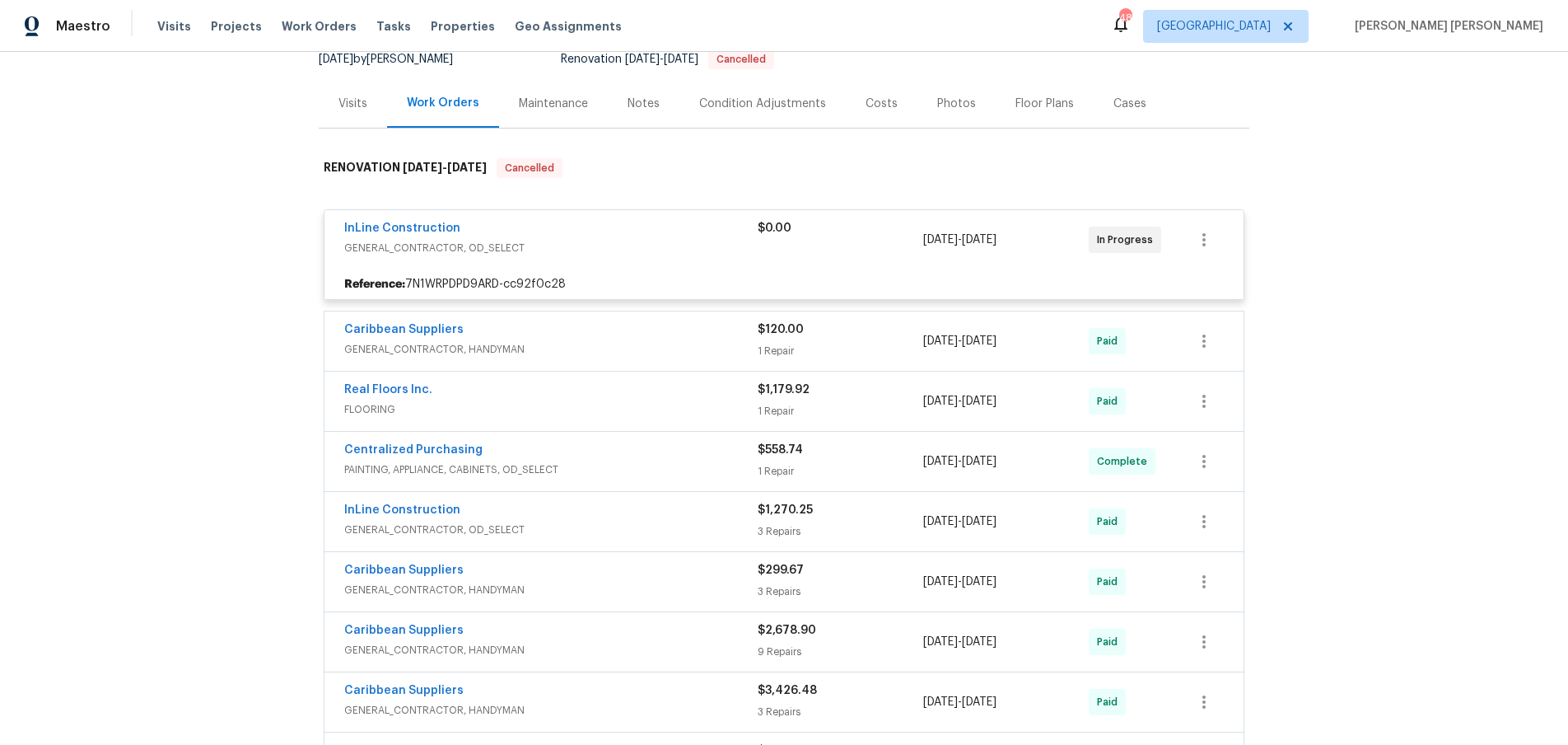
click at [625, 231] on div "InLine Construction" at bounding box center [551, 230] width 414 height 20
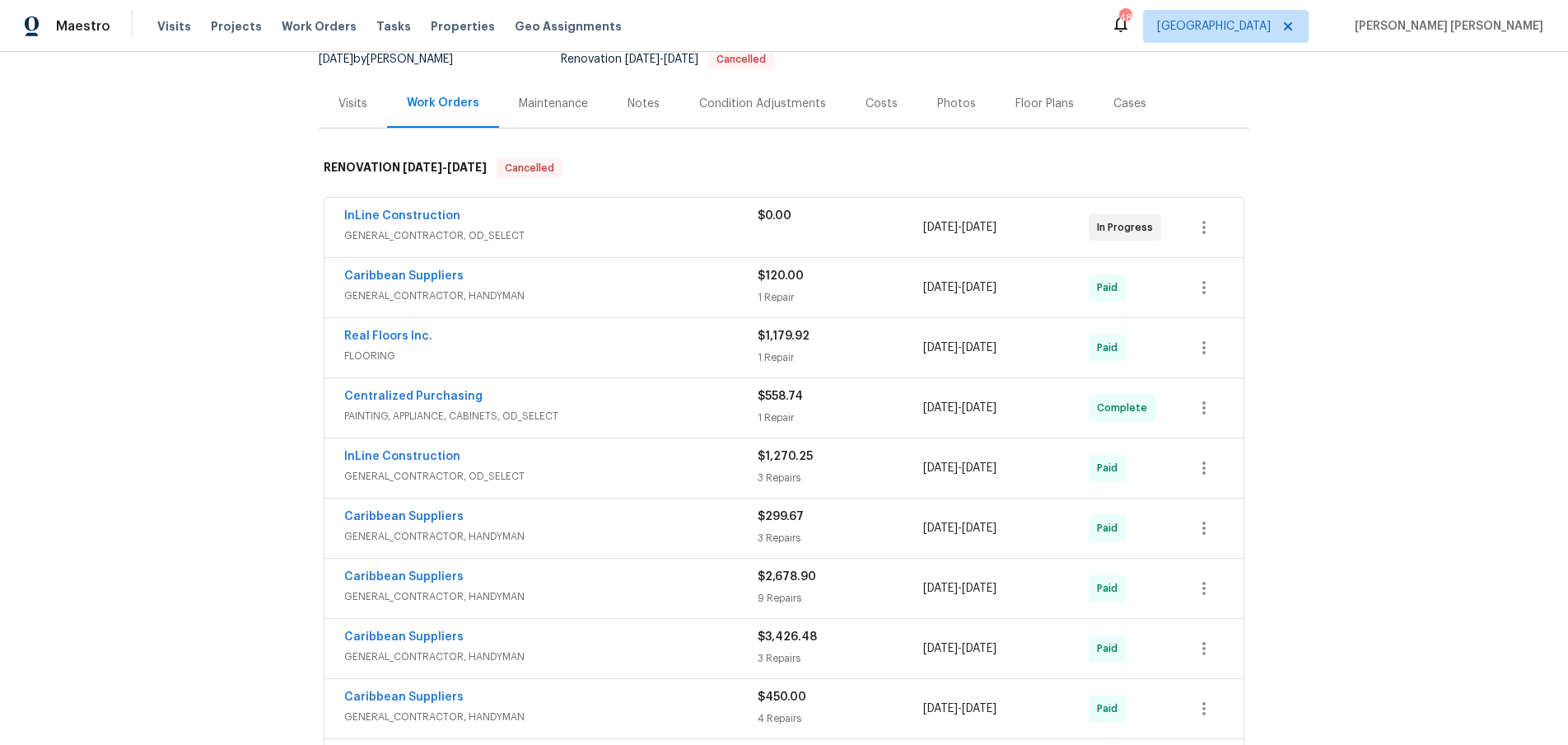
click at [625, 231] on span "GENERAL_CONTRACTOR, OD_SELECT" at bounding box center [551, 236] width 414 height 17
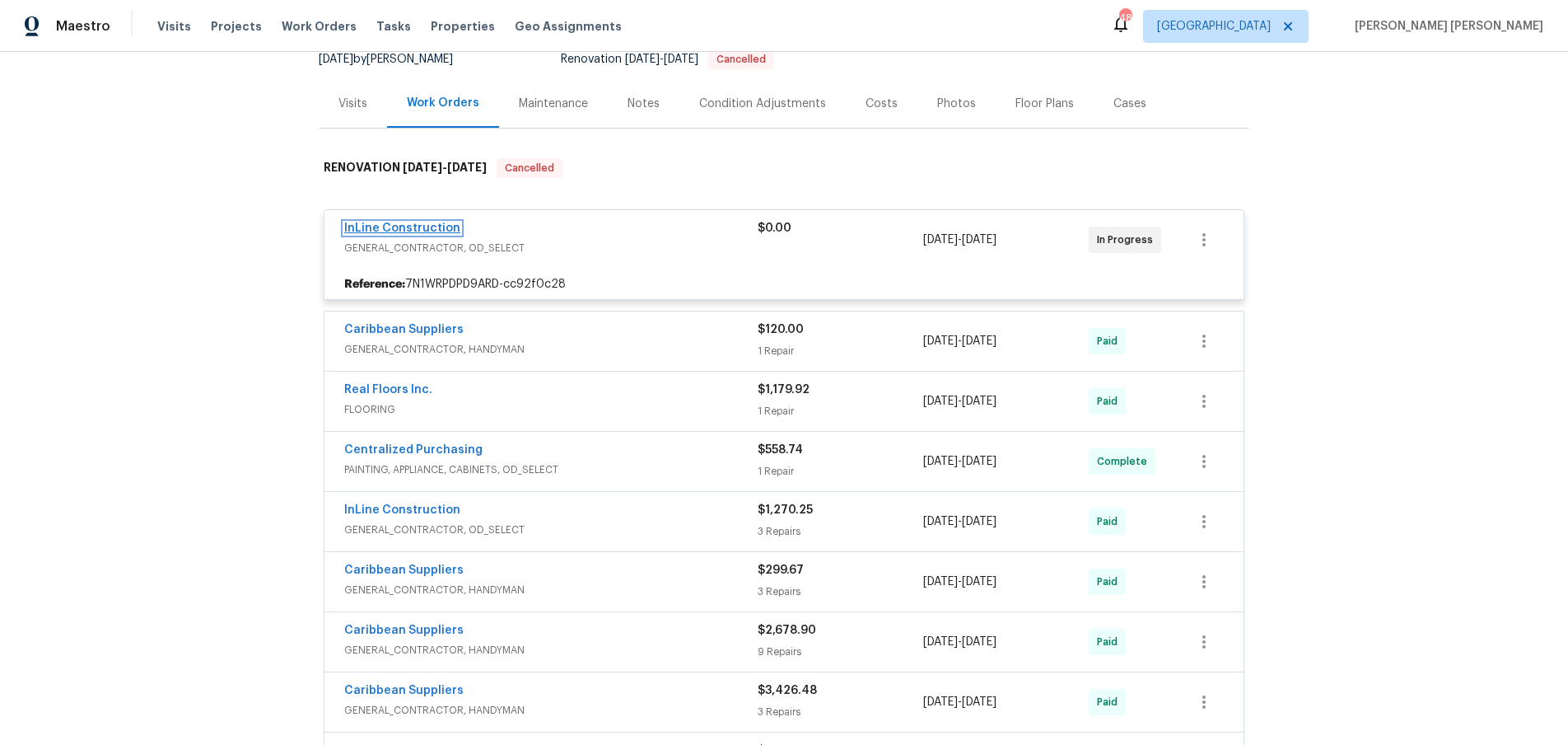
click at [405, 232] on link "InLine Construction" at bounding box center [402, 229] width 116 height 12
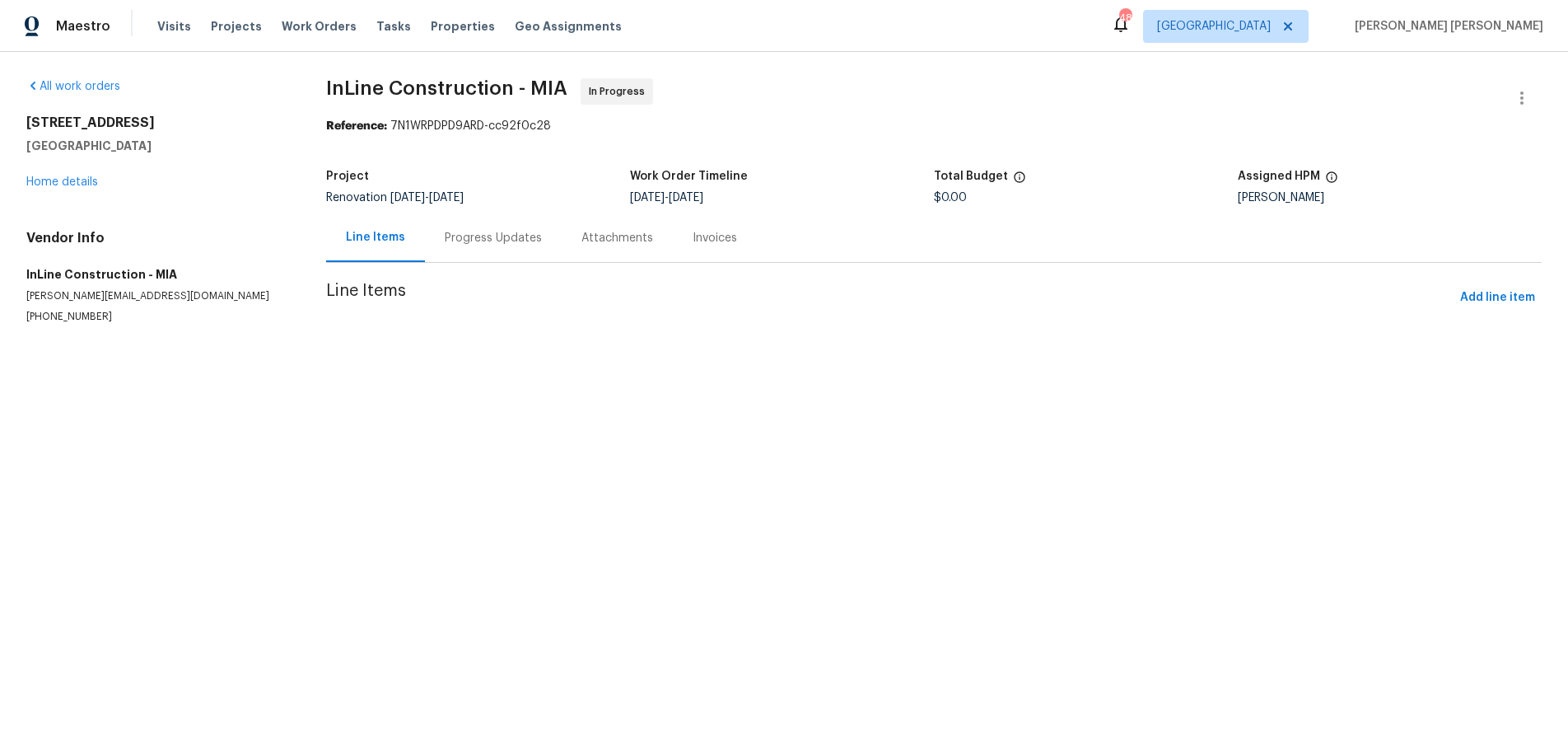
click at [464, 239] on div "Progress Updates" at bounding box center [493, 237] width 98 height 17
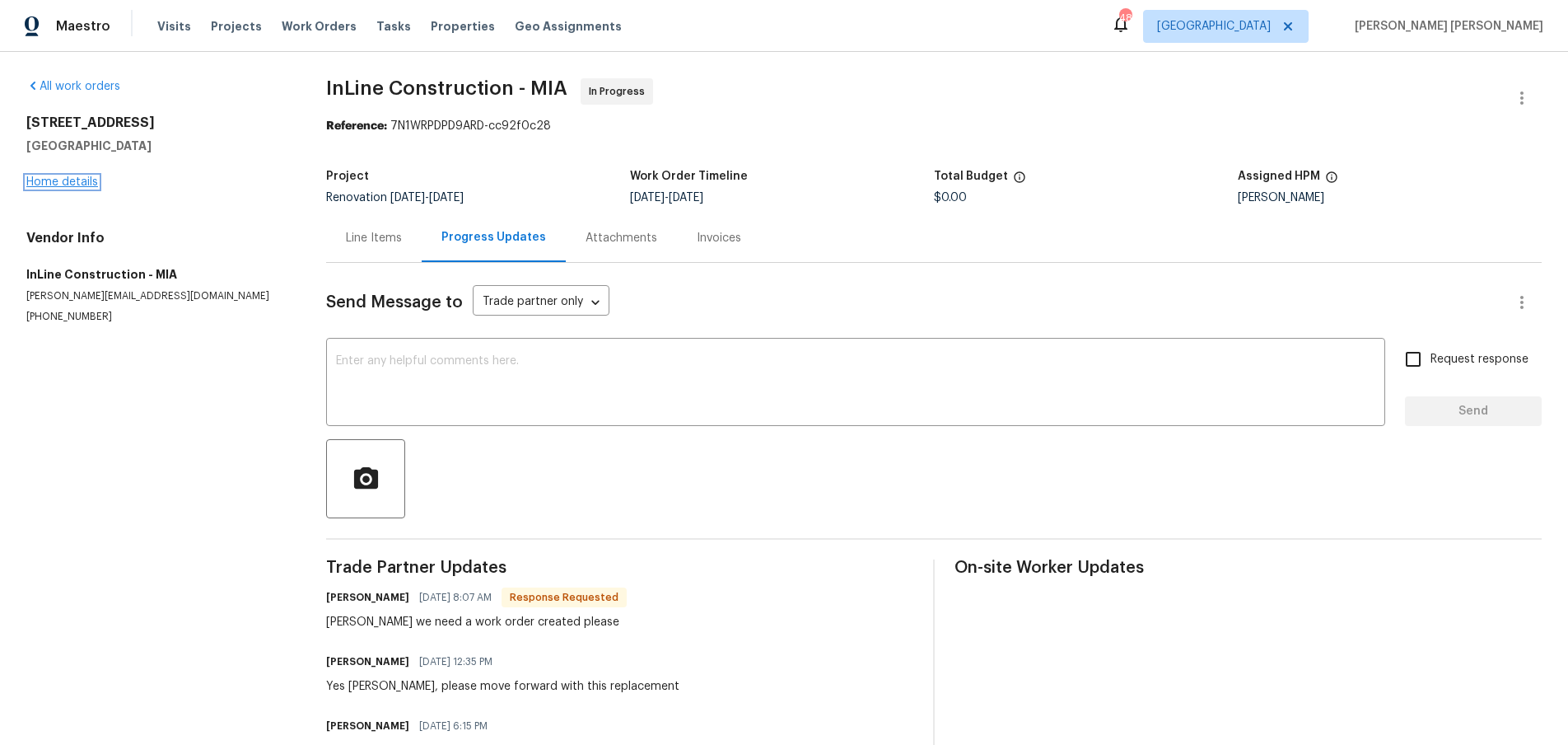
click at [57, 182] on link "Home details" at bounding box center [62, 182] width 72 height 12
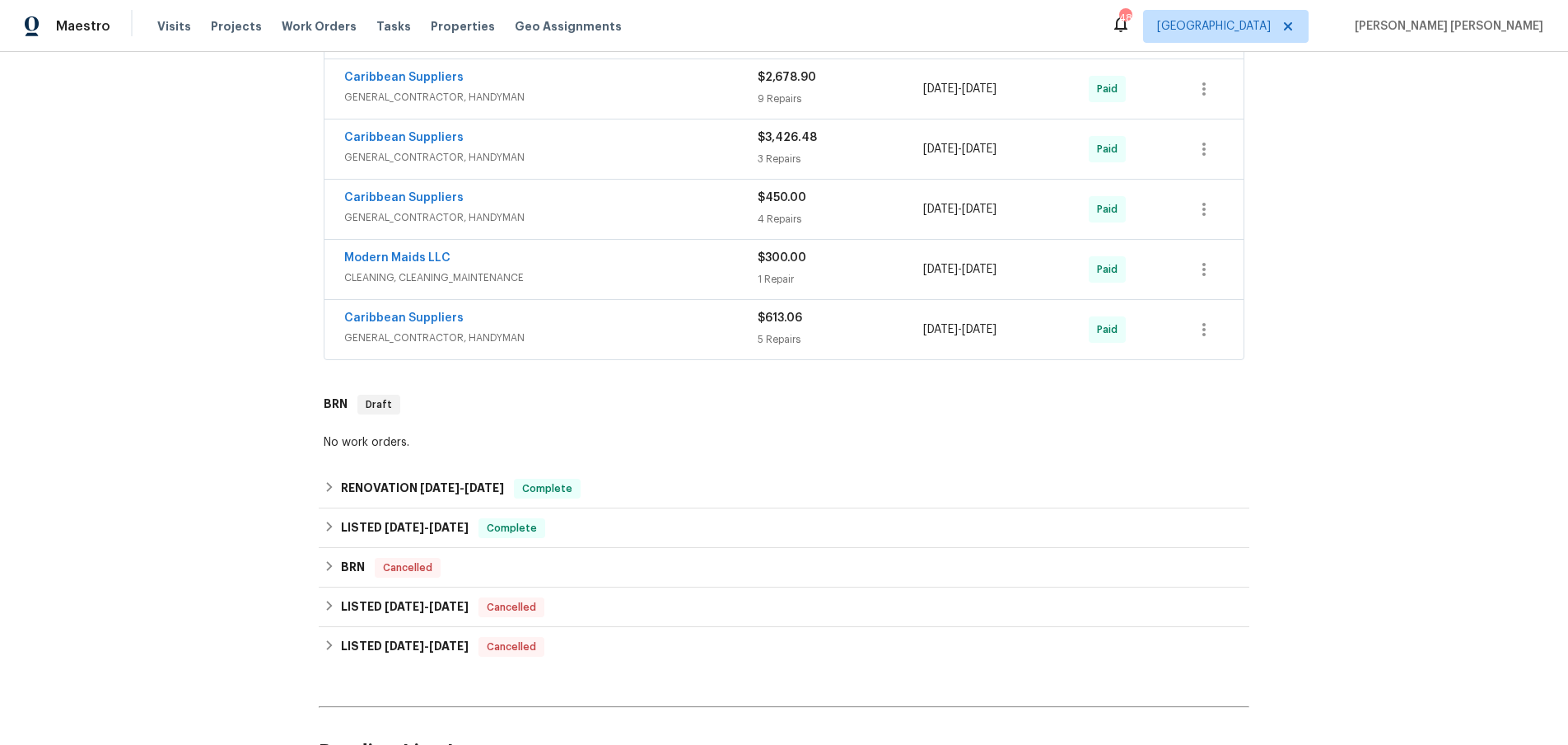
scroll to position [682, 0]
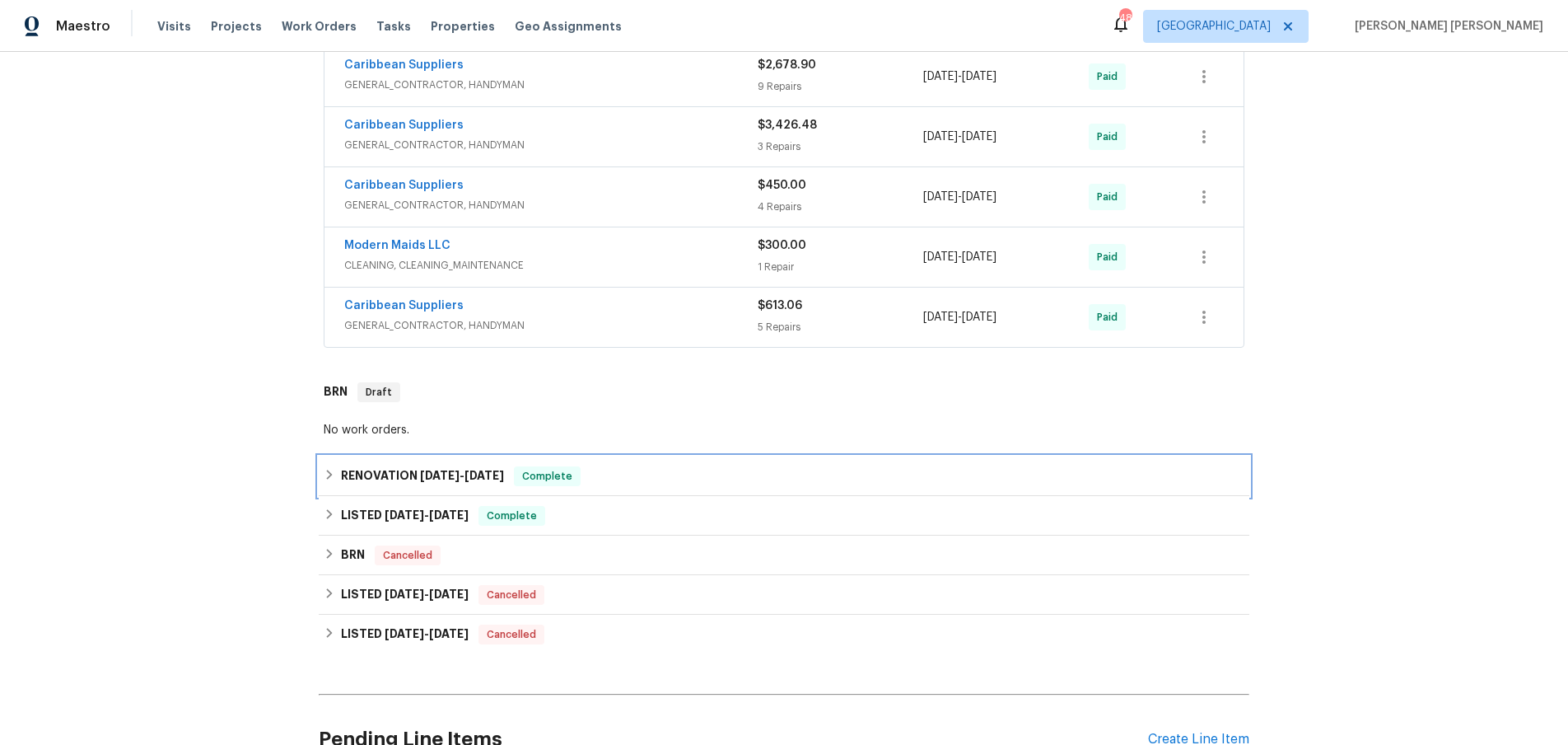
click at [324, 477] on icon at bounding box center [329, 475] width 12 height 12
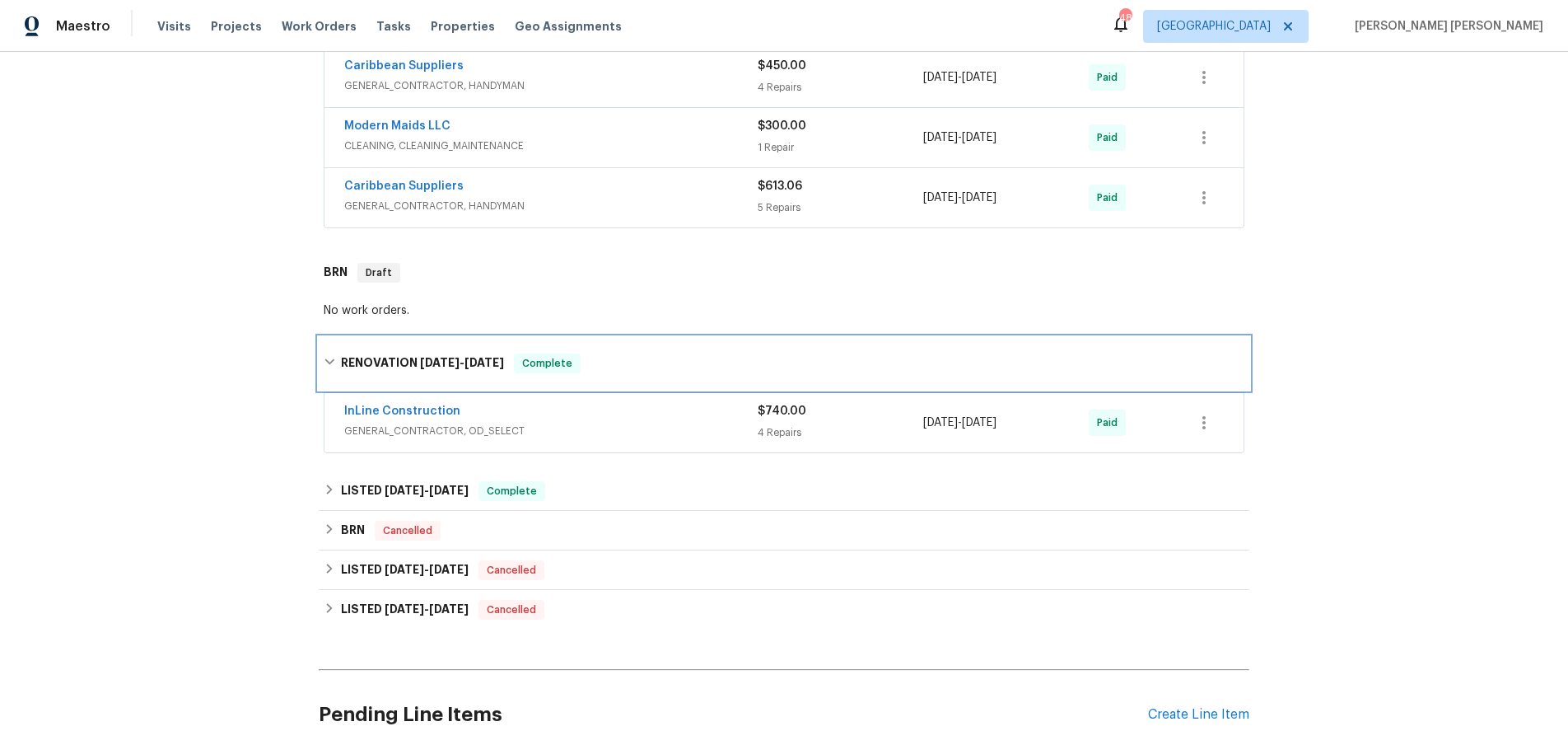
scroll to position [809, 0]
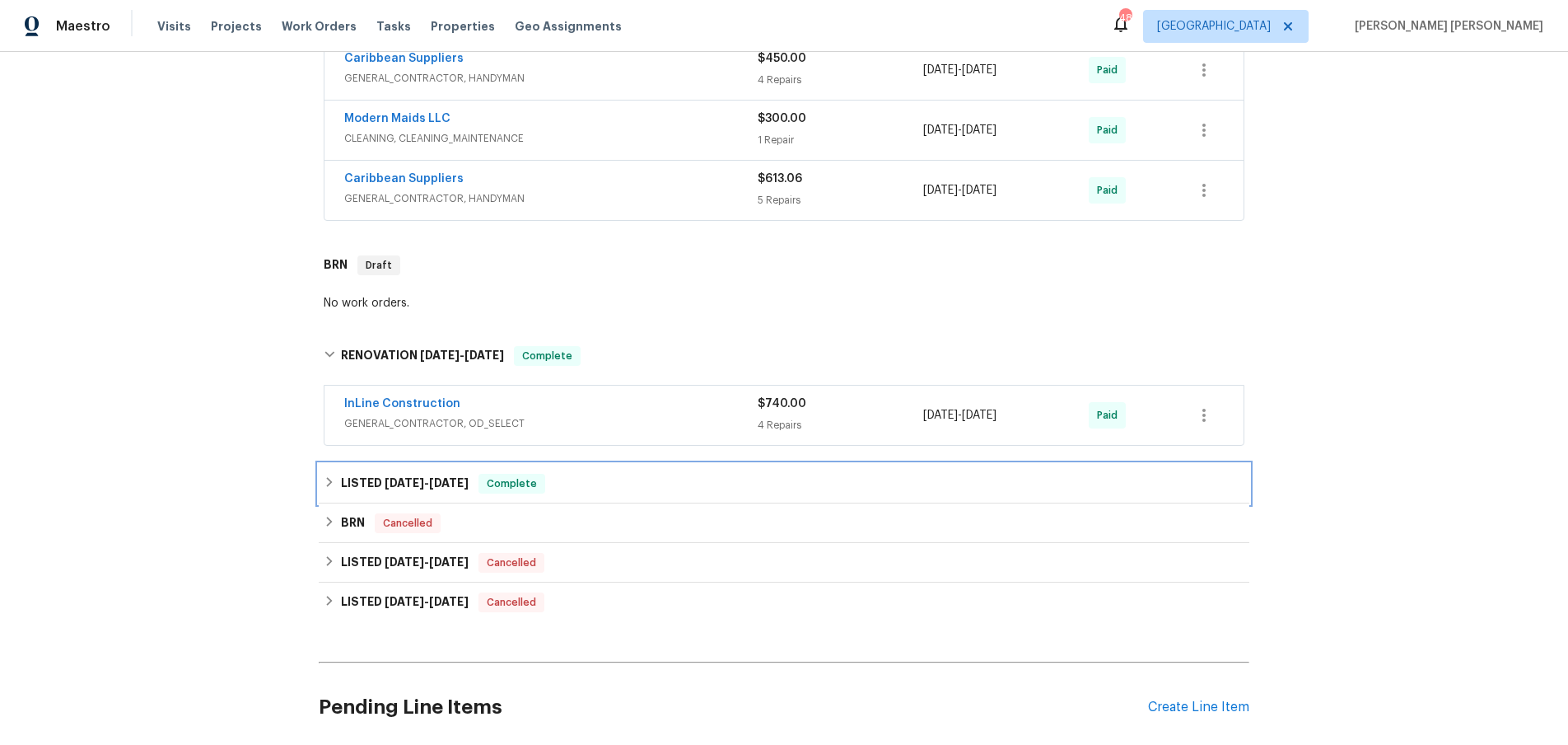
click at [318, 484] on div "LISTED 6/10/25 - 7/31/25 Complete" at bounding box center [784, 484] width 930 height 39
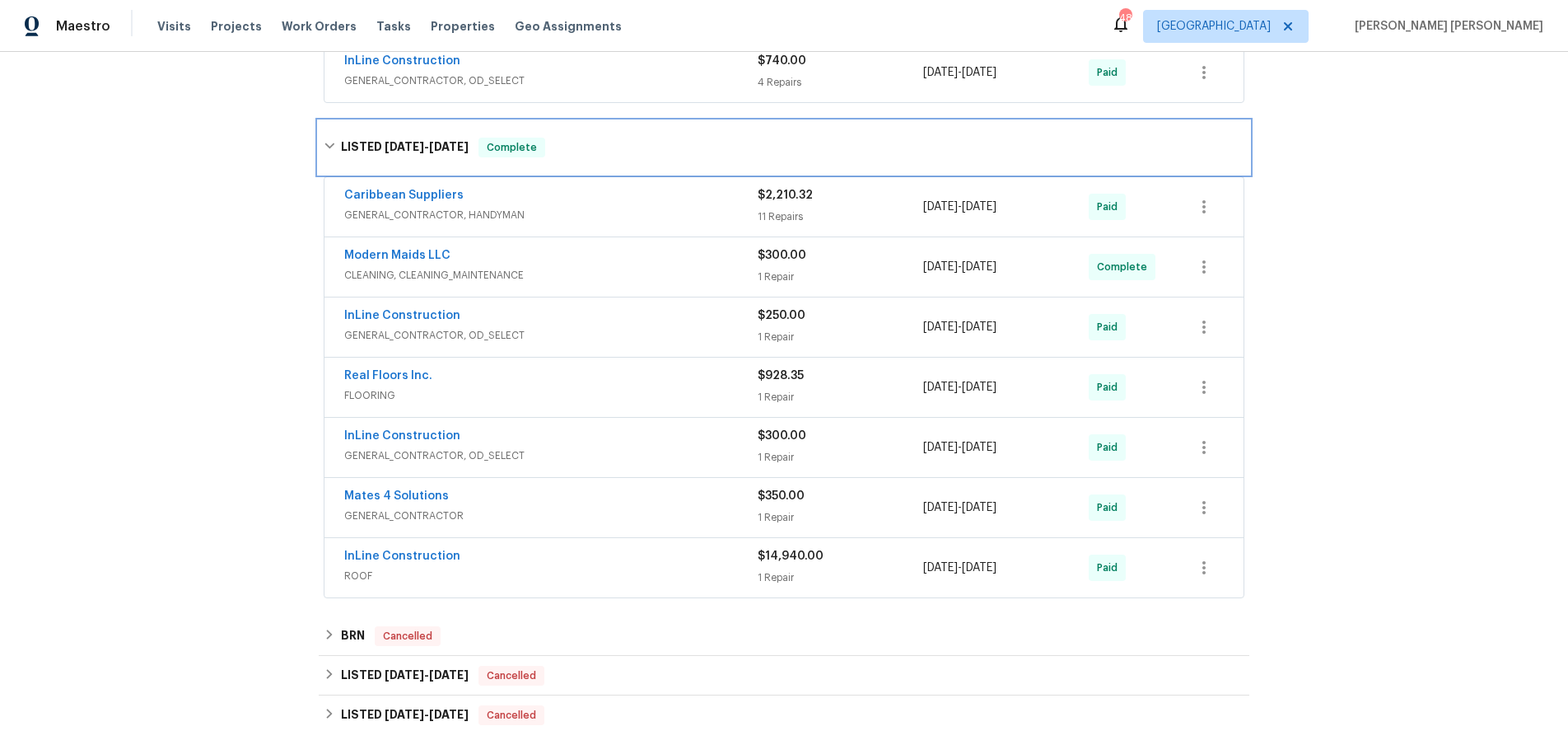
scroll to position [1192, 0]
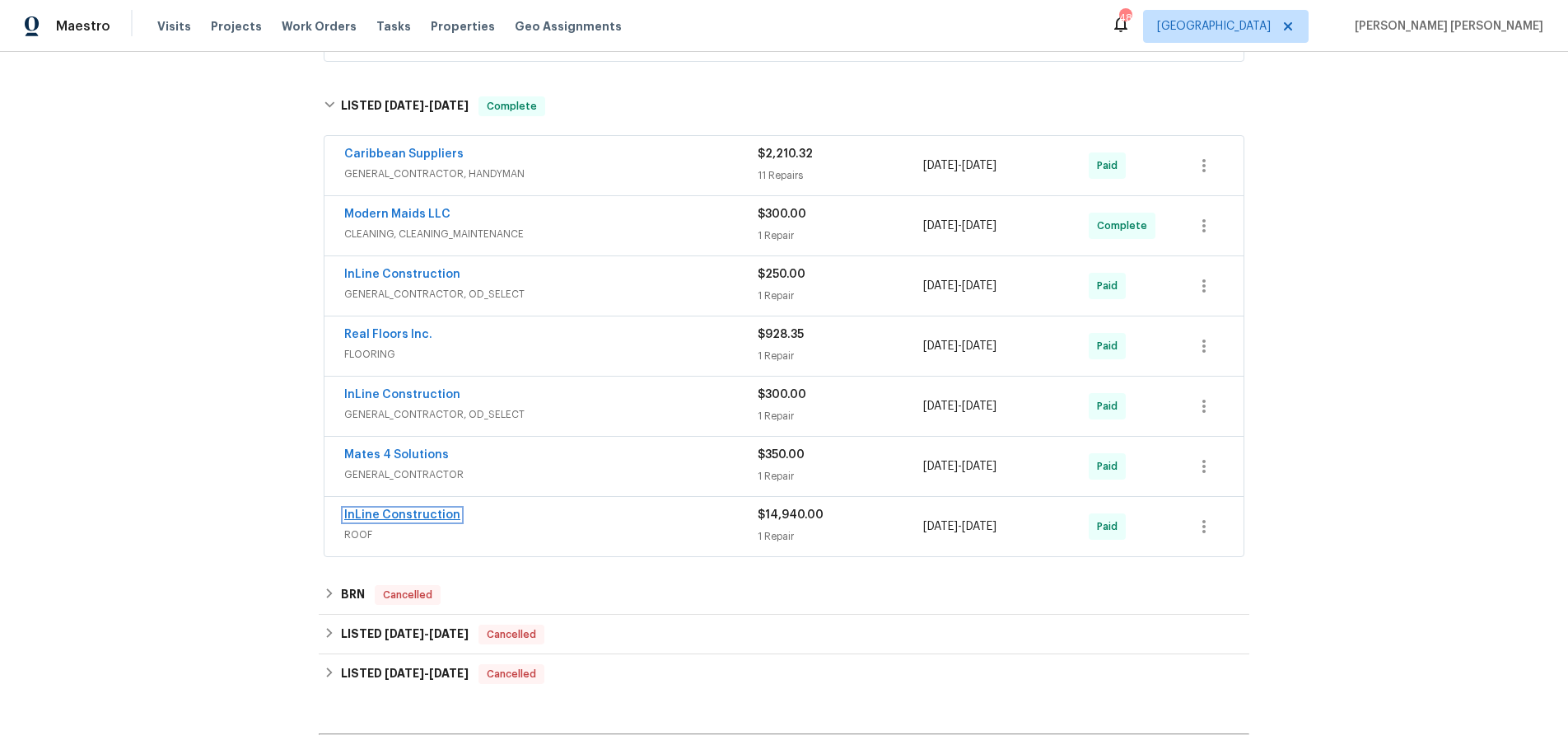
click at [413, 510] on link "InLine Construction" at bounding box center [402, 515] width 116 height 12
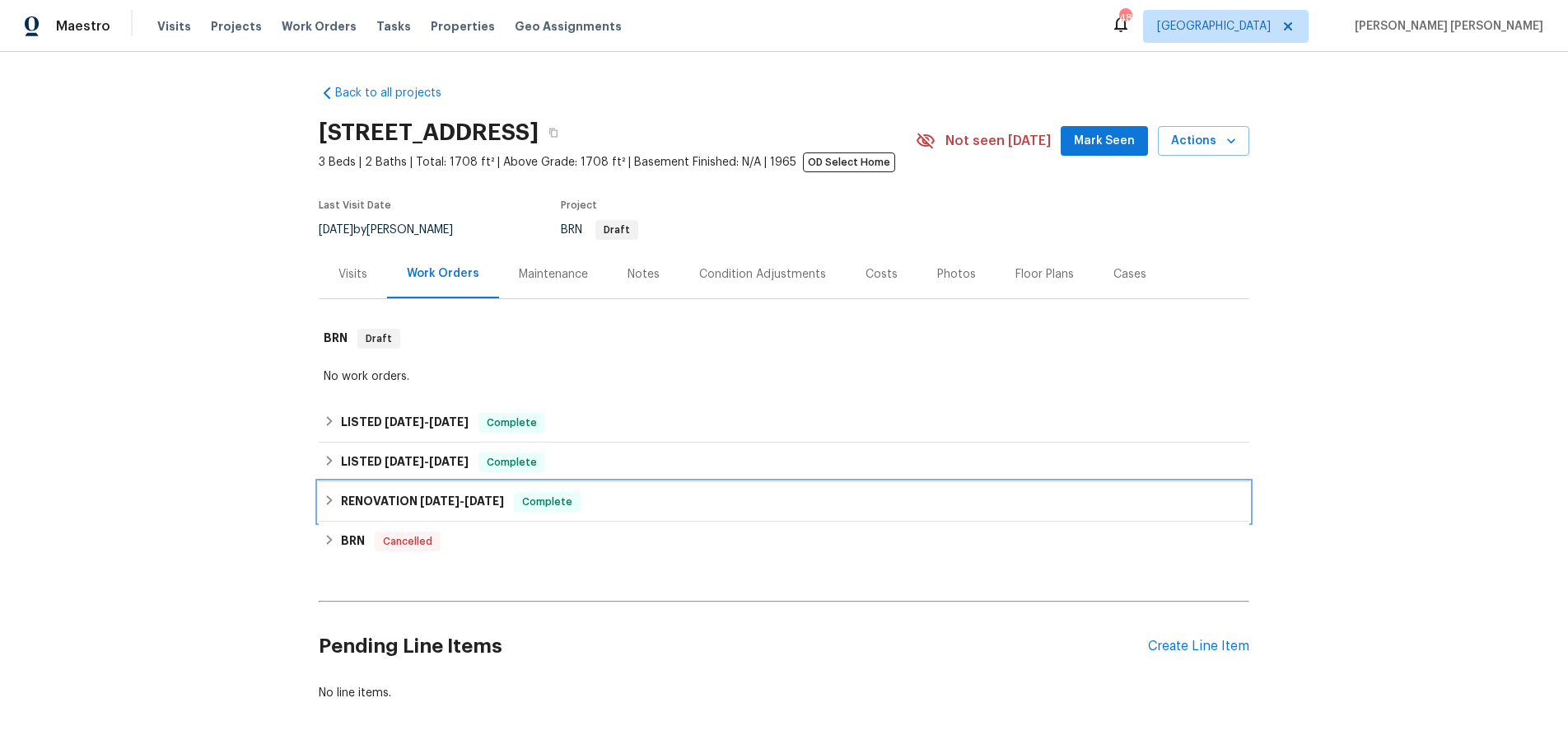
drag, startPoint x: 328, startPoint y: 498, endPoint x: 360, endPoint y: 501, distance: 32.1
click at [329, 499] on icon at bounding box center [330, 500] width 6 height 10
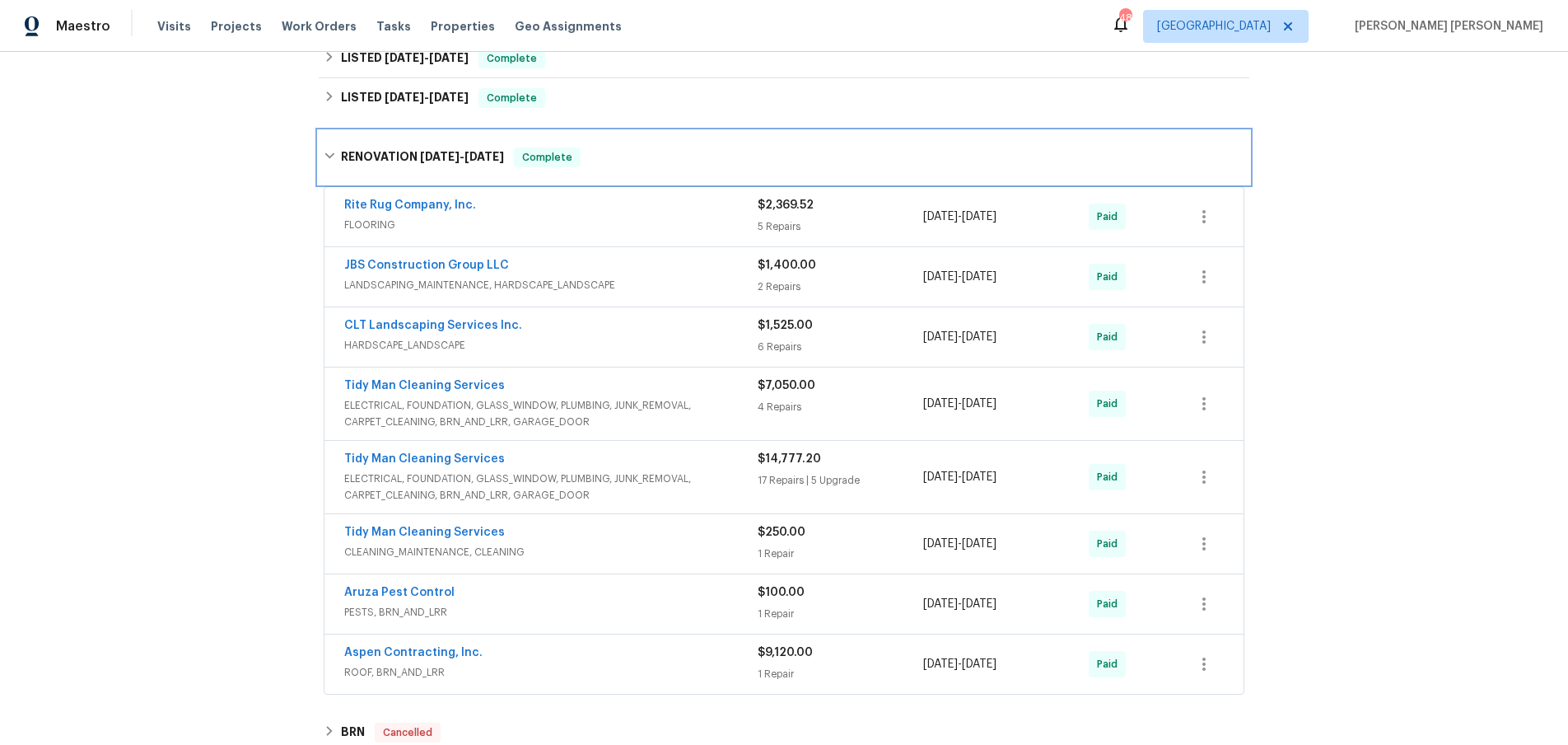
scroll to position [624, 0]
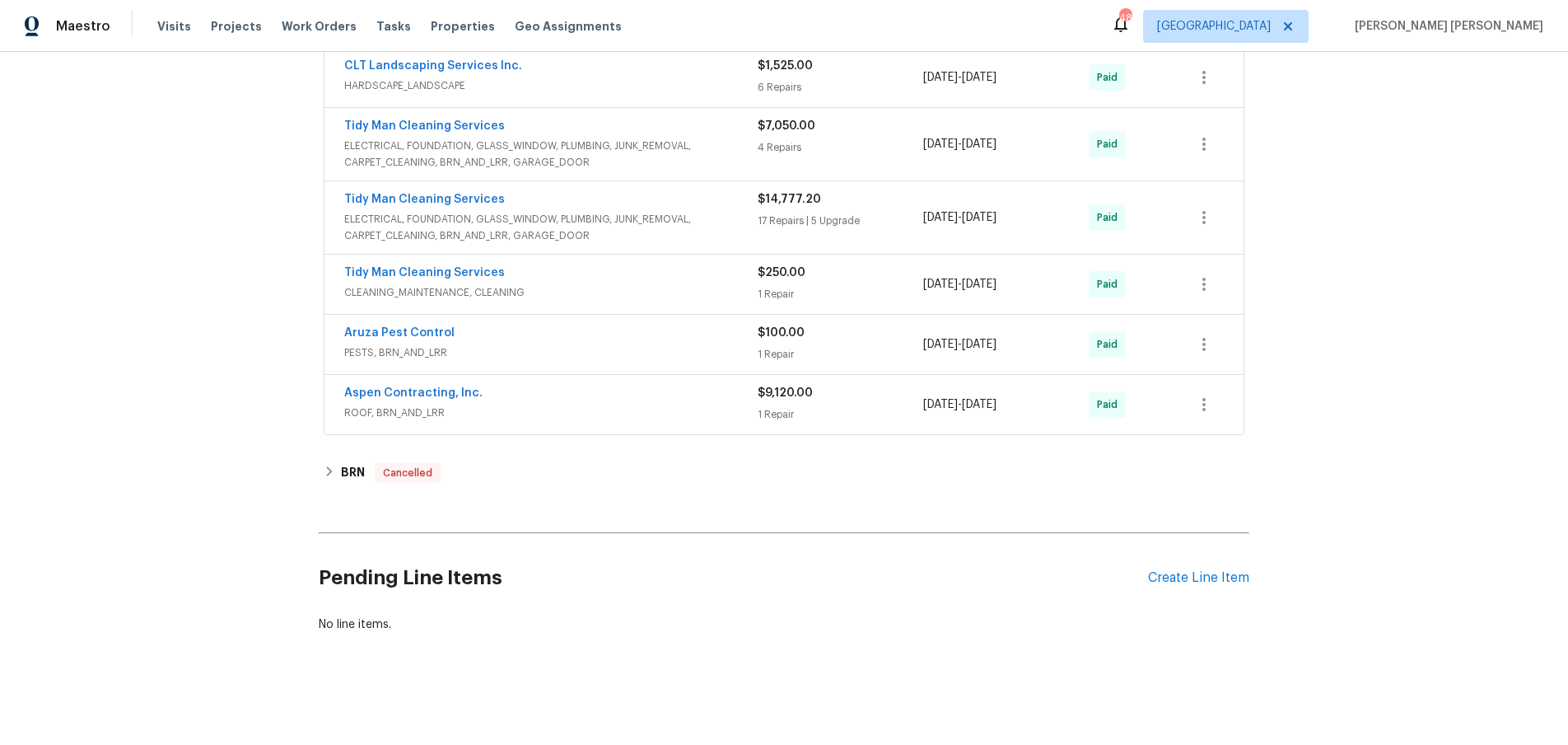
click at [651, 400] on div "Aspen Contracting, Inc." at bounding box center [551, 394] width 414 height 20
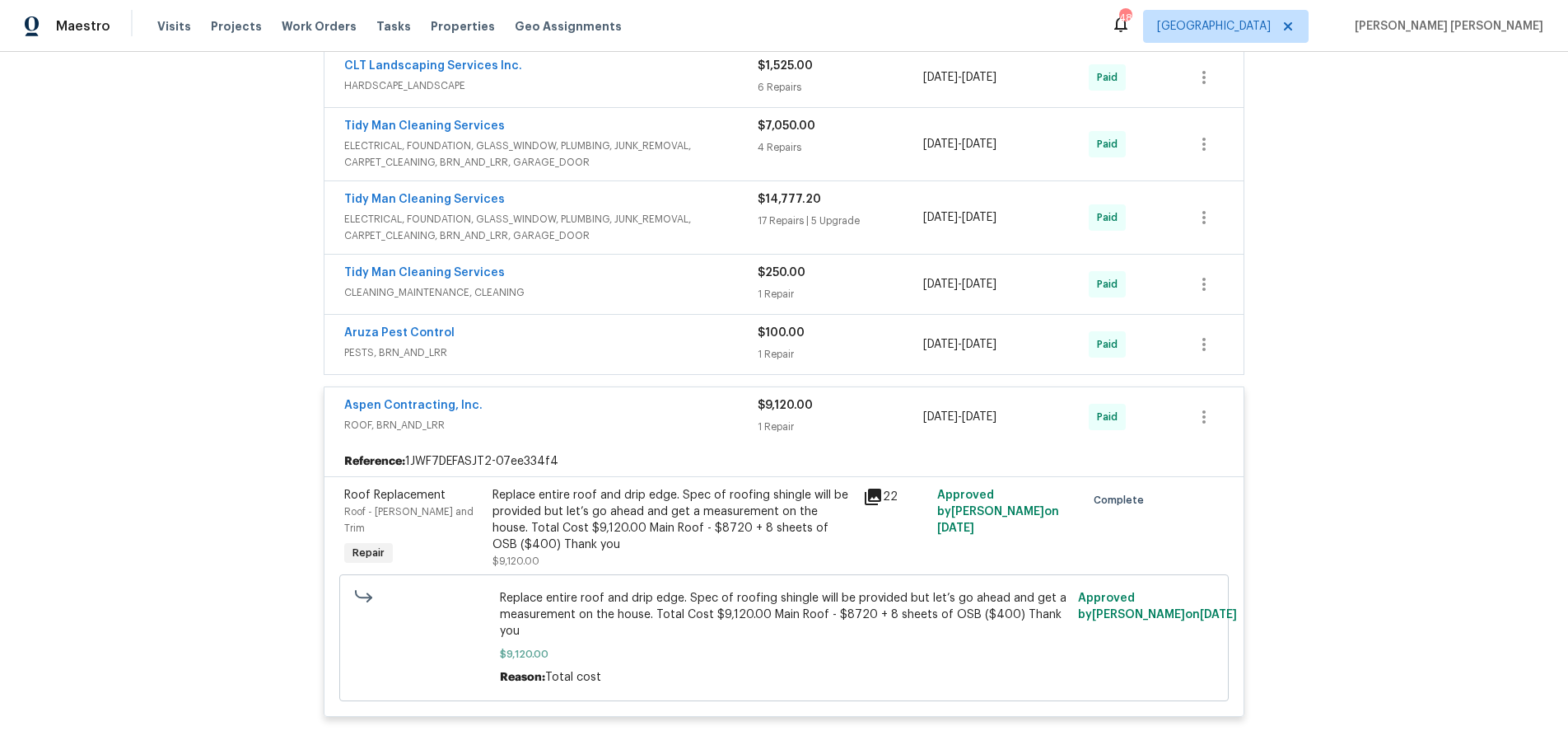
click at [672, 404] on div "Aspen Contracting, Inc." at bounding box center [551, 407] width 414 height 20
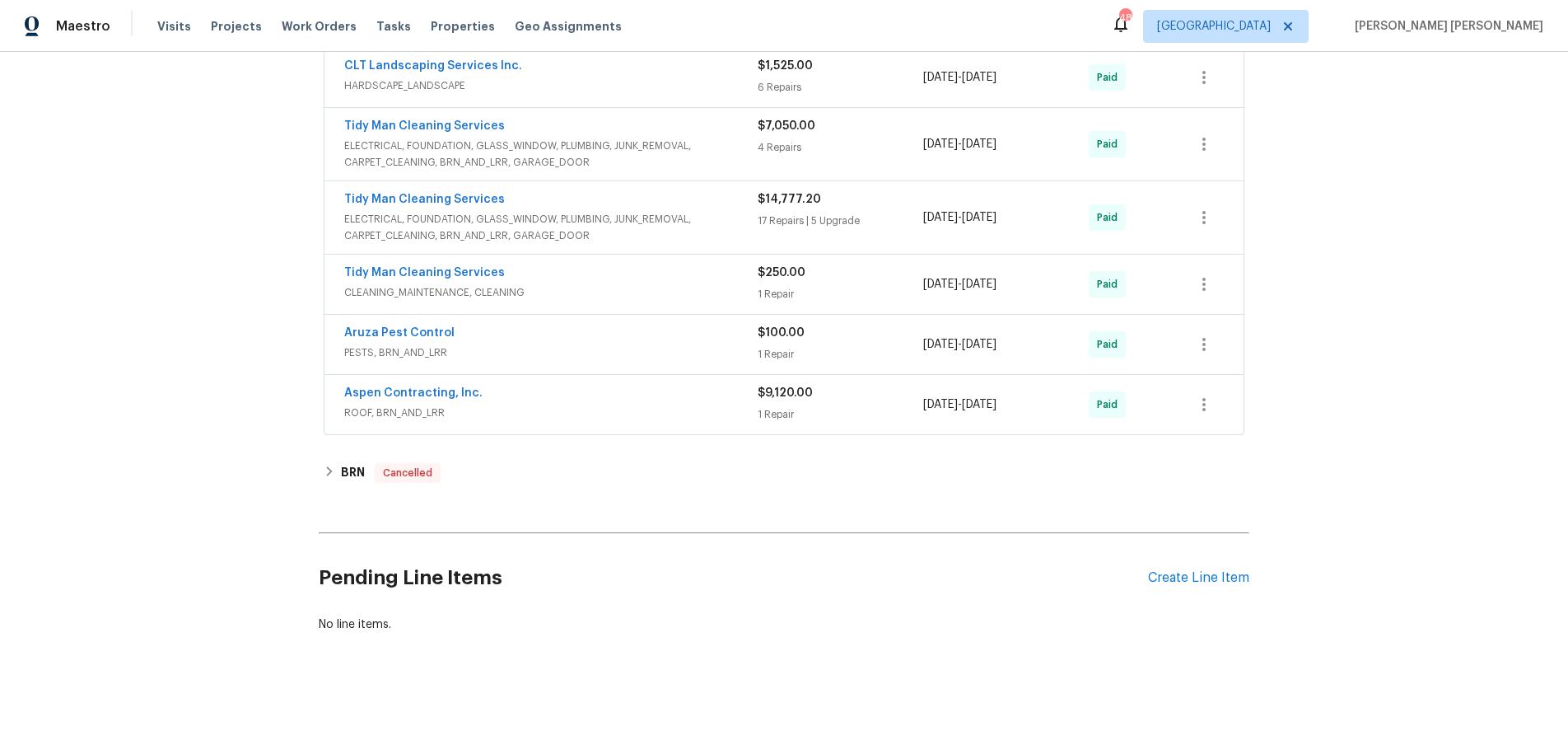
click at [648, 228] on span "ELECTRICAL, FOUNDATION, GLASS_WINDOW, PLUMBING, JUNK_REMOVAL, CARPET_CLEANING, …" at bounding box center [551, 227] width 414 height 33
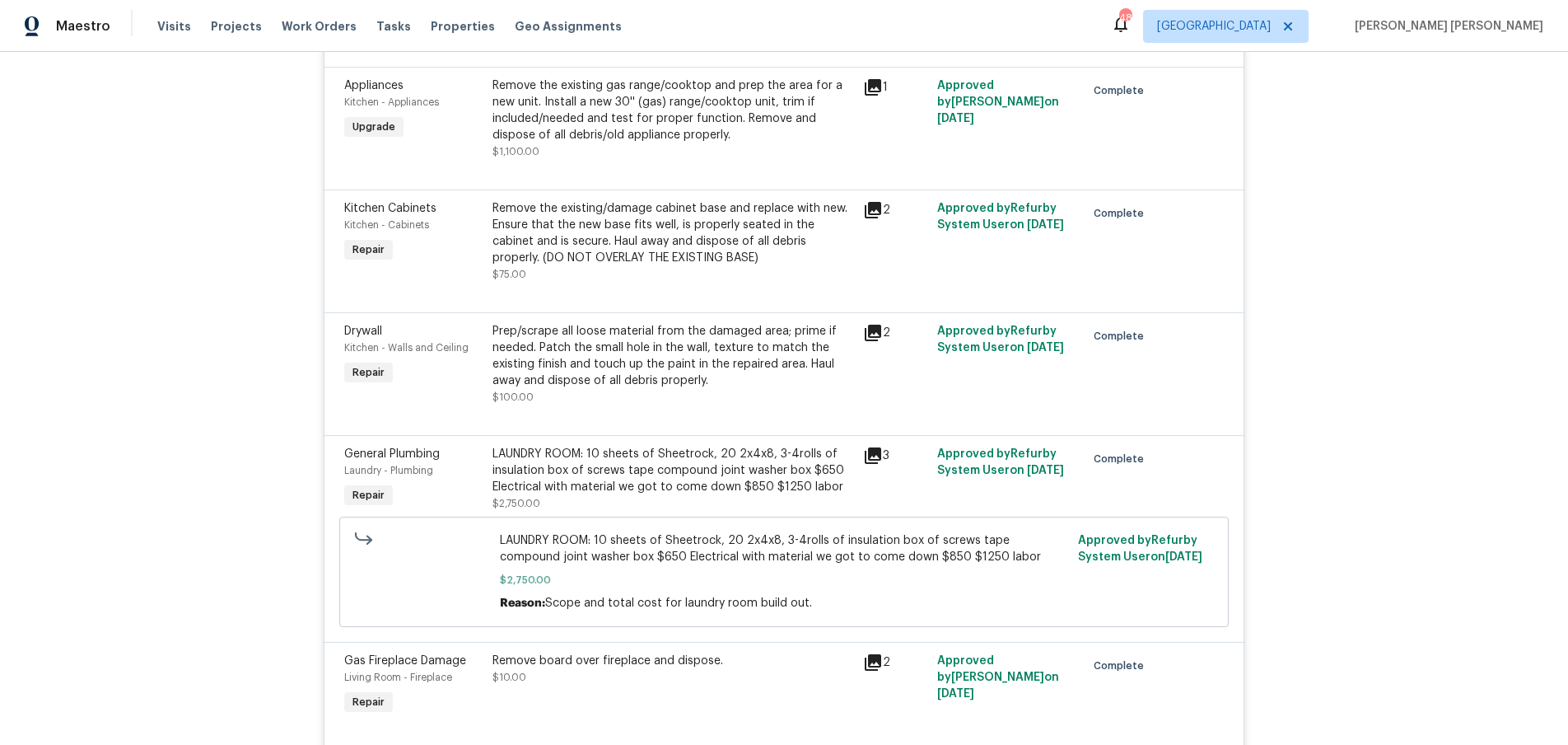
scroll to position [3191, 0]
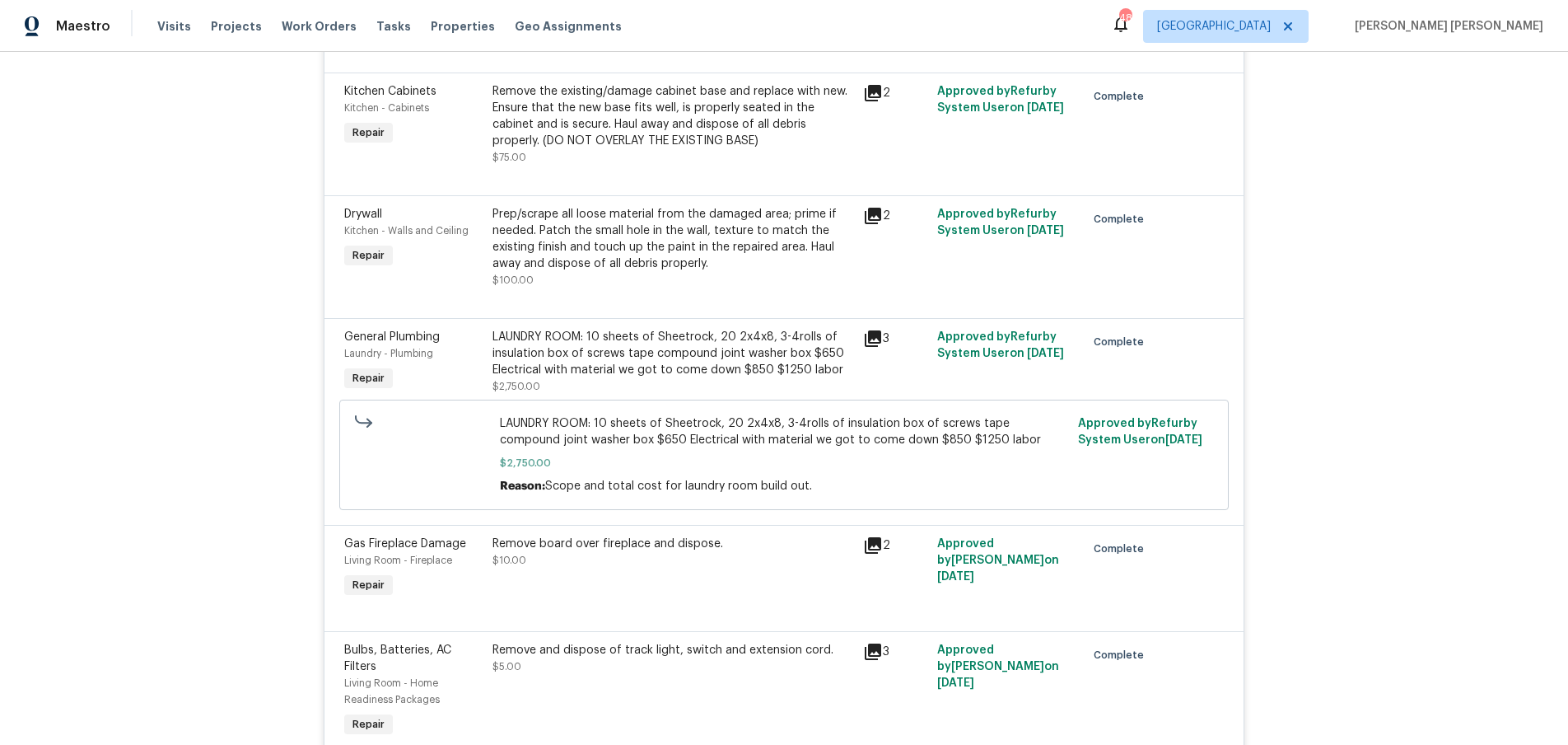
click at [875, 330] on icon at bounding box center [873, 338] width 17 height 17
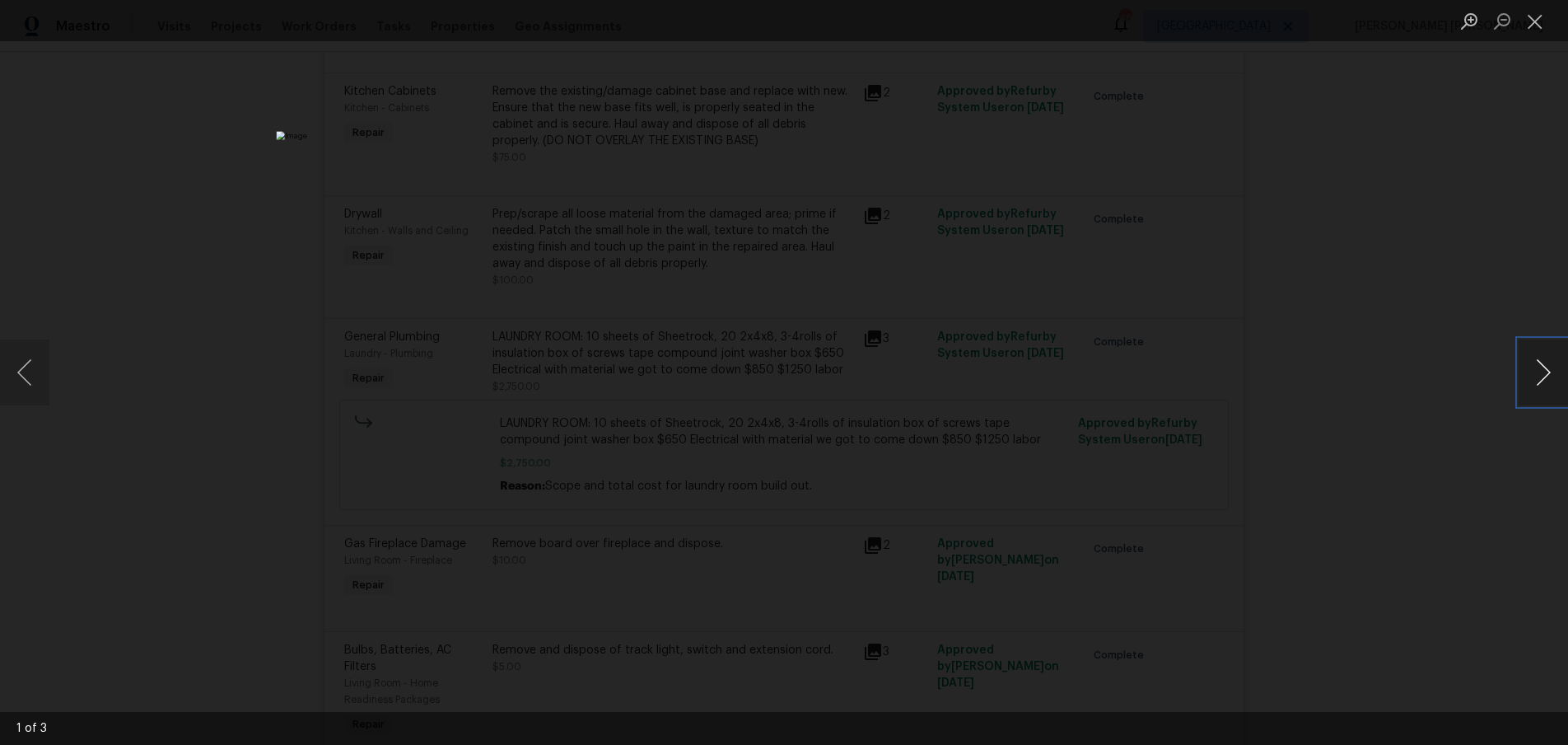
click at [1536, 390] on button "Next image" at bounding box center [1543, 372] width 49 height 66
drag, startPoint x: 1403, startPoint y: 440, endPoint x: 1371, endPoint y: 434, distance: 32.6
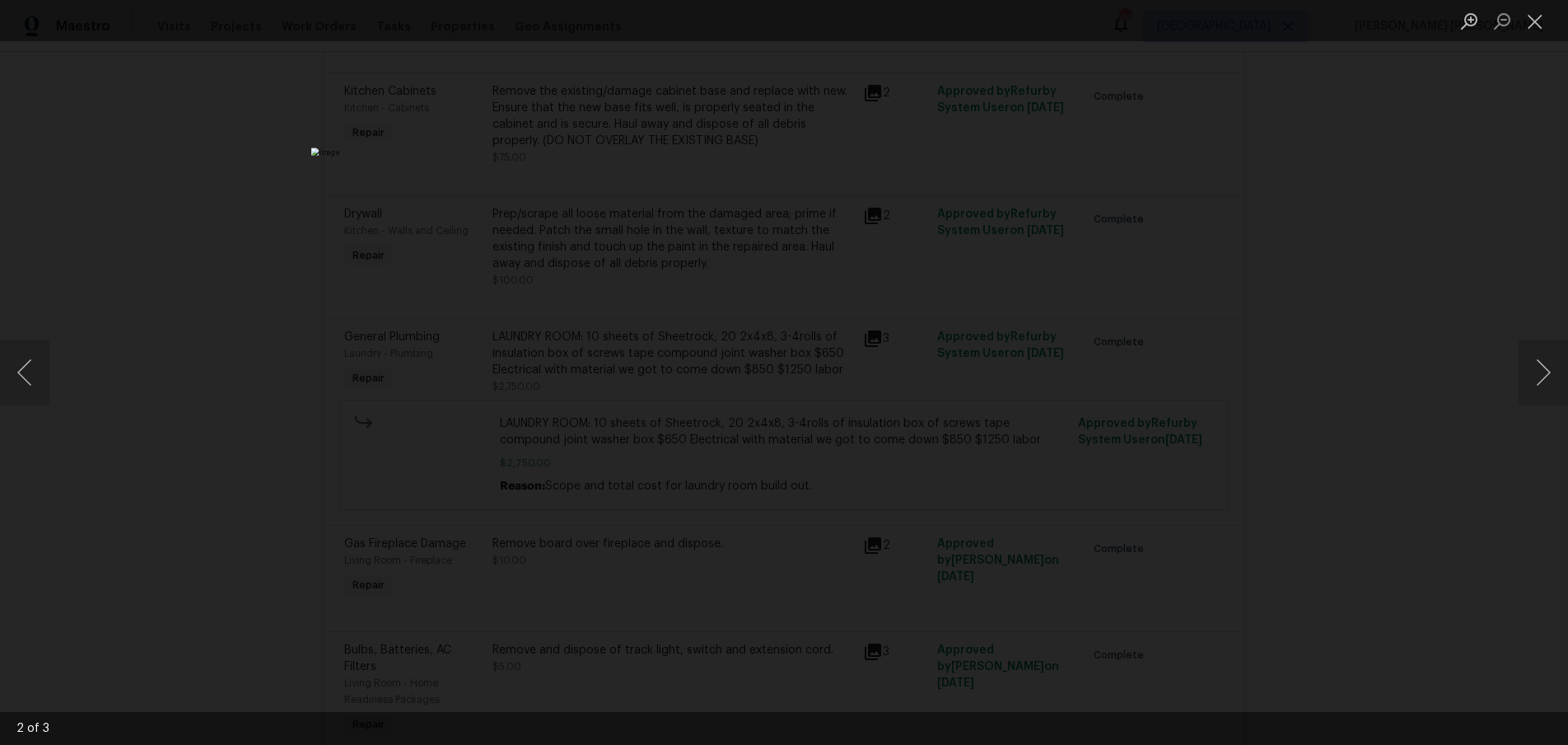
click at [1400, 439] on div "Lightbox" at bounding box center [784, 372] width 1568 height 745
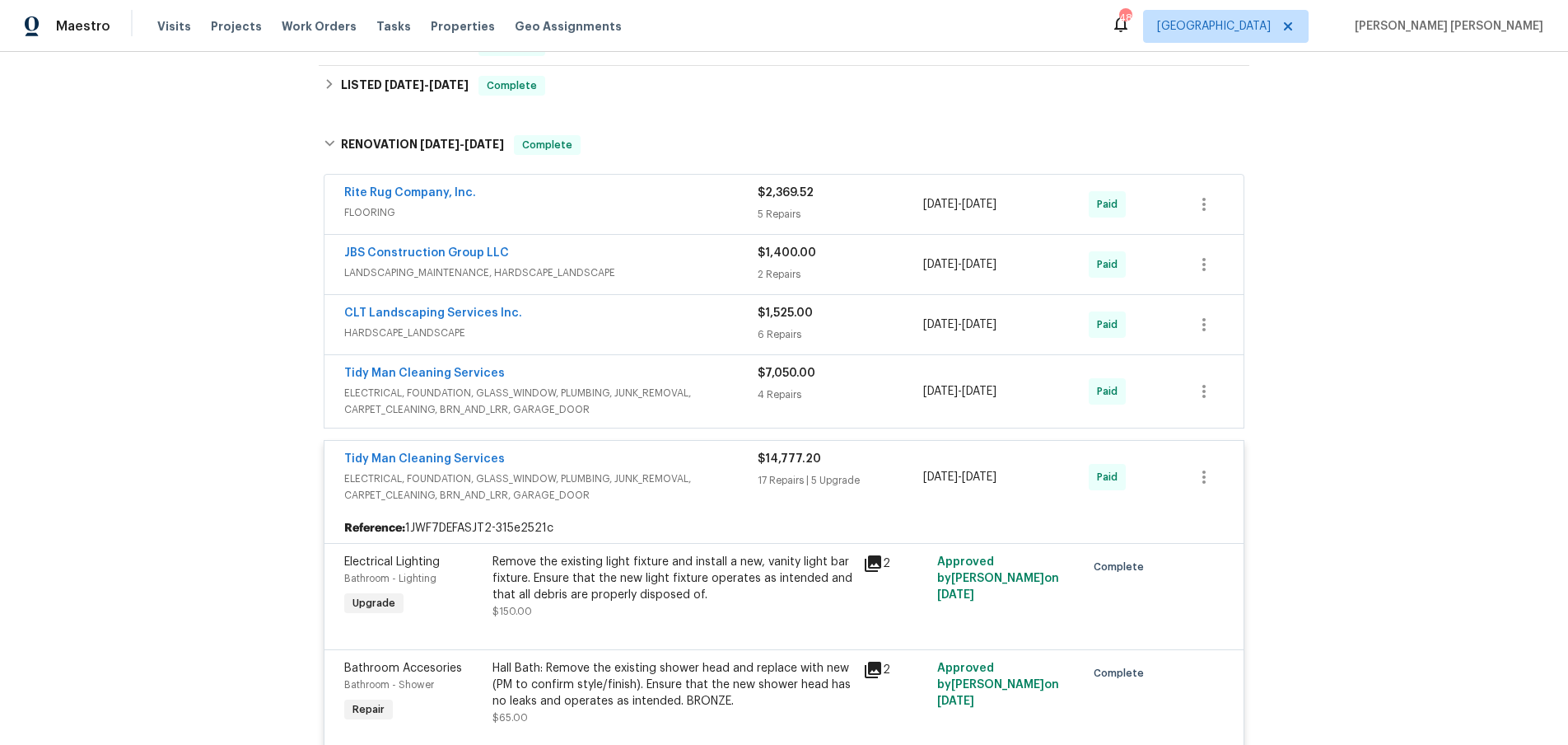
scroll to position [372, 0]
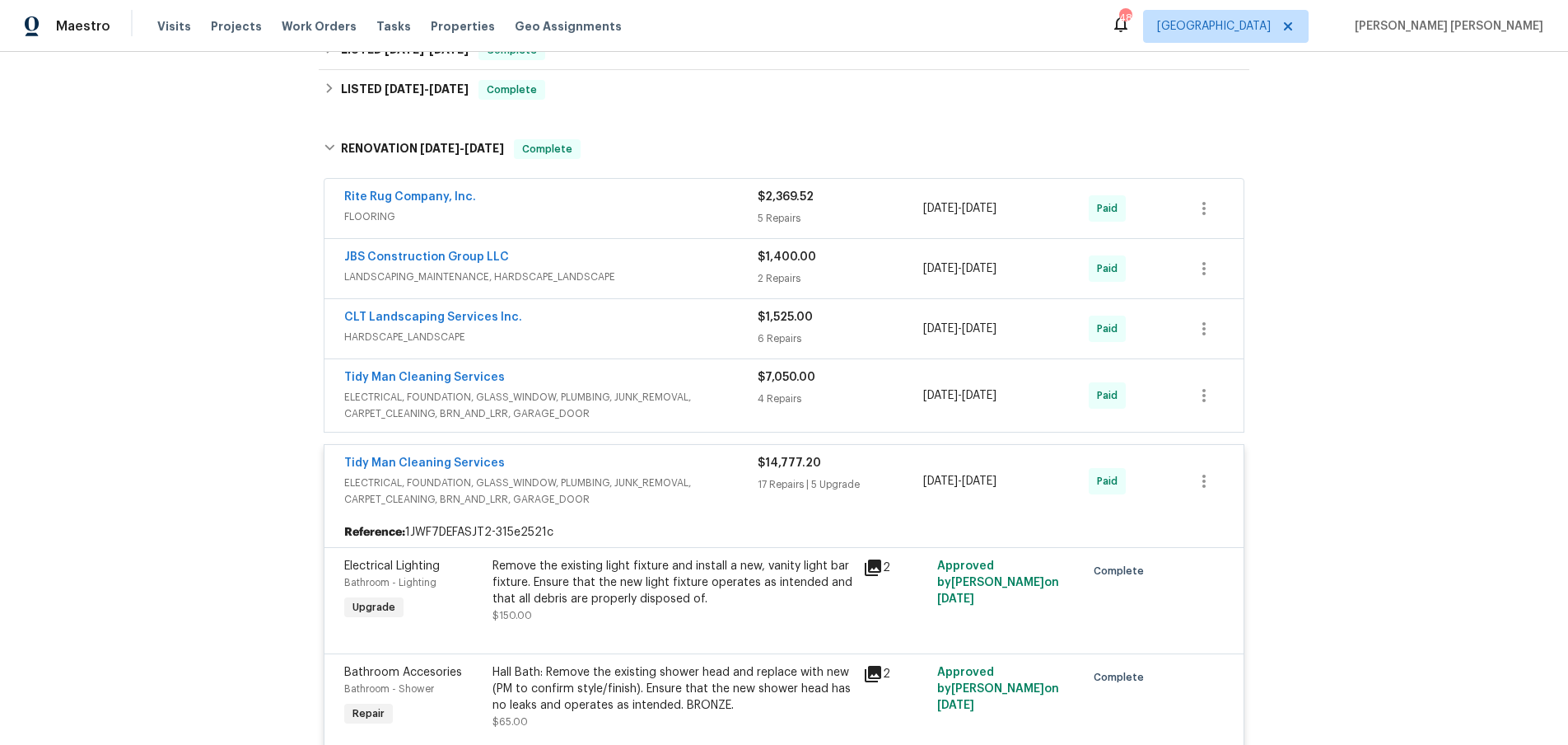
click at [696, 476] on span "ELECTRICAL, FOUNDATION, GLASS_WINDOW, PLUMBING, JUNK_REMOVAL, CARPET_CLEANING, …" at bounding box center [551, 490] width 414 height 33
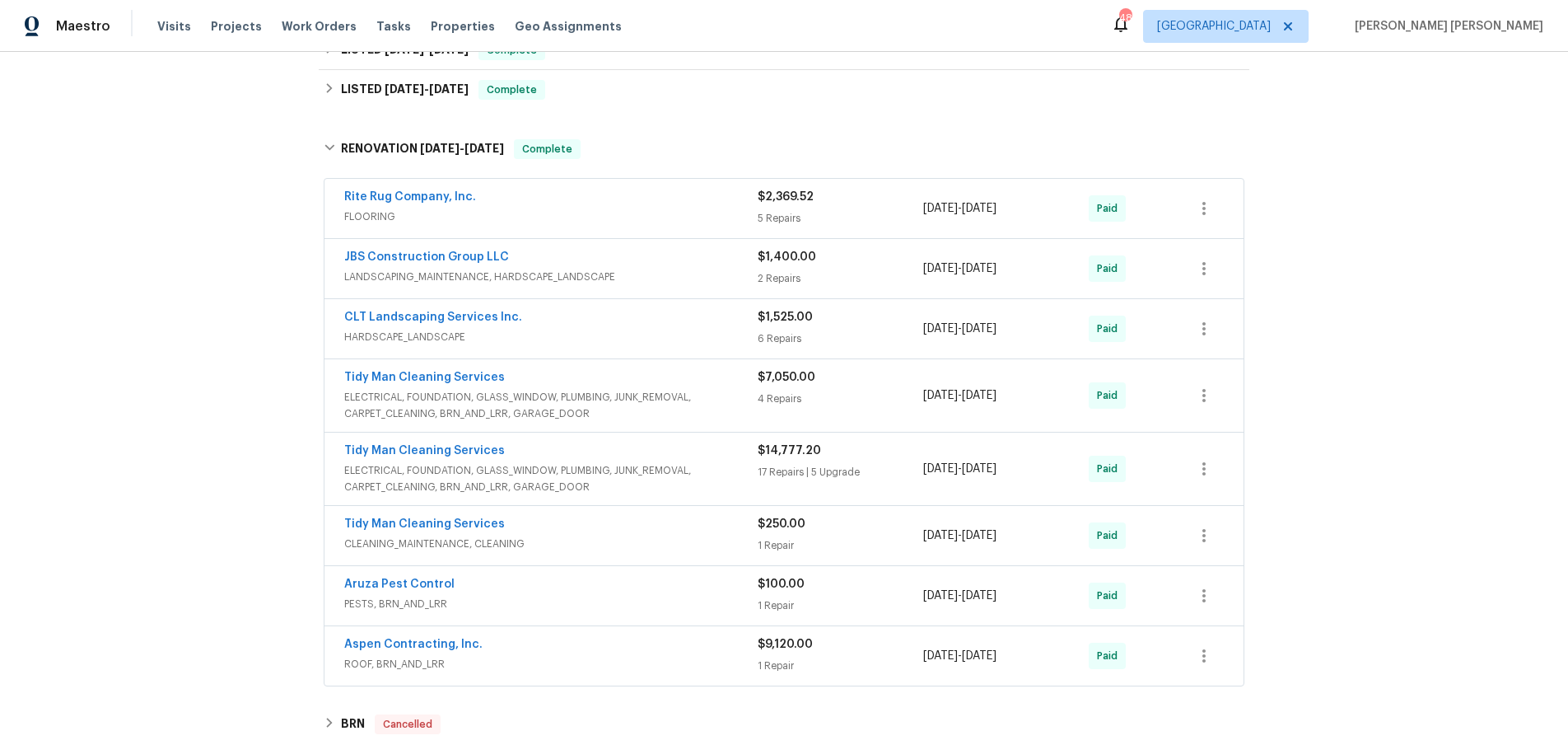
click at [708, 399] on span "ELECTRICAL, FOUNDATION, GLASS_WINDOW, PLUMBING, JUNK_REMOVAL, CARPET_CLEANING, …" at bounding box center [551, 404] width 414 height 33
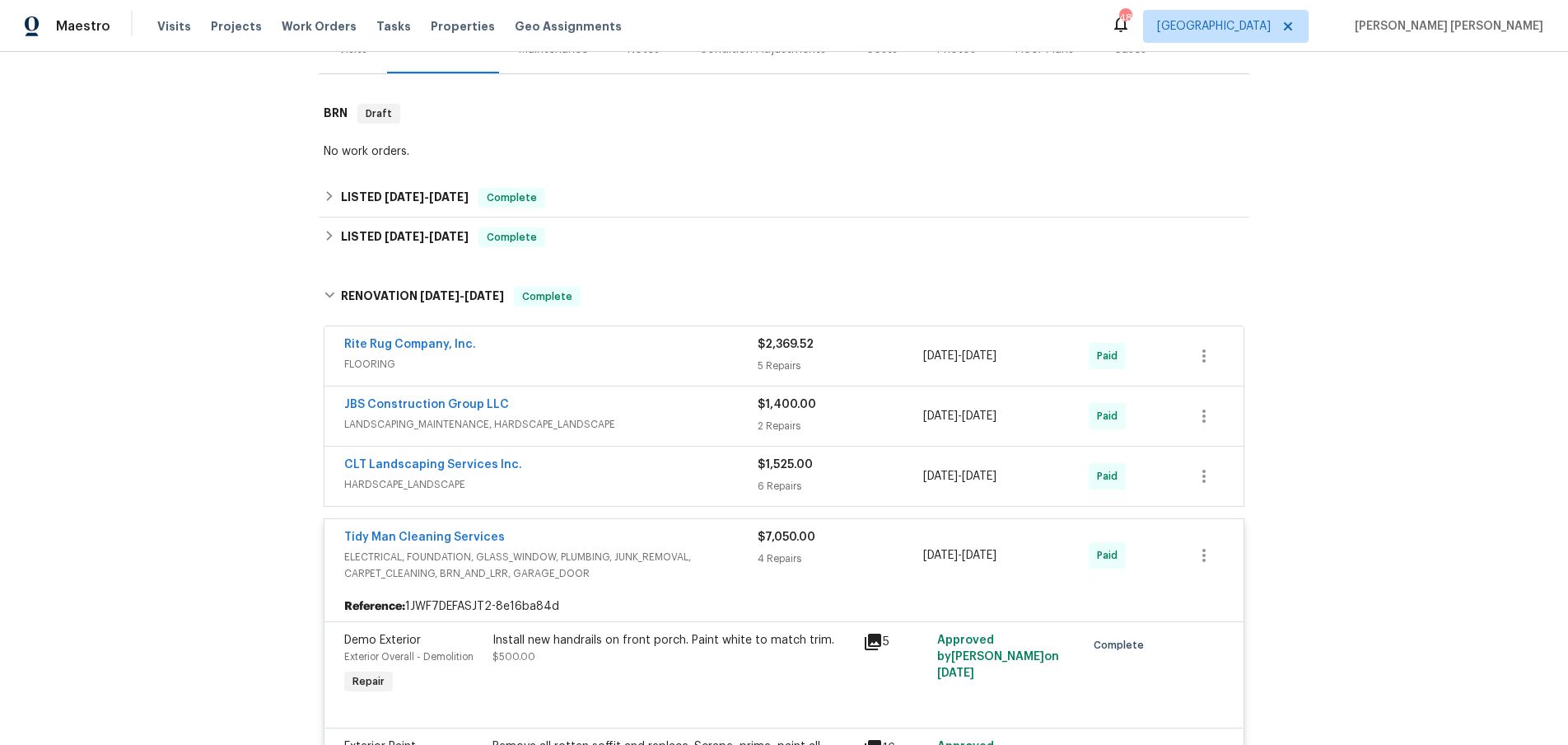
scroll to position [284, 0]
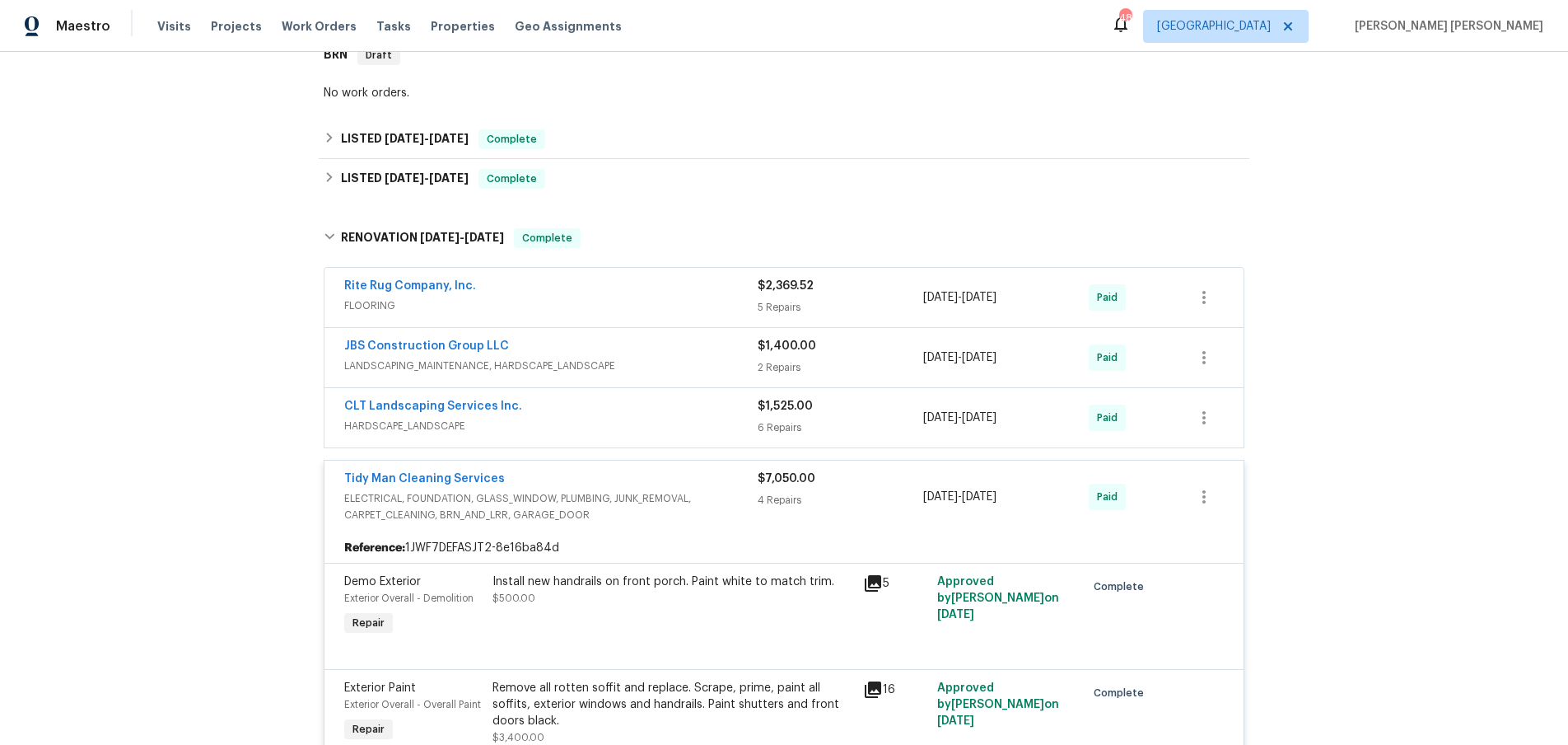
click at [682, 483] on div "Tidy Man Cleaning Services" at bounding box center [551, 480] width 414 height 20
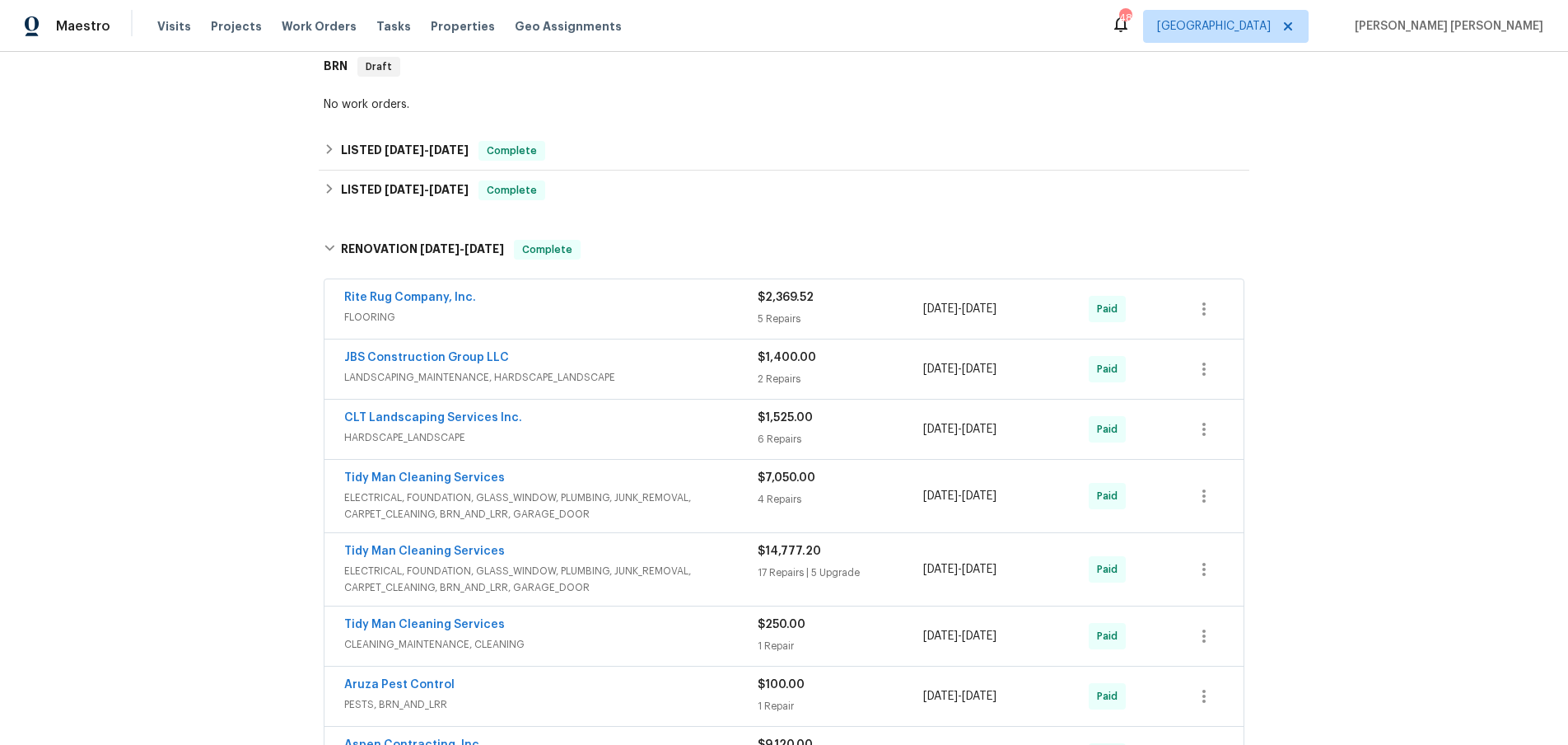
scroll to position [269, 0]
click at [334, 249] on icon at bounding box center [329, 250] width 12 height 12
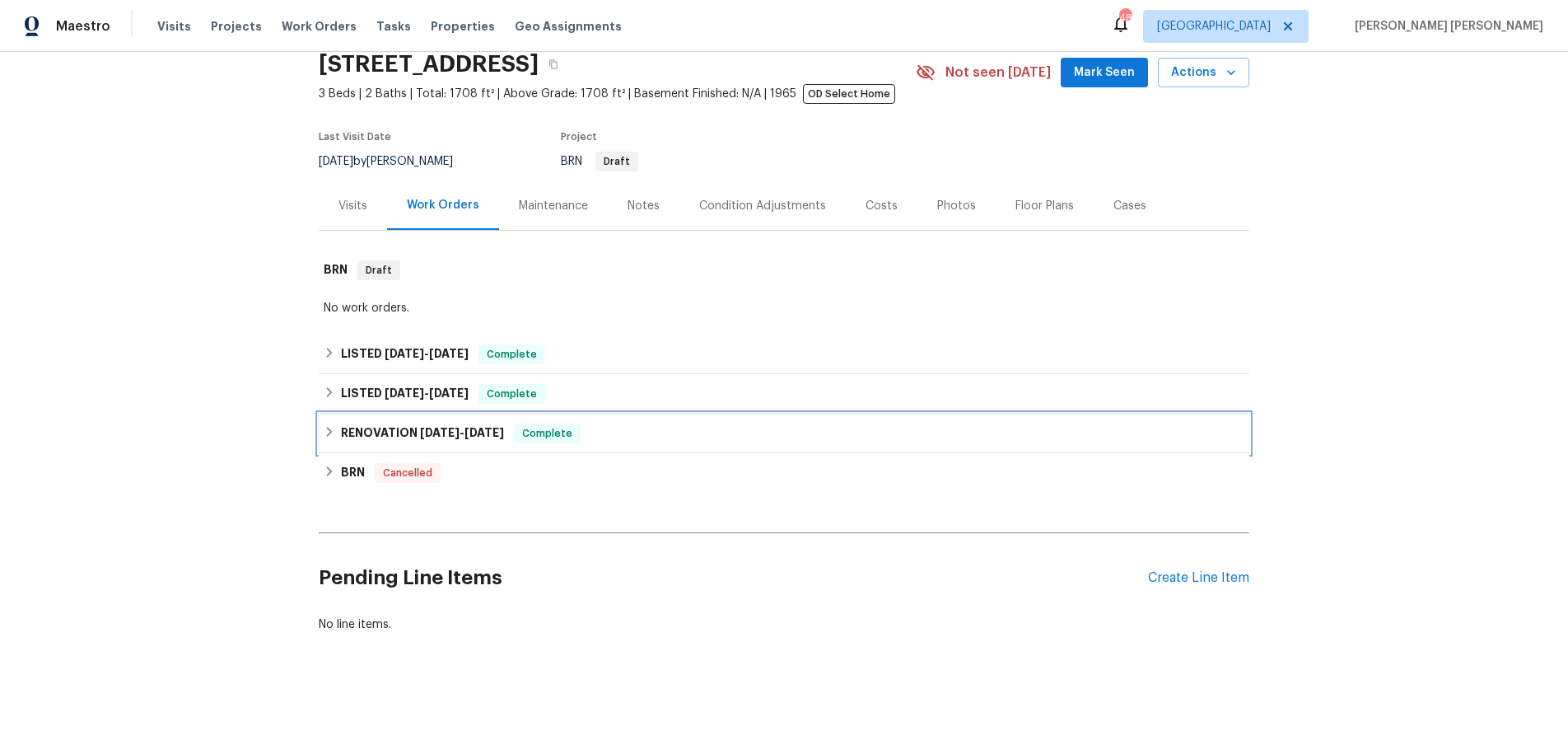
scroll to position [68, 0]
click at [326, 394] on icon at bounding box center [329, 392] width 12 height 12
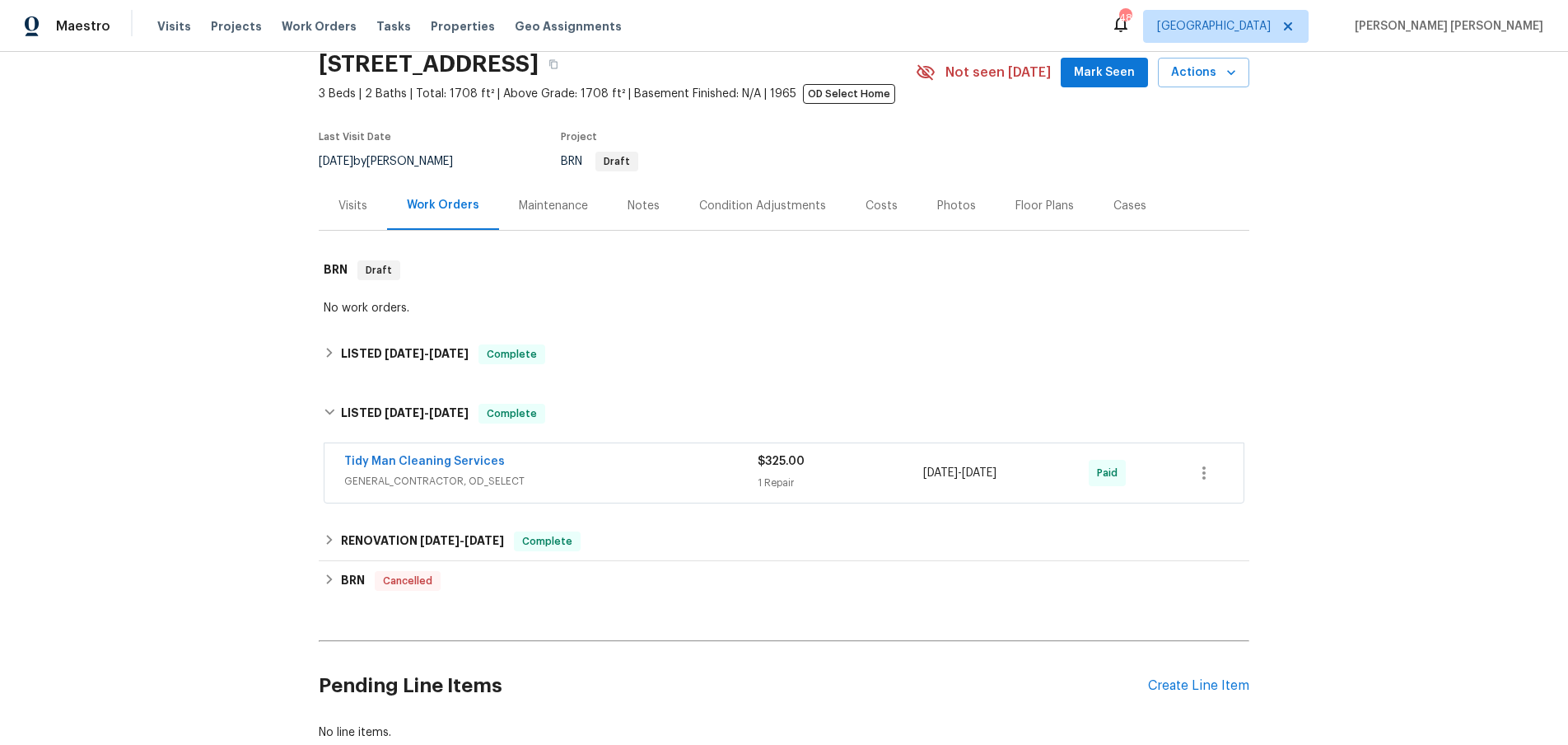
click at [604, 487] on span "GENERAL_CONTRACTOR, OD_SELECT" at bounding box center [551, 481] width 414 height 17
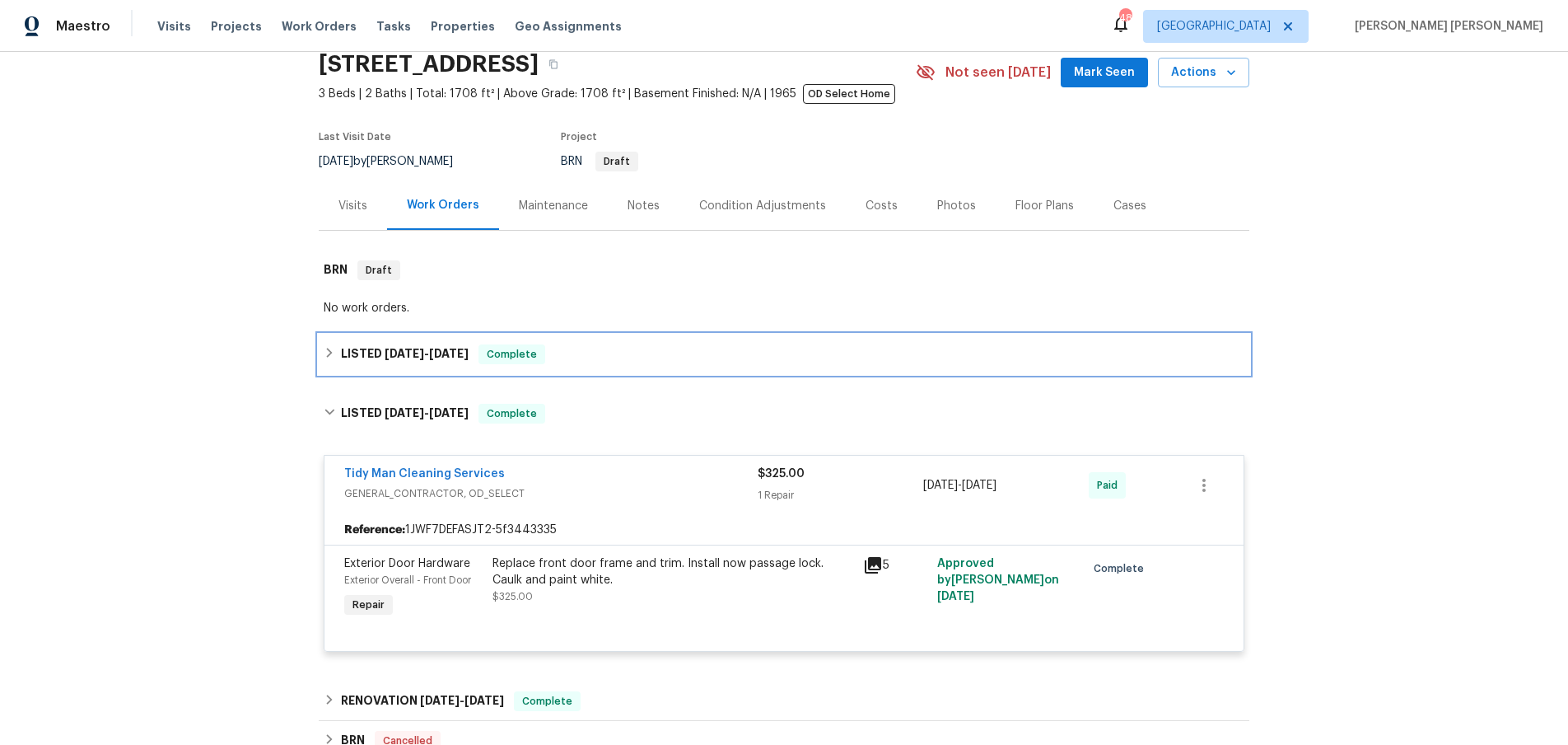
click at [332, 354] on icon at bounding box center [329, 353] width 12 height 12
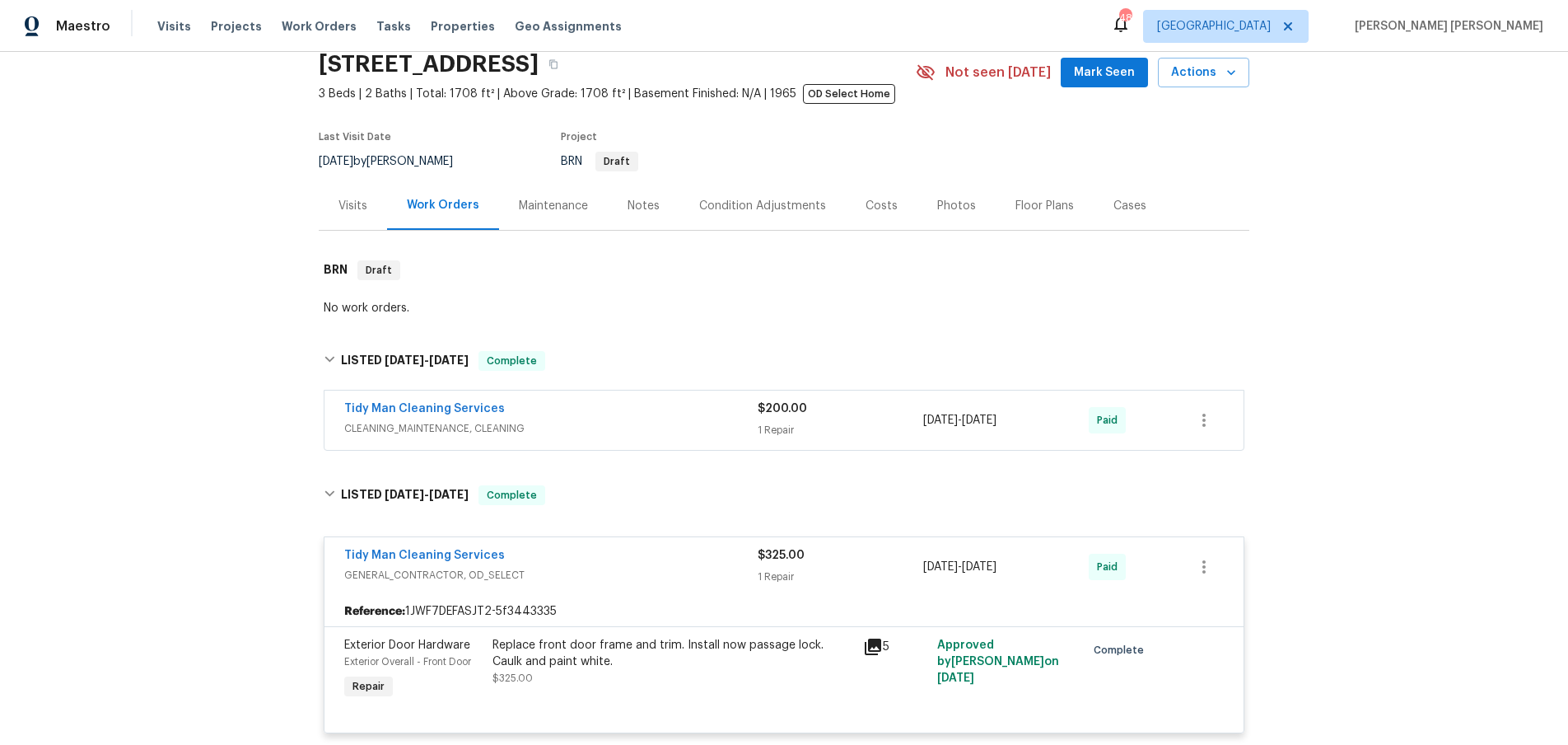
click at [609, 431] on span "CLEANING_MAINTENANCE, CLEANING" at bounding box center [551, 428] width 414 height 17
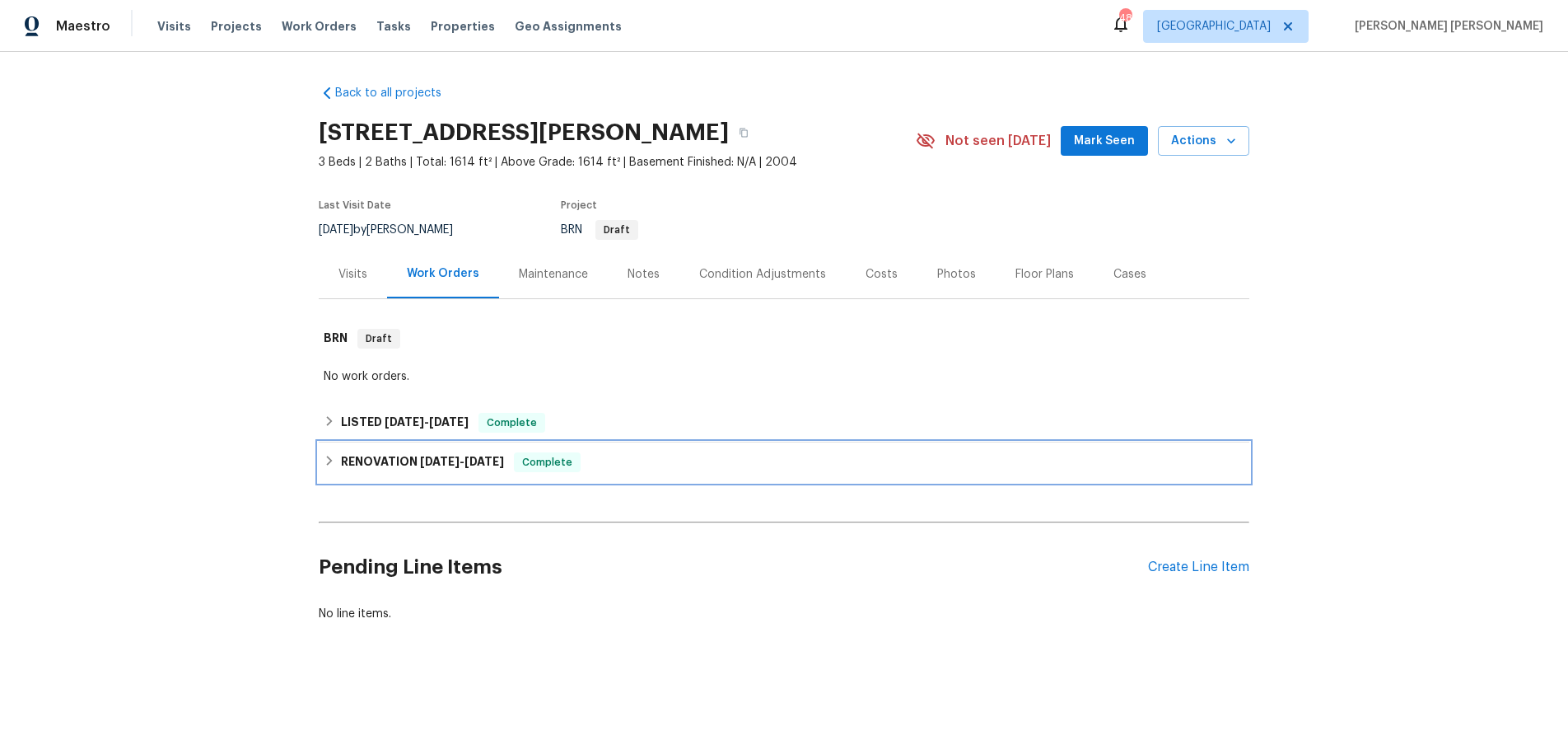
click at [333, 460] on icon at bounding box center [329, 460] width 12 height 12
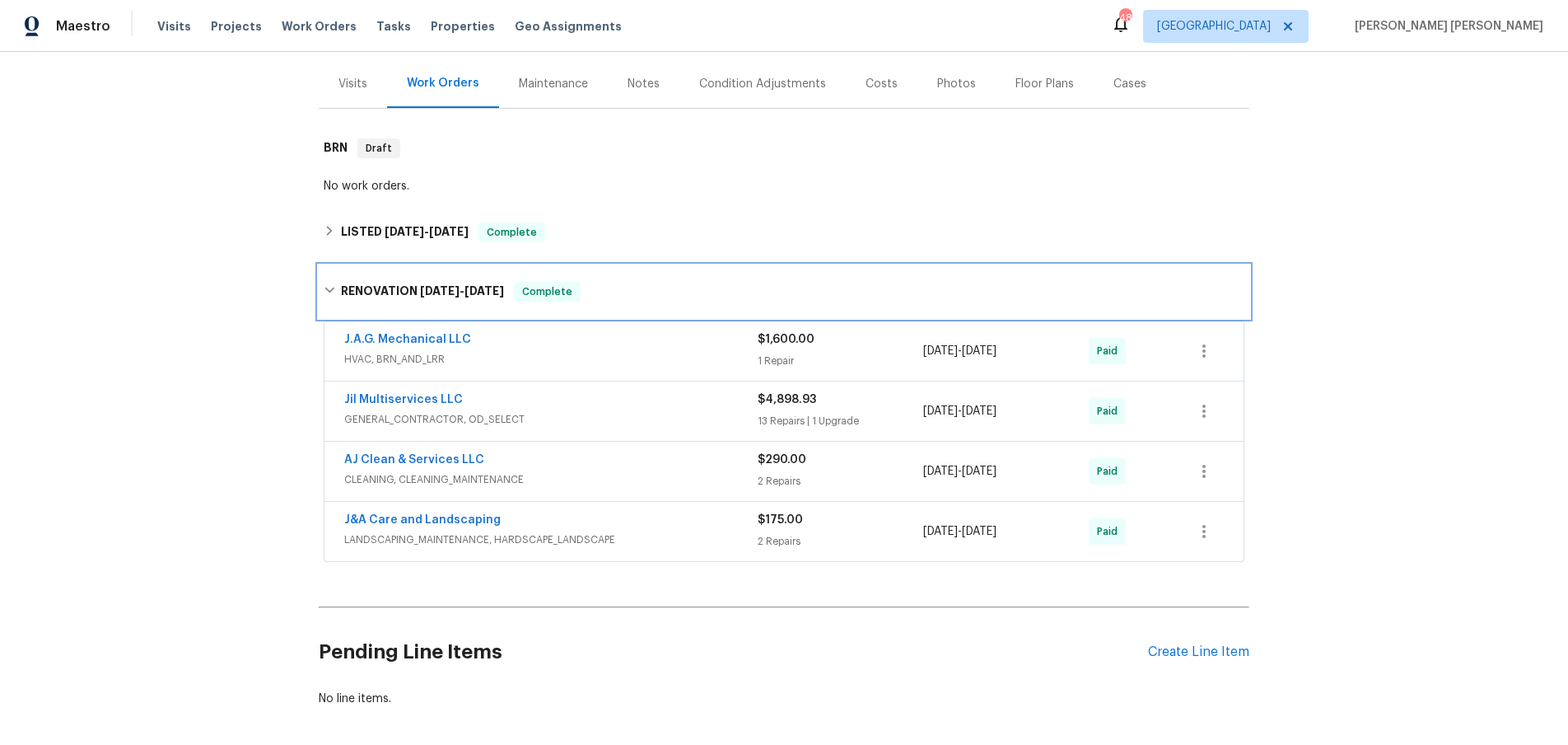
scroll to position [191, 0]
click at [621, 355] on span "HVAC, BRN_AND_LRR" at bounding box center [551, 358] width 414 height 17
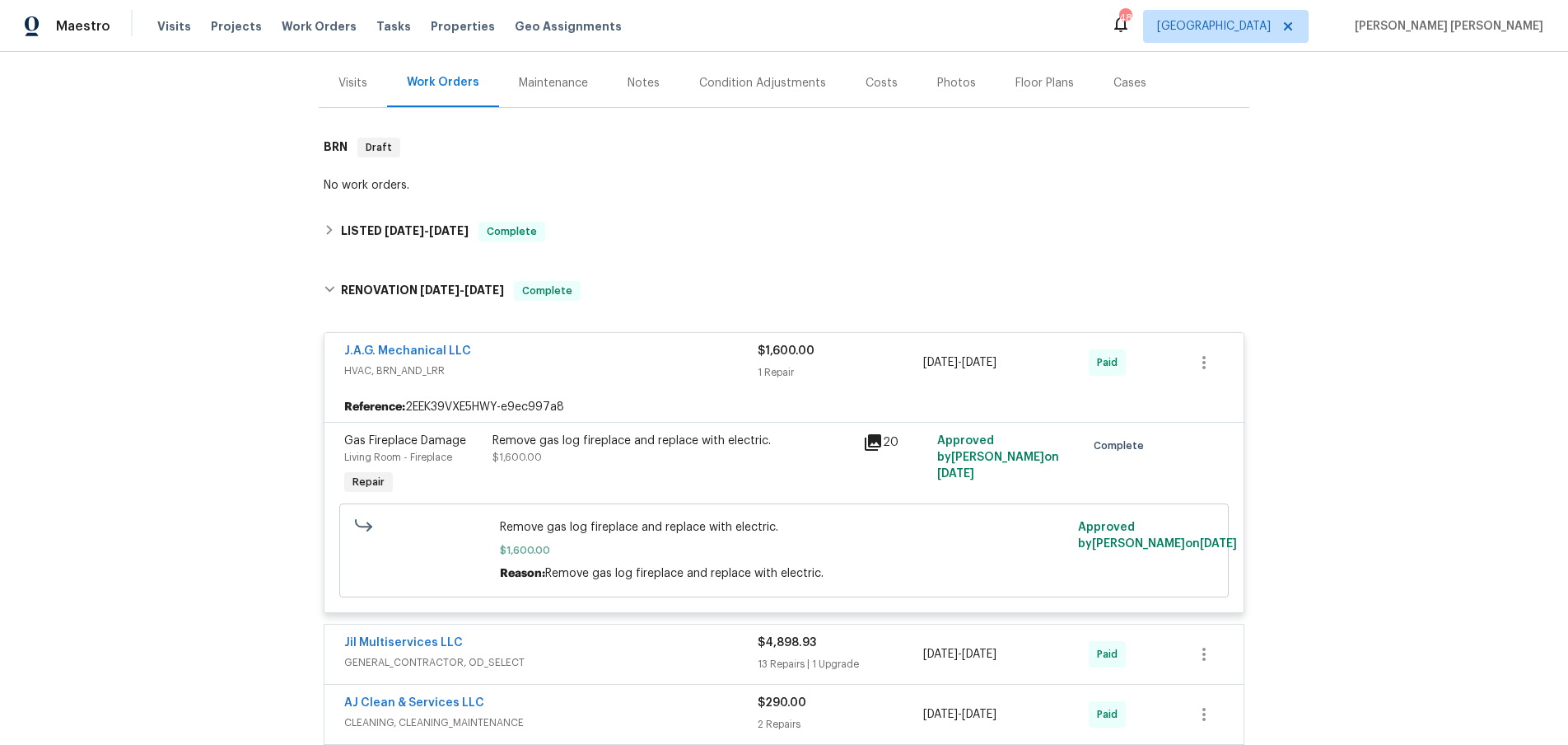
click at [636, 353] on div "J.A.G. Mechanical LLC" at bounding box center [551, 353] width 414 height 20
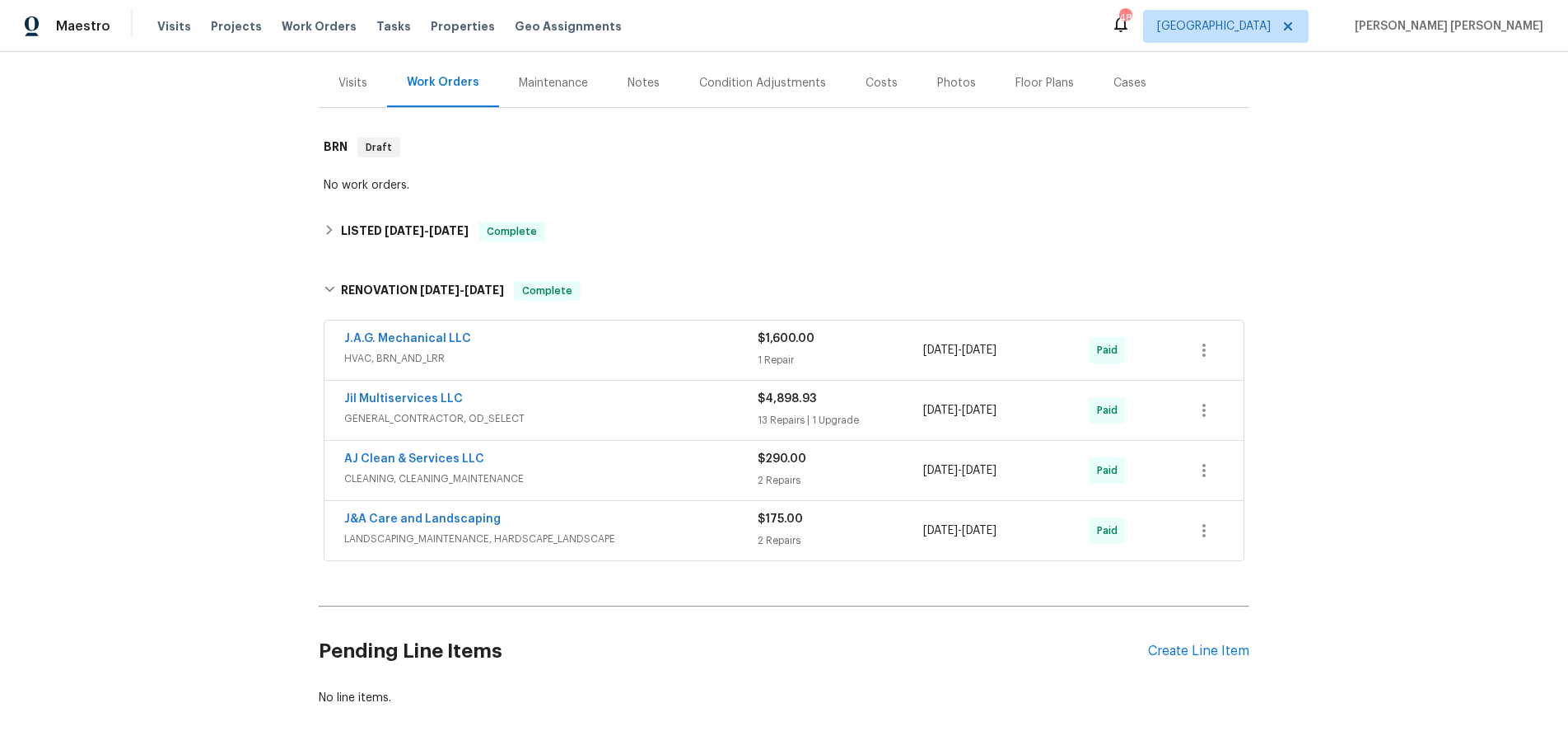
click at [606, 413] on span "GENERAL_CONTRACTOR, OD_SELECT" at bounding box center [551, 418] width 414 height 17
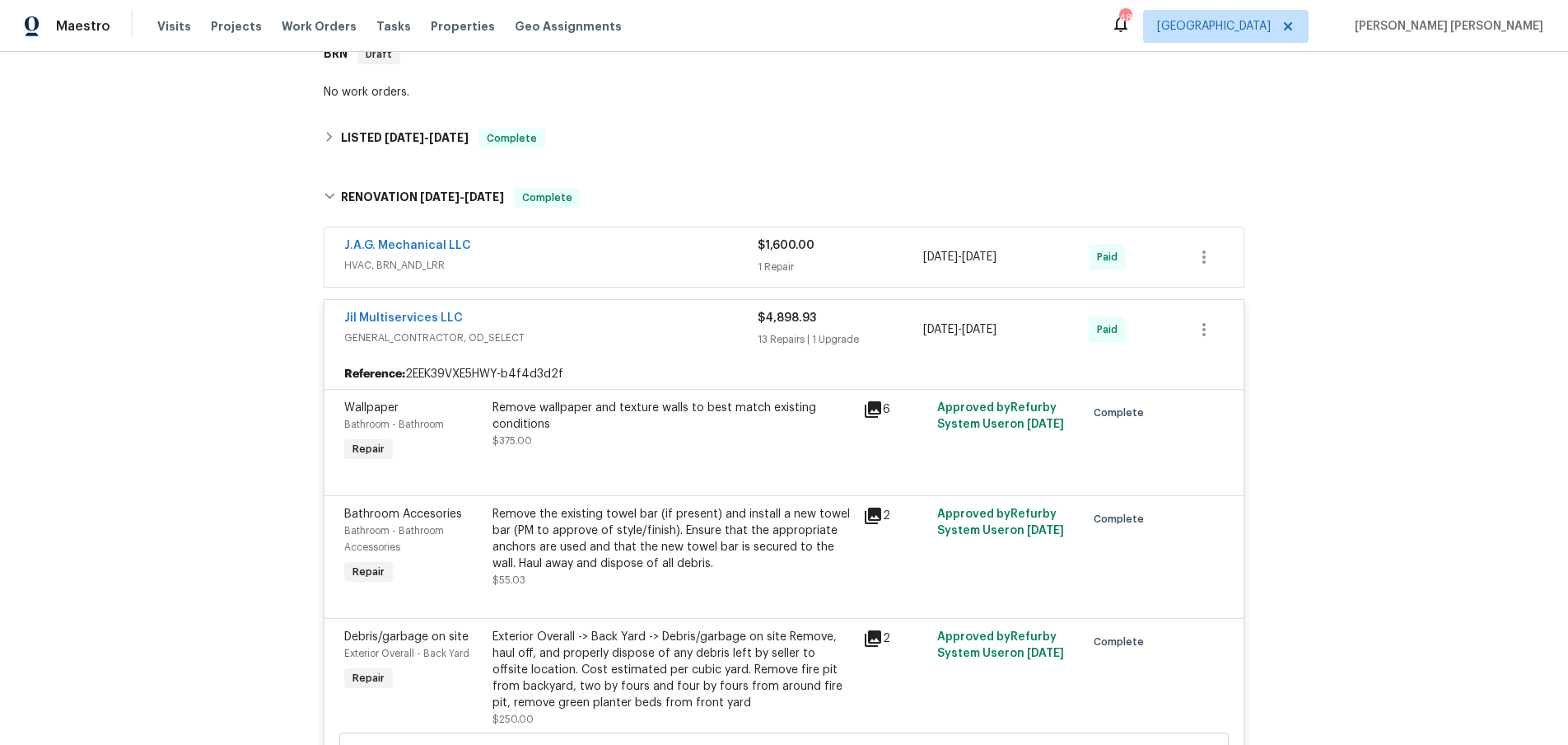
scroll to position [163, 0]
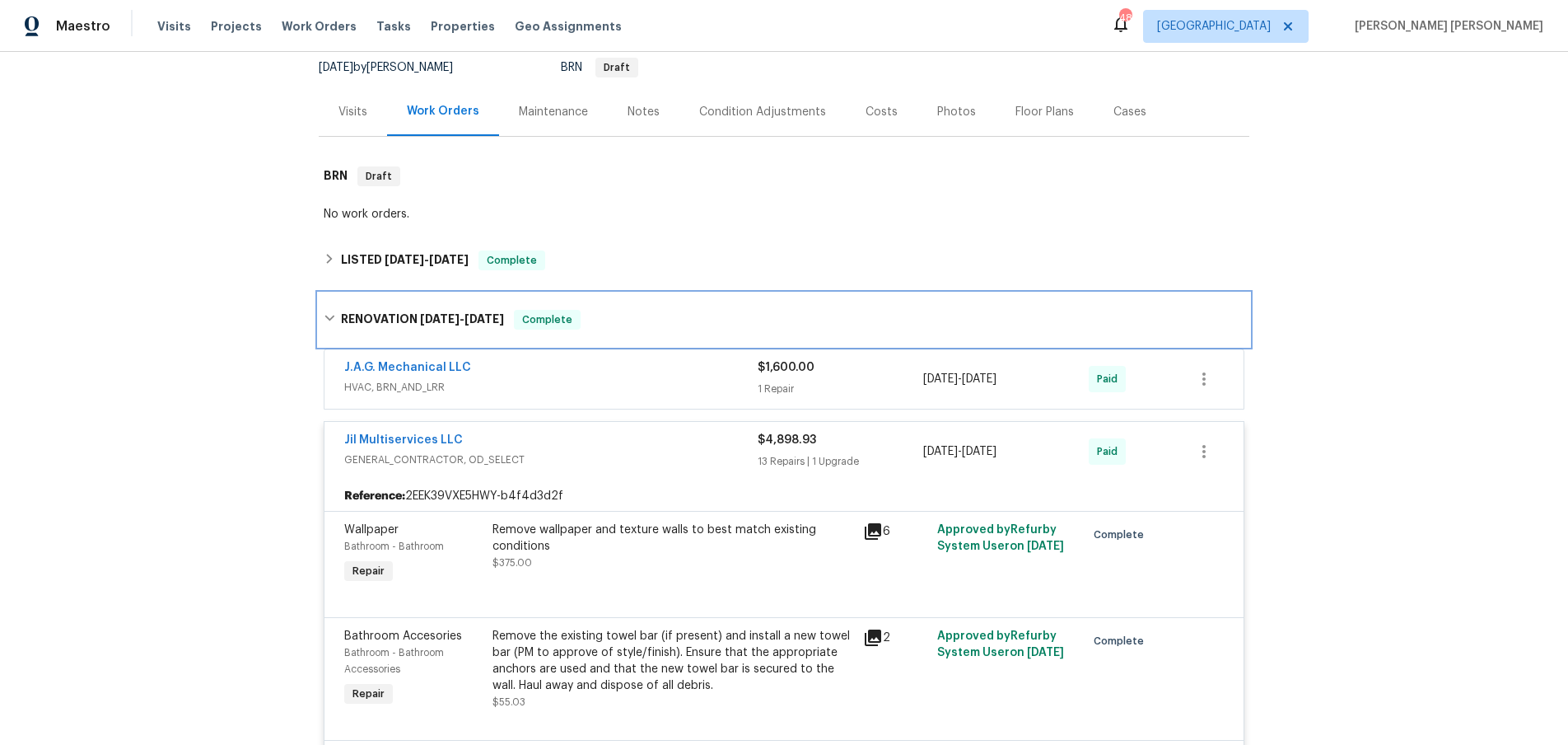
click at [330, 318] on icon at bounding box center [329, 318] width 10 height 6
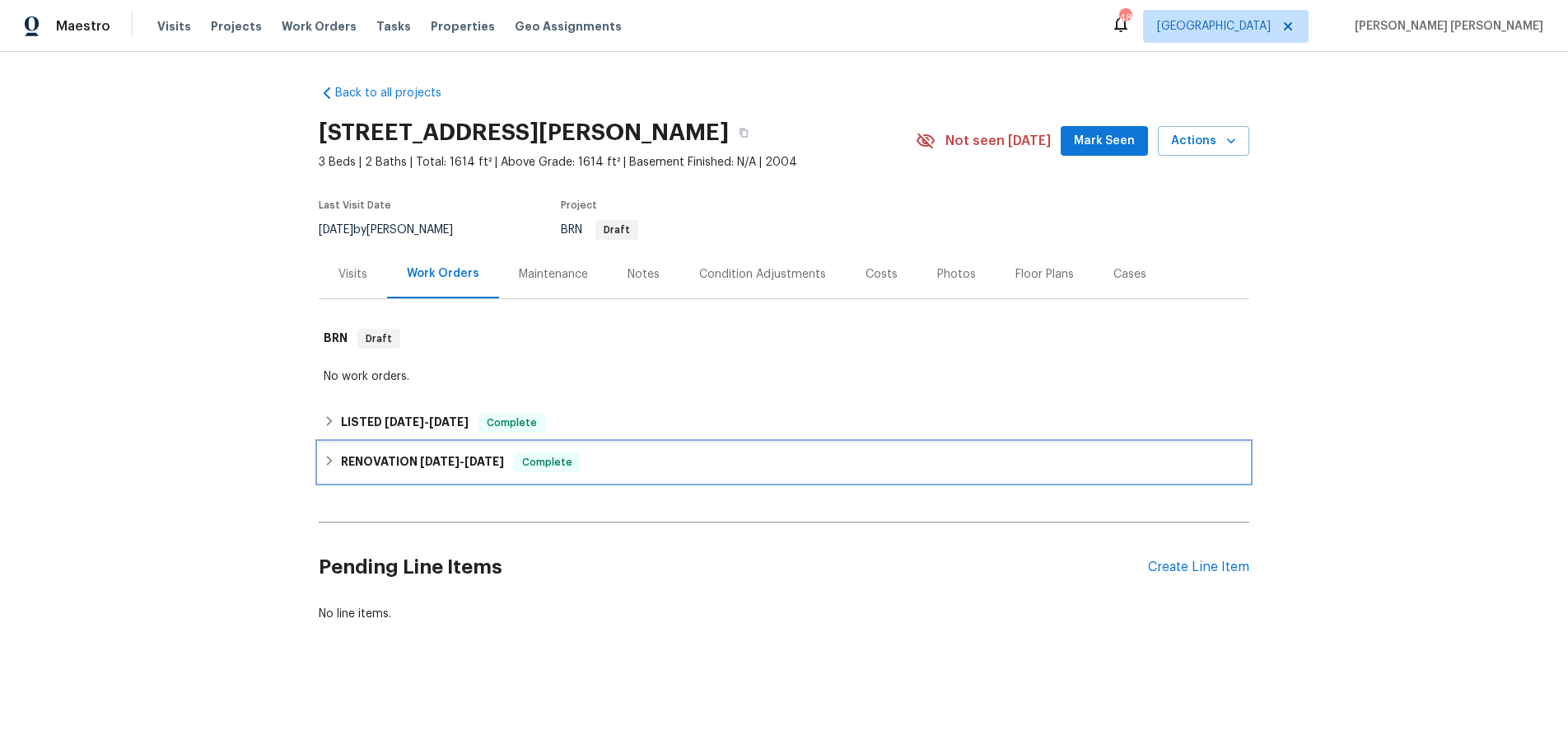
scroll to position [0, 0]
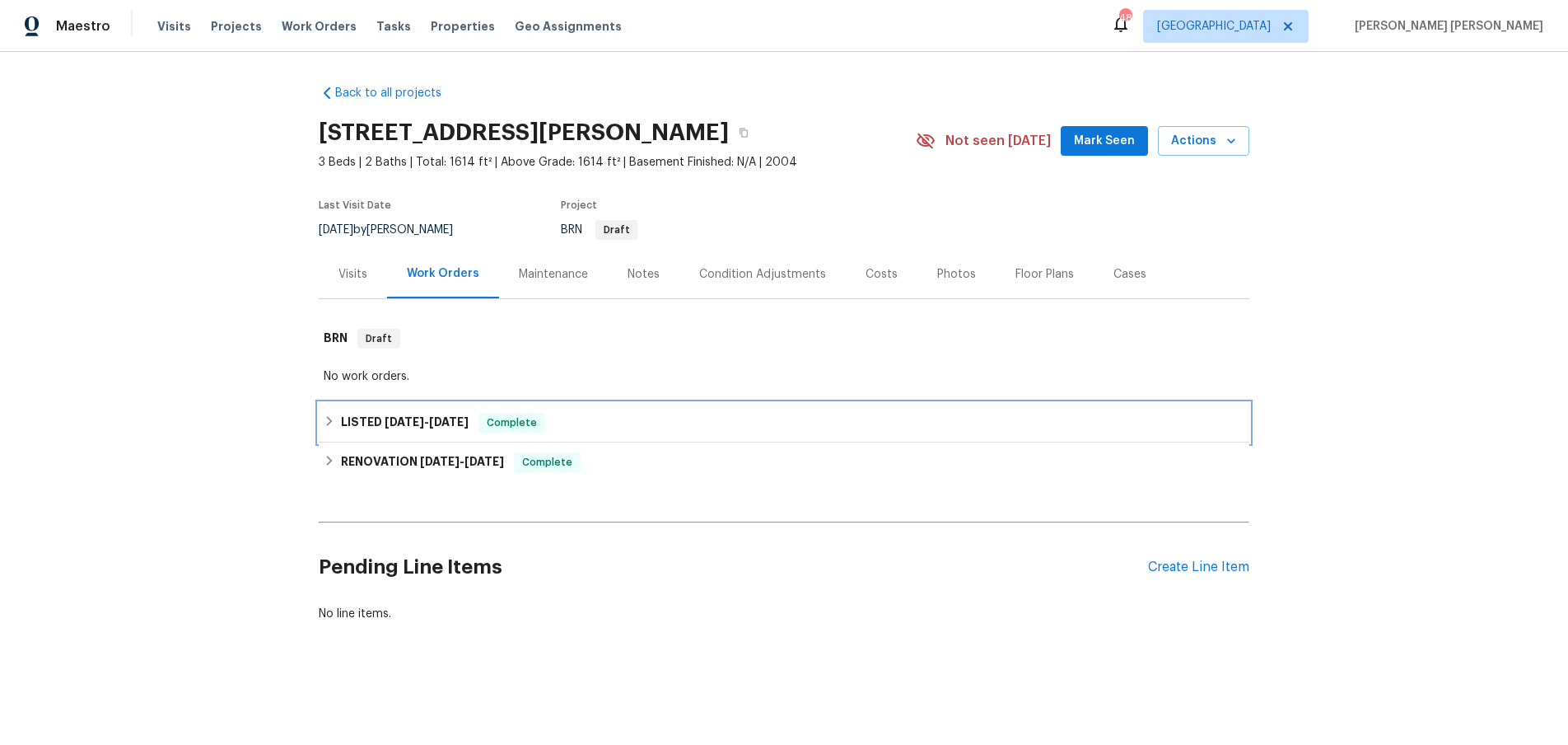
click at [331, 422] on icon at bounding box center [330, 421] width 6 height 10
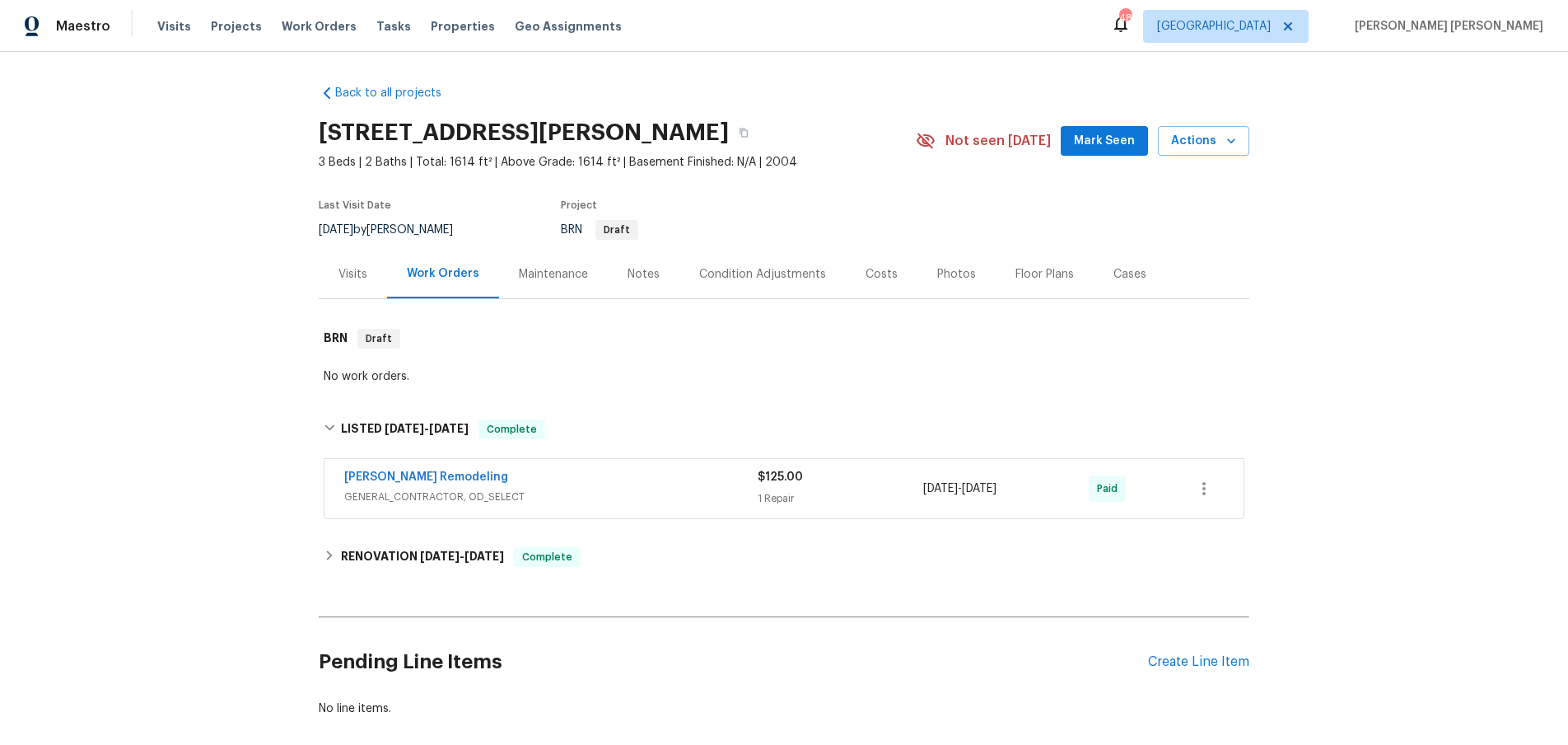
click at [709, 510] on div "[PERSON_NAME] Remodeling GENERAL_CONTRACTOR, OD_SELECT $125.00 1 Repair [DATE] …" at bounding box center [784, 489] width 920 height 59
click at [706, 493] on span "GENERAL_CONTRACTOR, OD_SELECT" at bounding box center [551, 497] width 414 height 17
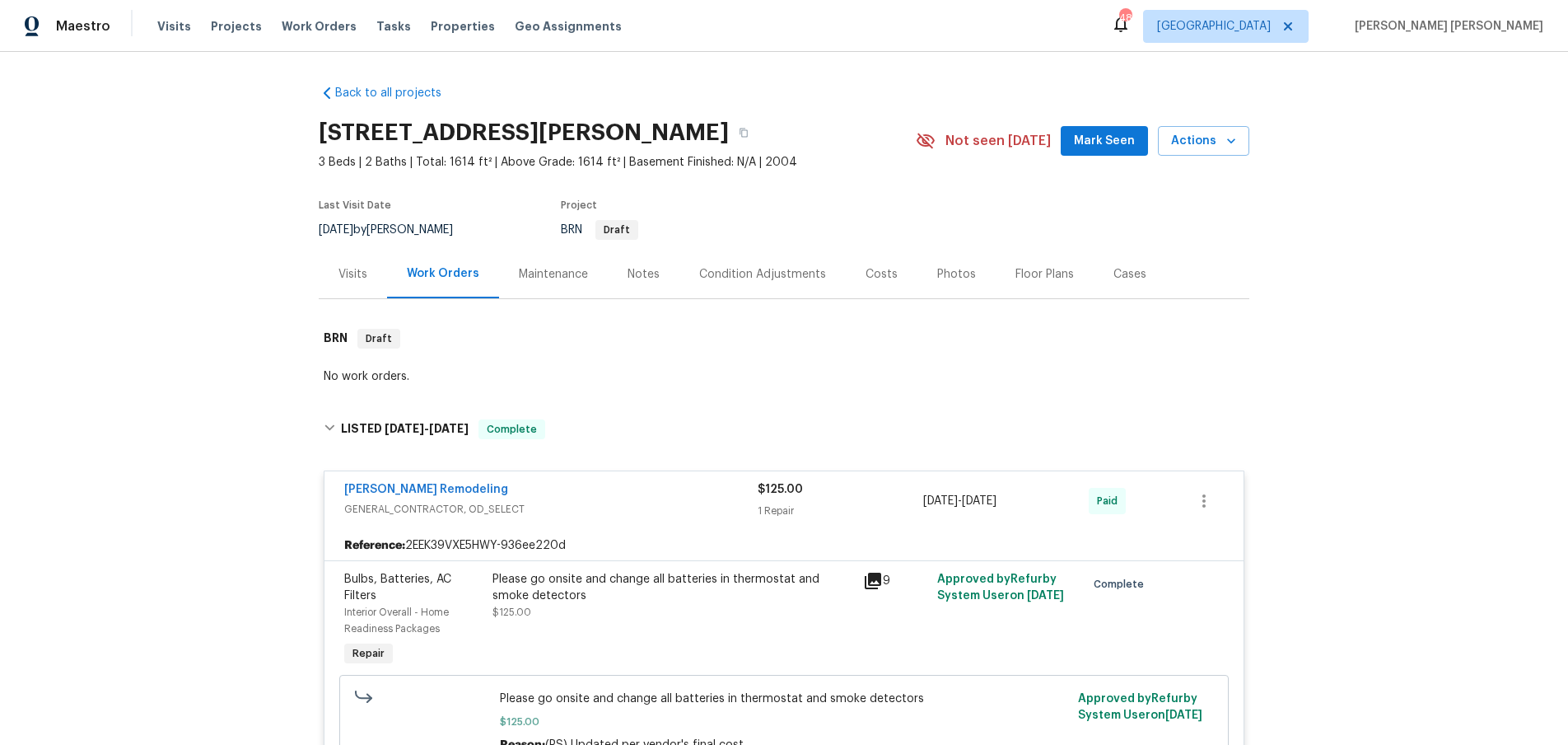
scroll to position [251, 0]
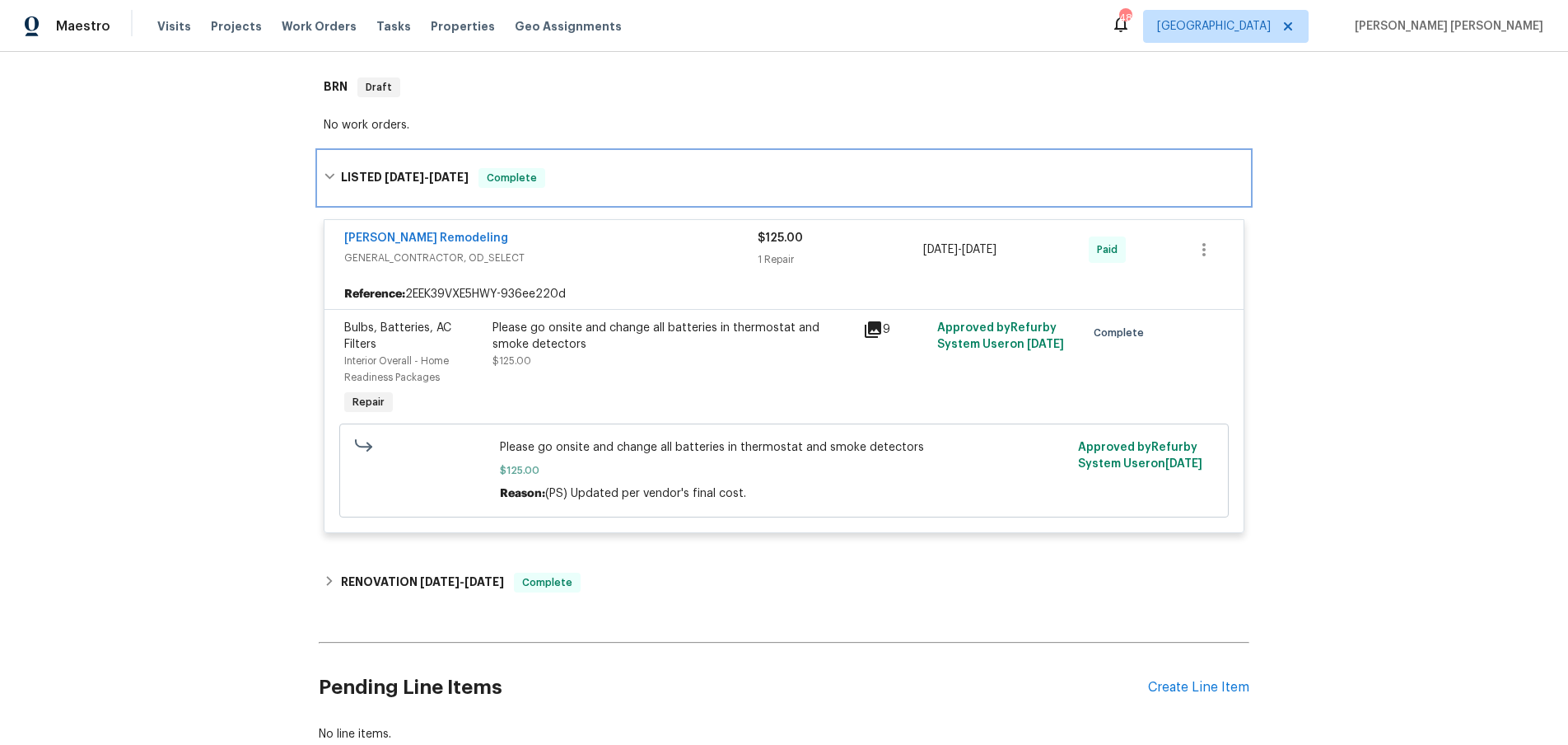
drag, startPoint x: 319, startPoint y: 173, endPoint x: 357, endPoint y: 183, distance: 39.3
click at [325, 177] on div "LISTED 4/30/25 - 5/3/25 Complete" at bounding box center [784, 177] width 930 height 52
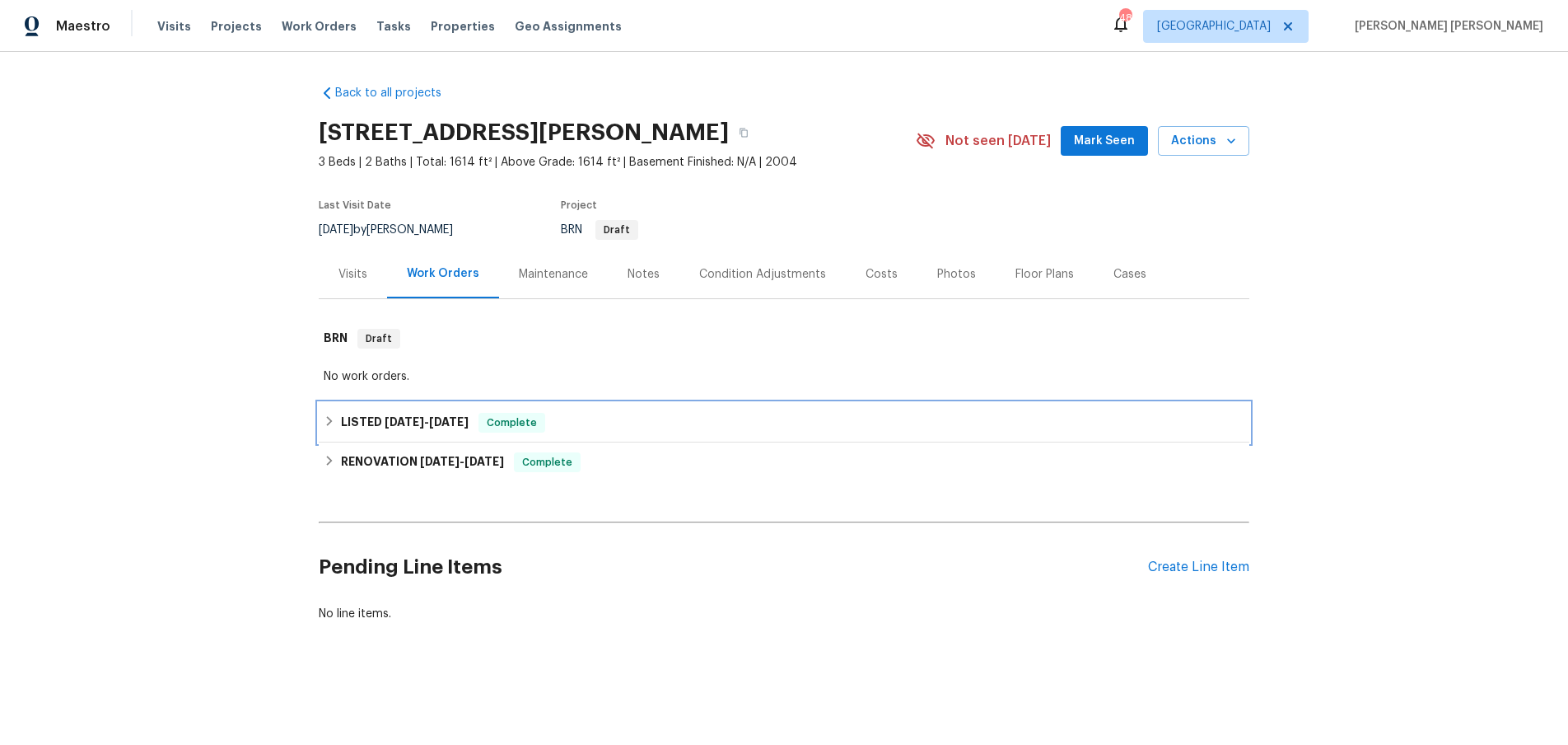
scroll to position [0, 0]
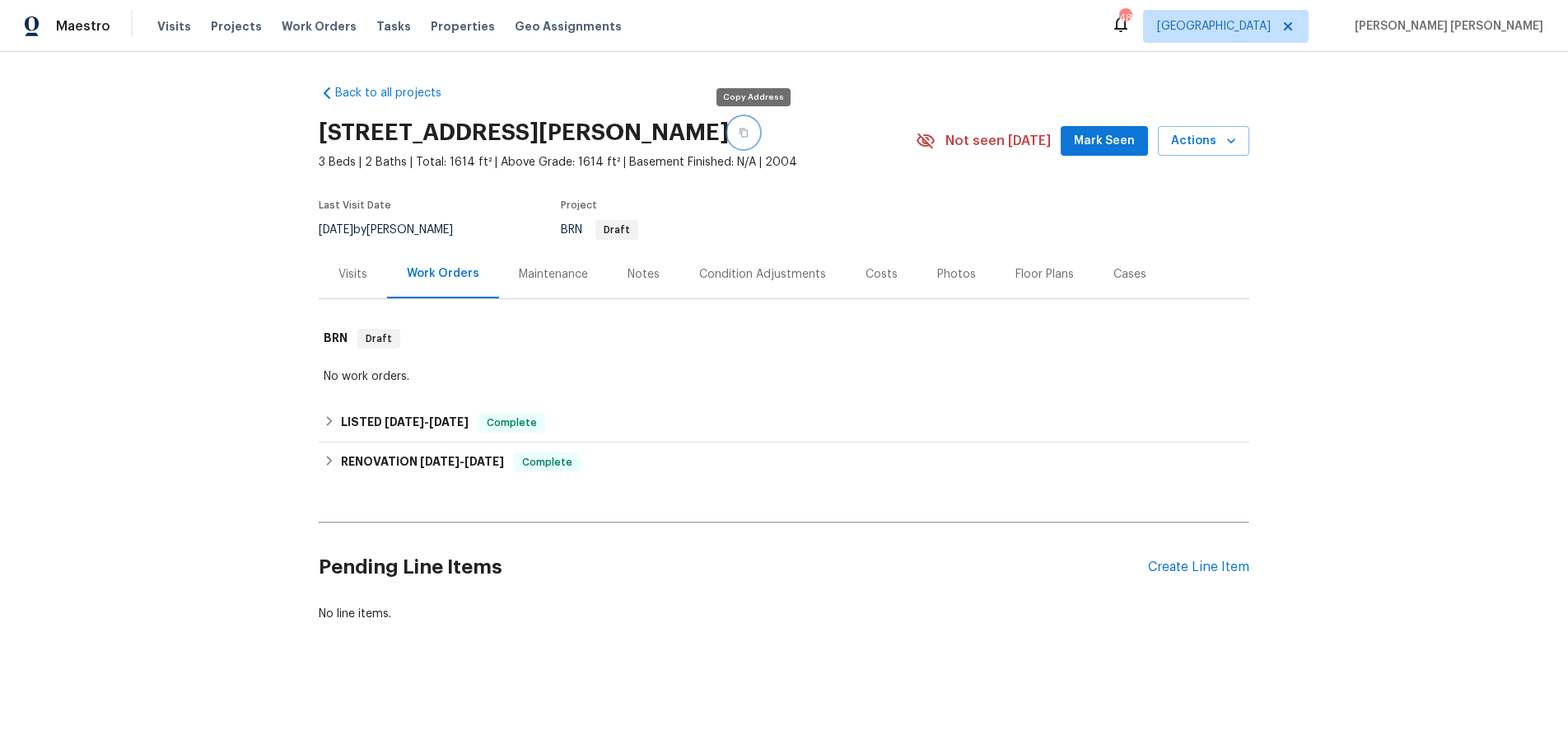
click at [748, 137] on icon "button" at bounding box center [744, 133] width 10 height 10
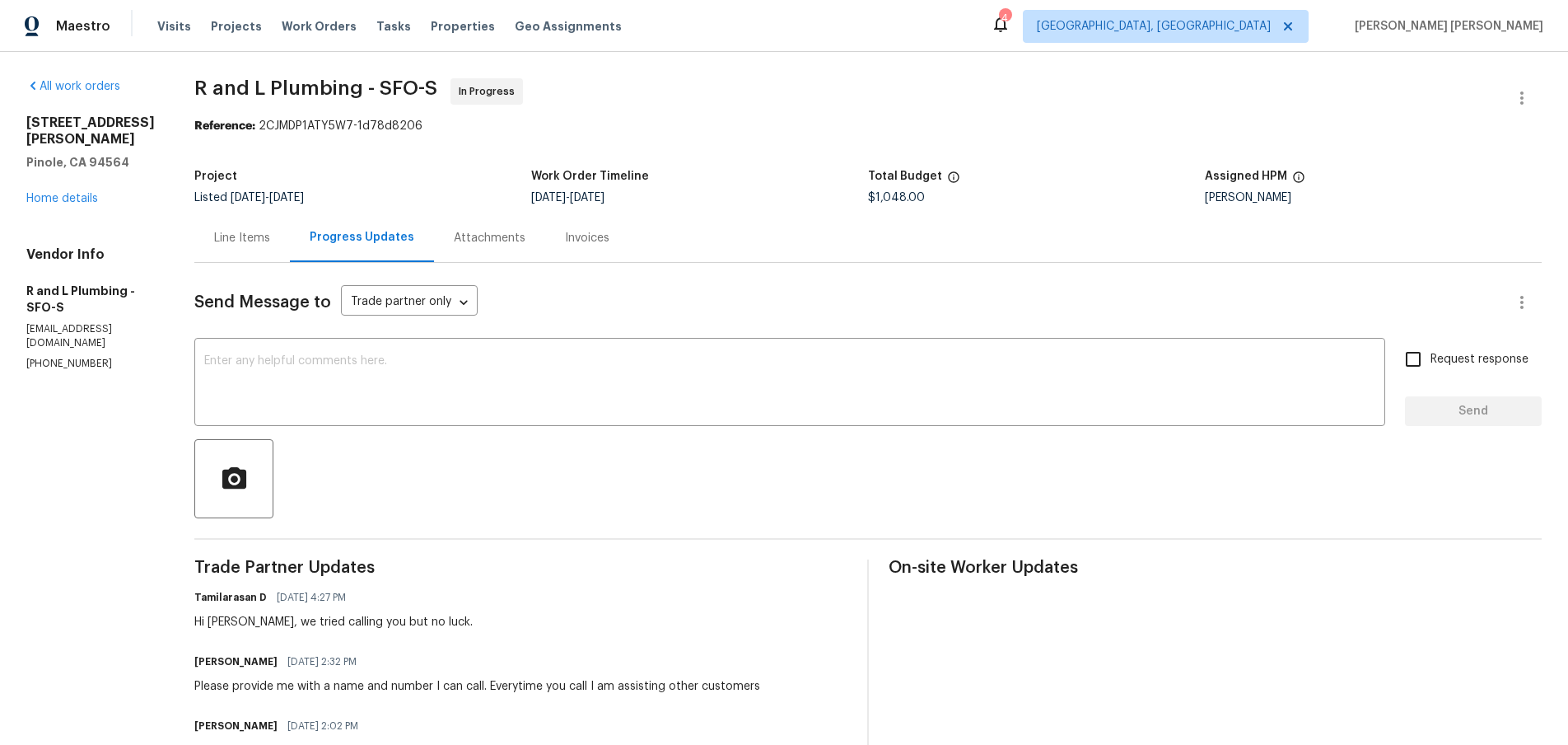
click at [221, 239] on div "Line Items" at bounding box center [241, 237] width 56 height 17
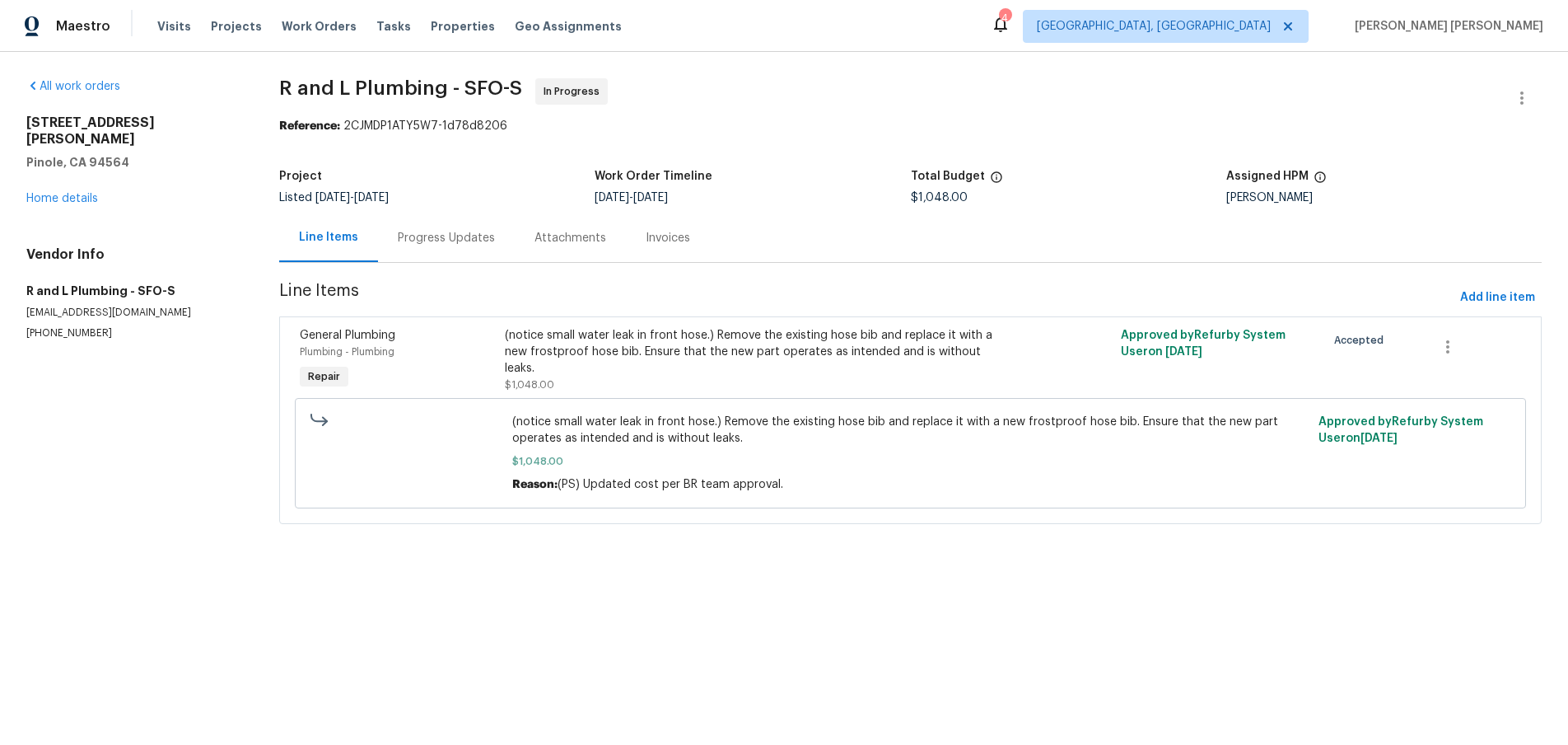
click at [851, 358] on div "(notice small water leak in front hose.) Remove the existing hose bib and repla…" at bounding box center [756, 352] width 504 height 49
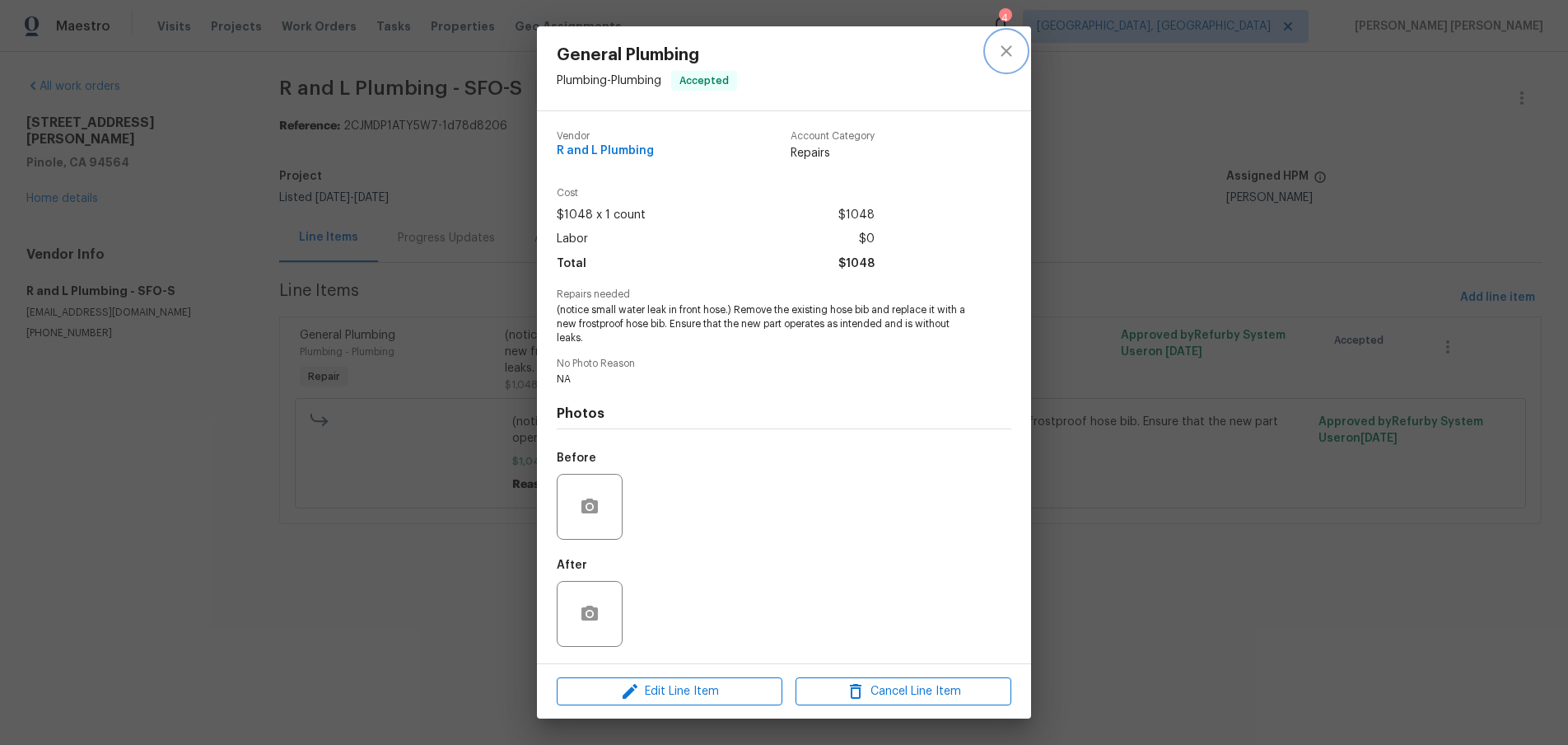
click at [1008, 53] on icon "close" at bounding box center [1006, 51] width 20 height 20
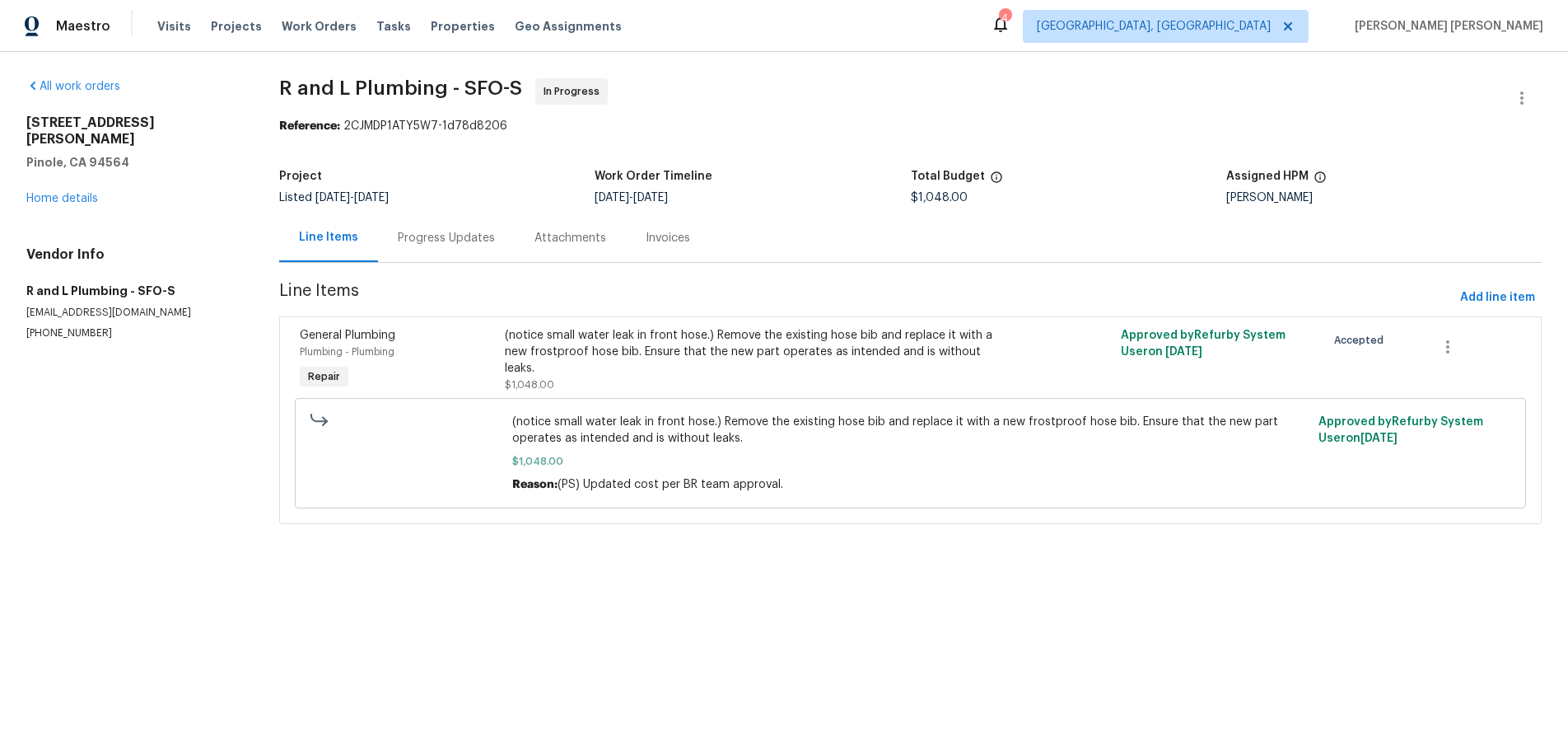
click at [422, 240] on div "Progress Updates" at bounding box center [446, 237] width 98 height 17
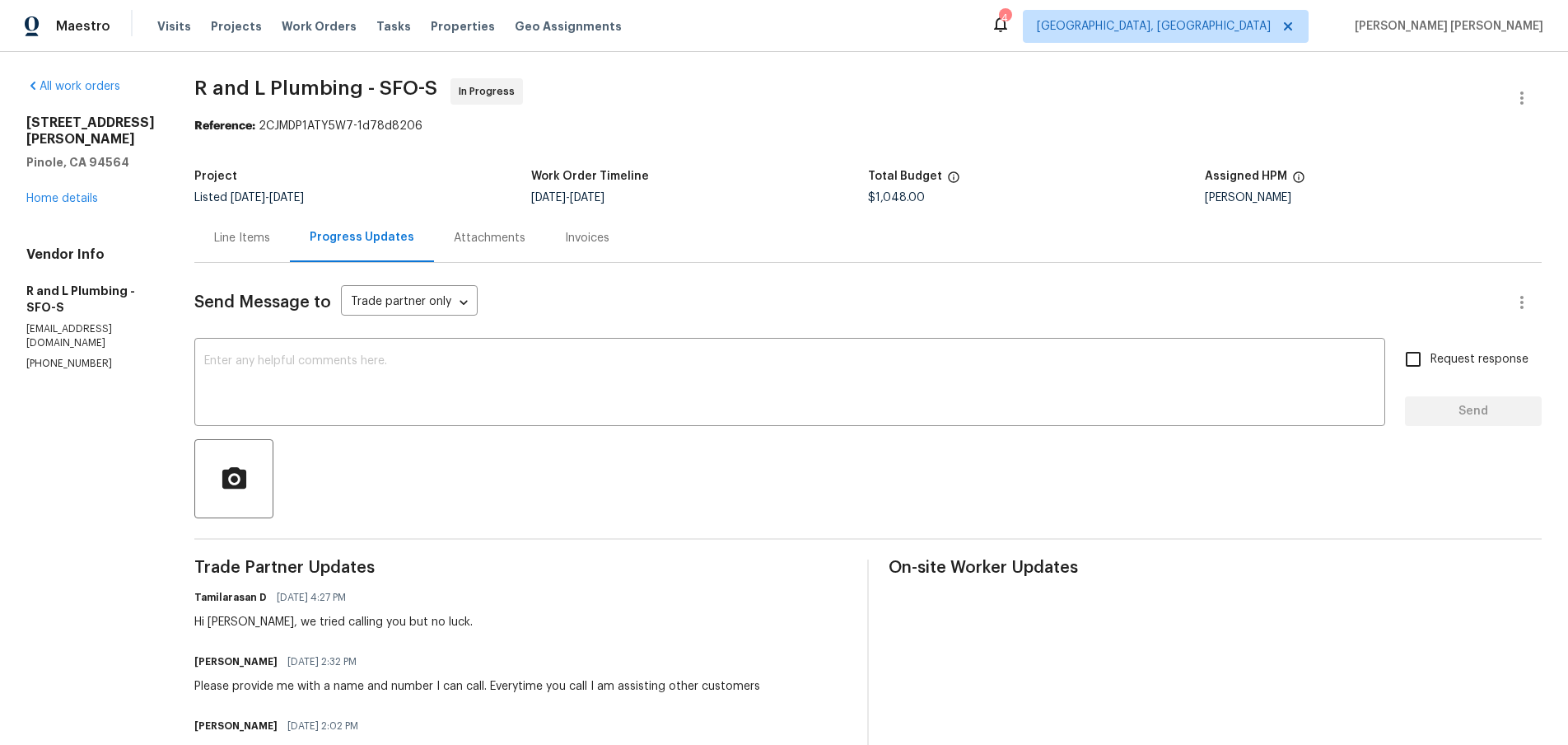
drag, startPoint x: 223, startPoint y: 241, endPoint x: 422, endPoint y: 254, distance: 199.4
click at [223, 241] on div "Line Items" at bounding box center [241, 237] width 56 height 17
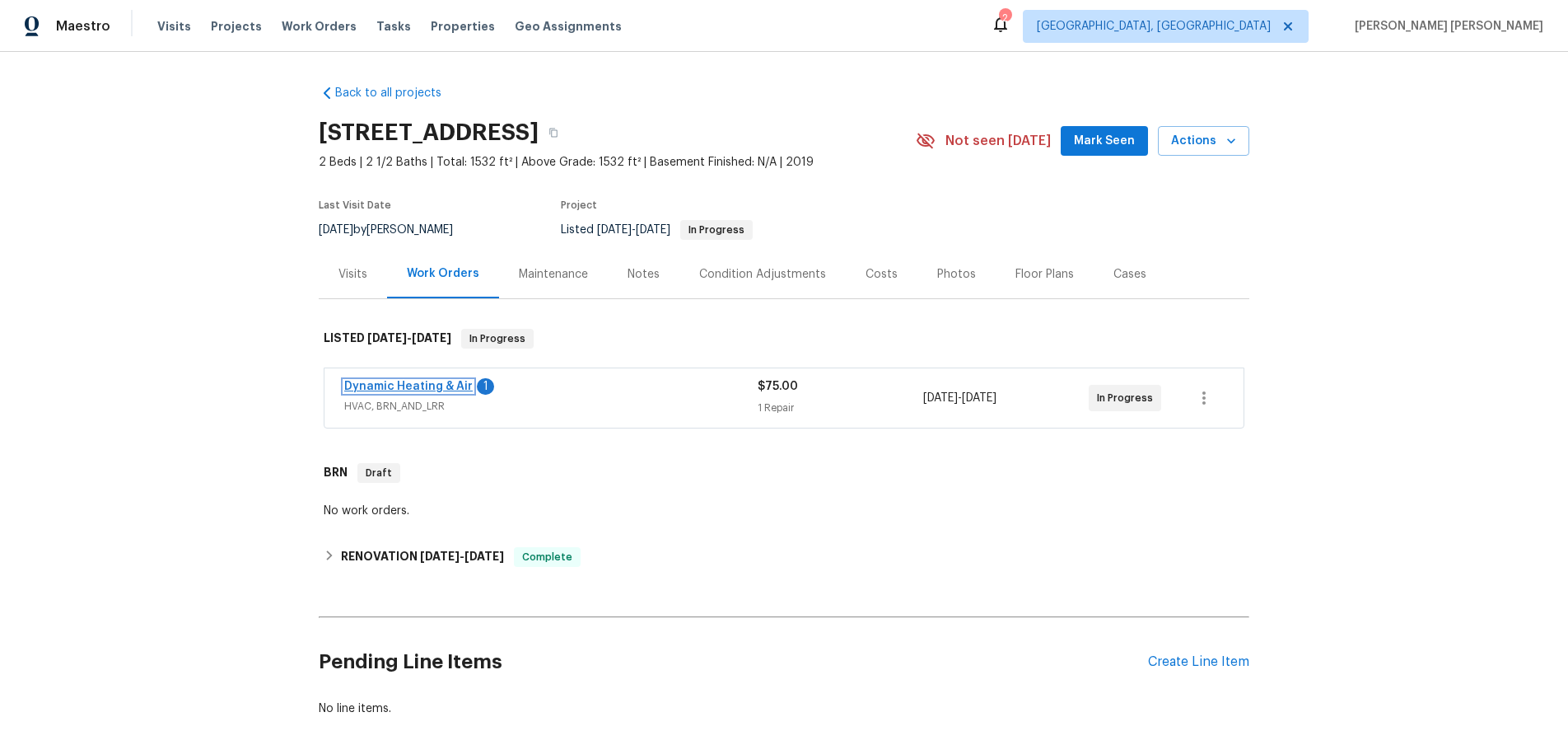
click at [386, 390] on link "Dynamic Heating & Air" at bounding box center [408, 386] width 128 height 12
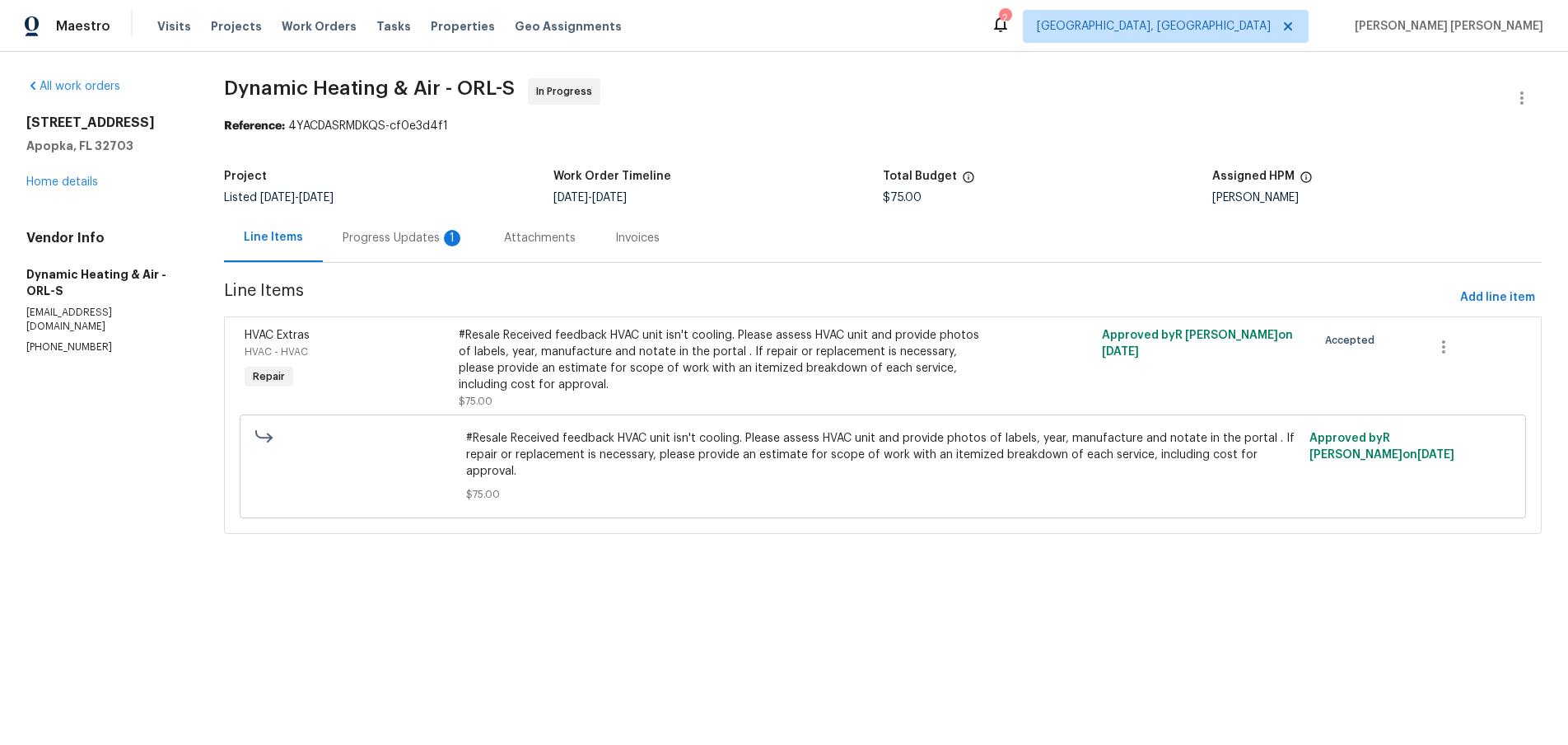
click at [416, 239] on div "Progress Updates 1" at bounding box center [404, 237] width 122 height 17
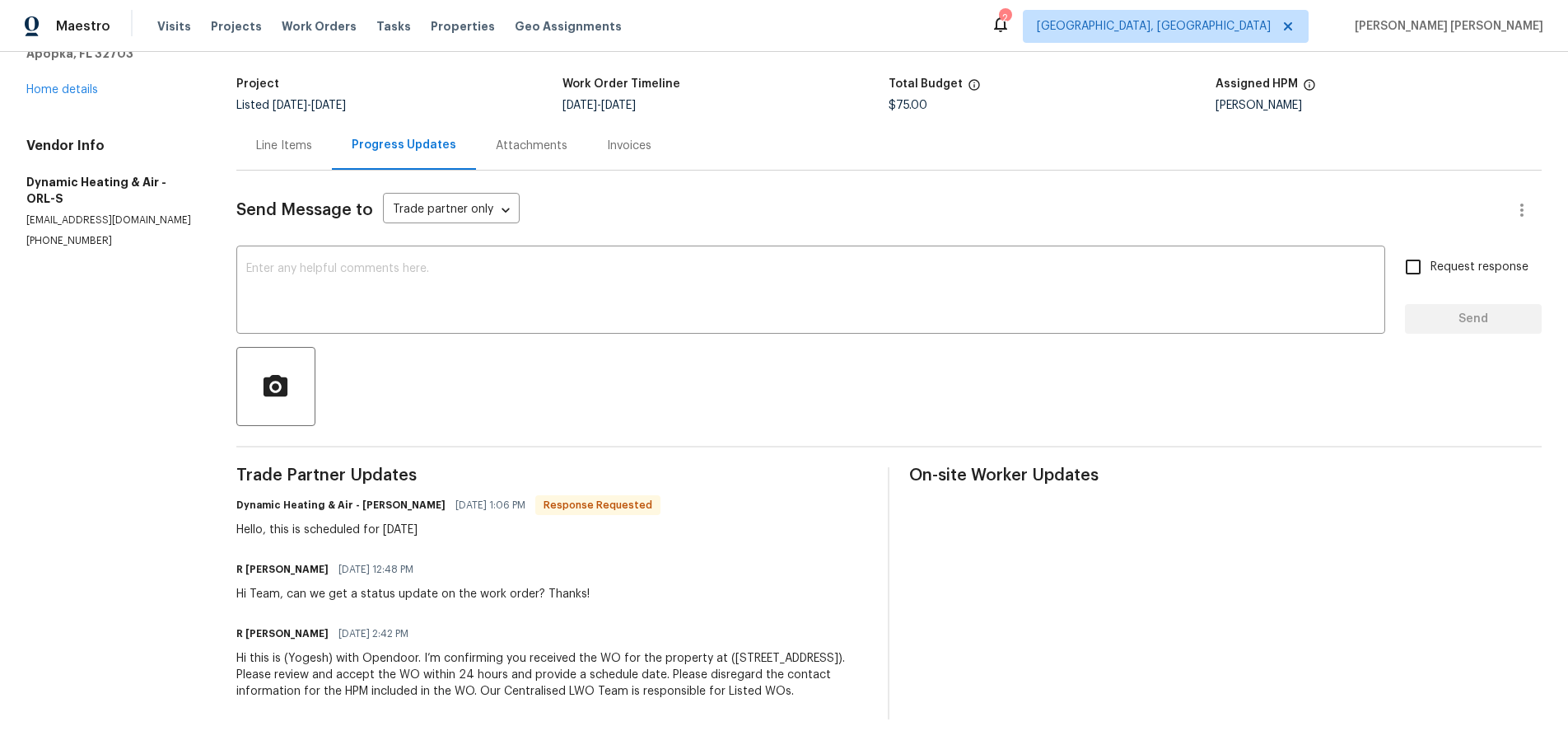
scroll to position [94, 0]
click at [65, 88] on link "Home details" at bounding box center [62, 89] width 72 height 12
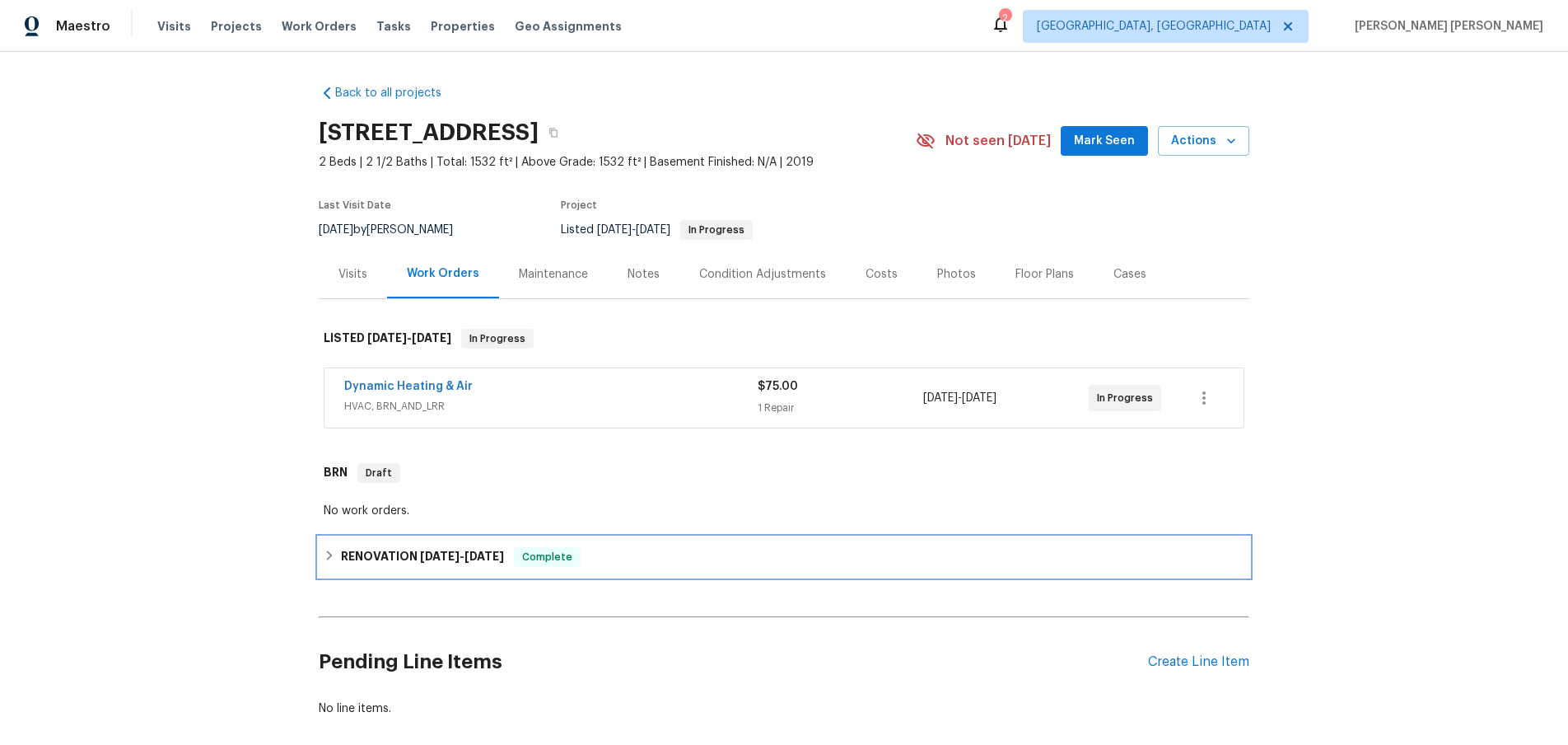
click at [330, 564] on div "RENOVATION [DATE] - [DATE] Complete" at bounding box center [784, 557] width 920 height 20
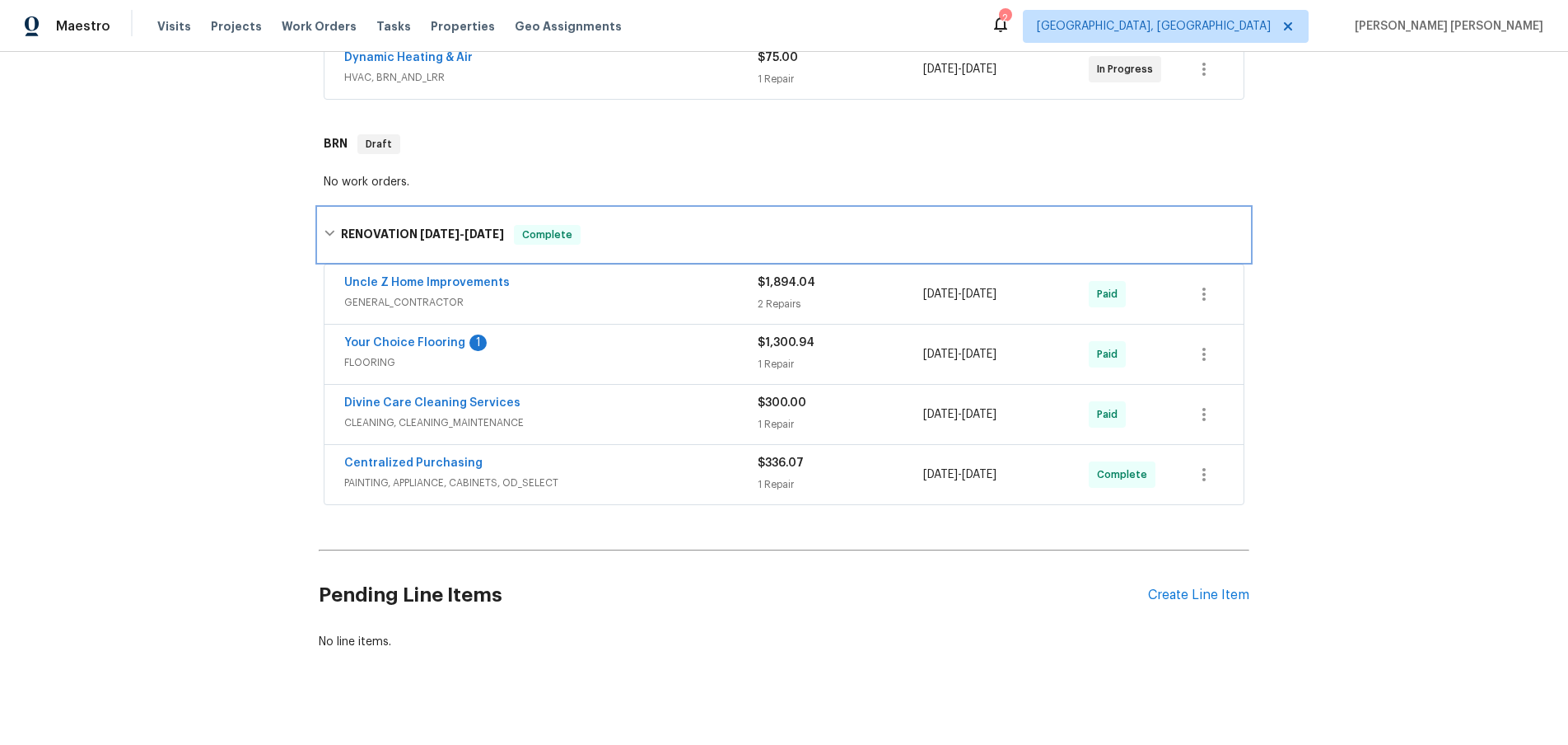
scroll to position [160, 0]
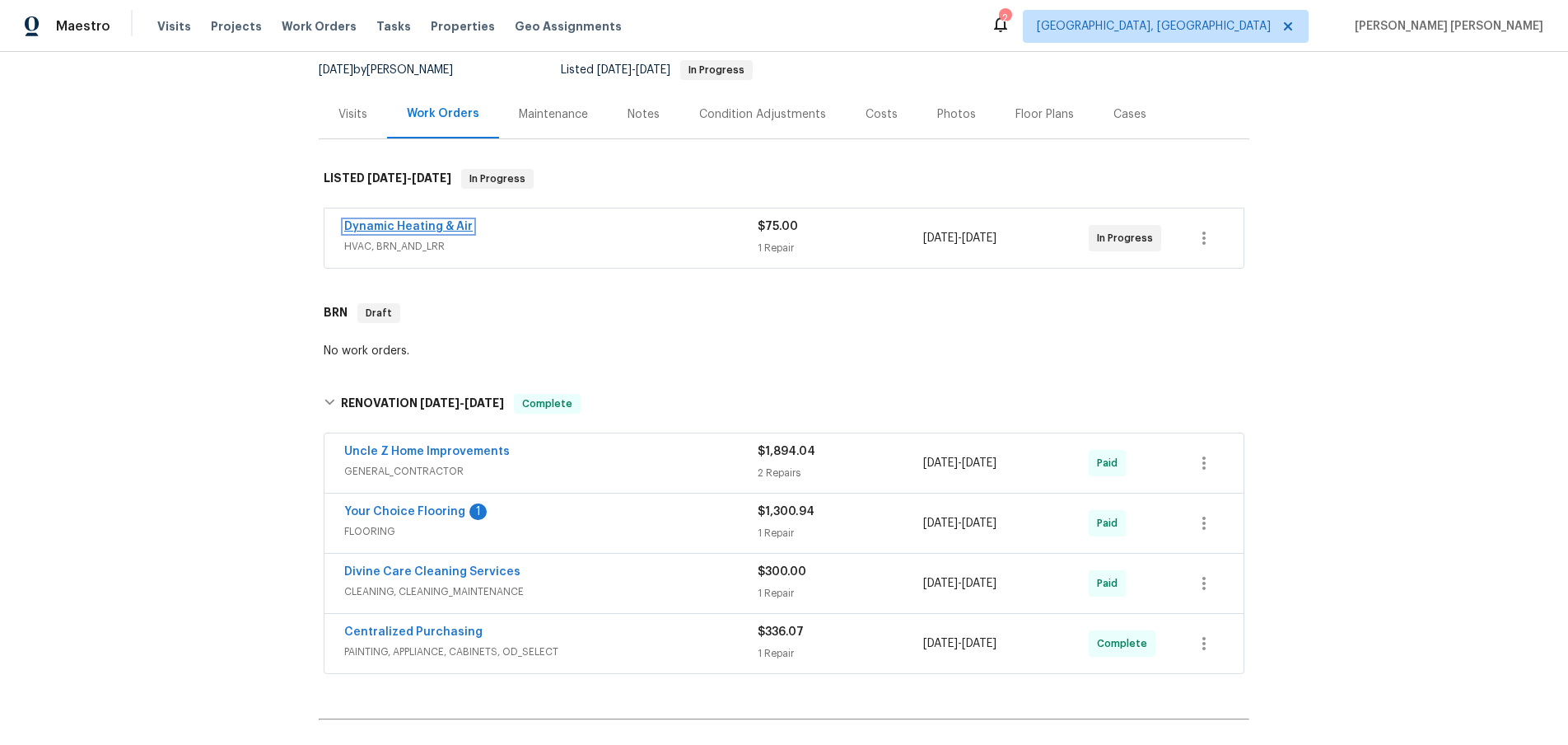
click at [398, 225] on link "Dynamic Heating & Air" at bounding box center [408, 227] width 128 height 12
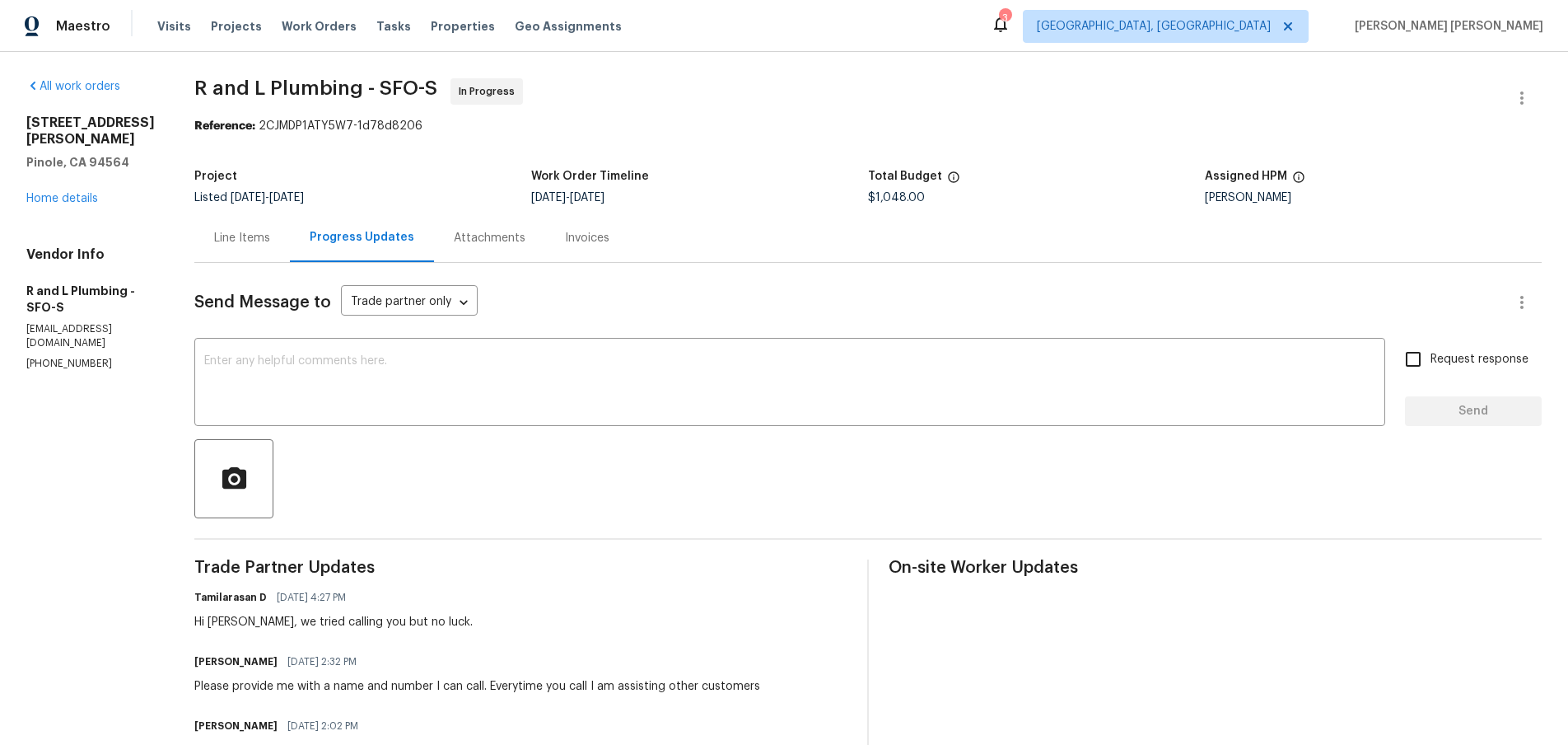
click at [112, 125] on h2 "2572 Alice Way" at bounding box center [91, 130] width 128 height 33
drag, startPoint x: 127, startPoint y: 123, endPoint x: 48, endPoint y: 125, distance: 79.0
copy h2 "2572 Alice Way"
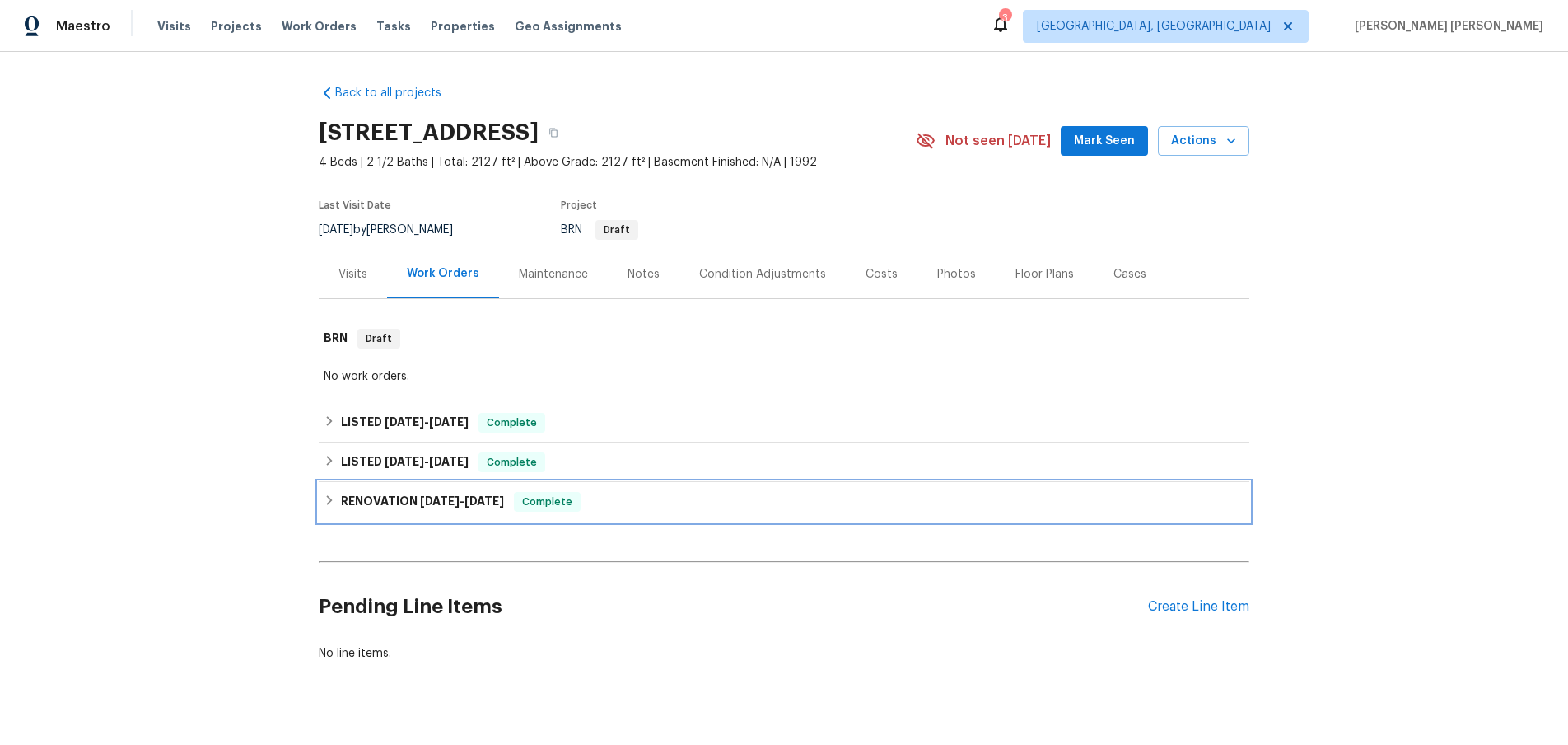
click at [333, 505] on icon at bounding box center [329, 500] width 12 height 12
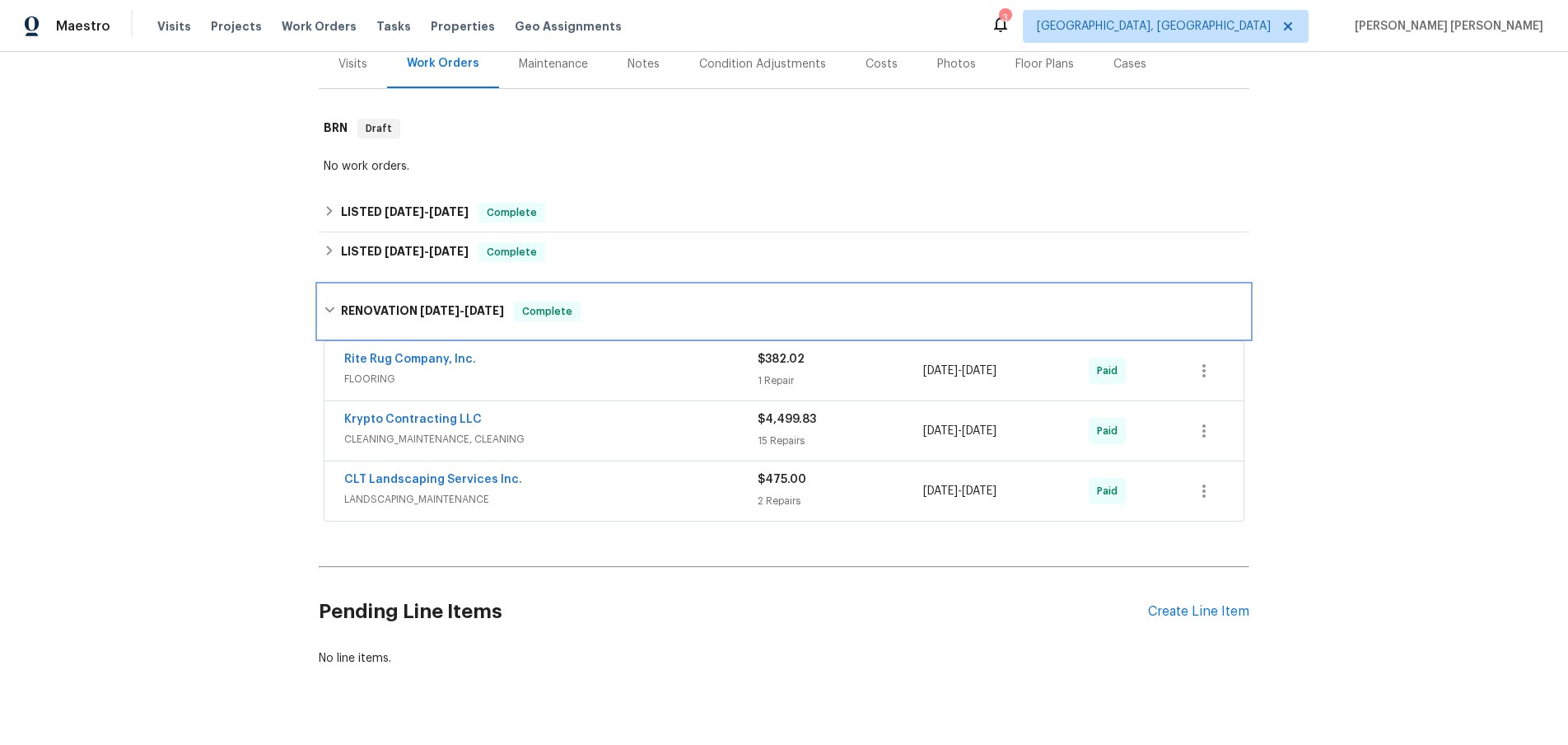
scroll to position [242, 0]
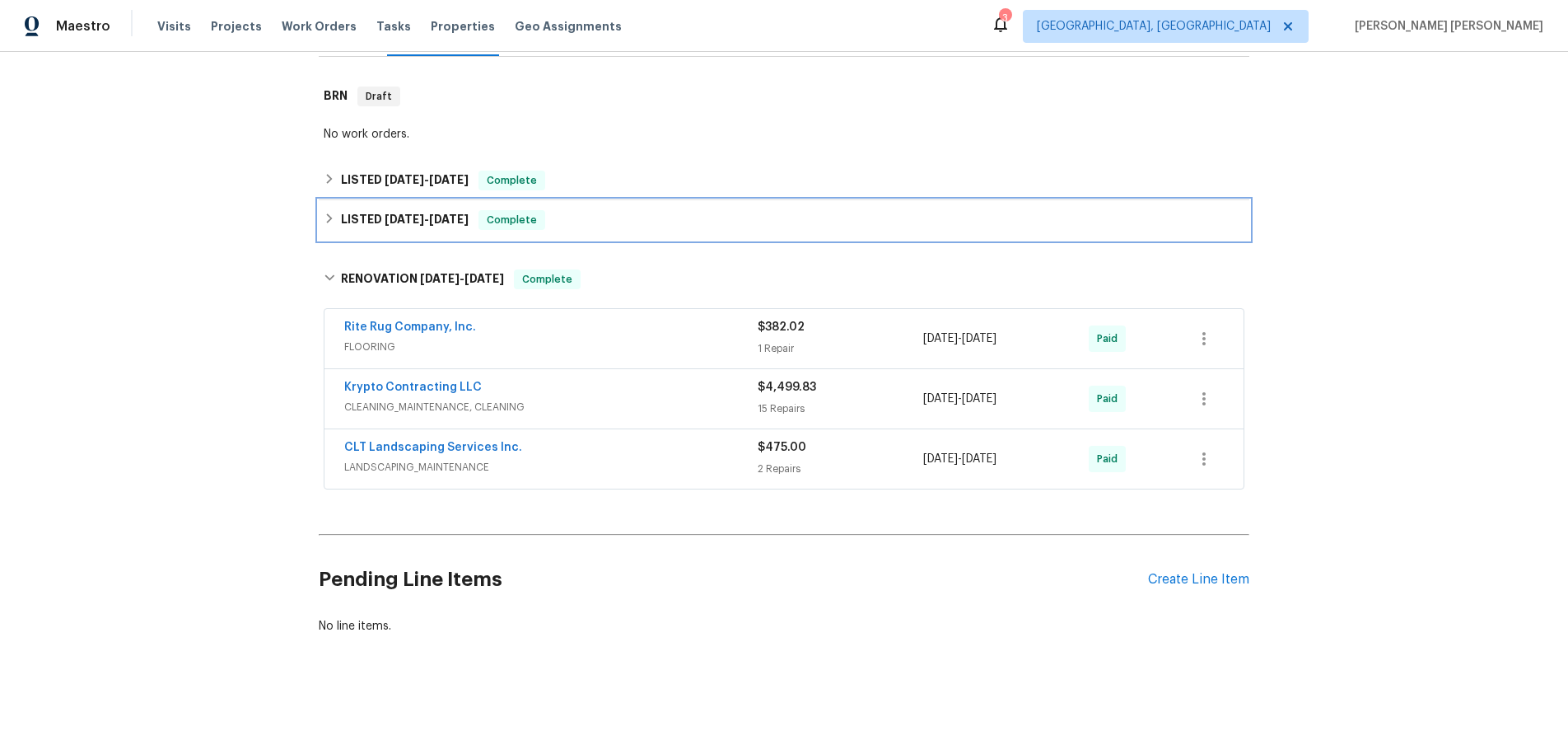
click at [338, 218] on div "LISTED 4/23/25 - 4/24/25 Complete" at bounding box center [784, 220] width 920 height 20
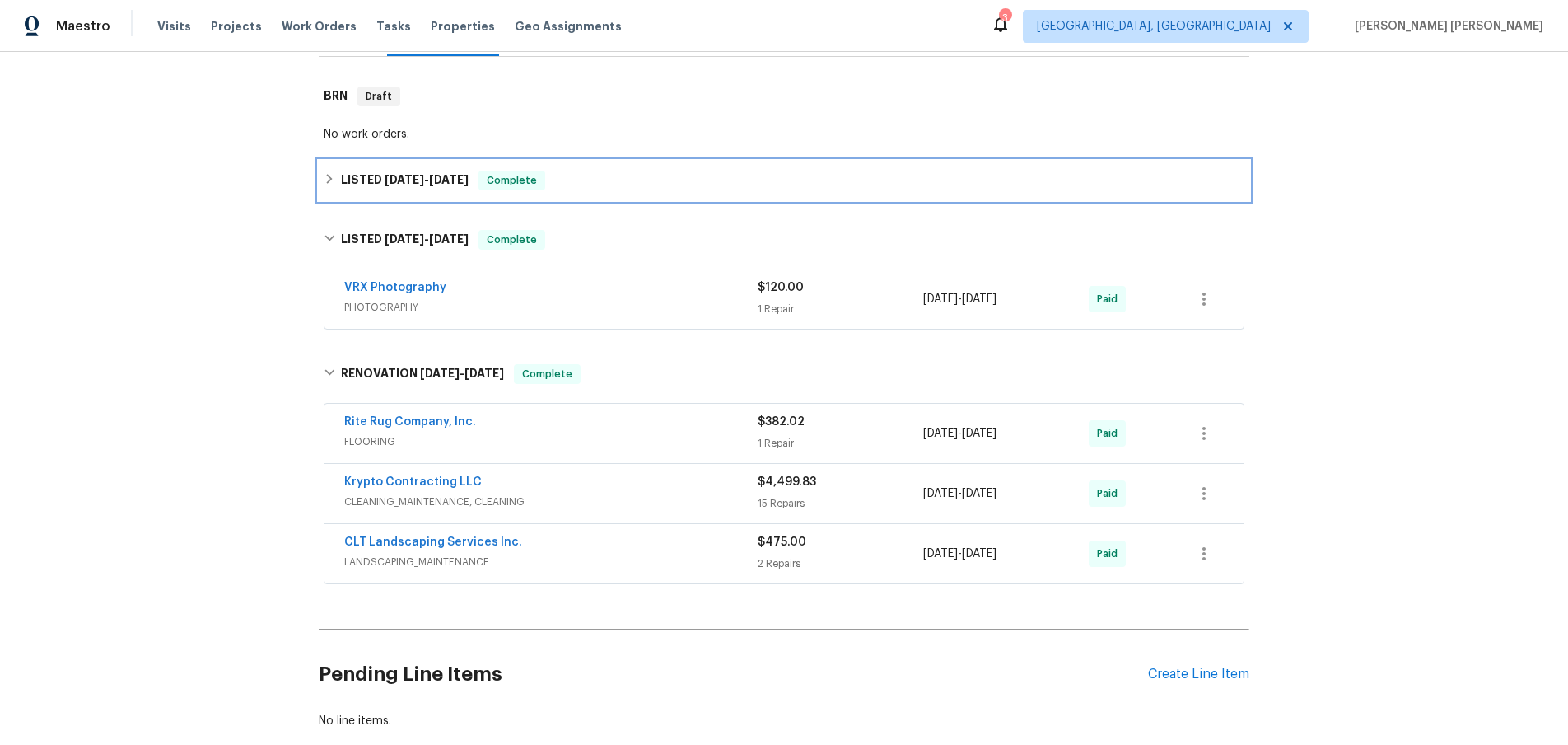
click at [332, 192] on div "LISTED 5/19/25 - 5/20/25 Complete" at bounding box center [784, 180] width 930 height 39
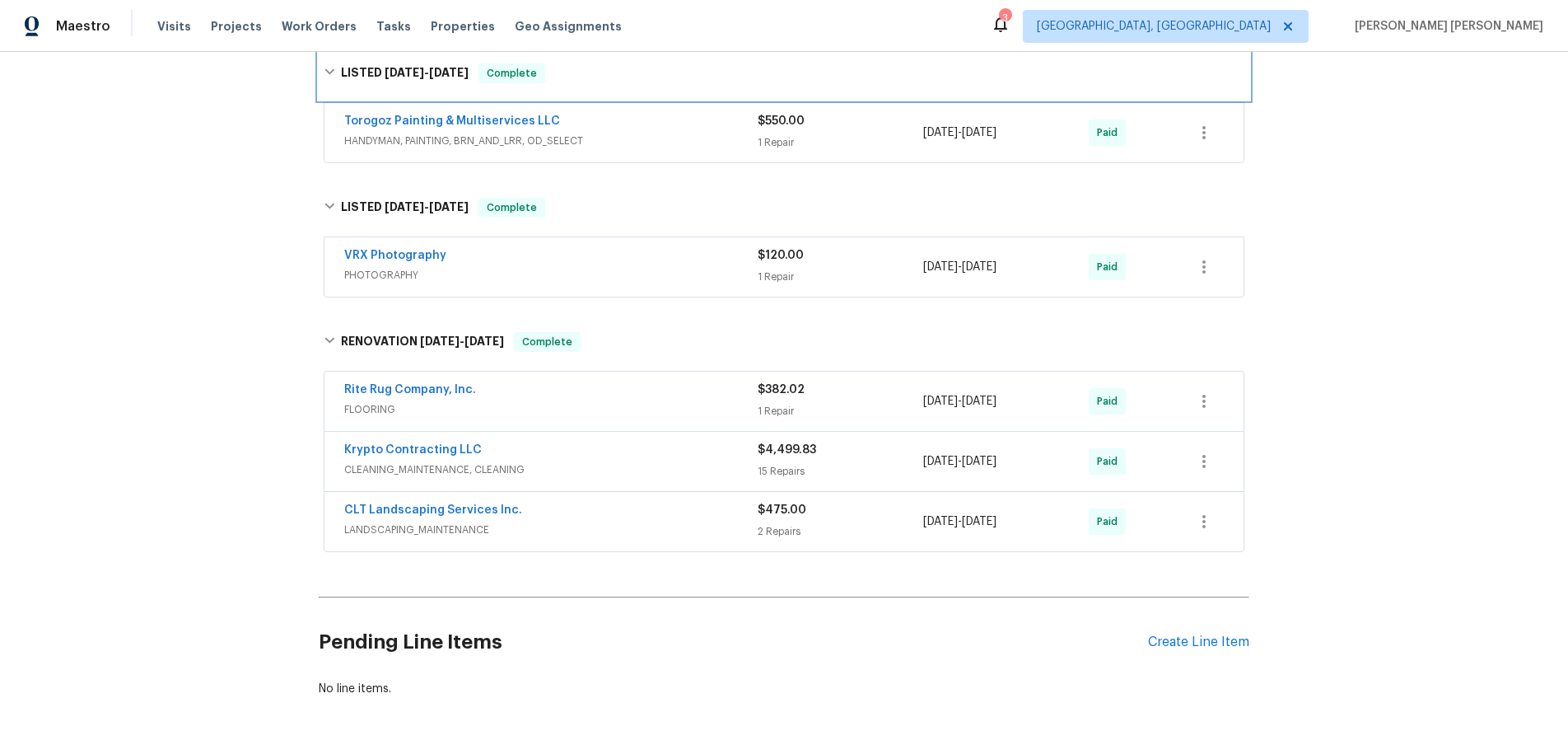
scroll to position [420, 0]
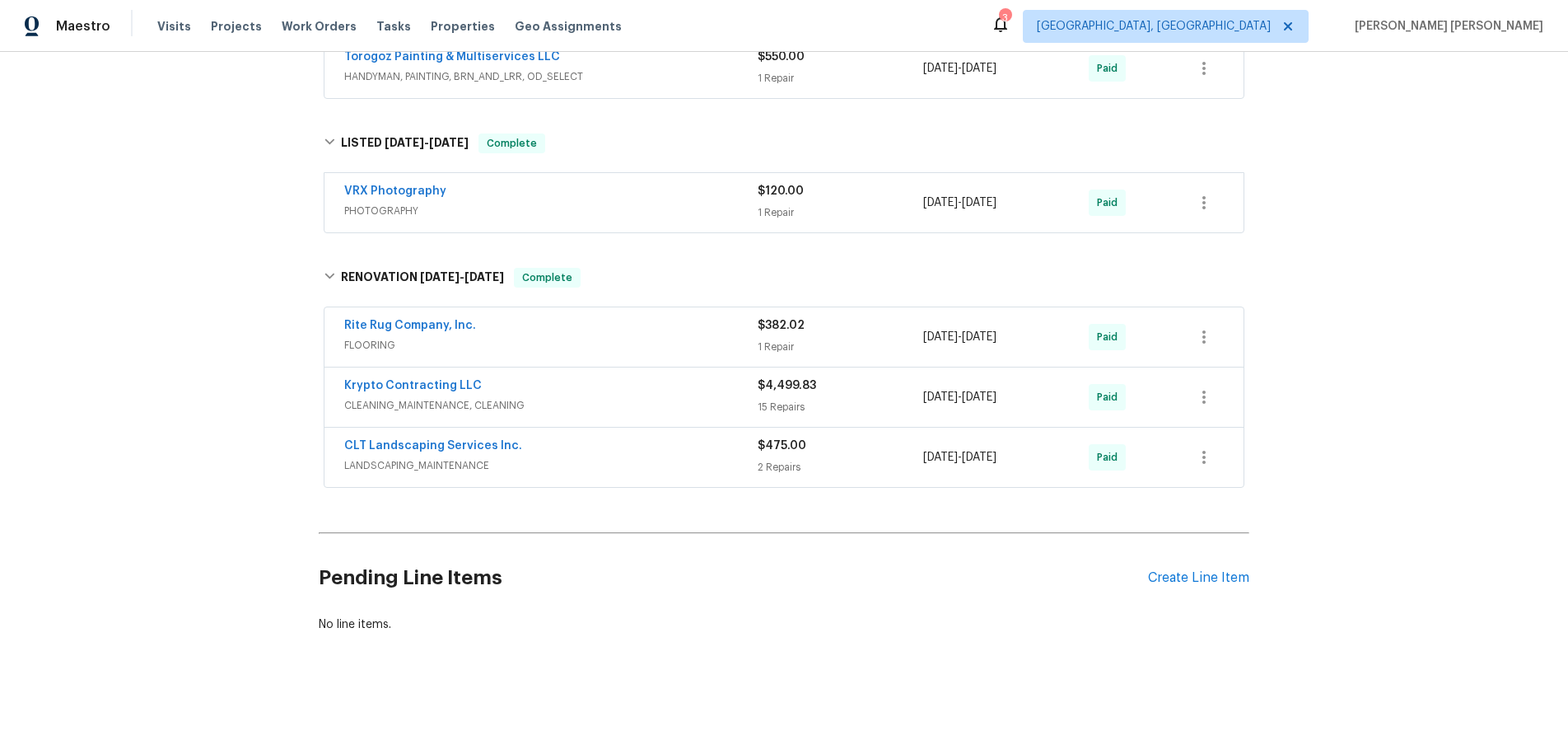
click at [630, 417] on div "Krypto Contracting LLC CLEANING_MAINTENANCE, CLEANING $4,499.83 15 Repairs 4/11…" at bounding box center [784, 397] width 920 height 59
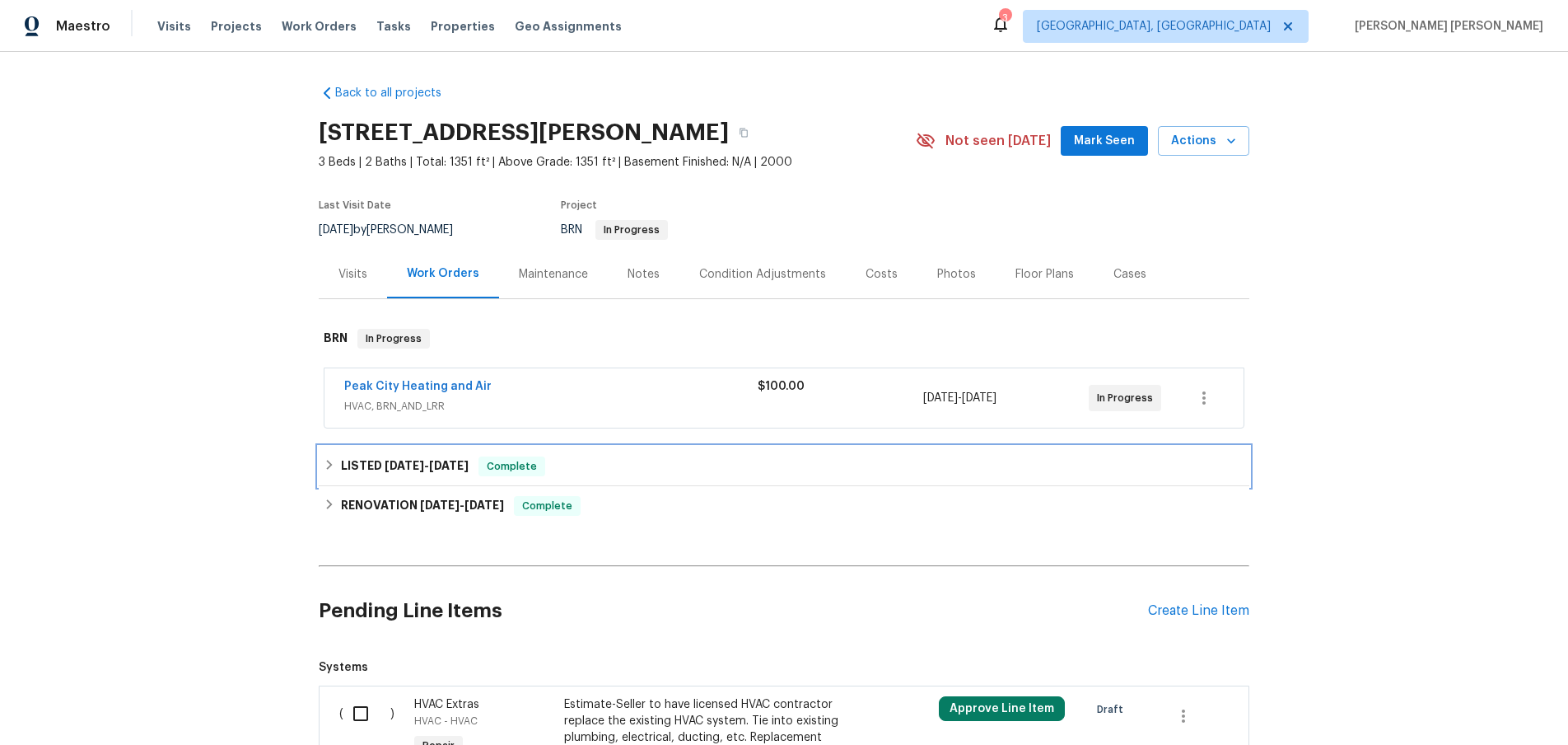
click at [346, 467] on h6 "LISTED [DATE] - [DATE]" at bounding box center [405, 466] width 128 height 20
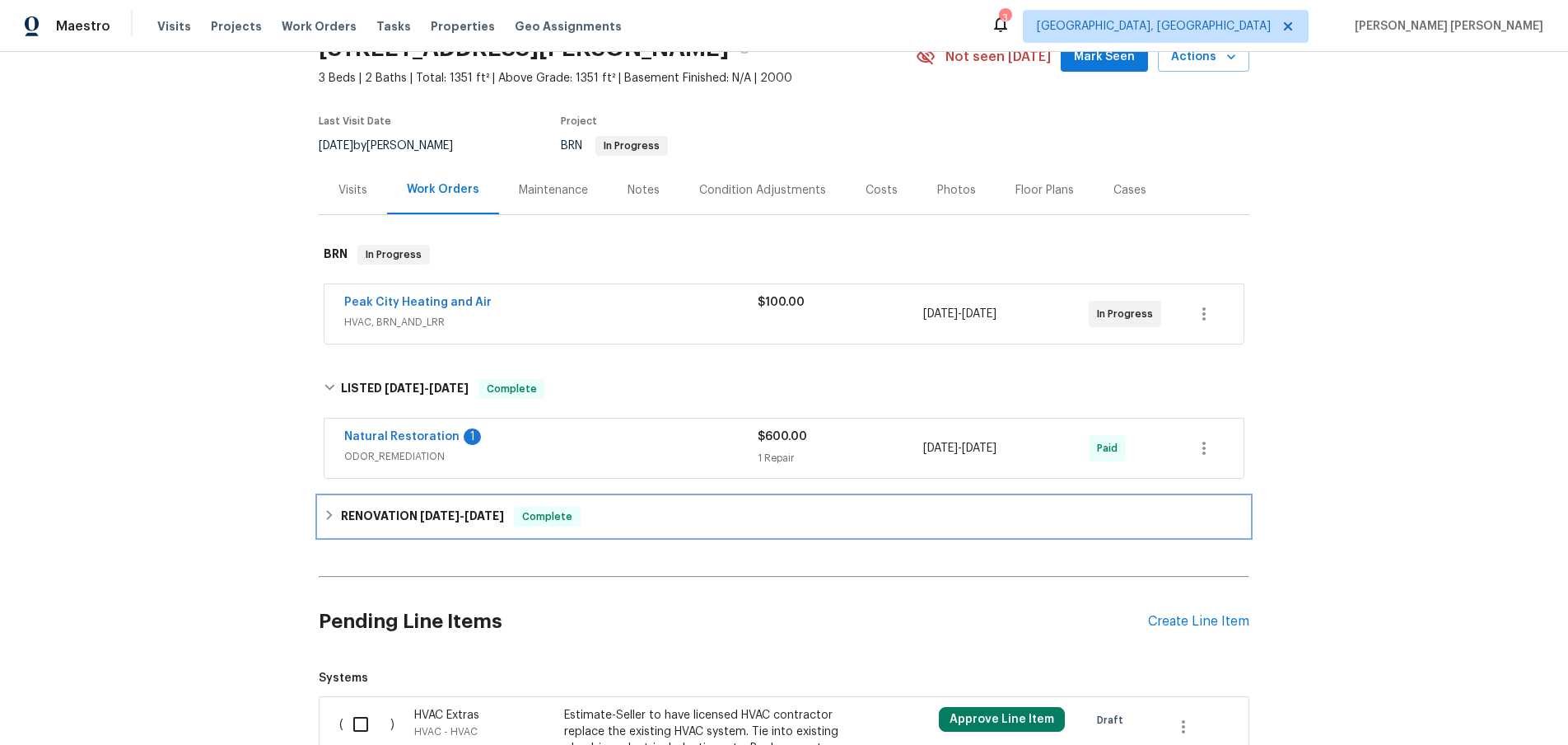
click at [337, 514] on div "RENOVATION [DATE] - [DATE] Complete" at bounding box center [784, 516] width 920 height 20
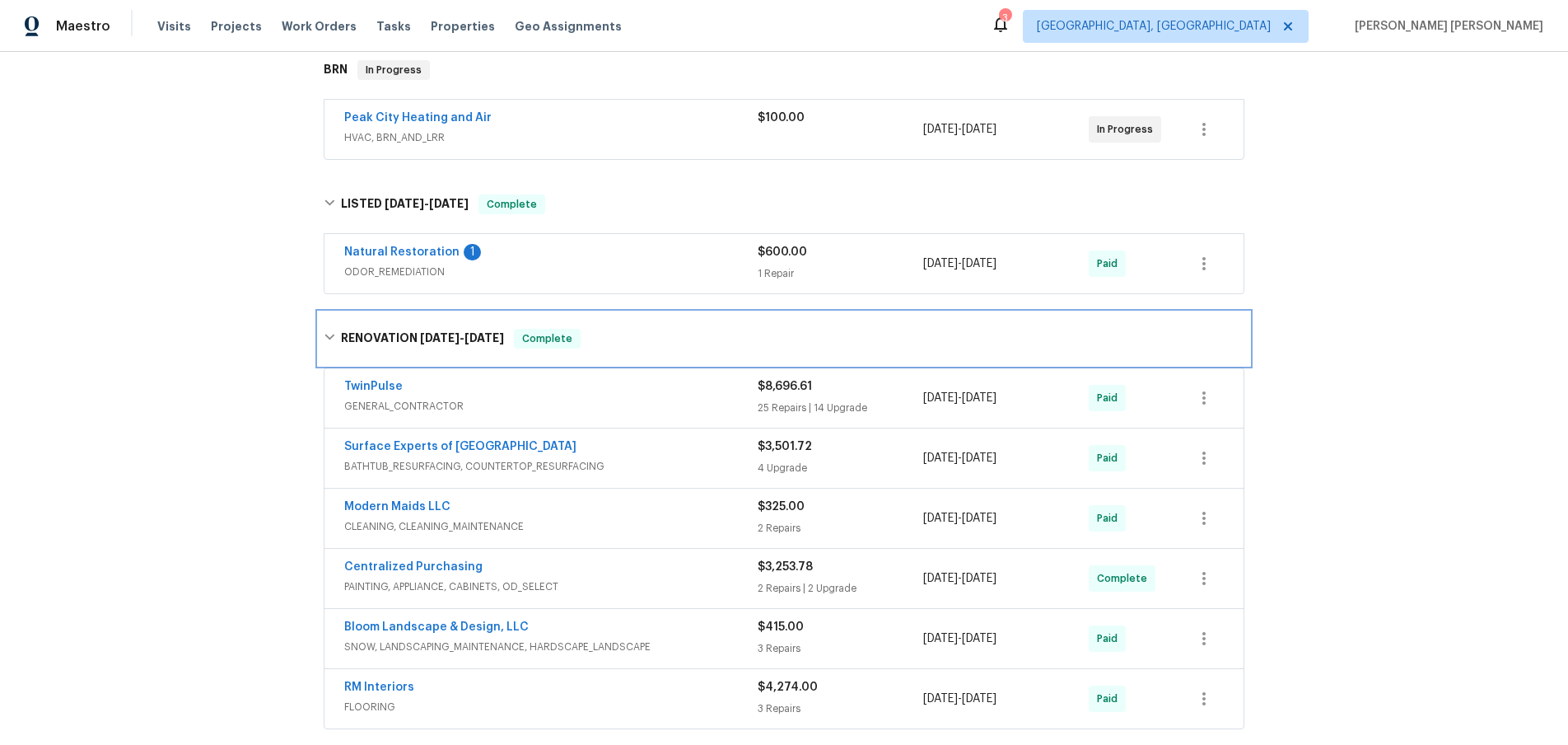
scroll to position [203, 0]
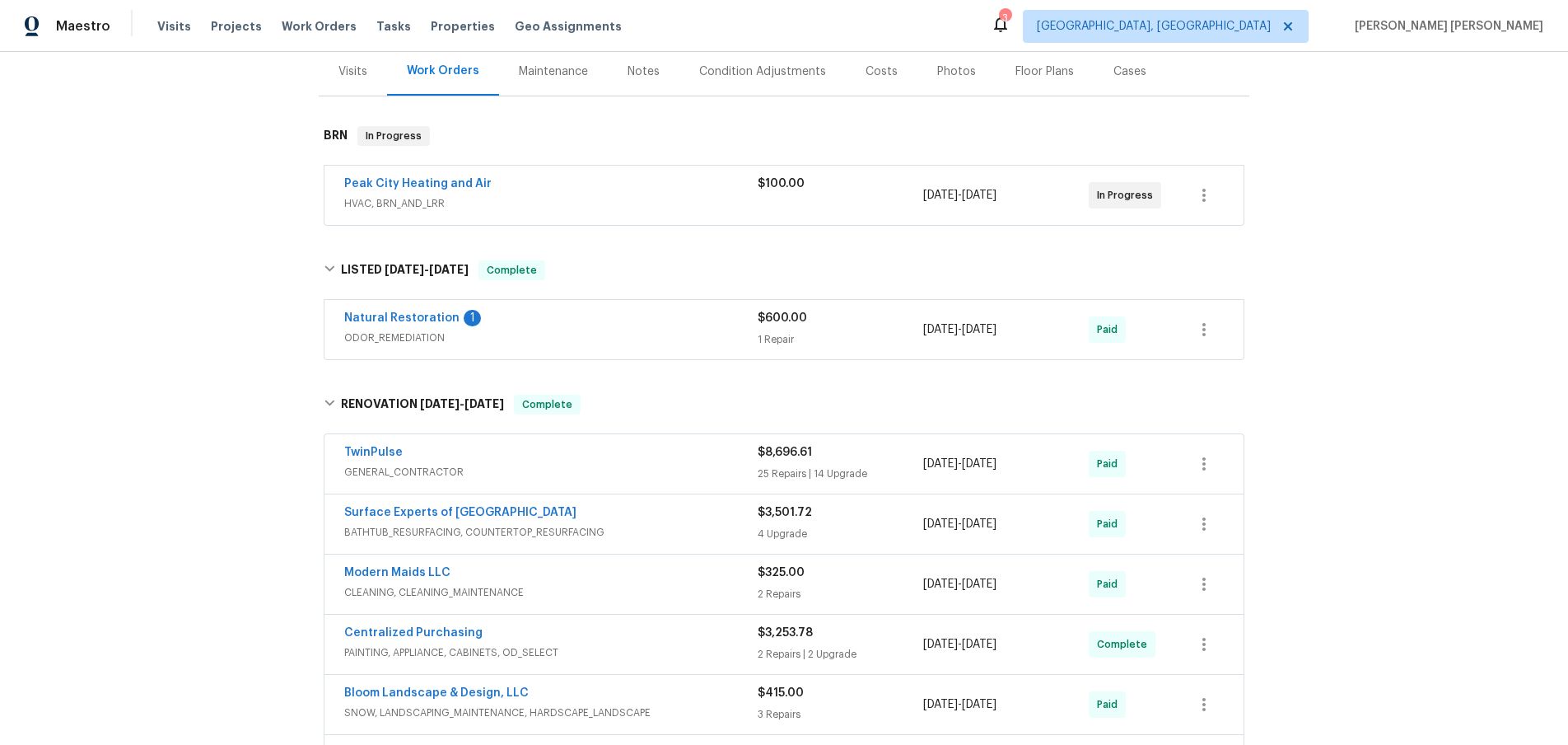
click at [622, 208] on span "HVAC, BRN_AND_LRR" at bounding box center [551, 203] width 414 height 17
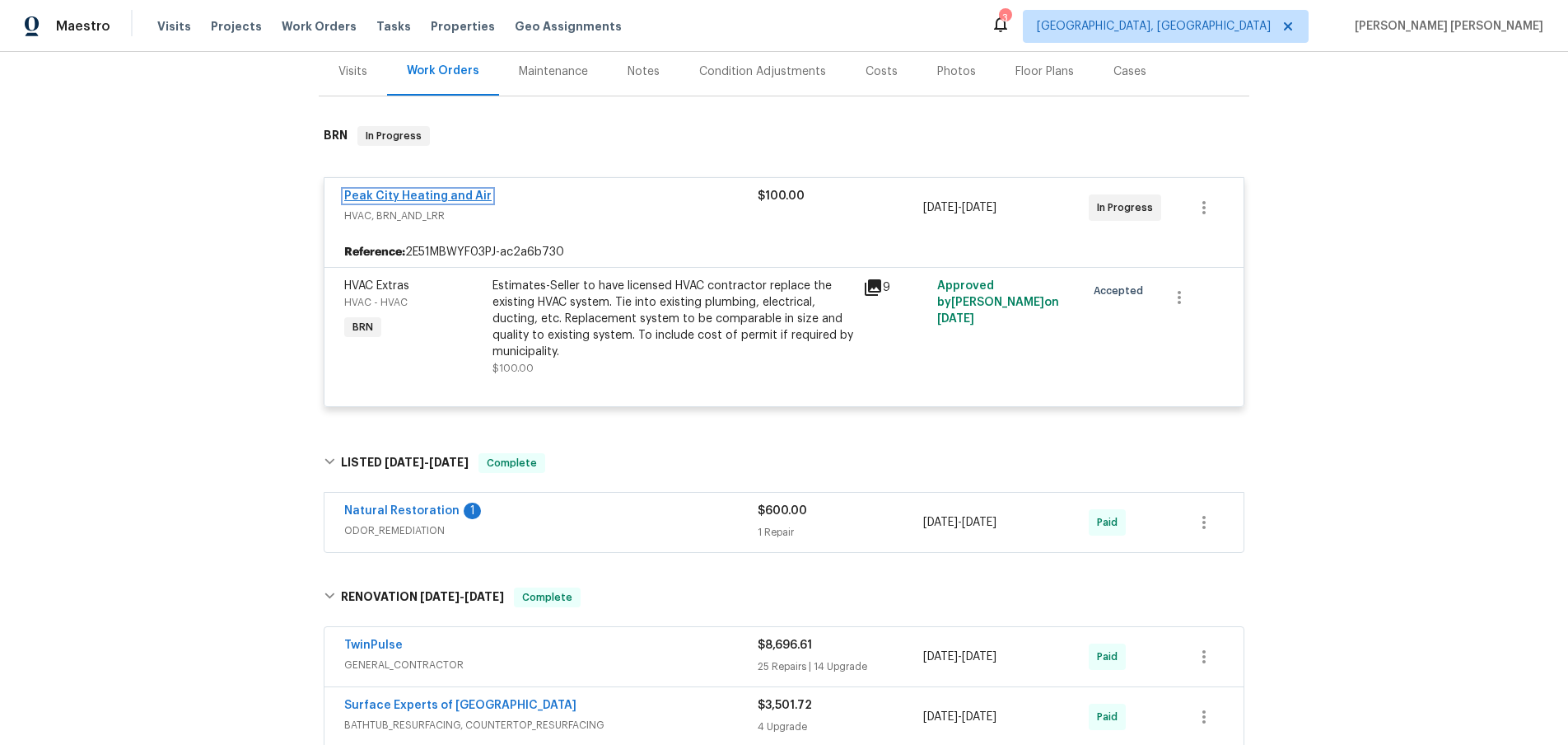
click at [434, 195] on link "Peak City Heating and Air" at bounding box center [418, 196] width 148 height 12
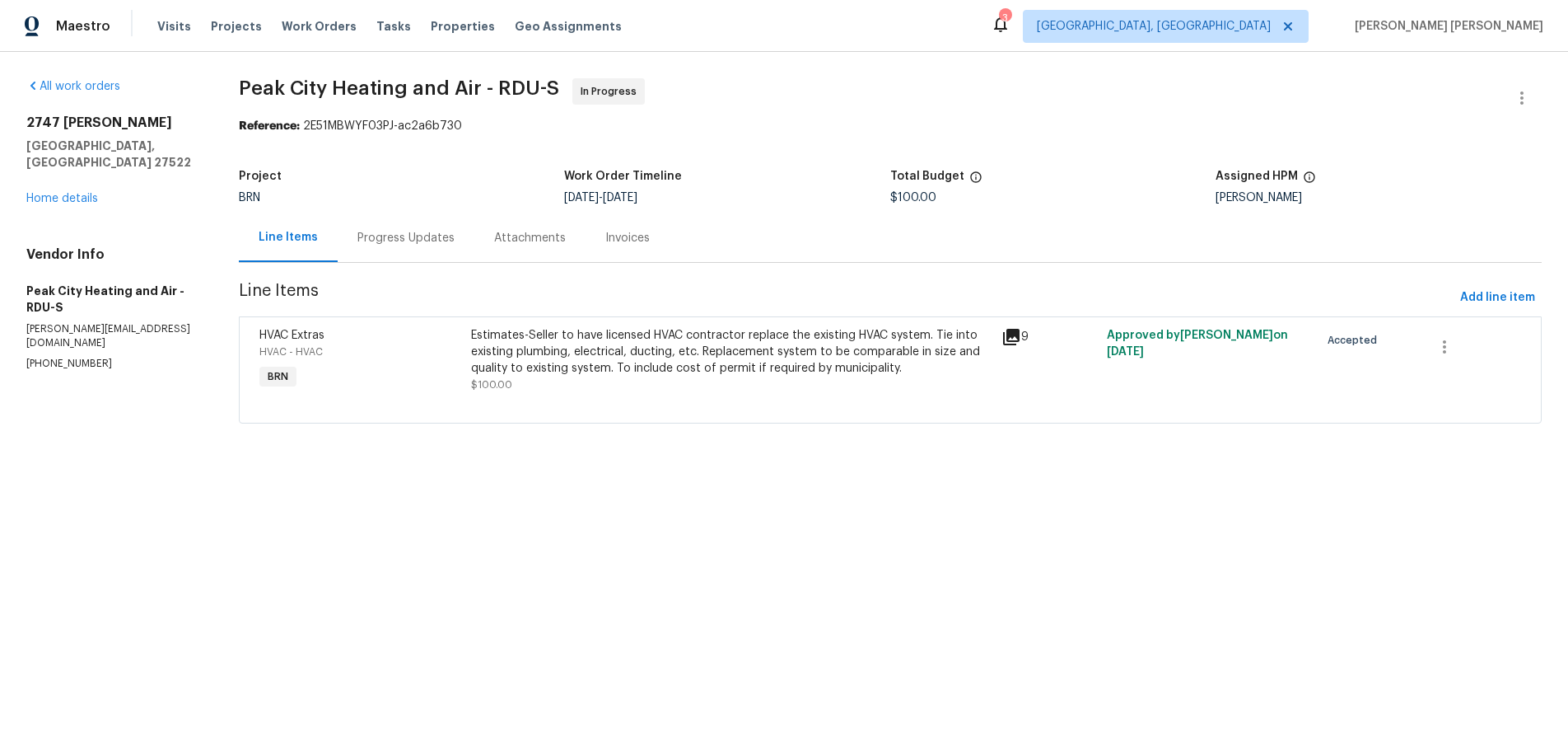
click at [374, 243] on div "Progress Updates" at bounding box center [406, 237] width 98 height 17
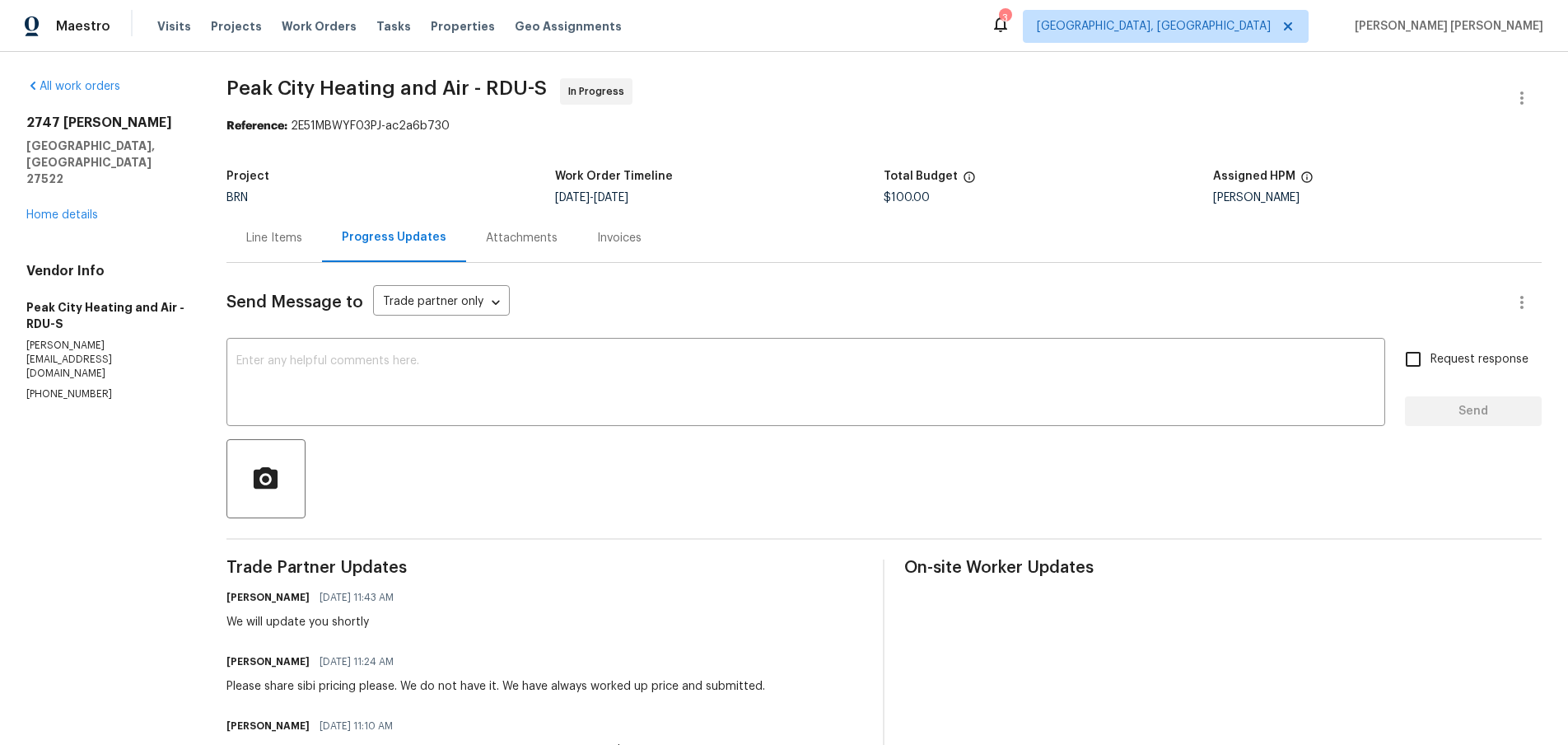
click at [269, 239] on div "Line Items" at bounding box center [274, 237] width 56 height 17
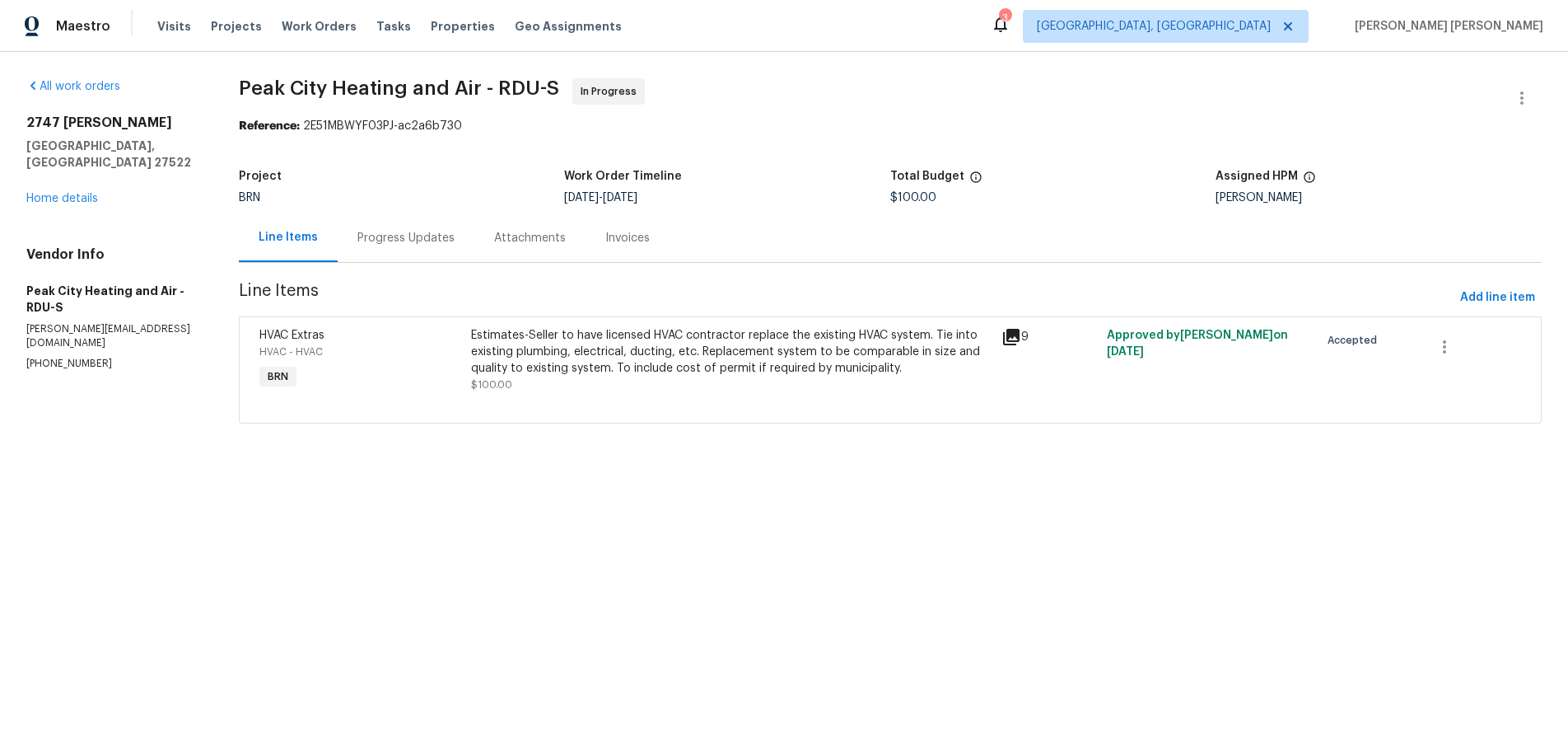
click at [1012, 335] on icon at bounding box center [1011, 336] width 17 height 17
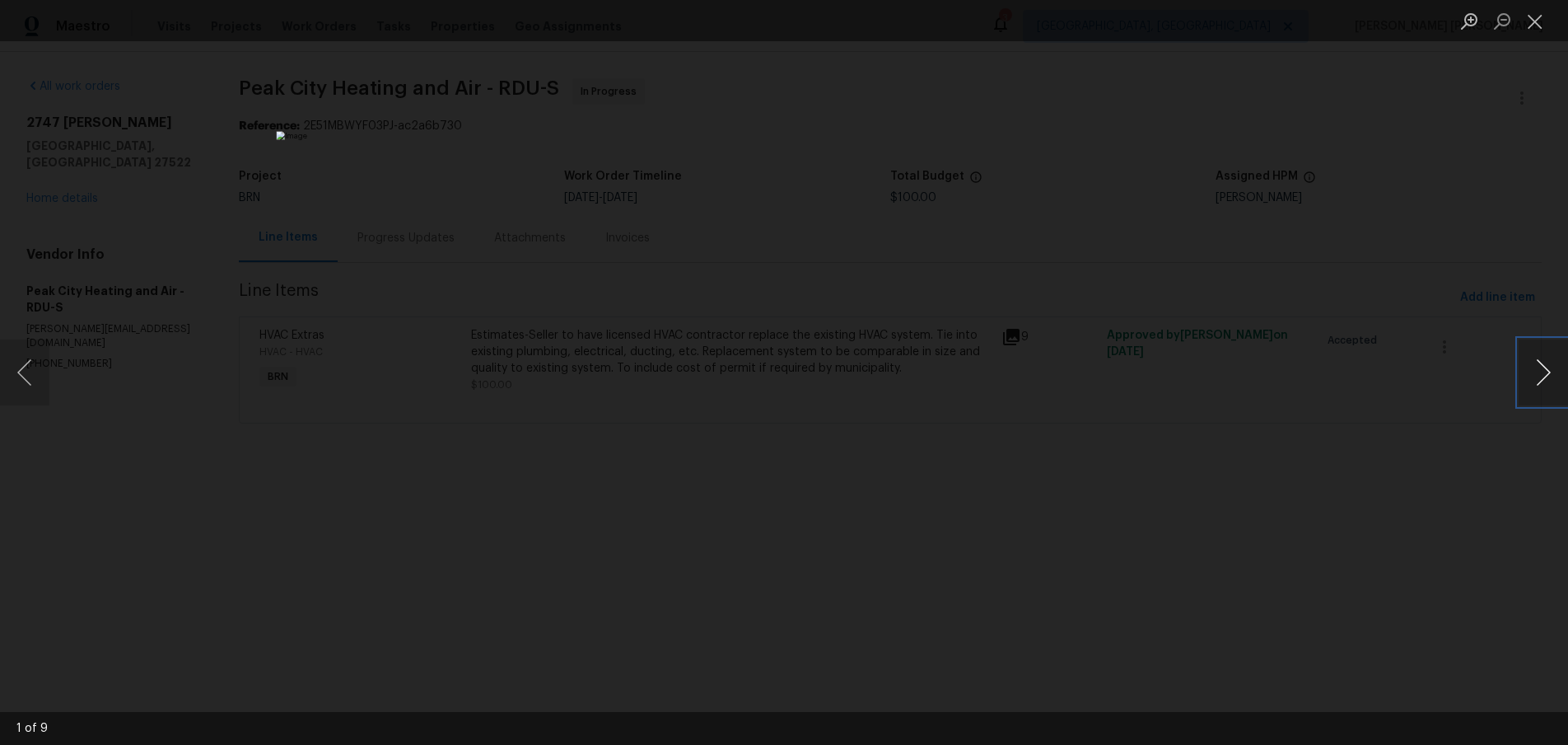
click at [1547, 383] on button "Next image" at bounding box center [1543, 372] width 49 height 66
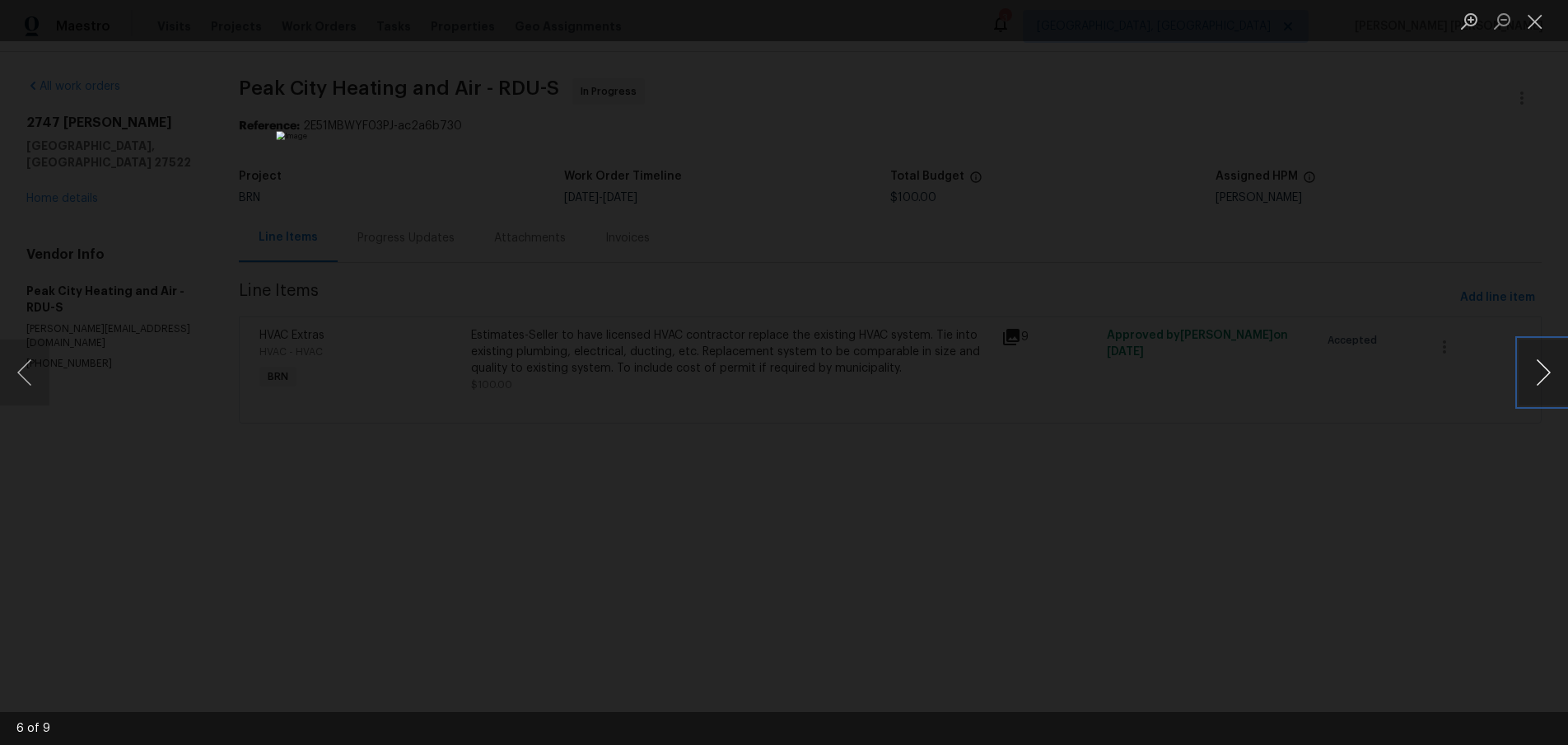
click at [1547, 383] on button "Next image" at bounding box center [1543, 372] width 49 height 66
drag, startPoint x: 1427, startPoint y: 474, endPoint x: 1437, endPoint y: 456, distance: 20.6
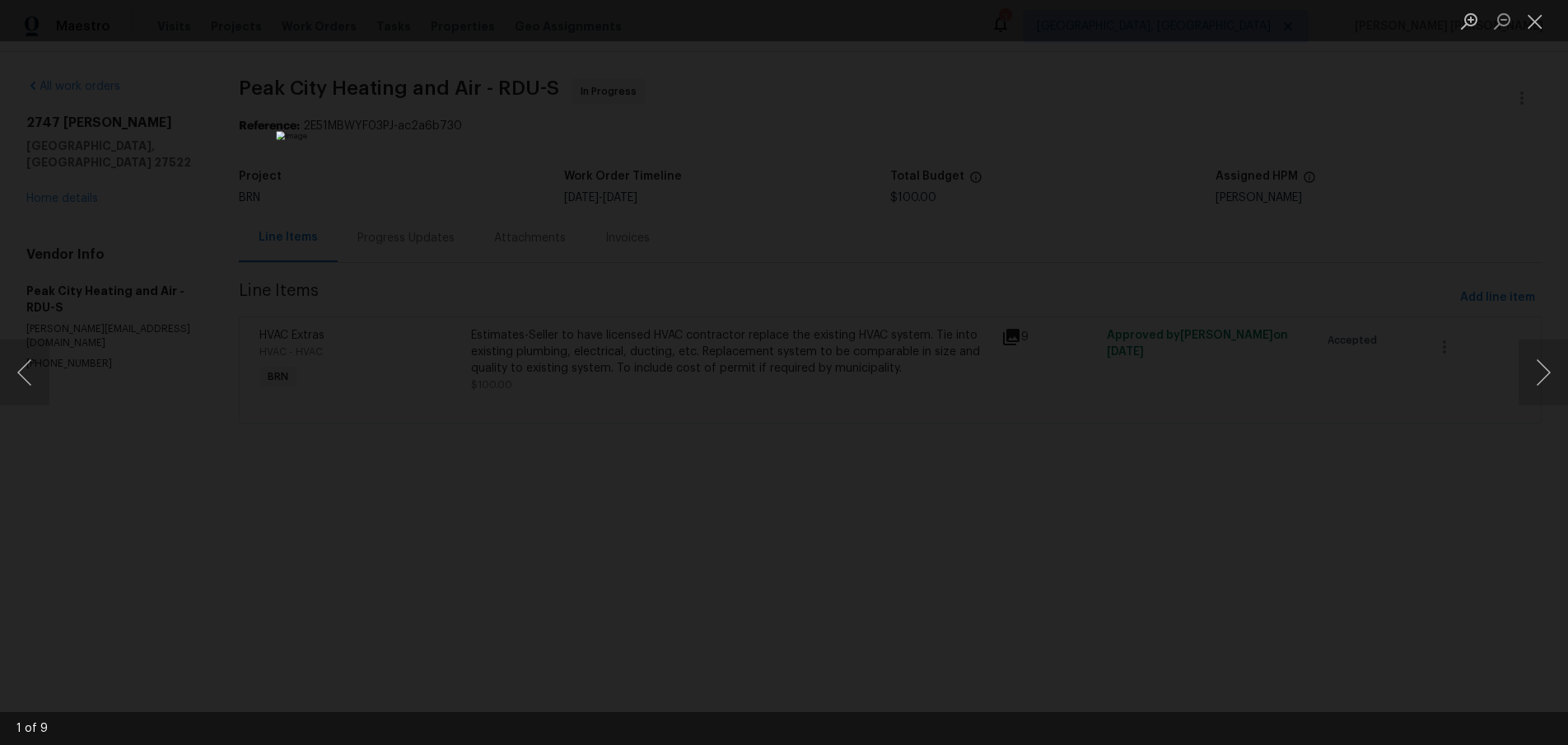
click at [1427, 474] on div "Lightbox" at bounding box center [784, 372] width 1568 height 745
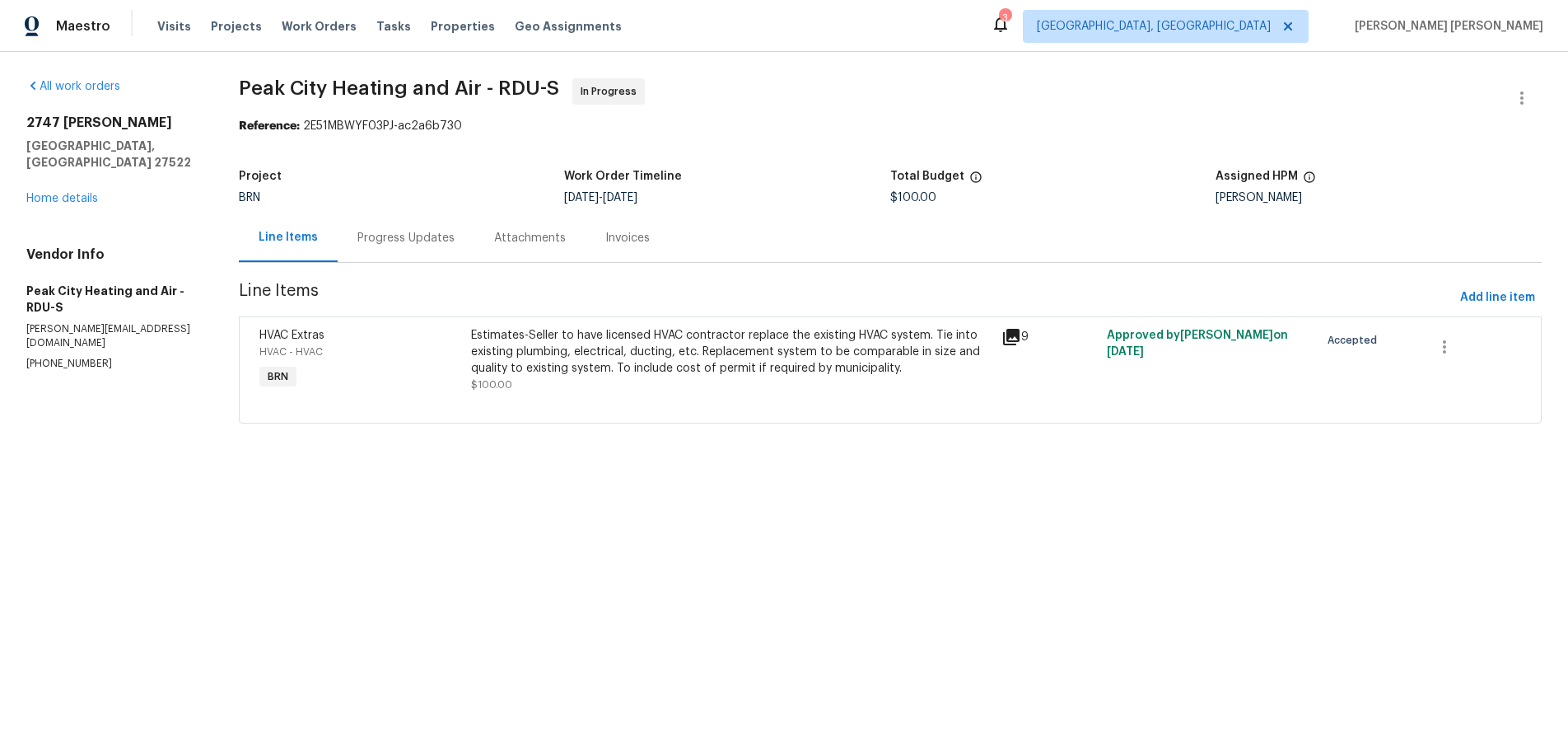
click at [378, 243] on div "Progress Updates" at bounding box center [406, 237] width 98 height 17
